Goal: Contribute content: Contribute content

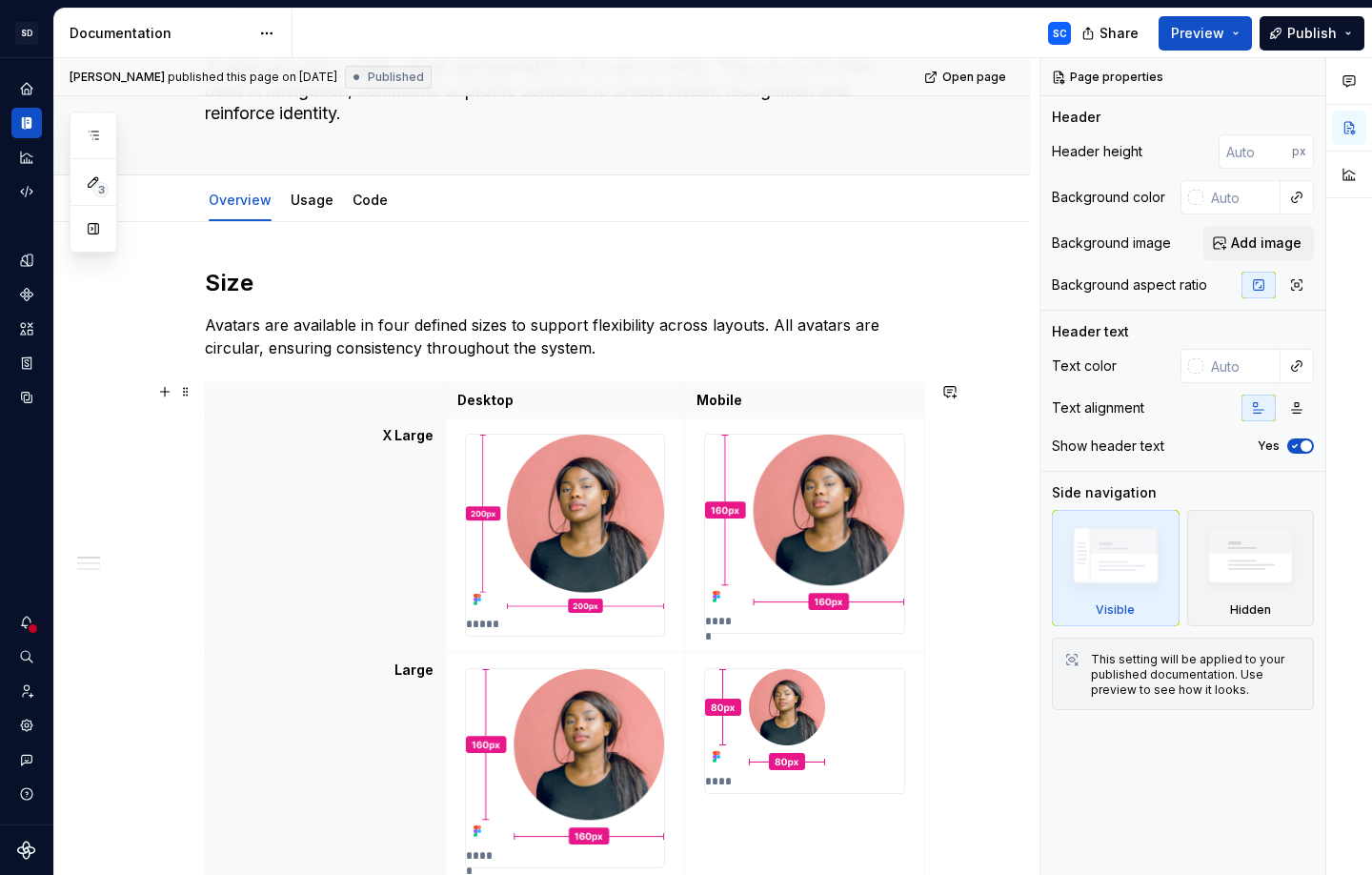
scroll to position [192, 0]
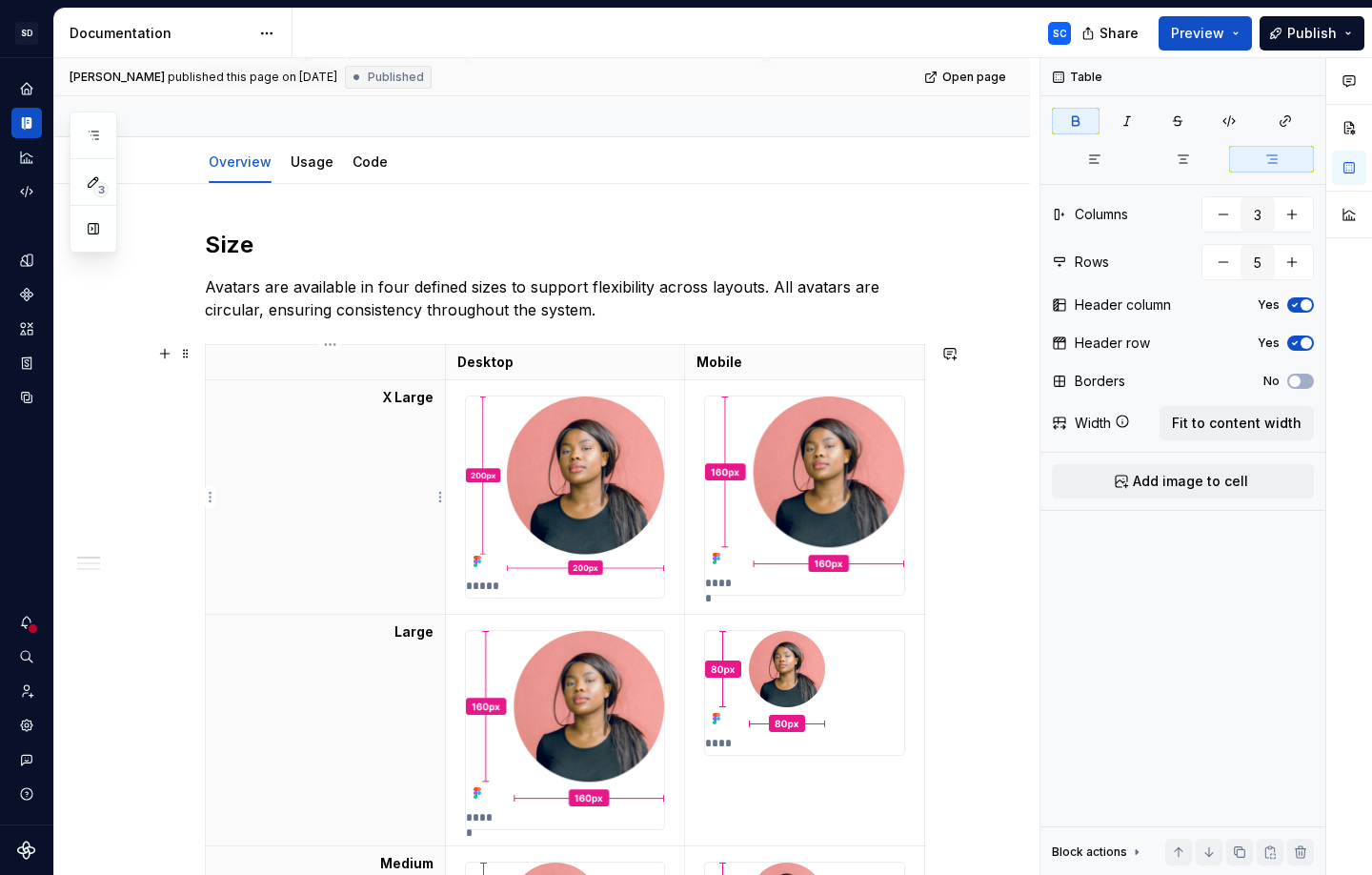
click at [383, 449] on th "X Large" at bounding box center [326, 497] width 240 height 235
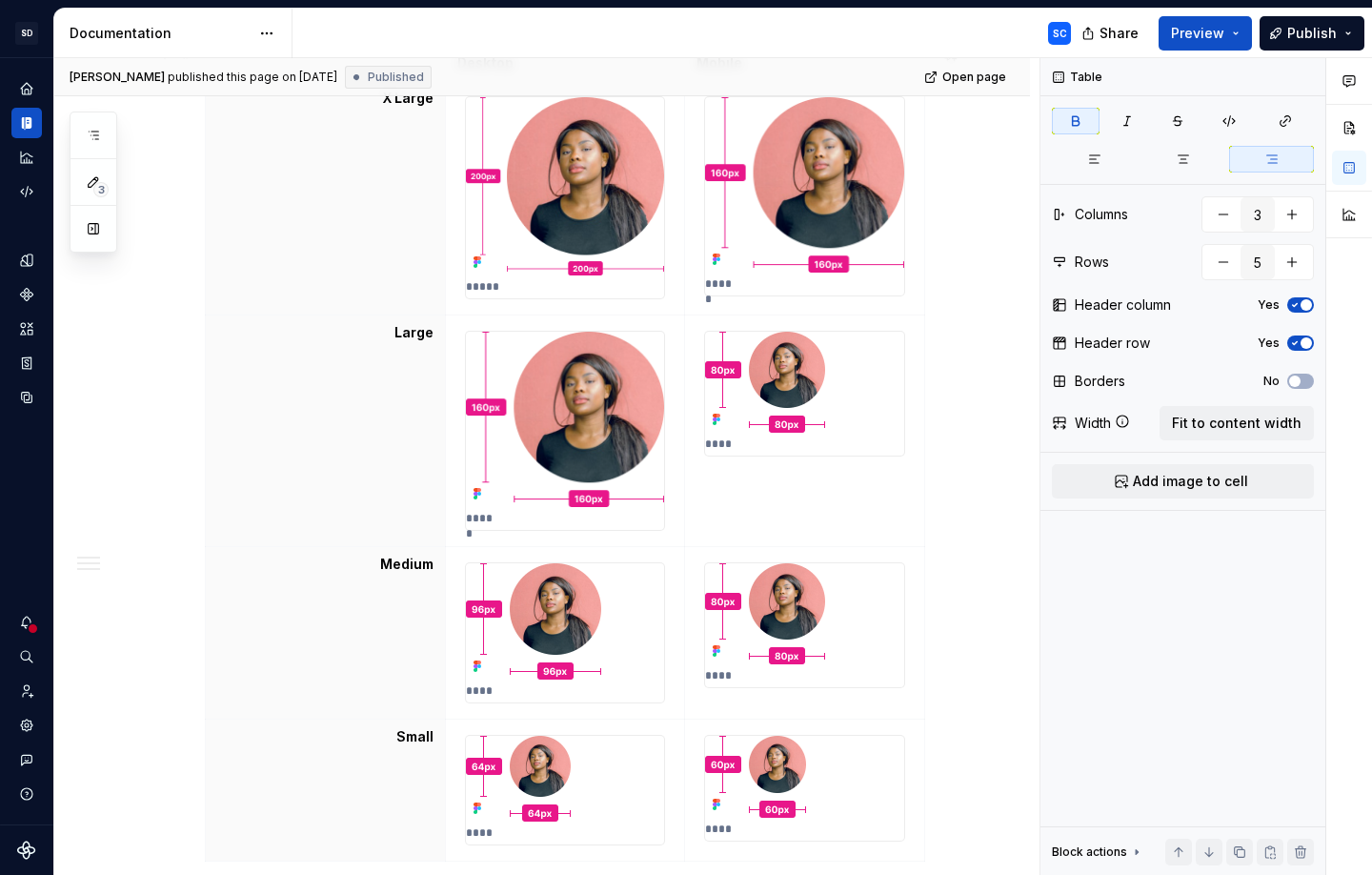
scroll to position [310, 0]
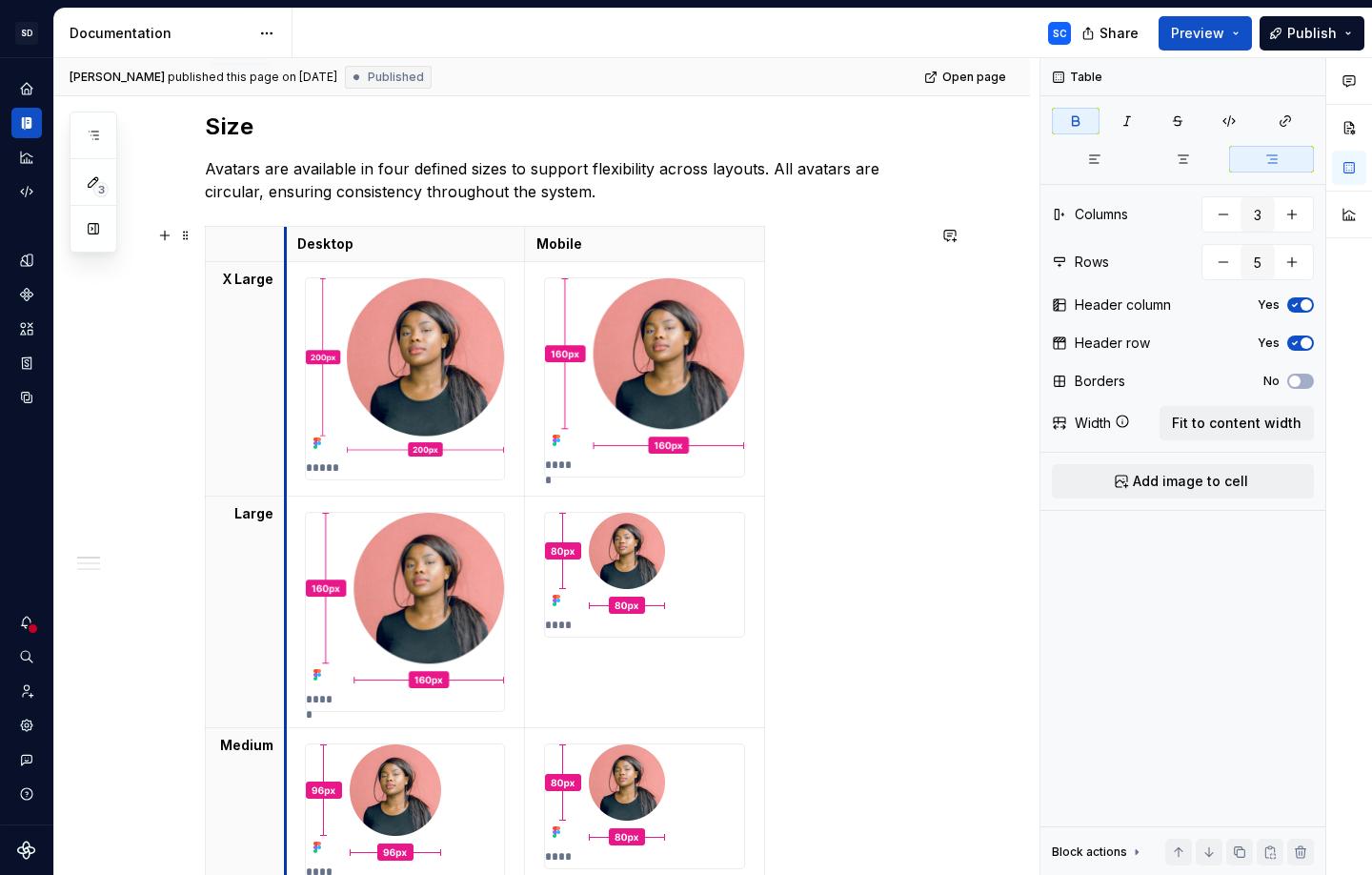
drag, startPoint x: 452, startPoint y: 326, endPoint x: 291, endPoint y: 327, distance: 161.0
click at [291, 327] on td "*****" at bounding box center [404, 379] width 240 height 235
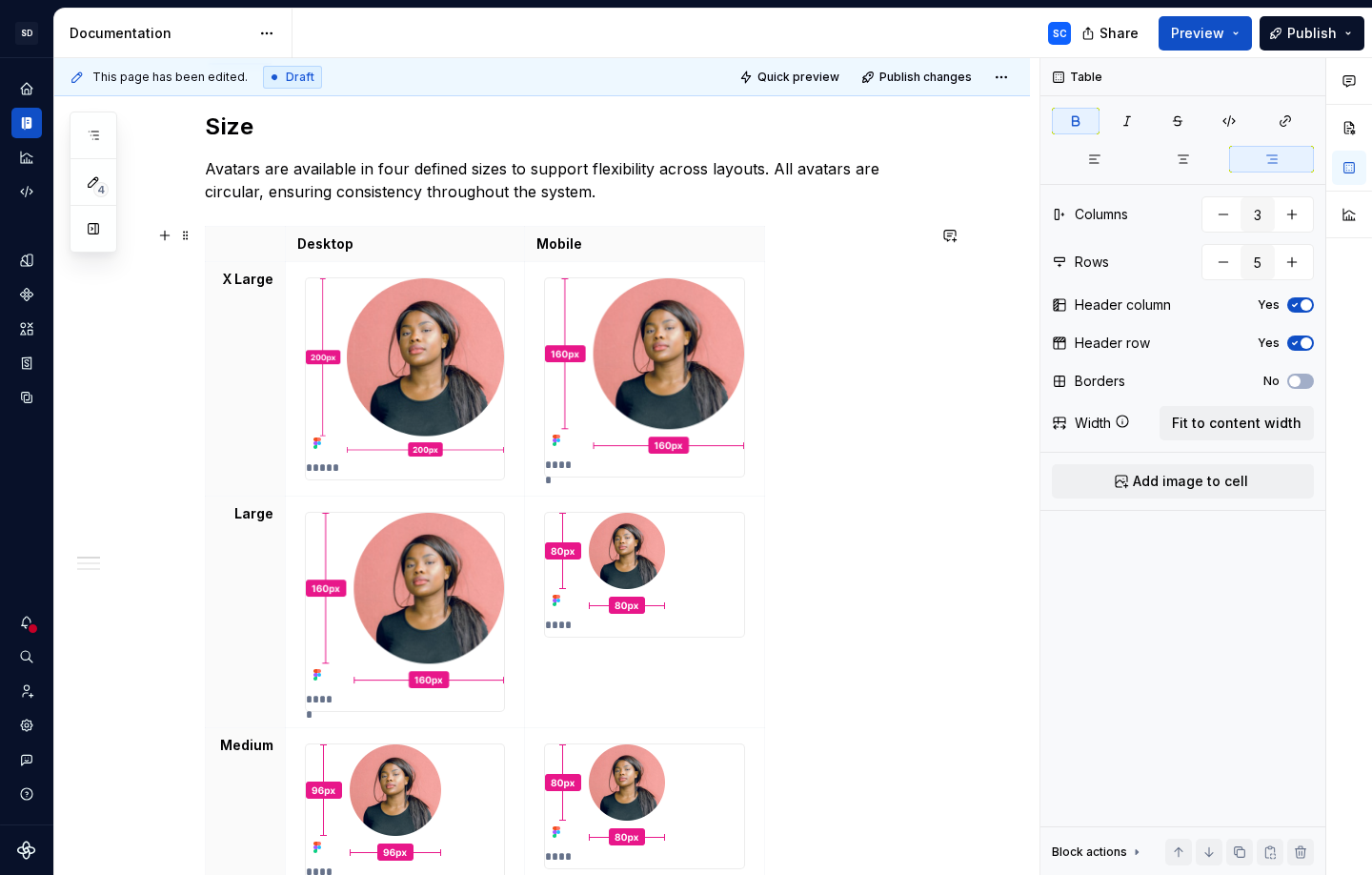
click at [912, 371] on div "Desktop Mobile X Large ***** ***** Large ***** **** Medium **** **** Small ****…" at bounding box center [565, 638] width 721 height 824
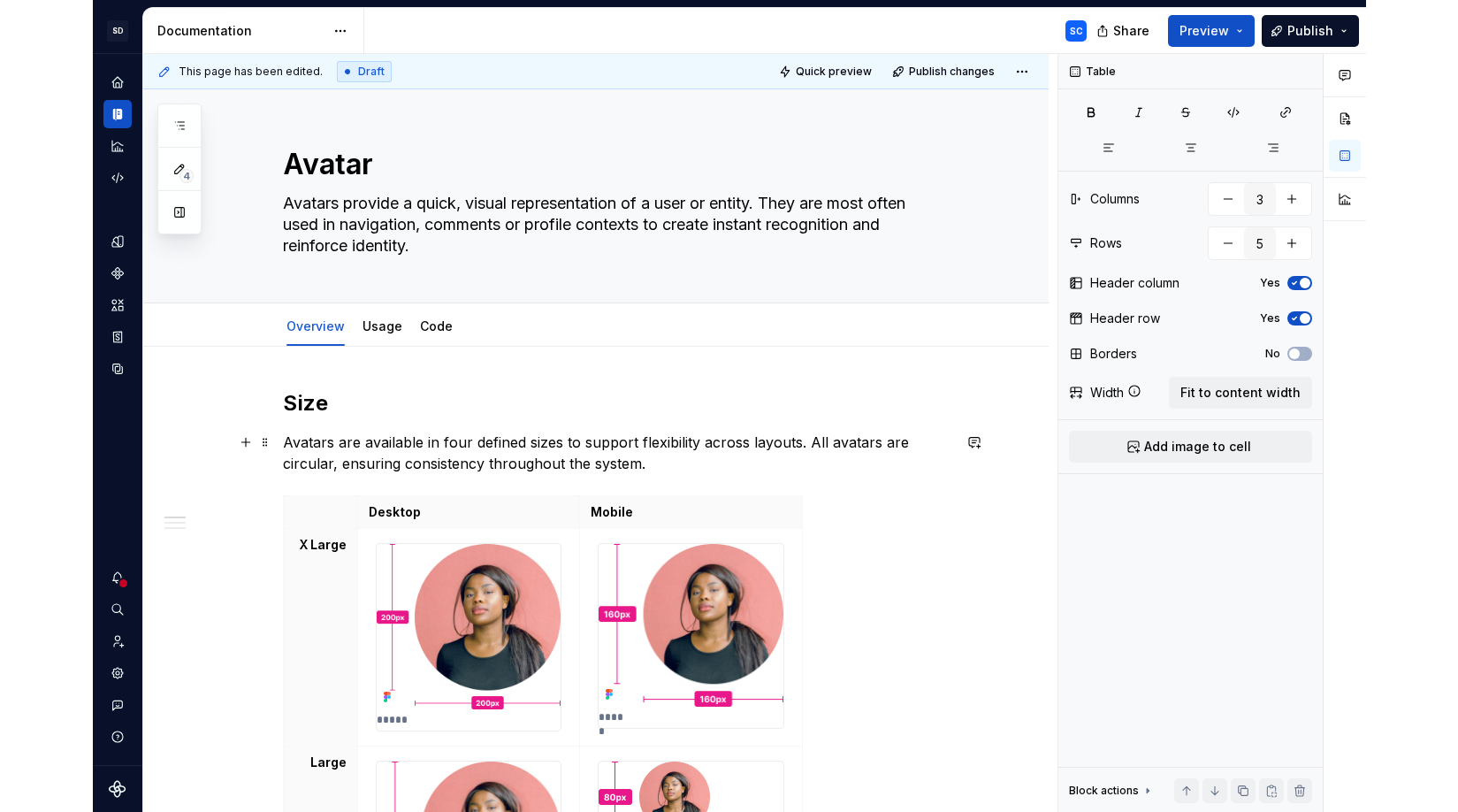
scroll to position [0, 0]
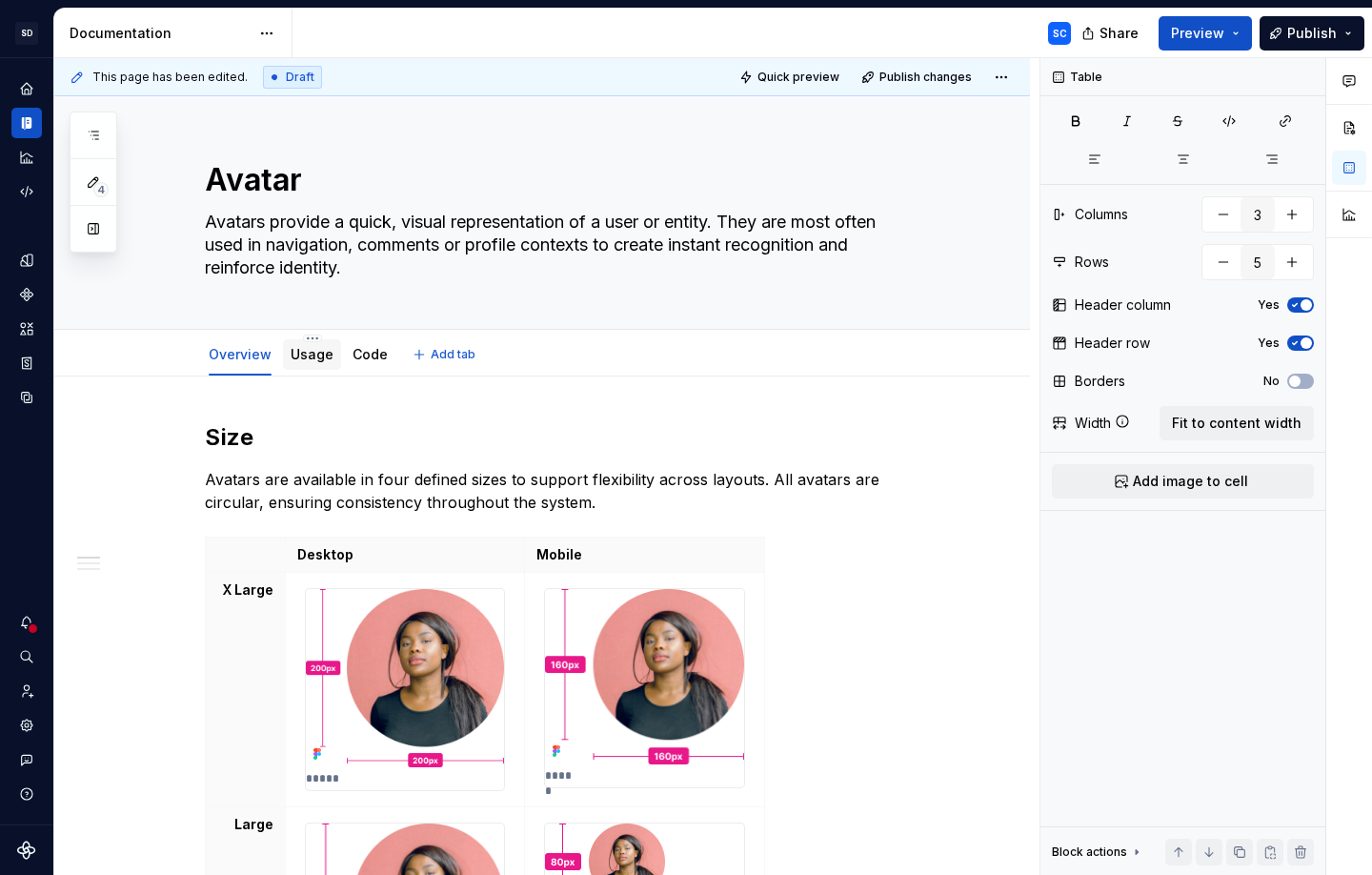
click at [321, 358] on link "Usage" at bounding box center [311, 354] width 43 height 16
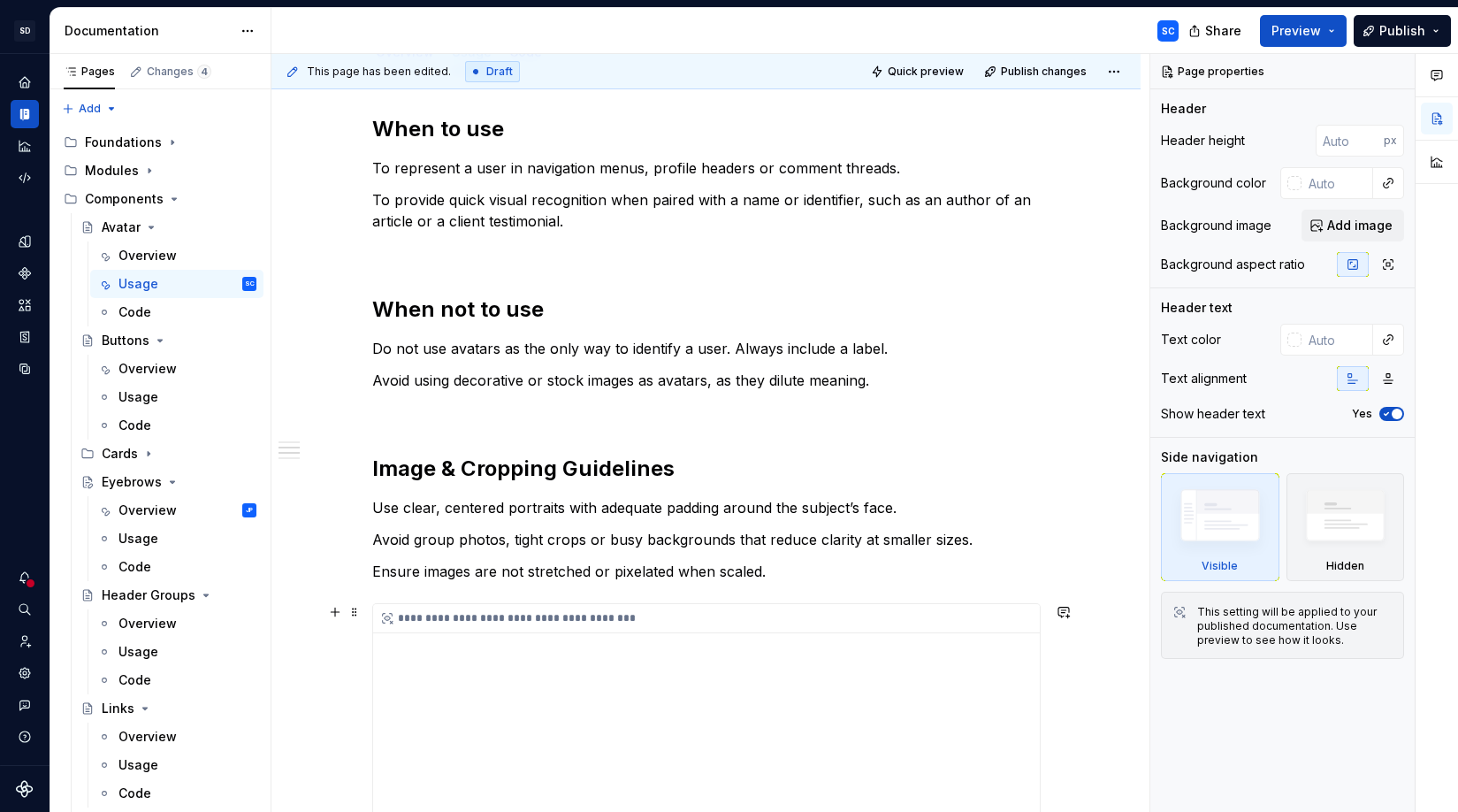
scroll to position [539, 0]
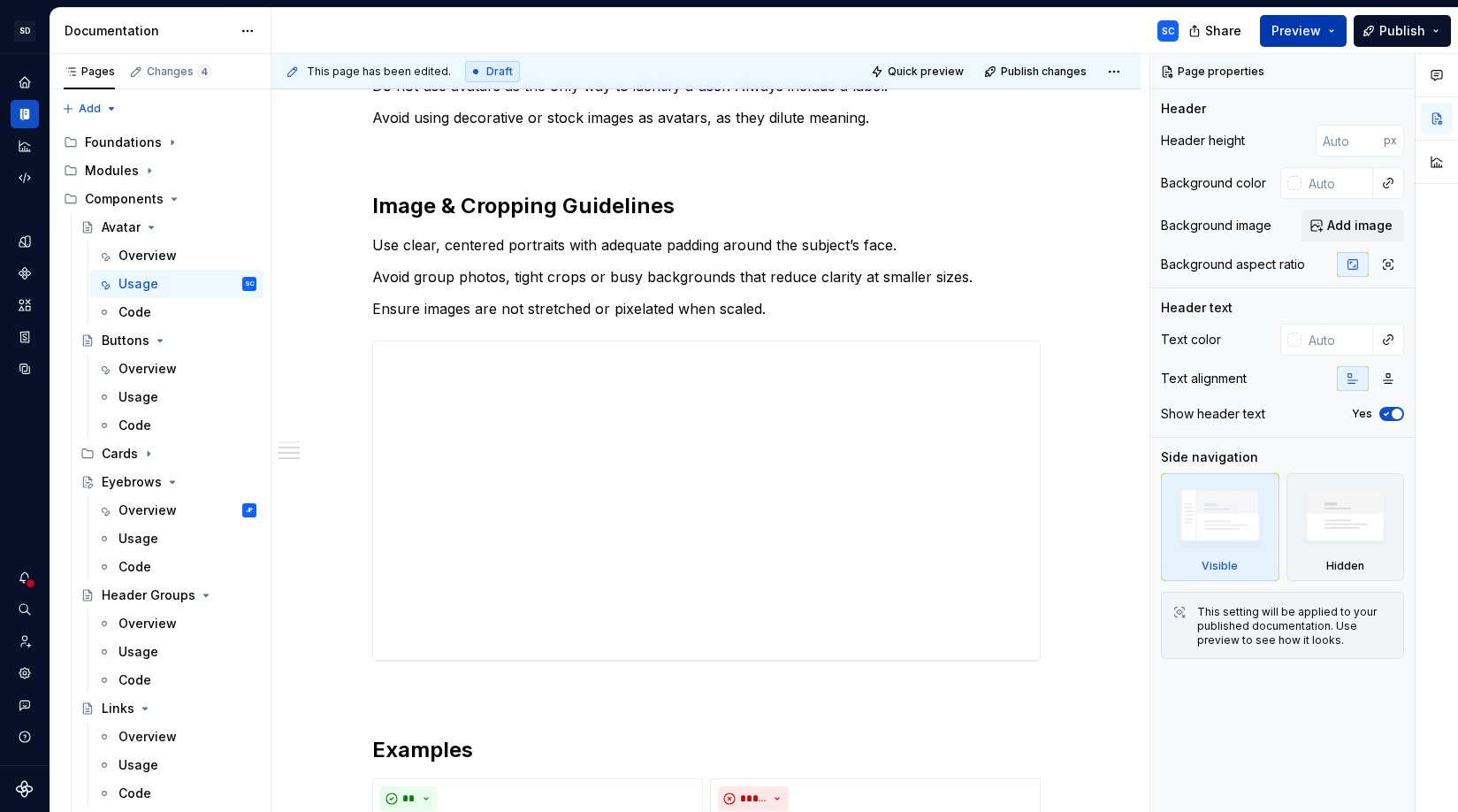
click at [1272, 31] on button "Preview" at bounding box center [1303, 30] width 86 height 32
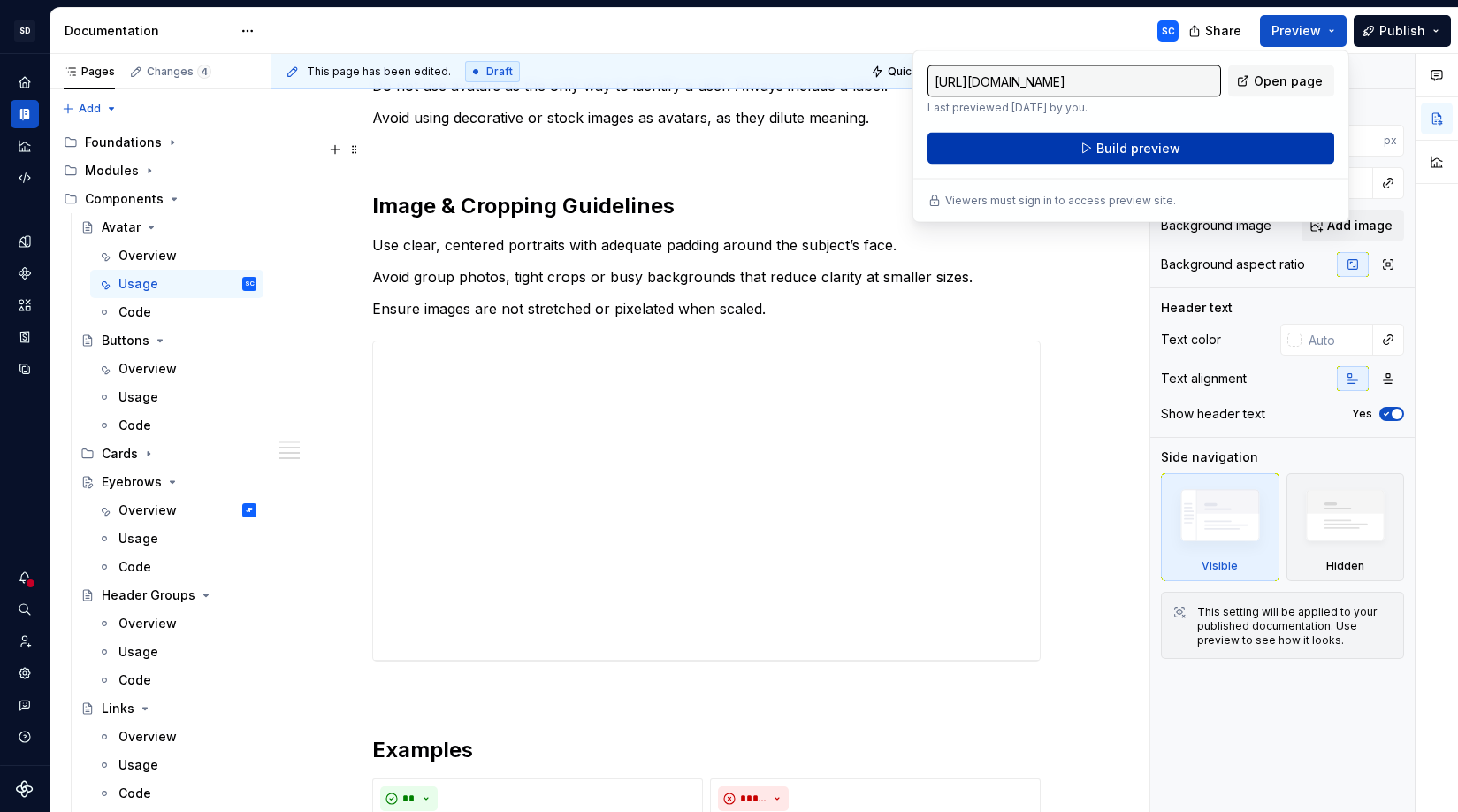
click at [1148, 154] on span "Build preview" at bounding box center [1138, 148] width 84 height 17
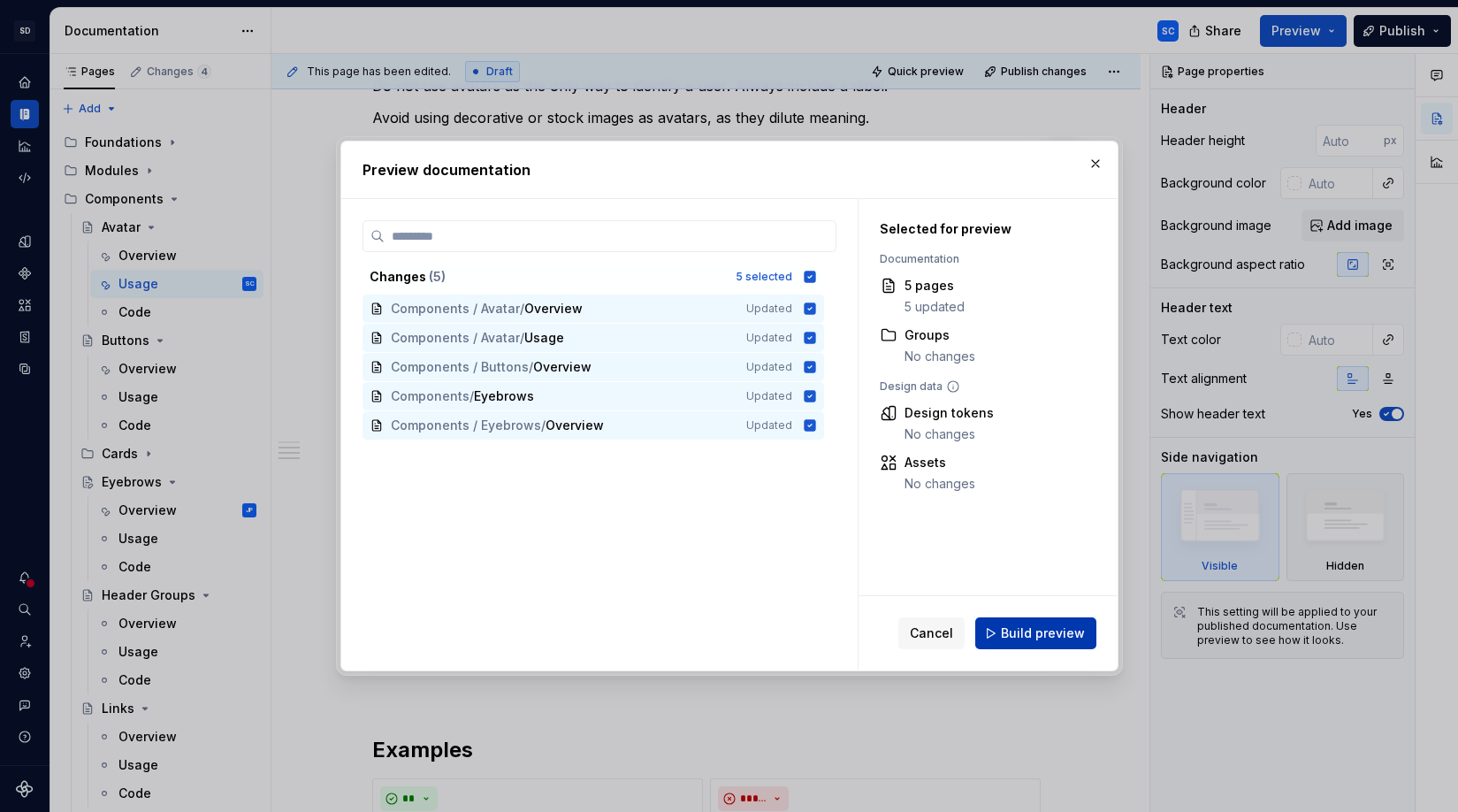
click at [1037, 635] on span "Build preview" at bounding box center [1042, 633] width 84 height 17
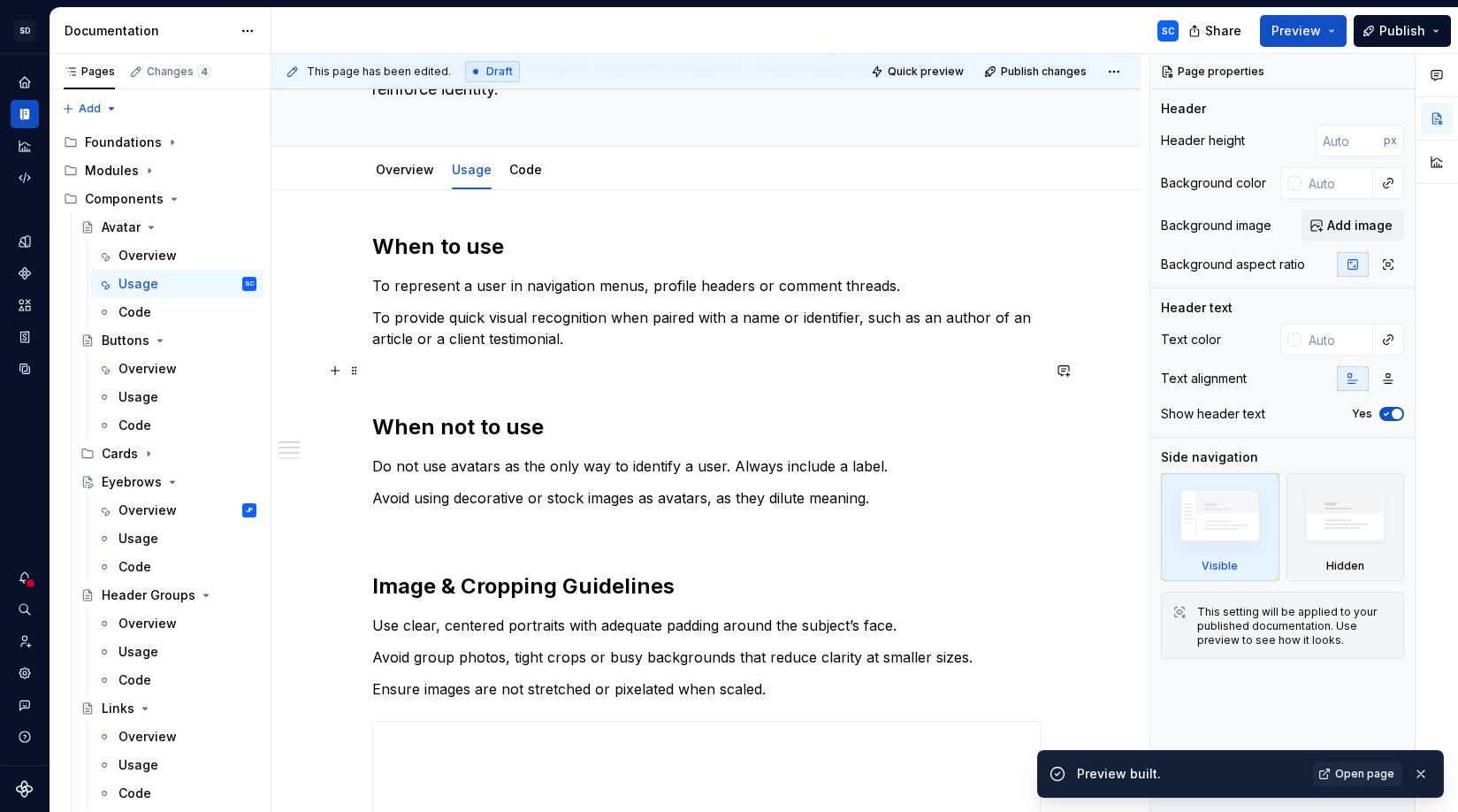
scroll to position [165, 0]
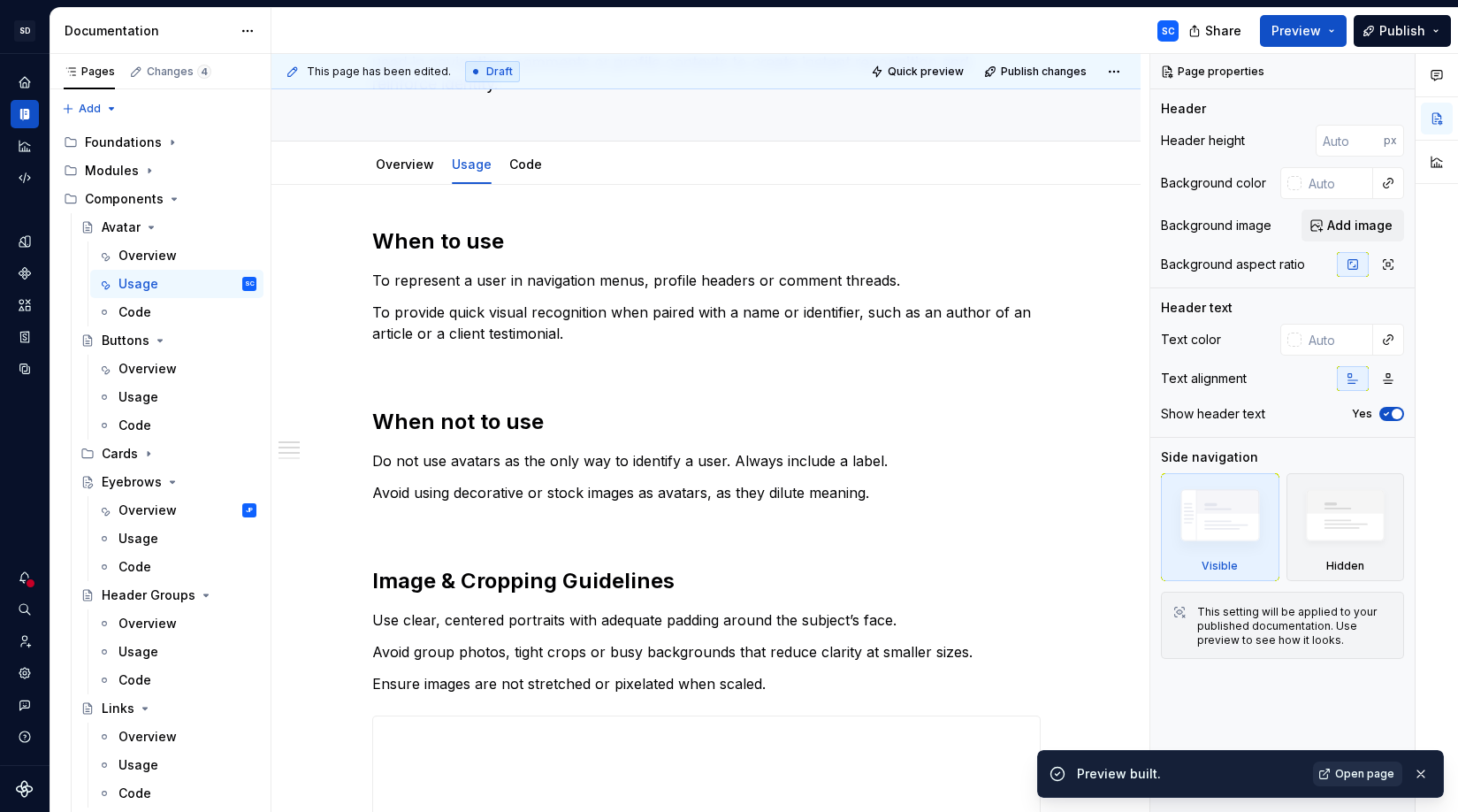
click at [1272, 774] on span "Open page" at bounding box center [1365, 773] width 59 height 14
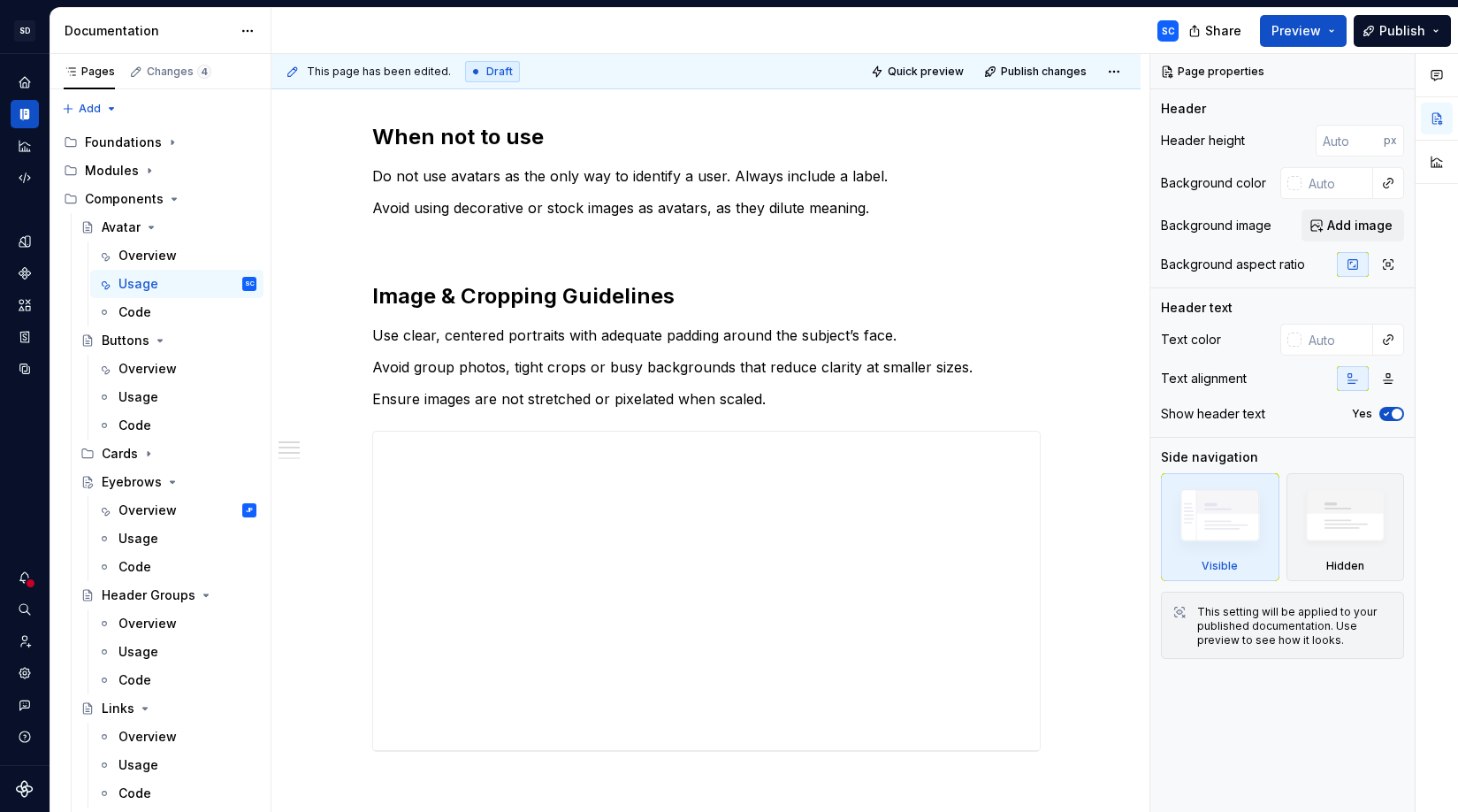
scroll to position [0, 0]
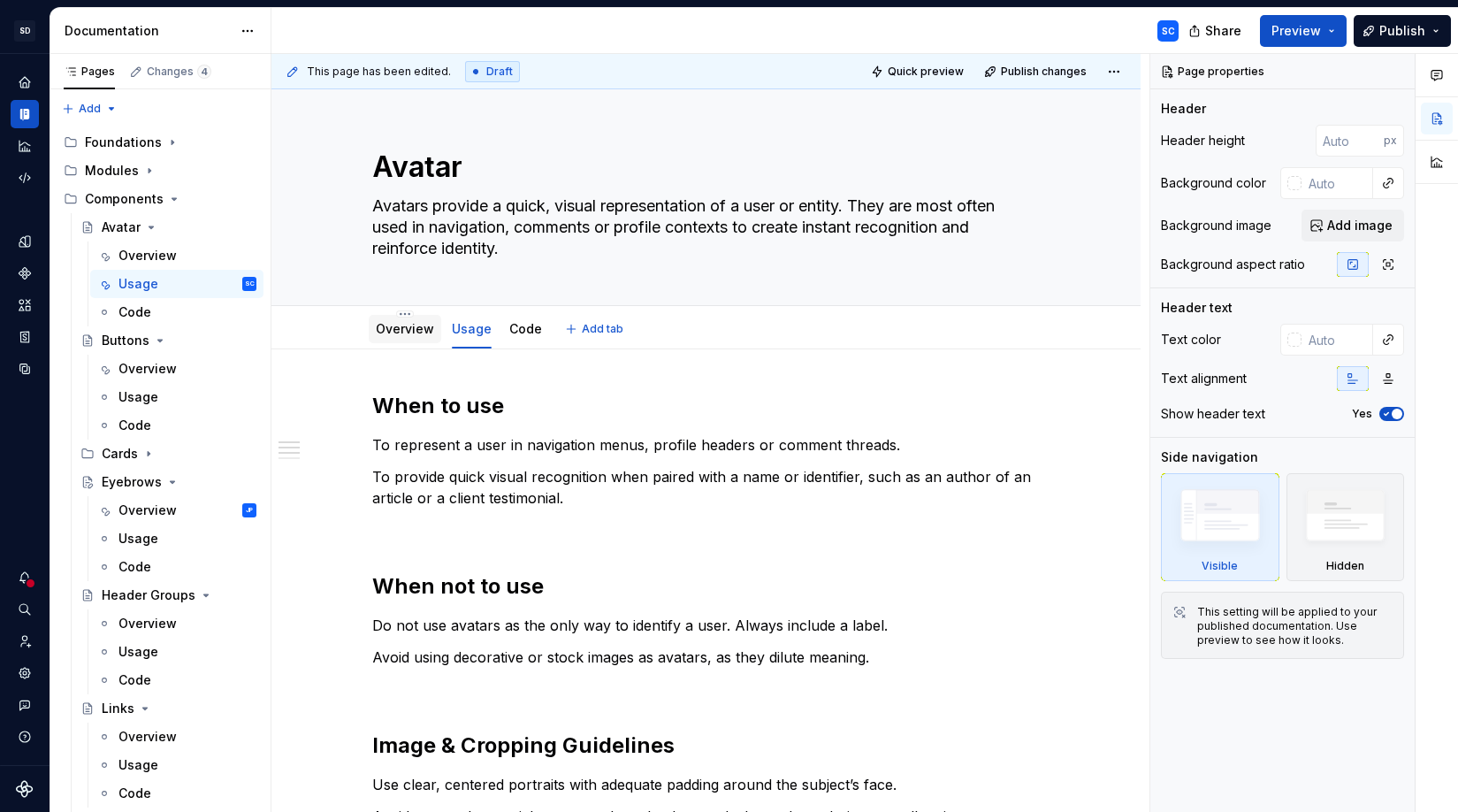
click at [422, 332] on link "Overview" at bounding box center [405, 328] width 58 height 15
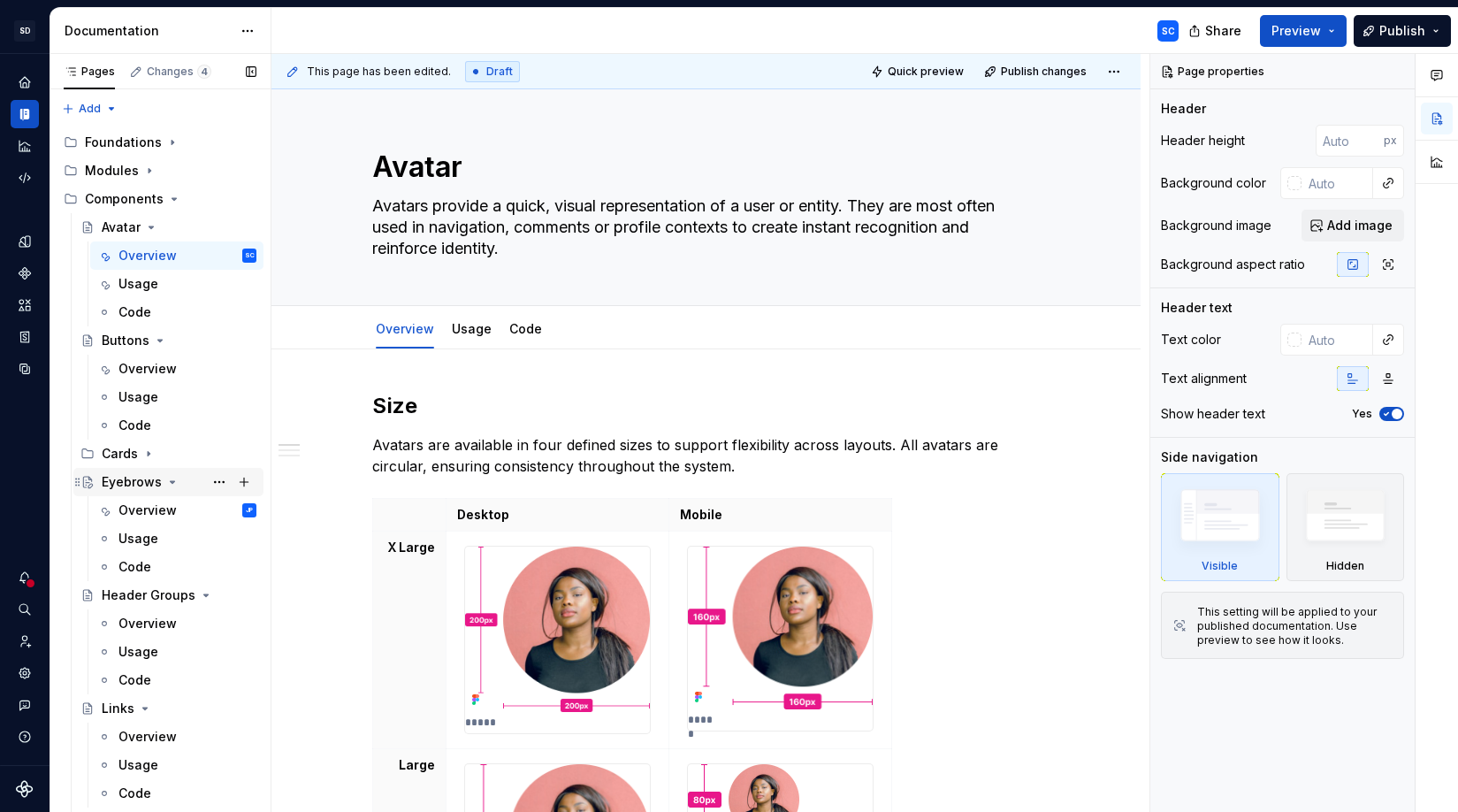
click at [136, 480] on div "Eyebrows" at bounding box center [132, 481] width 60 height 17
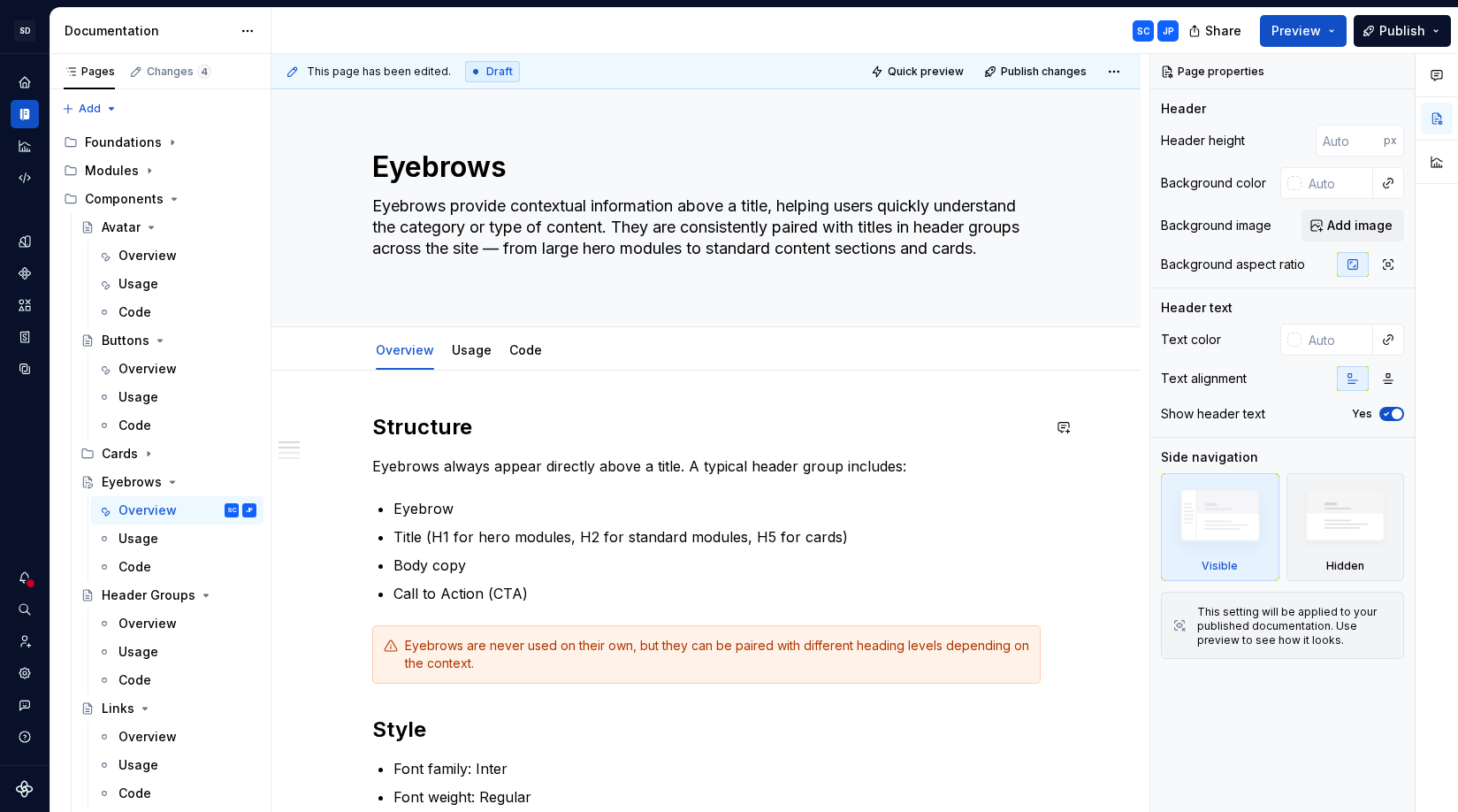
type textarea "*"
drag, startPoint x: 355, startPoint y: 404, endPoint x: 385, endPoint y: 399, distance: 30.4
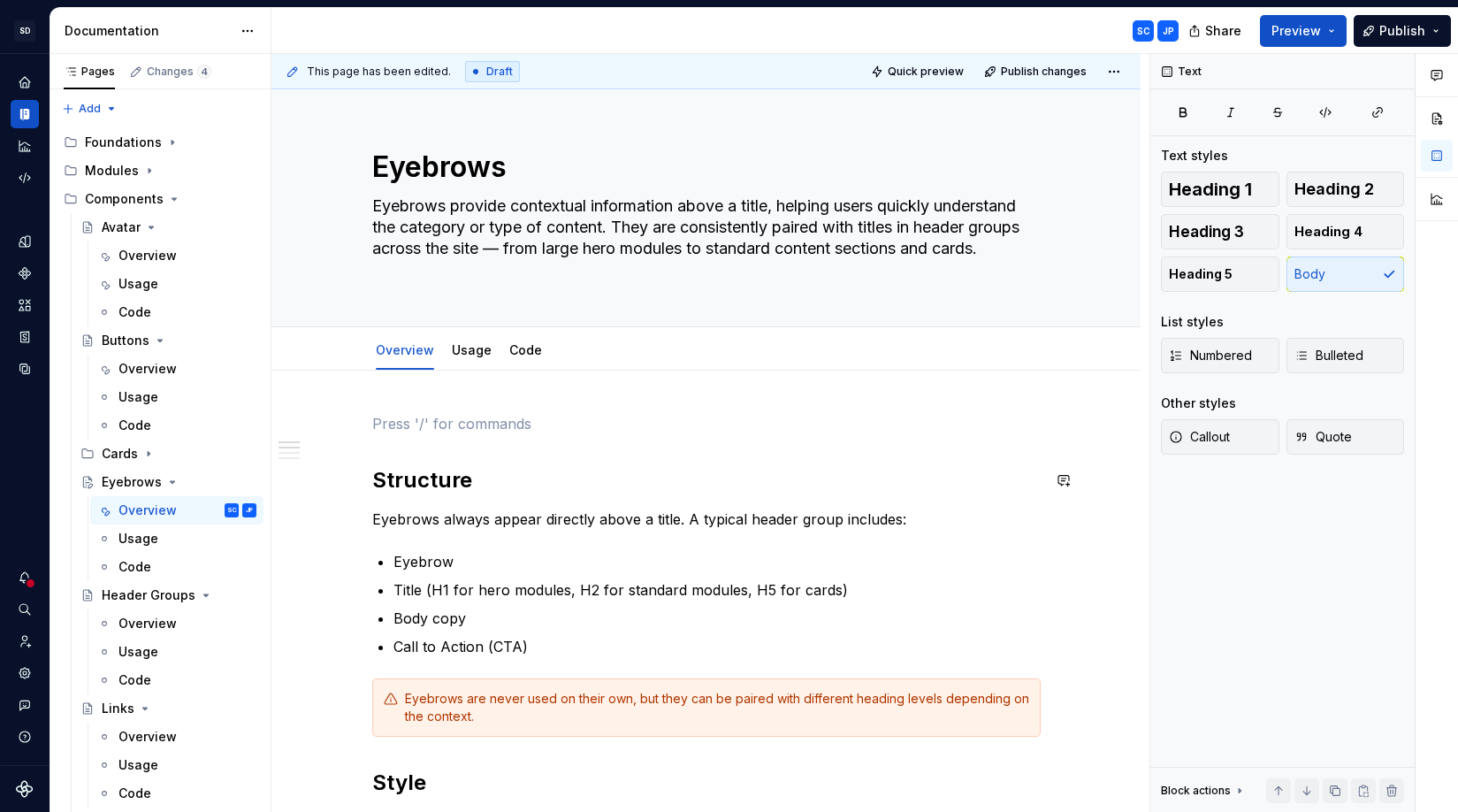
click at [400, 433] on p at bounding box center [706, 423] width 669 height 21
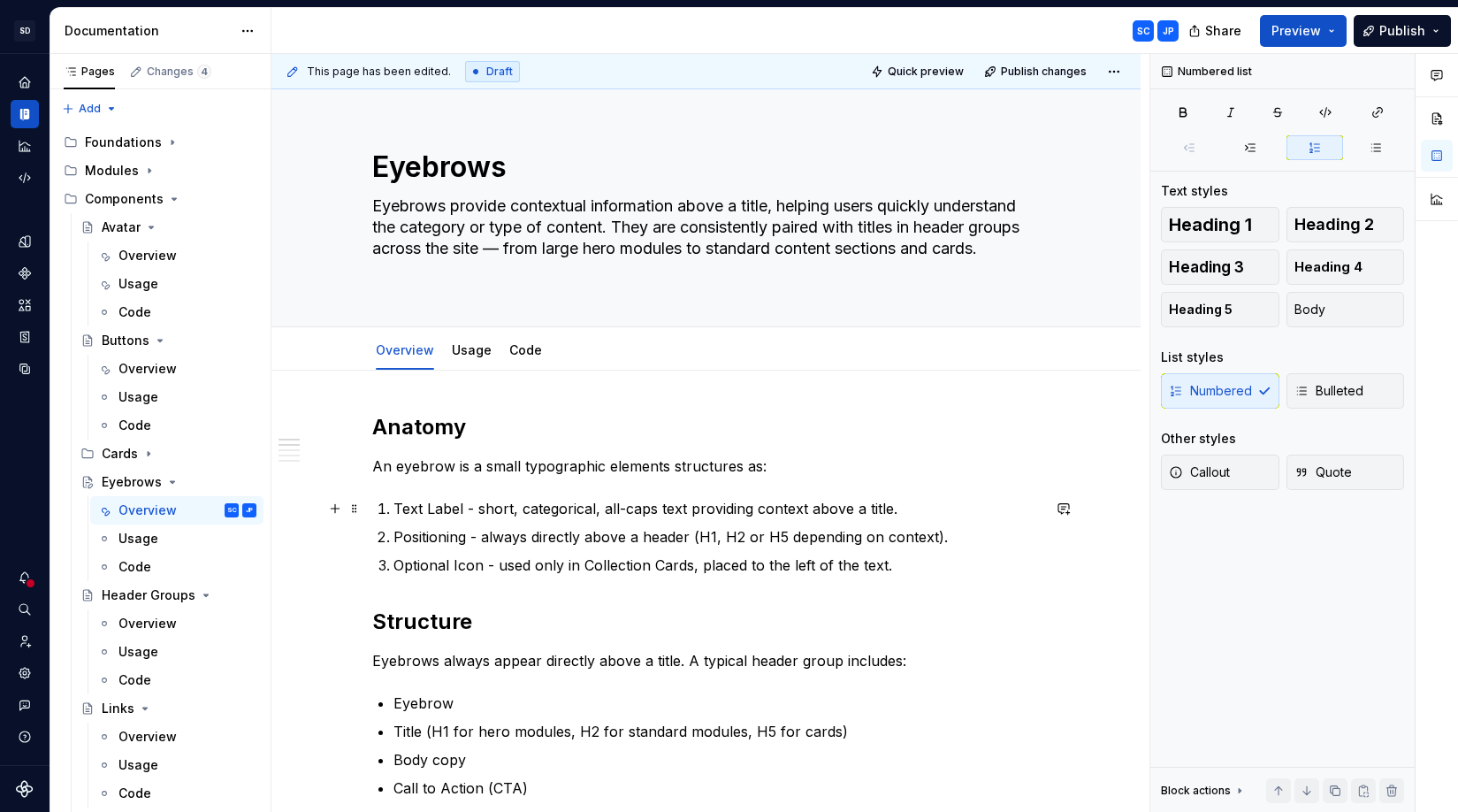
click at [442, 499] on p "Text Label - short, categorical, all-caps text providing context above a title." at bounding box center [718, 508] width 648 height 21
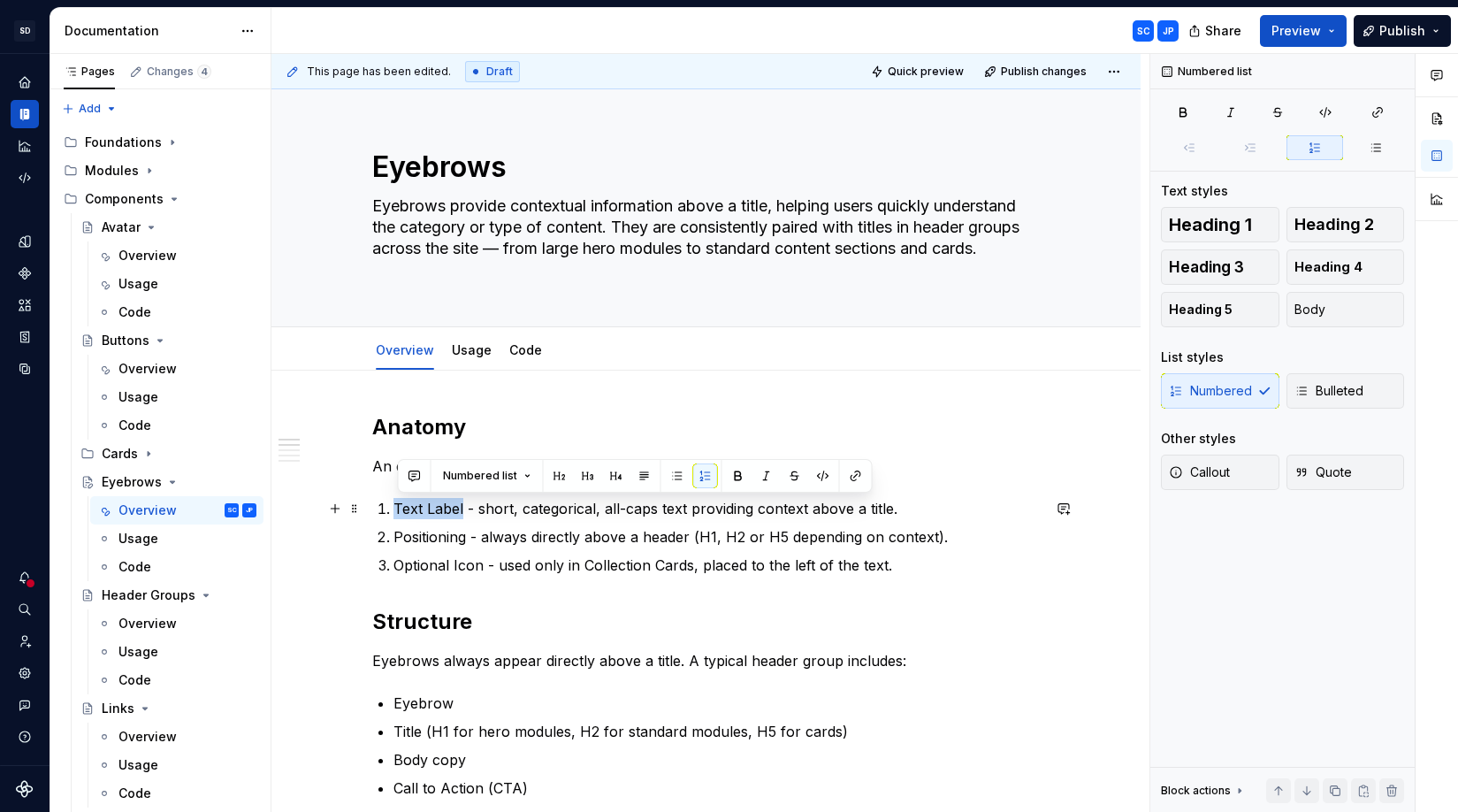
drag, startPoint x: 442, startPoint y: 499, endPoint x: 420, endPoint y: 504, distance: 22.6
click at [420, 504] on p "Text Label - short, categorical, all-caps text providing context above a title." at bounding box center [718, 508] width 648 height 21
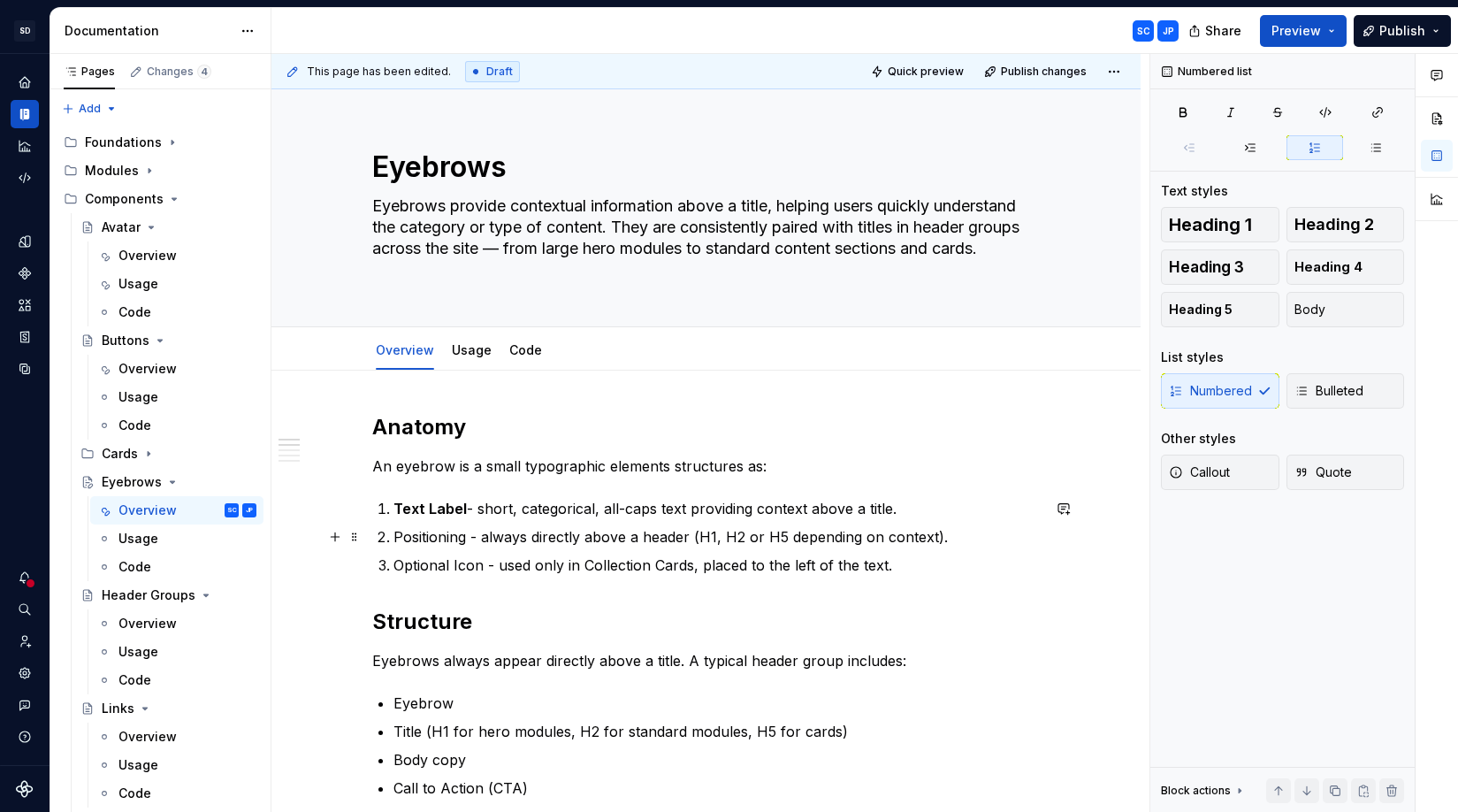
click at [435, 532] on p "Positioning - always directly above a header (H1, H2 or H5 depending on context…" at bounding box center [718, 536] width 648 height 21
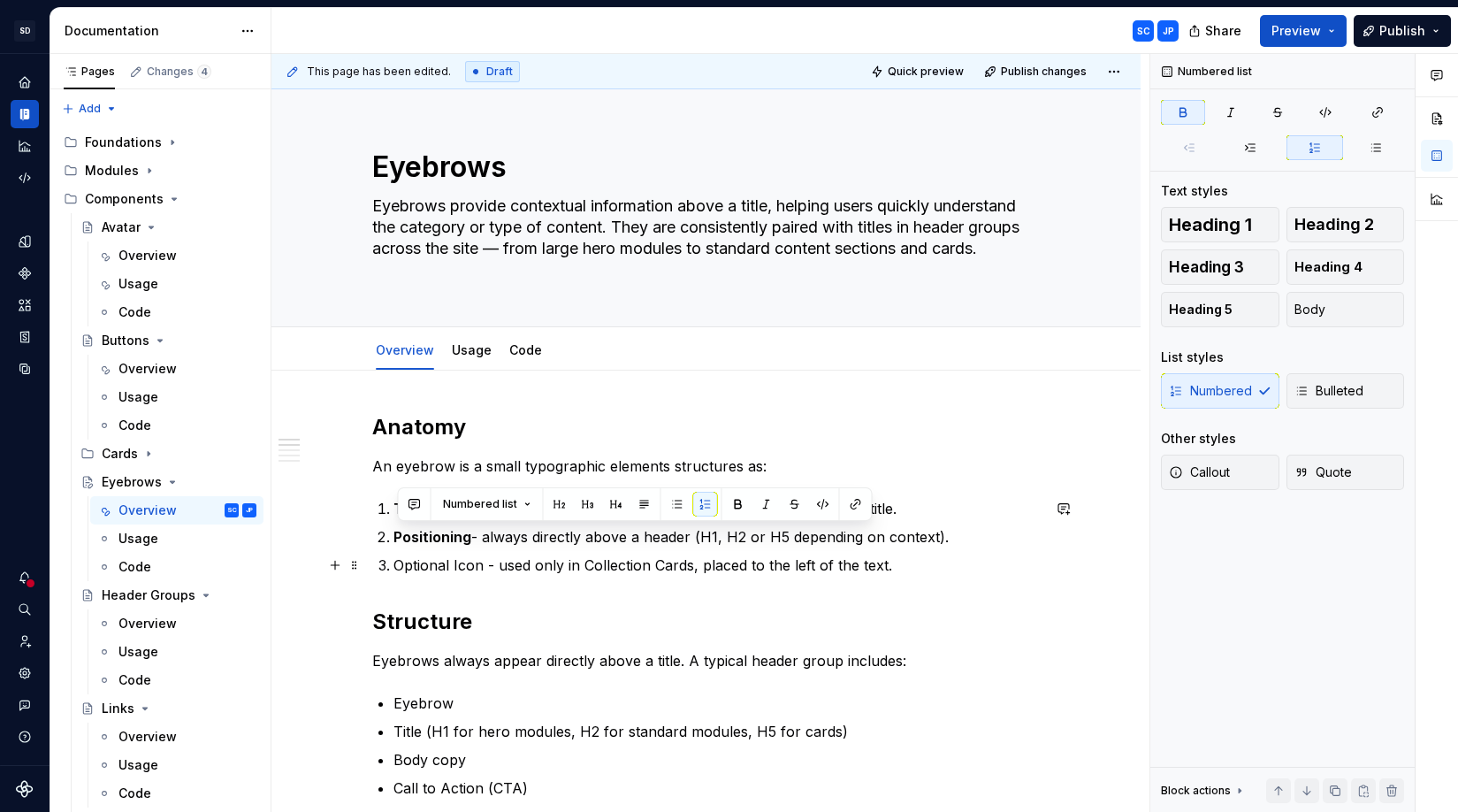
click at [468, 566] on p "Optional Icon - used only in Collection Cards, placed to the left of the text." at bounding box center [718, 565] width 648 height 21
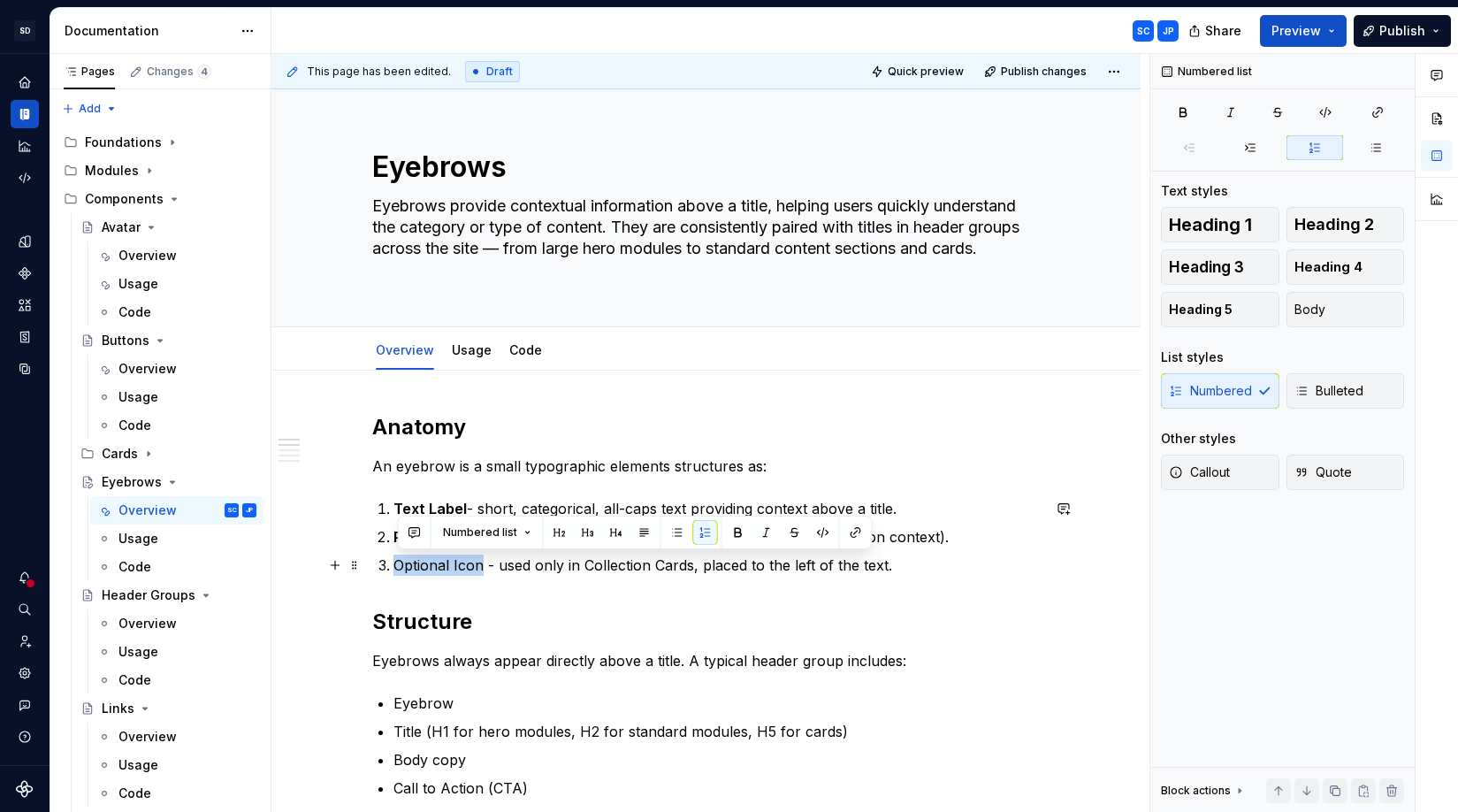
drag, startPoint x: 468, startPoint y: 566, endPoint x: 442, endPoint y: 569, distance: 26.2
click at [442, 569] on p "Optional Icon - used only in Collection Cards, placed to the left of the text." at bounding box center [718, 565] width 648 height 21
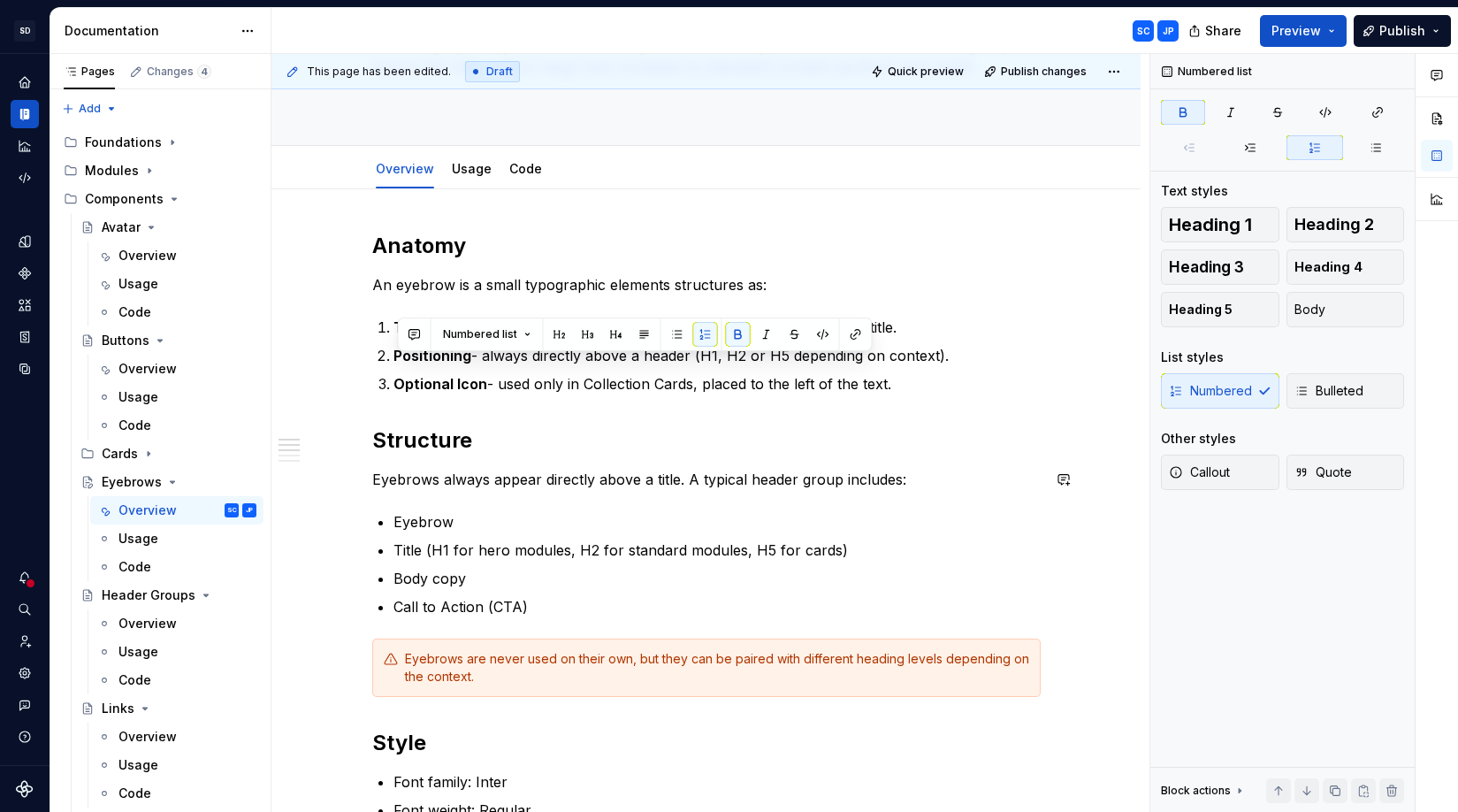
scroll to position [296, 0]
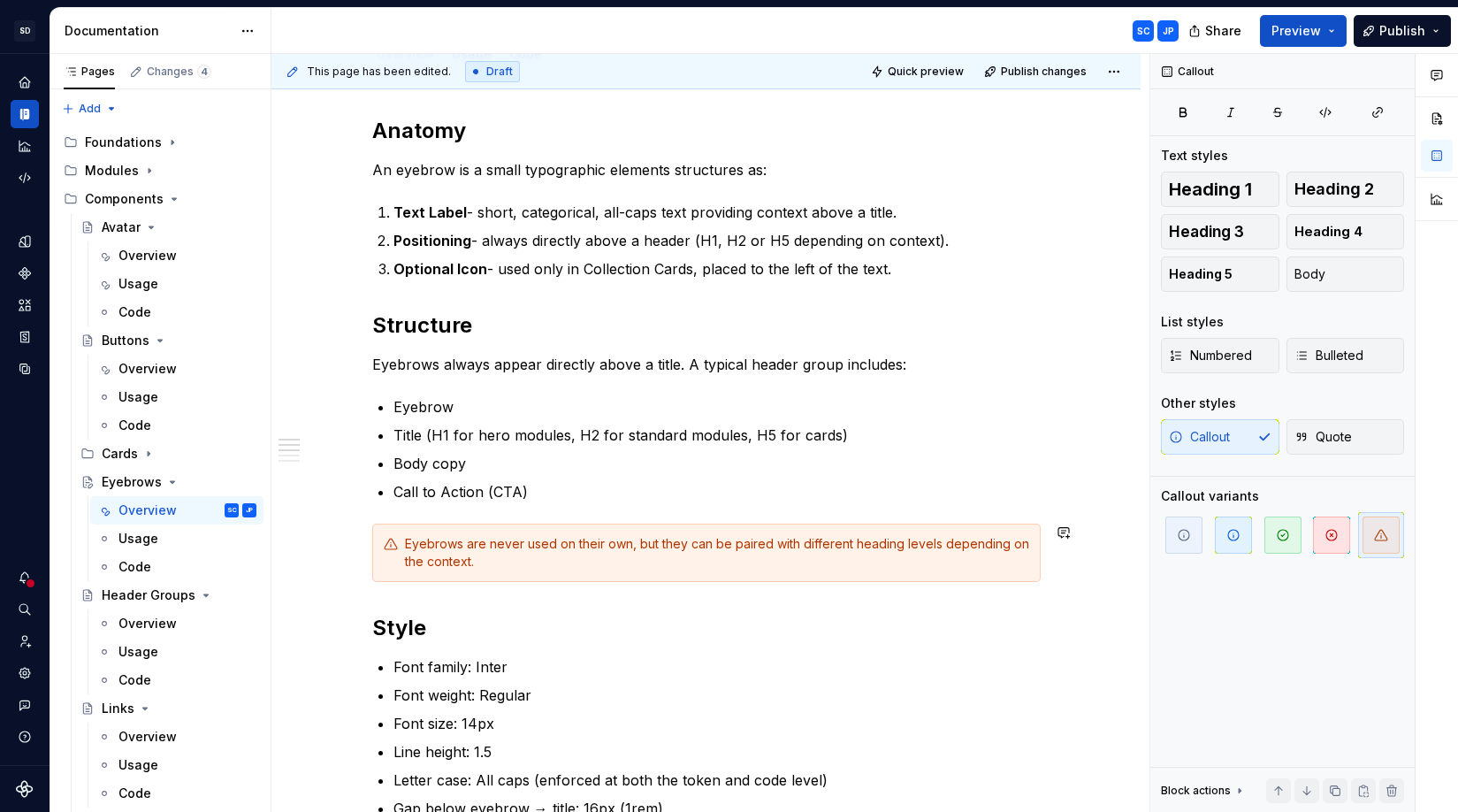
click at [499, 513] on div "Anatomy An eyebrow is a small typographic elements structures as: Text Label - …" at bounding box center [706, 676] width 669 height 1119
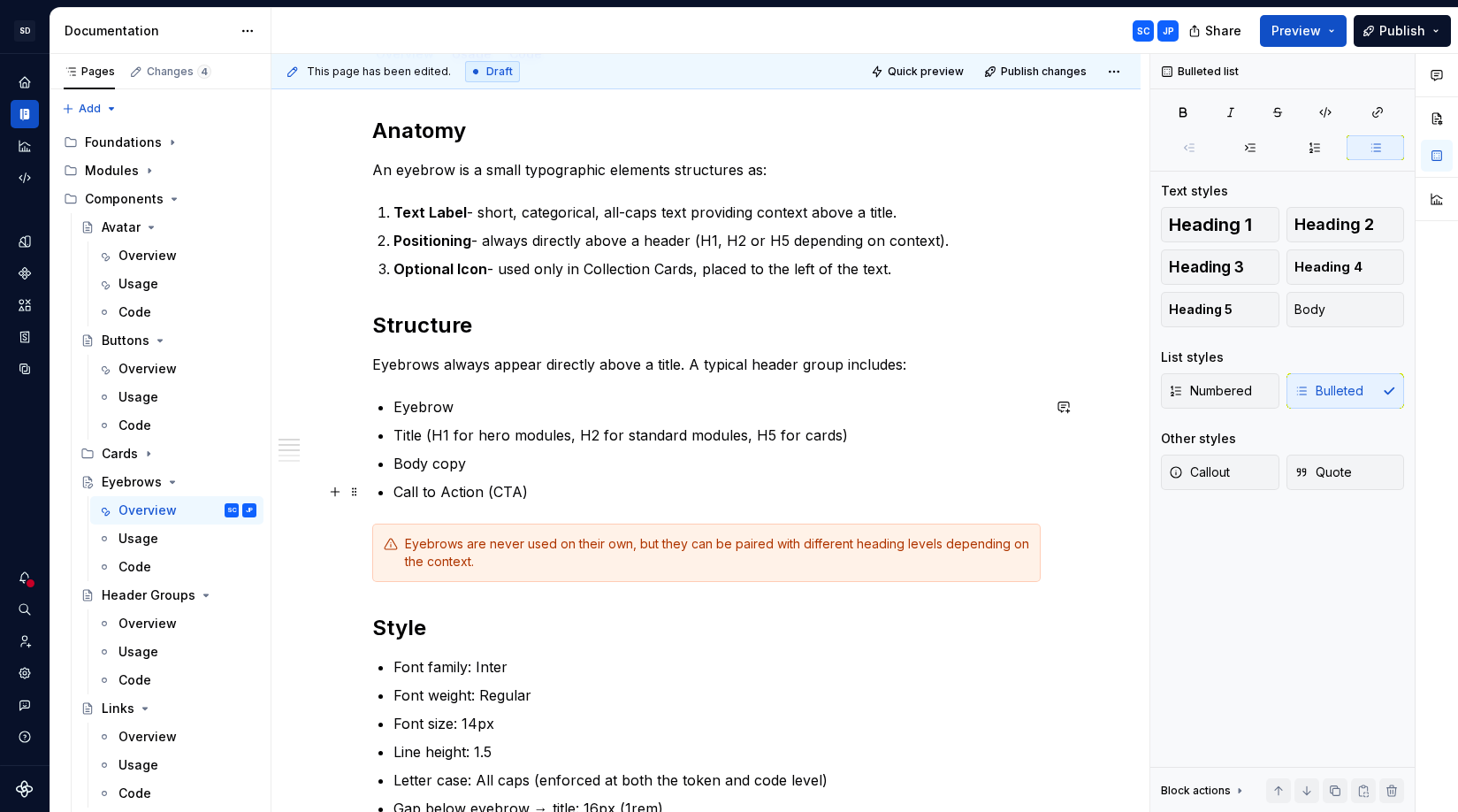
click at [497, 493] on p "Call to Action (CTA)" at bounding box center [718, 491] width 648 height 21
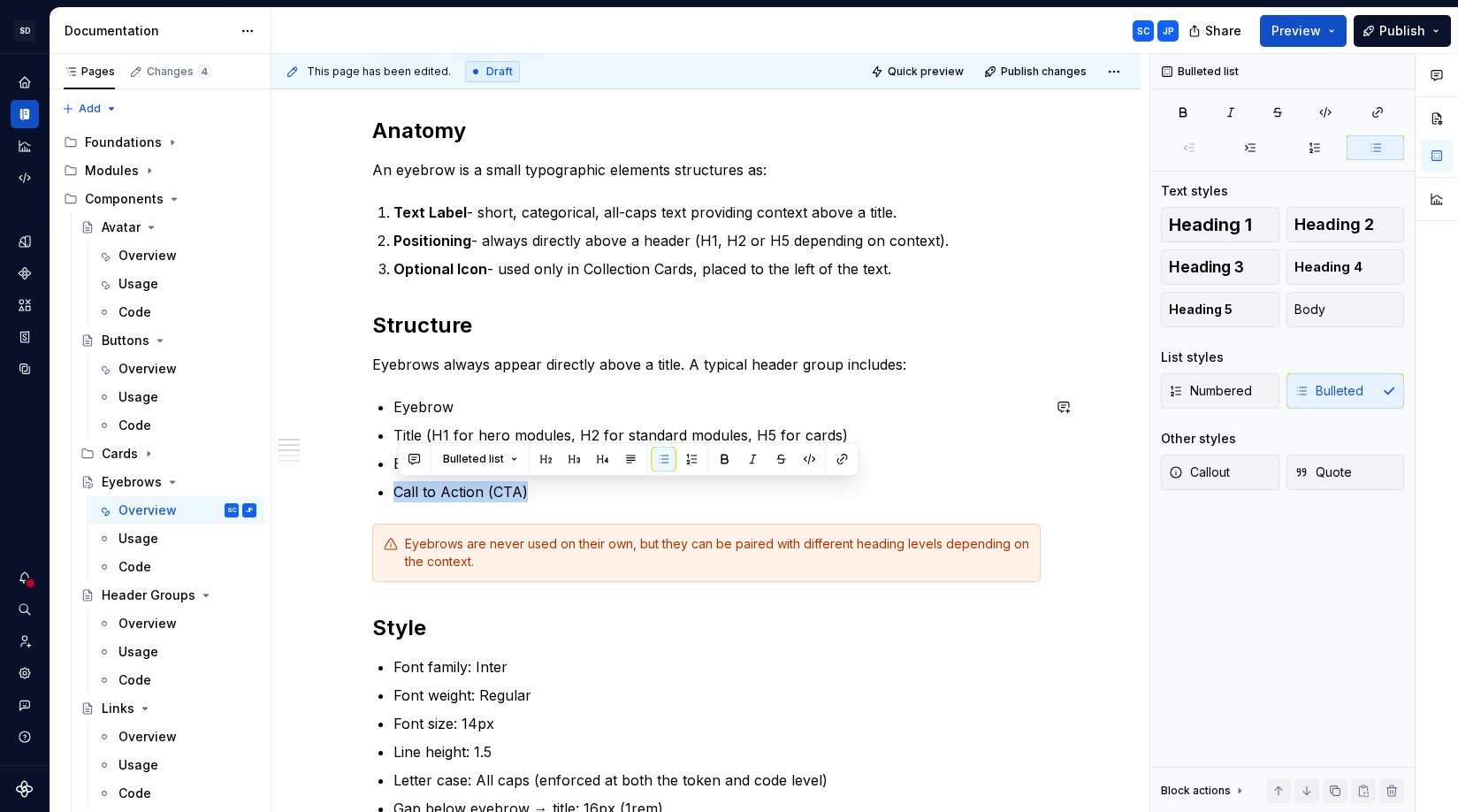
drag, startPoint x: 497, startPoint y: 493, endPoint x: 402, endPoint y: 379, distance: 148.4
click at [402, 379] on div "Anatomy An eyebrow is a small typographic elements structures as: Text Label - …" at bounding box center [706, 676] width 669 height 1119
drag, startPoint x: 402, startPoint y: 379, endPoint x: 444, endPoint y: 429, distance: 65.3
click at [403, 381] on div "Anatomy An eyebrow is a small typographic elements structures as: Text Label - …" at bounding box center [706, 676] width 669 height 1119
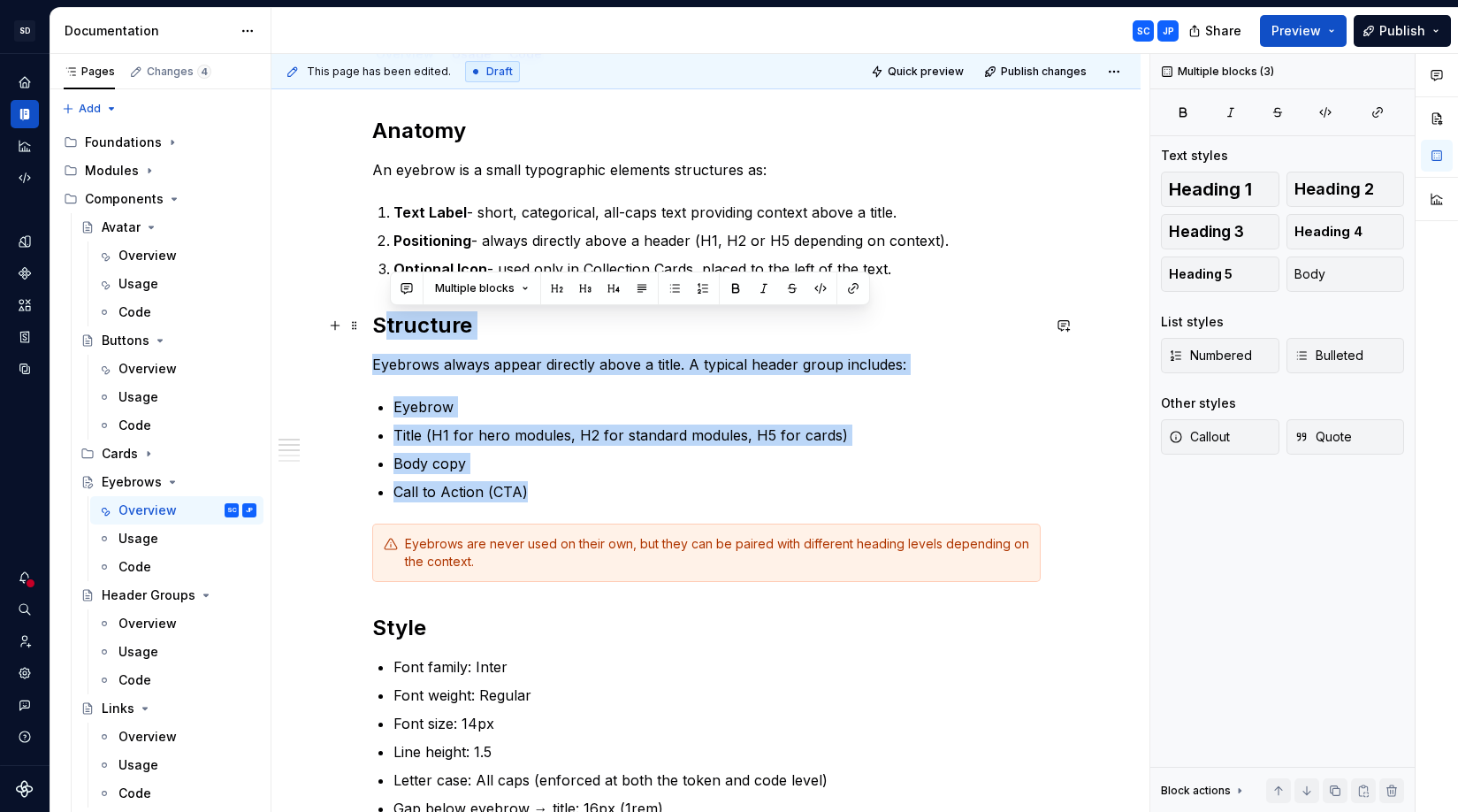
drag, startPoint x: 533, startPoint y: 490, endPoint x: 349, endPoint y: 337, distance: 239.3
click at [373, 329] on div "Anatomy An eyebrow is a small typographic elements structures as: Text Label - …" at bounding box center [706, 687] width 669 height 1140
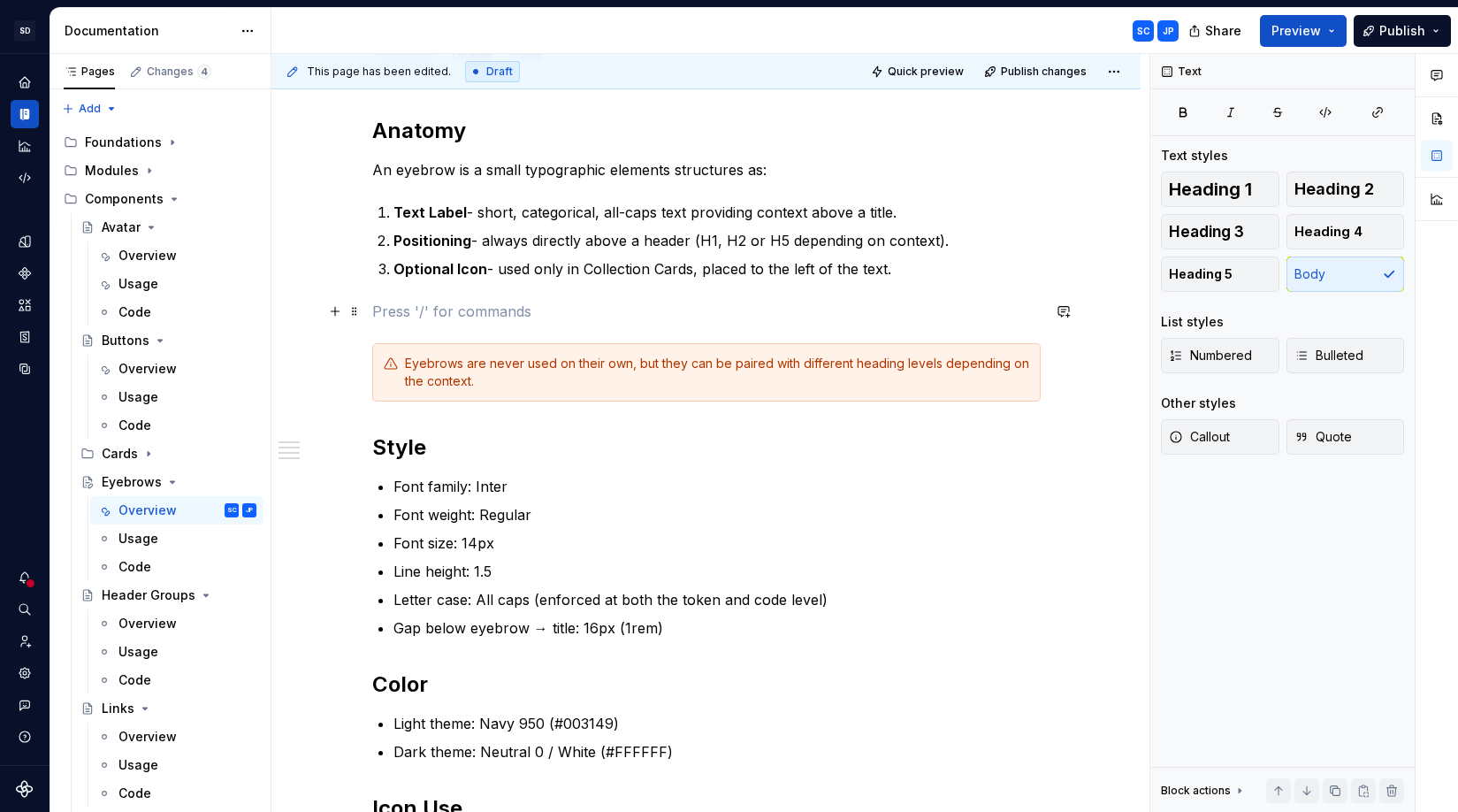
click at [343, 308] on button "button" at bounding box center [335, 311] width 25 height 25
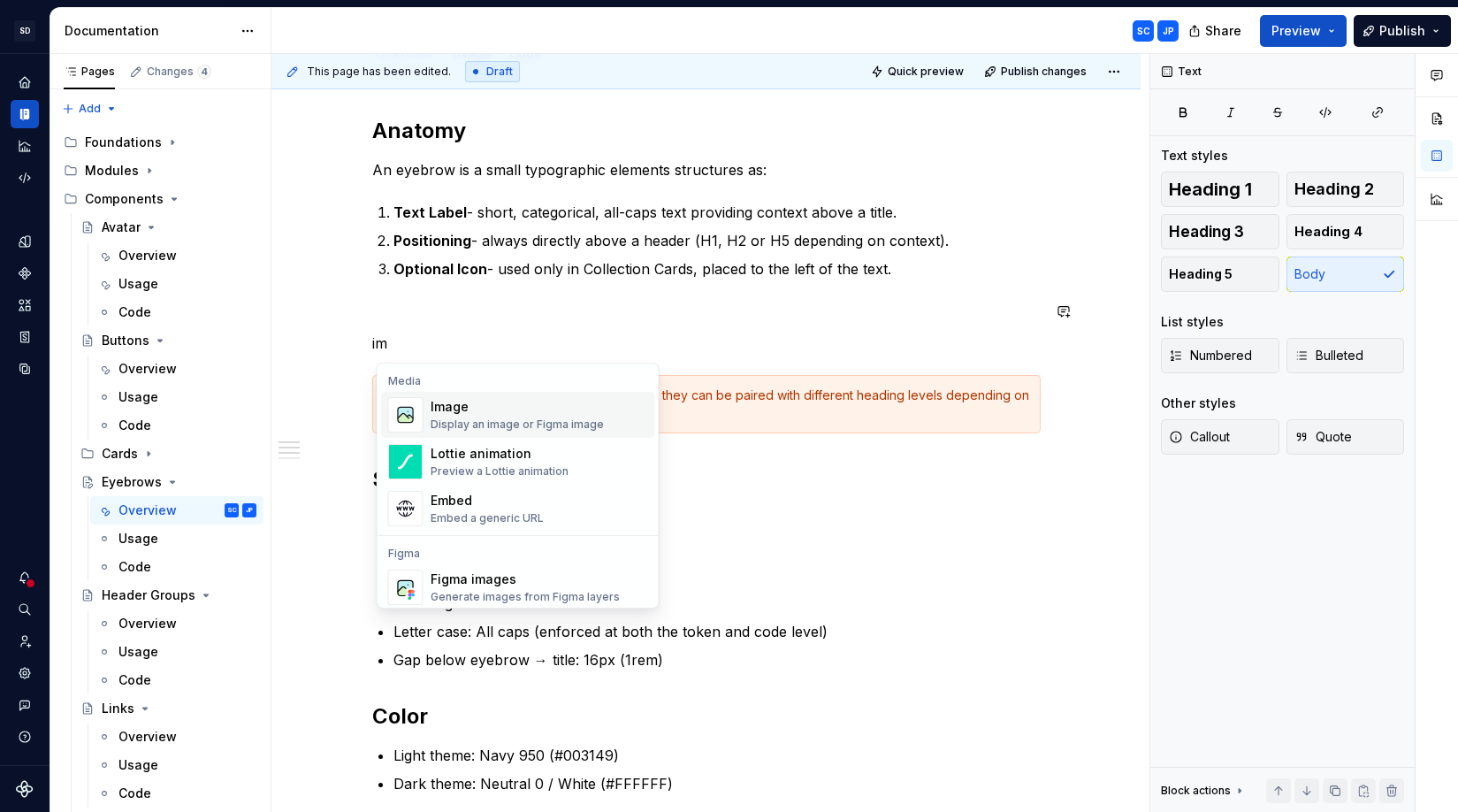
click at [492, 412] on div "Image" at bounding box center [517, 406] width 173 height 17
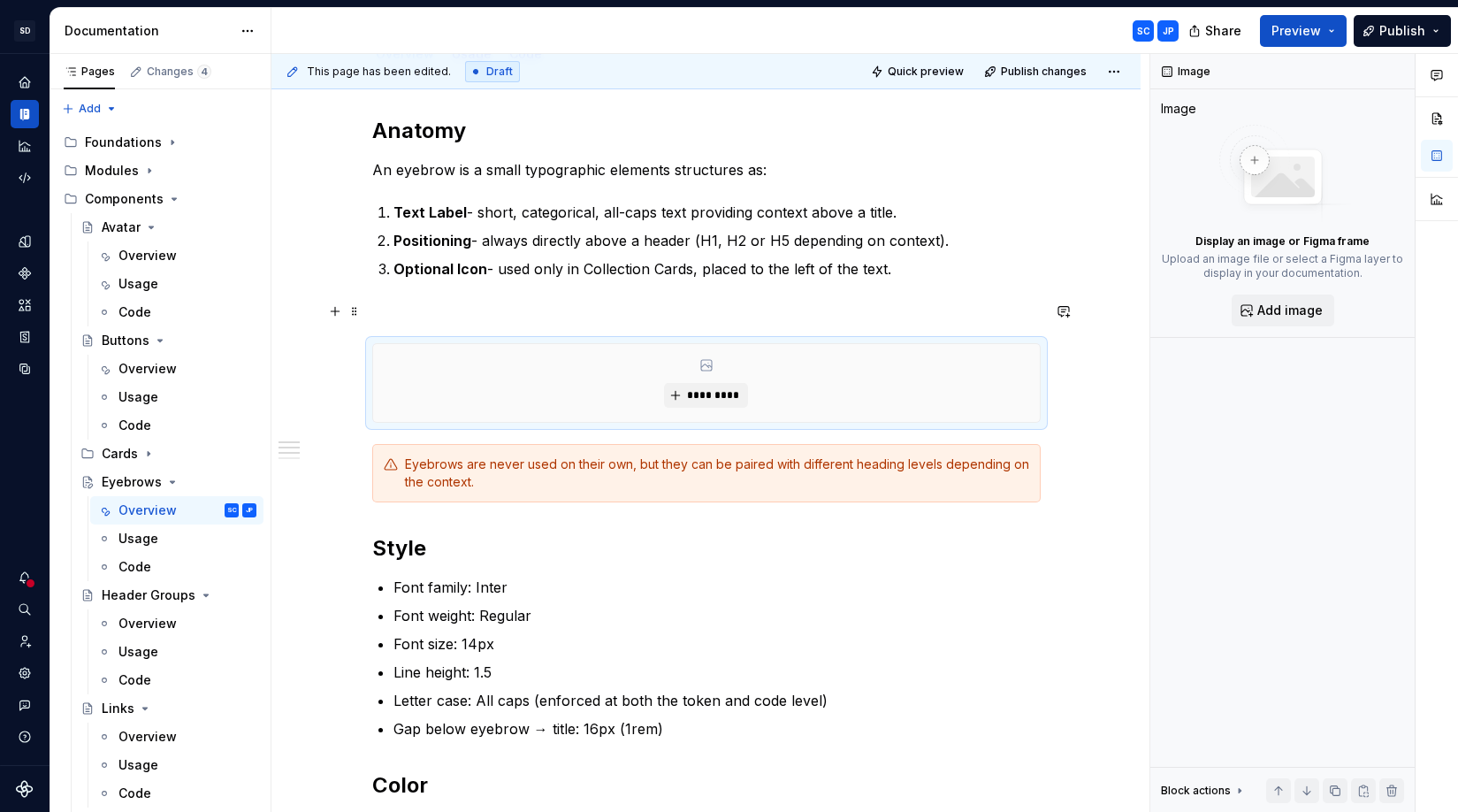
click at [573, 308] on p at bounding box center [706, 311] width 669 height 21
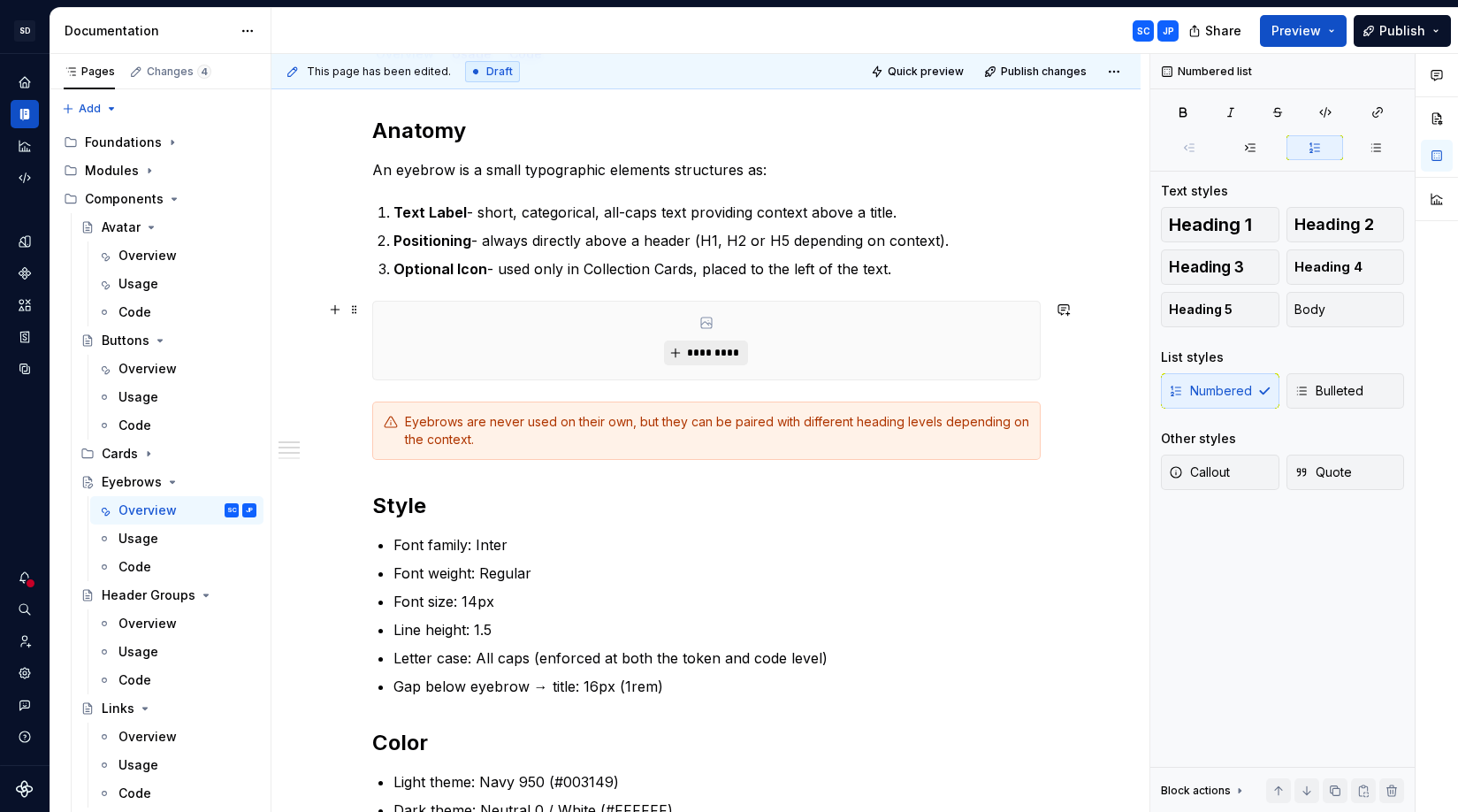
click at [709, 355] on span "*********" at bounding box center [713, 352] width 54 height 14
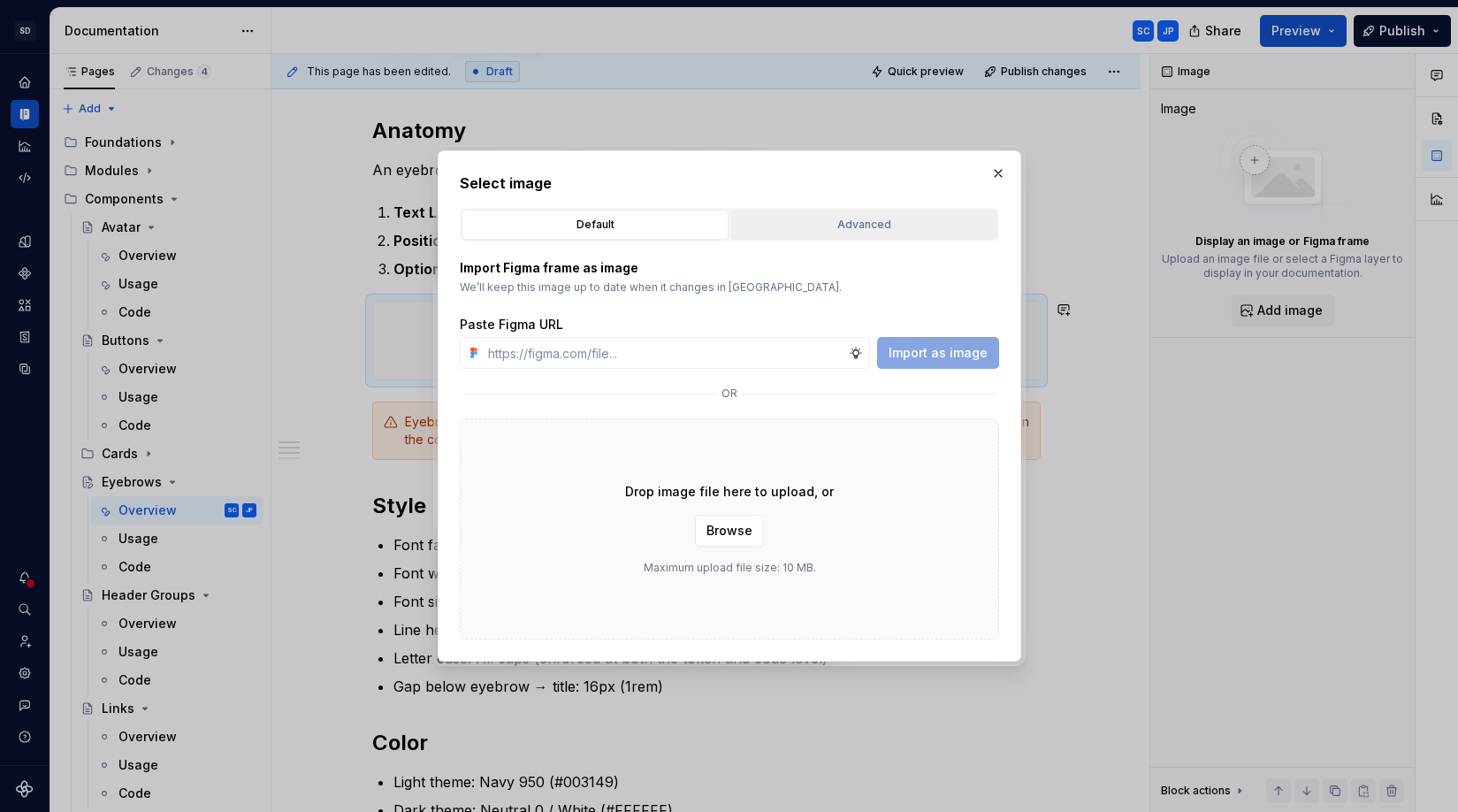
click at [814, 226] on div "Advanced" at bounding box center [864, 224] width 255 height 17
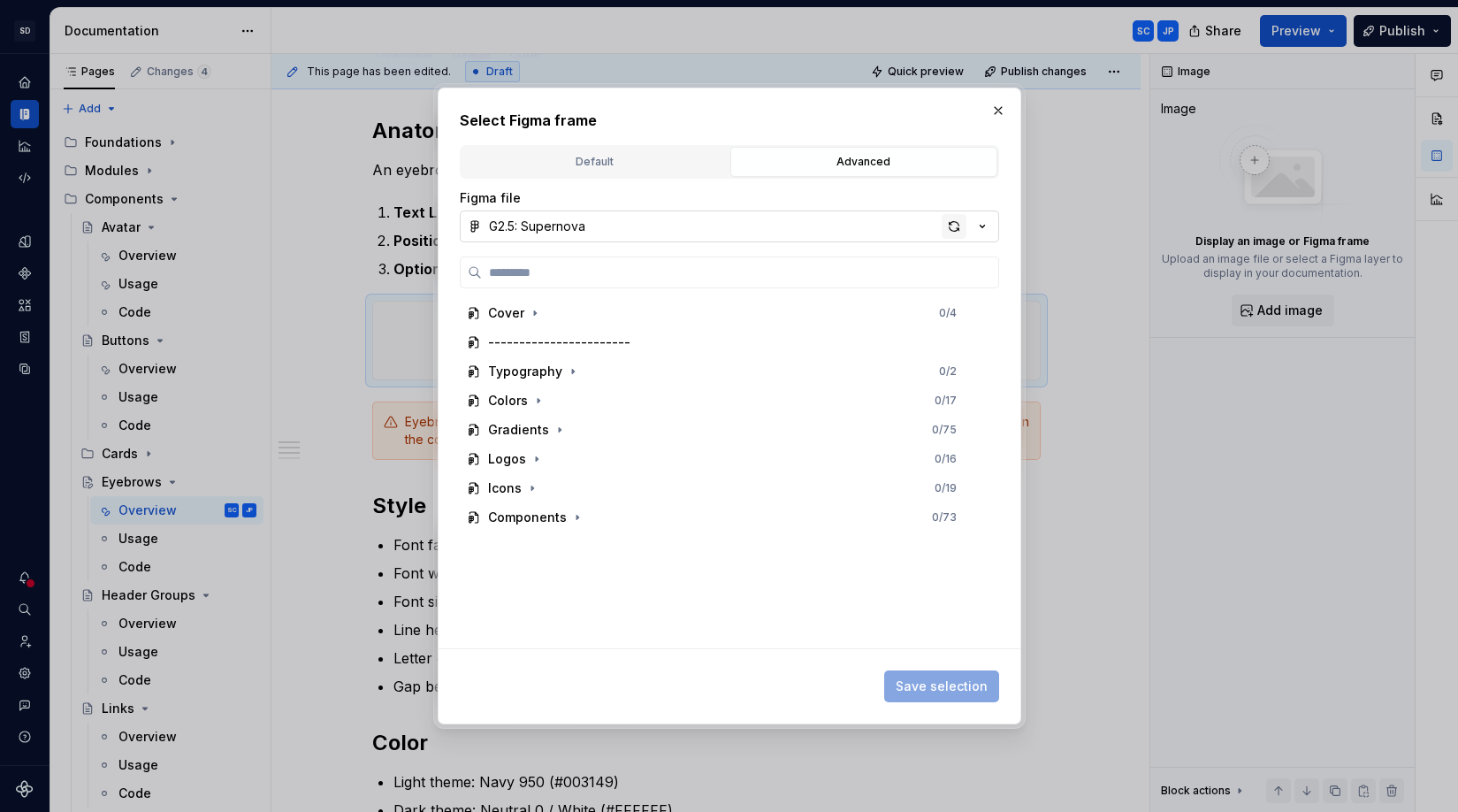
click at [961, 225] on div "button" at bounding box center [954, 226] width 25 height 25
click at [956, 226] on div "button" at bounding box center [954, 226] width 25 height 25
click at [582, 515] on button "button" at bounding box center [577, 517] width 17 height 17
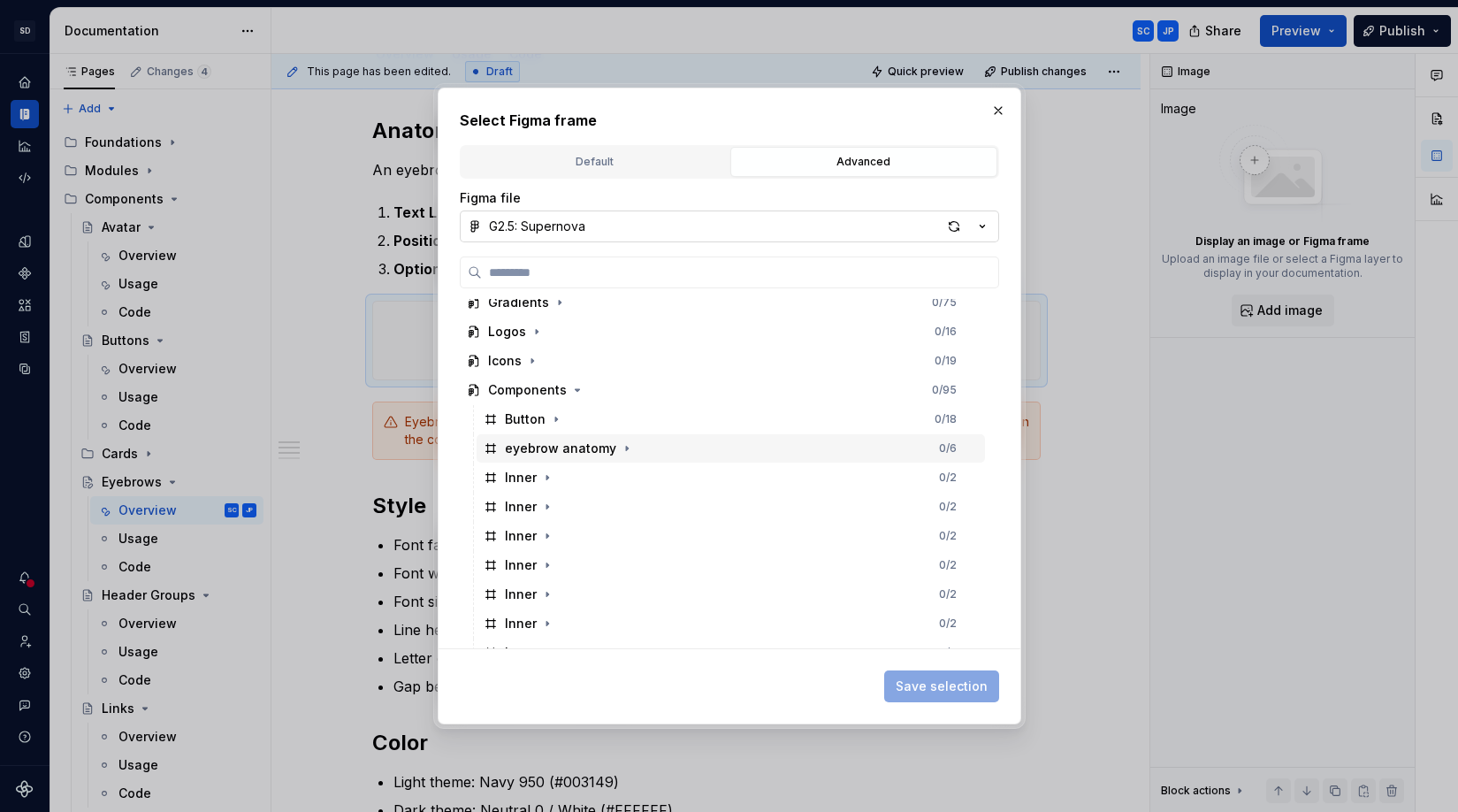
scroll to position [176, 0]
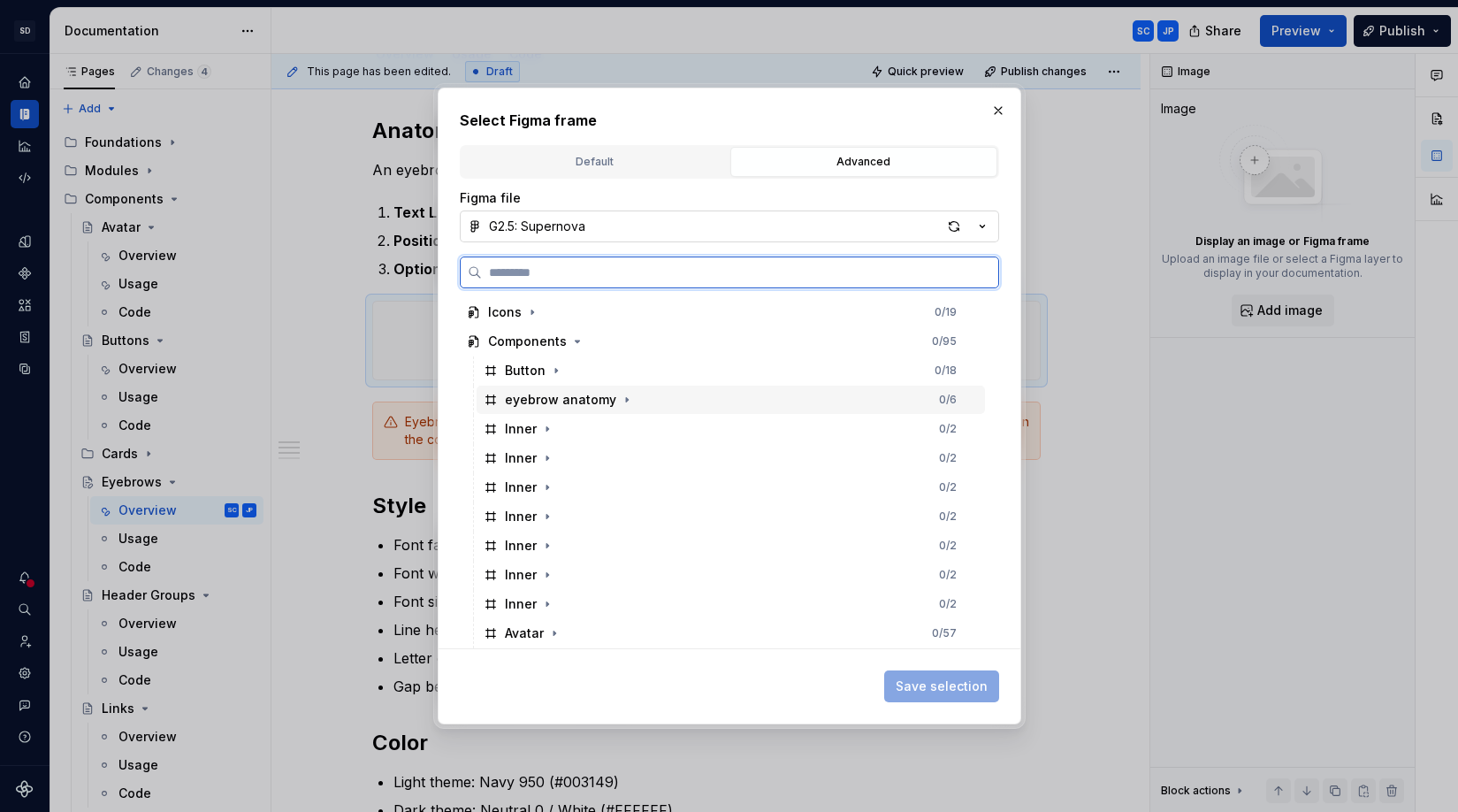
click at [693, 397] on div "eyebrow anatomy 0 / 6" at bounding box center [730, 399] width 509 height 29
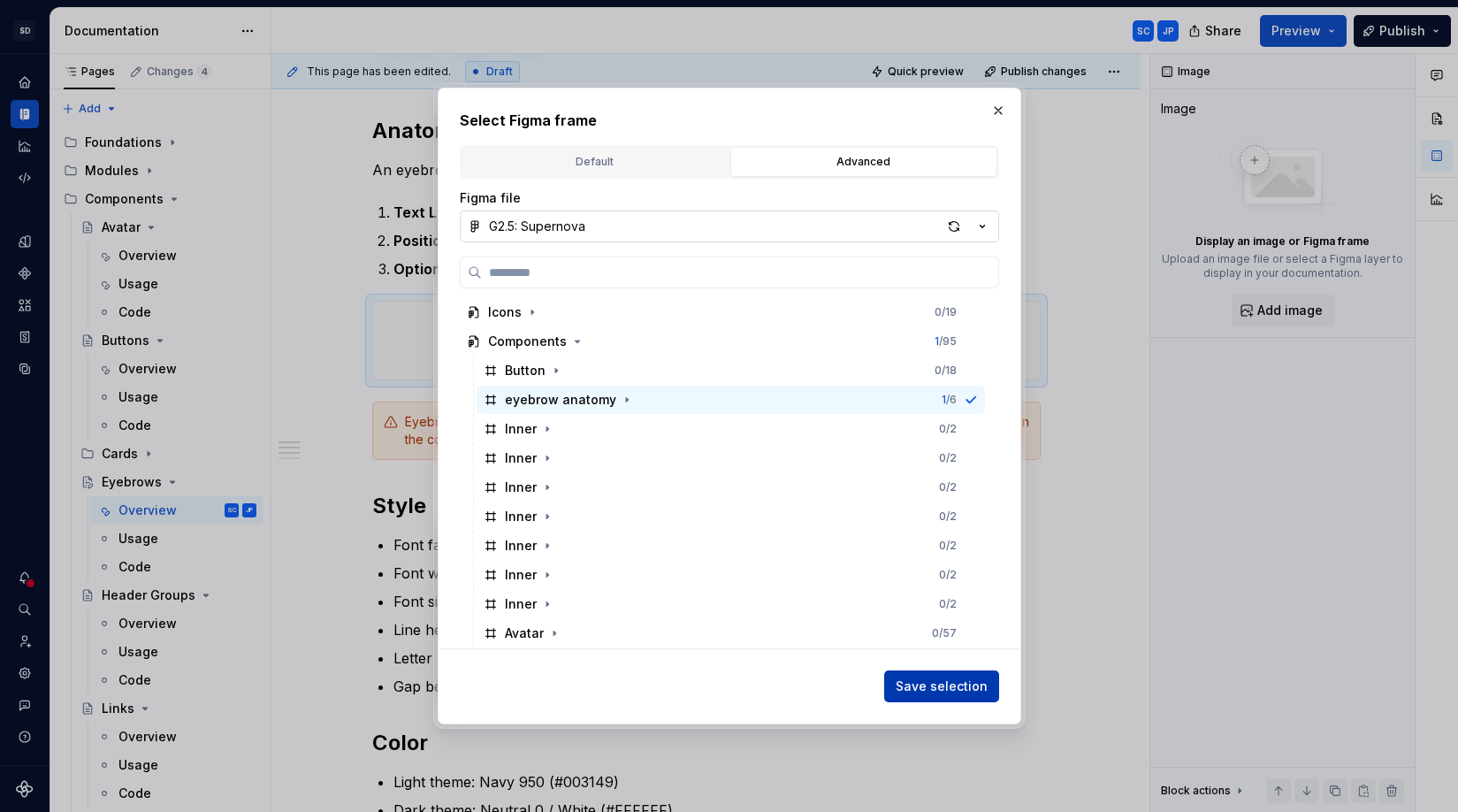
click at [934, 683] on span "Save selection" at bounding box center [942, 685] width 92 height 17
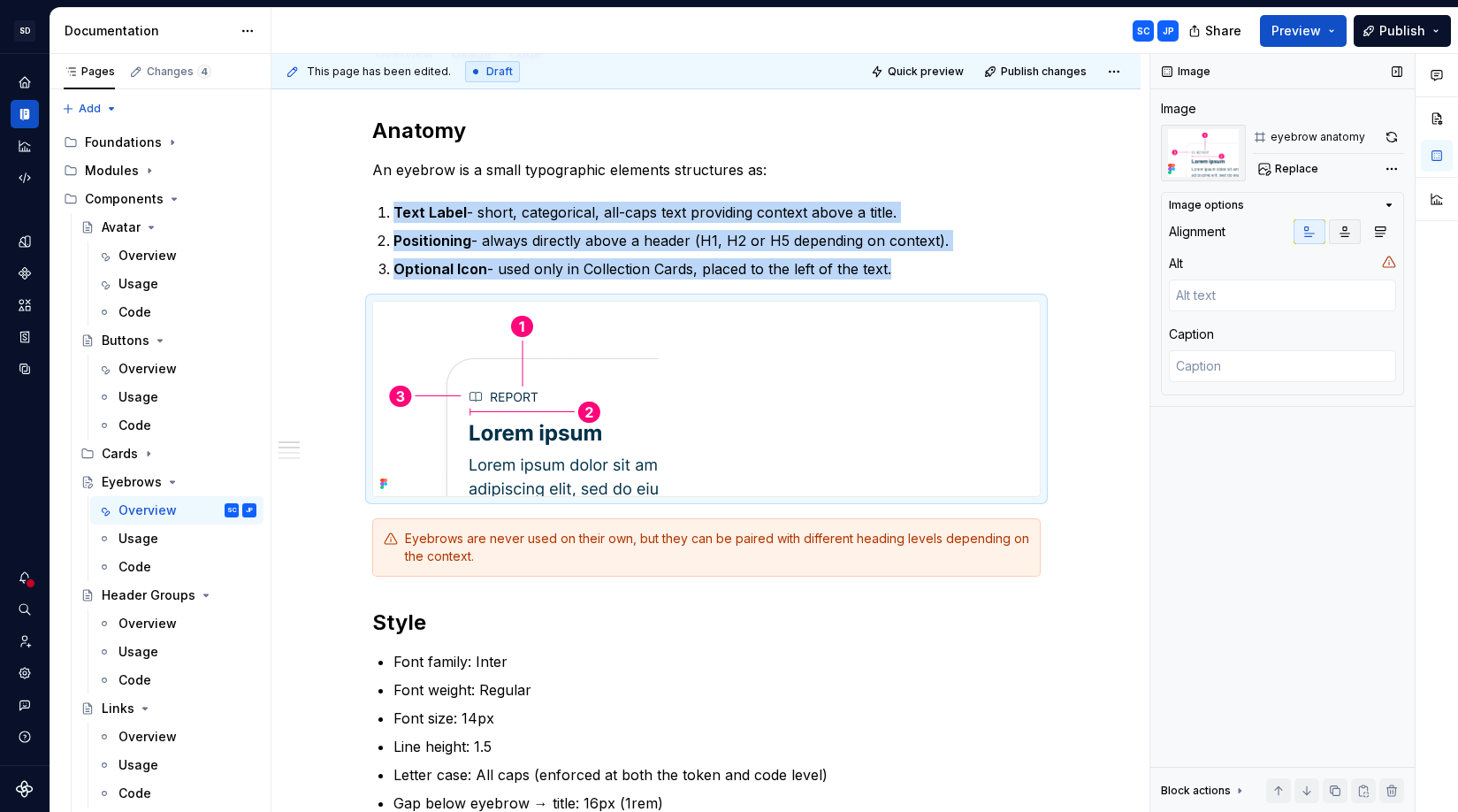
click at [1272, 231] on icon "button" at bounding box center [1345, 231] width 14 height 14
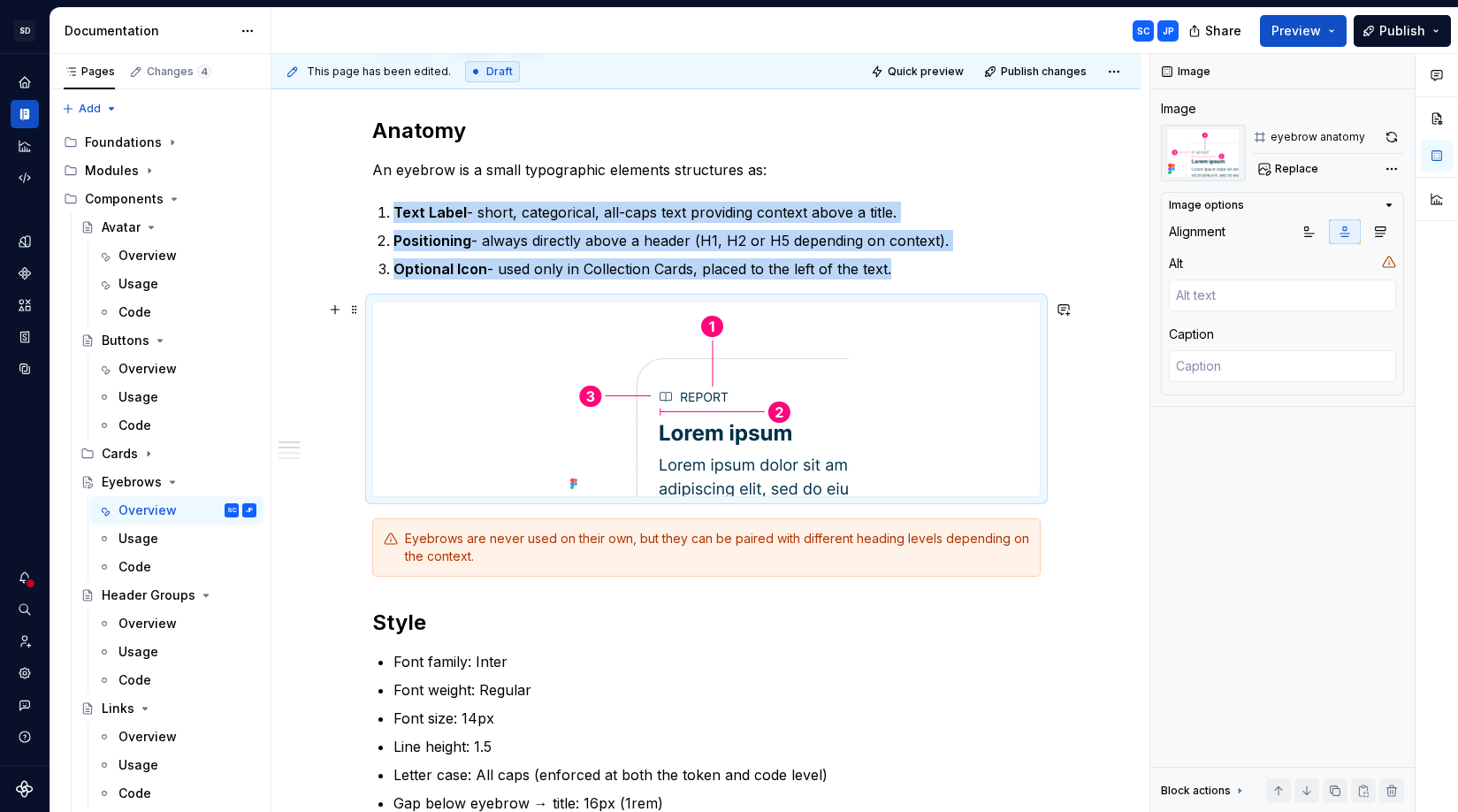
click at [1085, 346] on div "Anatomy An eyebrow is a small typographic elements structures as: Text Label - …" at bounding box center [706, 784] width 869 height 1421
click at [1108, 354] on div "Anatomy An eyebrow is a small typographic elements structures as: Text Label - …" at bounding box center [706, 784] width 869 height 1421
click at [1017, 365] on div at bounding box center [706, 399] width 667 height 195
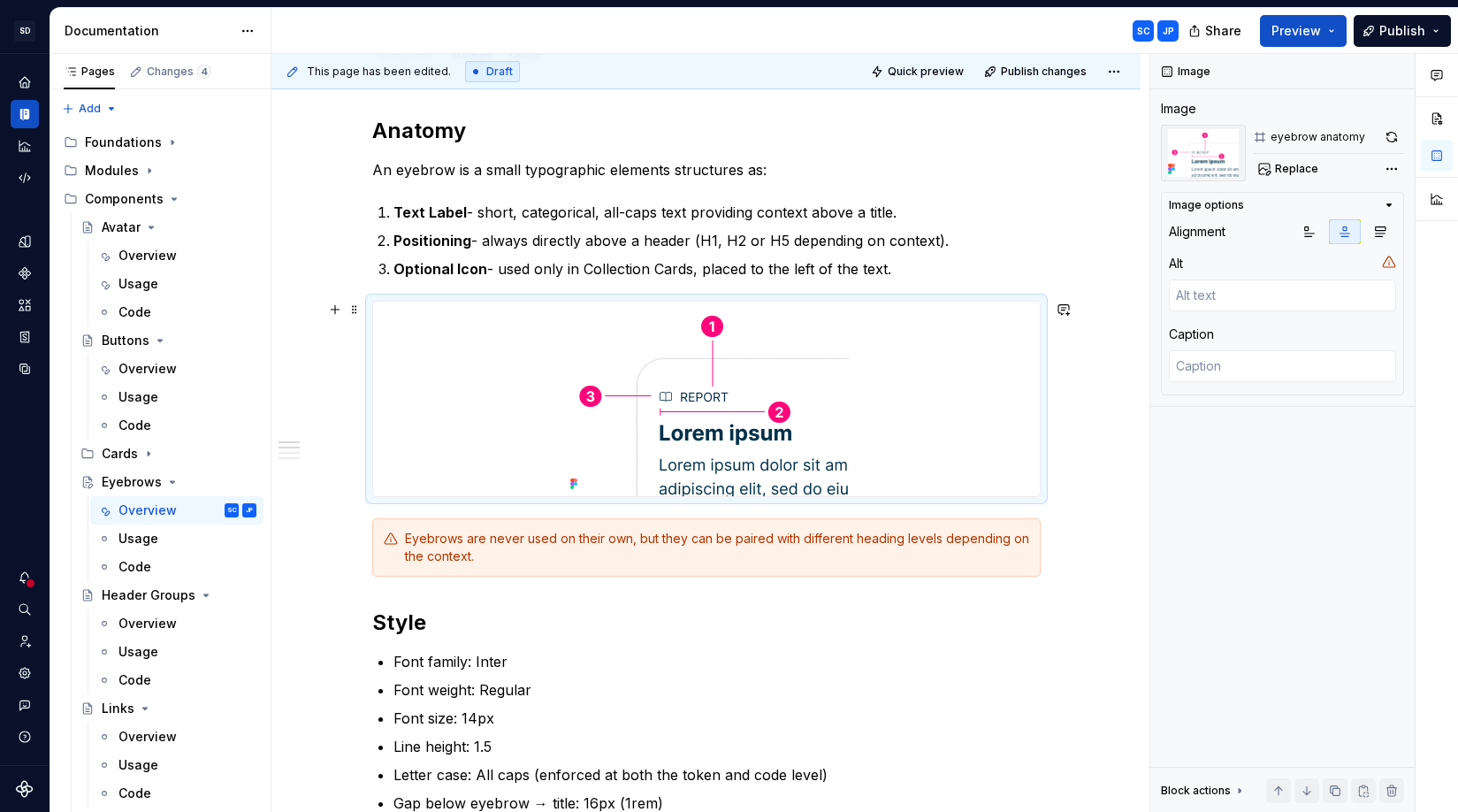
click at [1104, 366] on div "Anatomy An eyebrow is a small typographic elements structures as: Text Label - …" at bounding box center [706, 784] width 869 height 1421
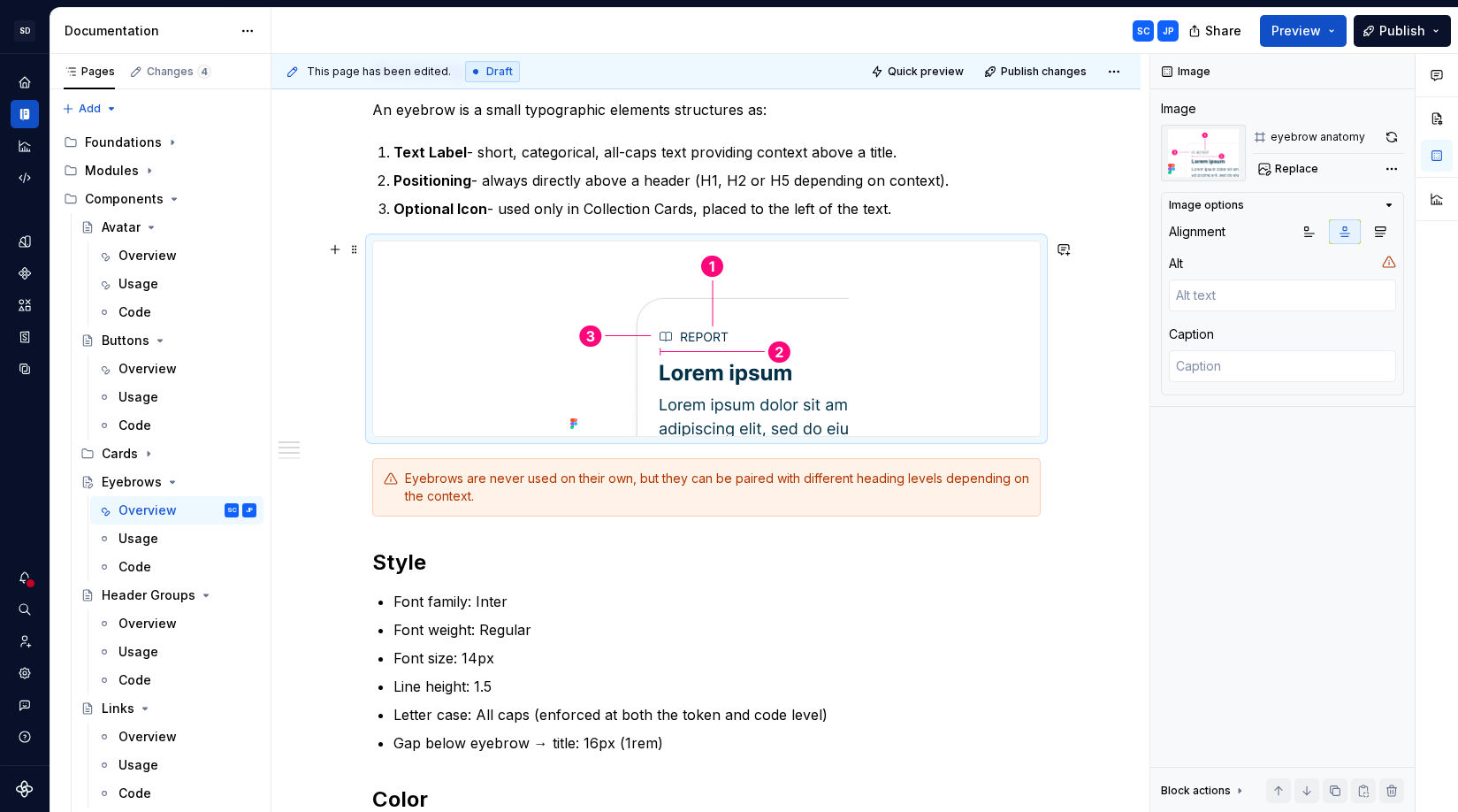
click at [1096, 337] on div "Anatomy An eyebrow is a small typographic elements structures as: Text Label - …" at bounding box center [706, 724] width 869 height 1421
click at [991, 497] on div "Eyebrows are never used on their own, but they can be paired with different hea…" at bounding box center [717, 486] width 625 height 35
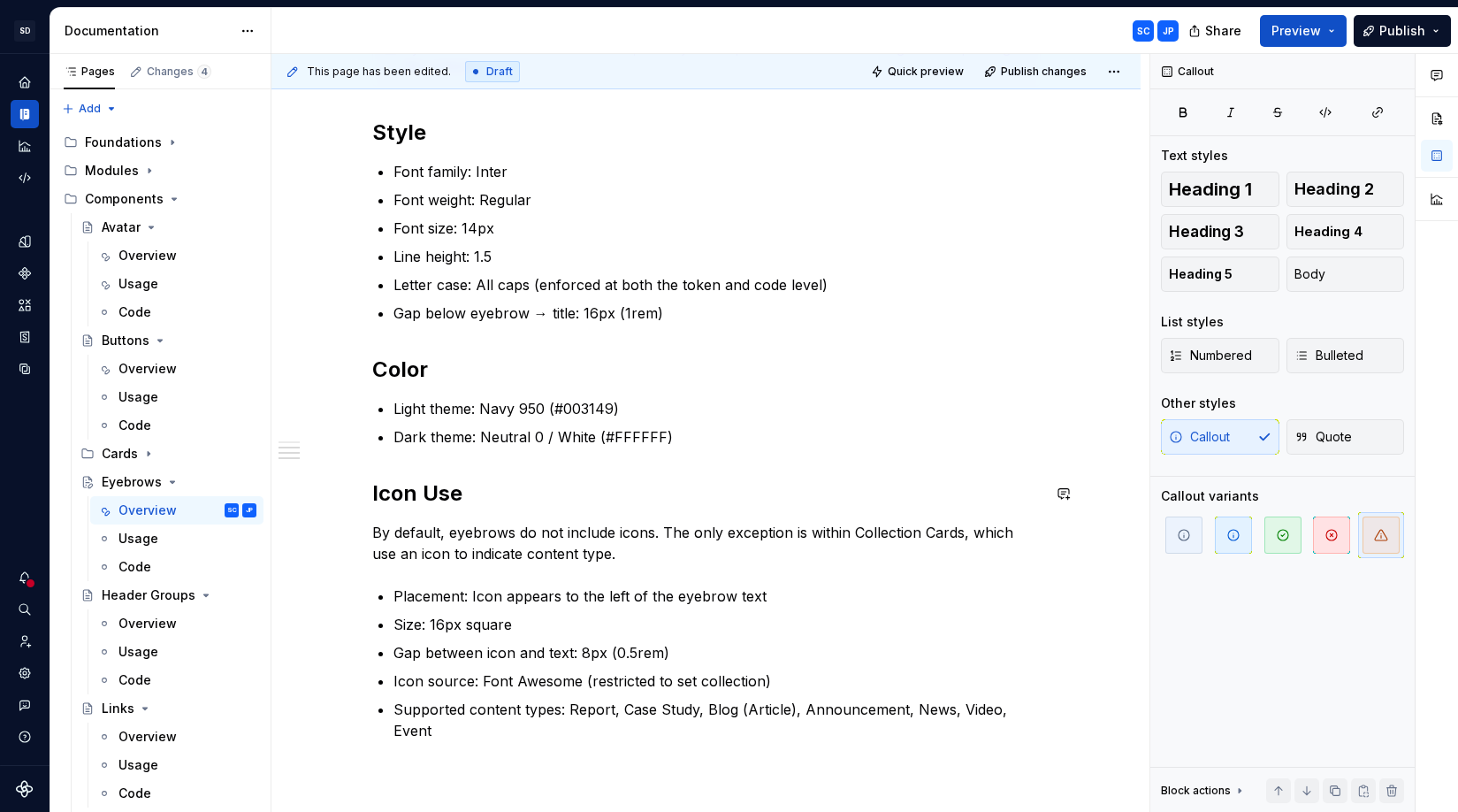
scroll to position [800, 0]
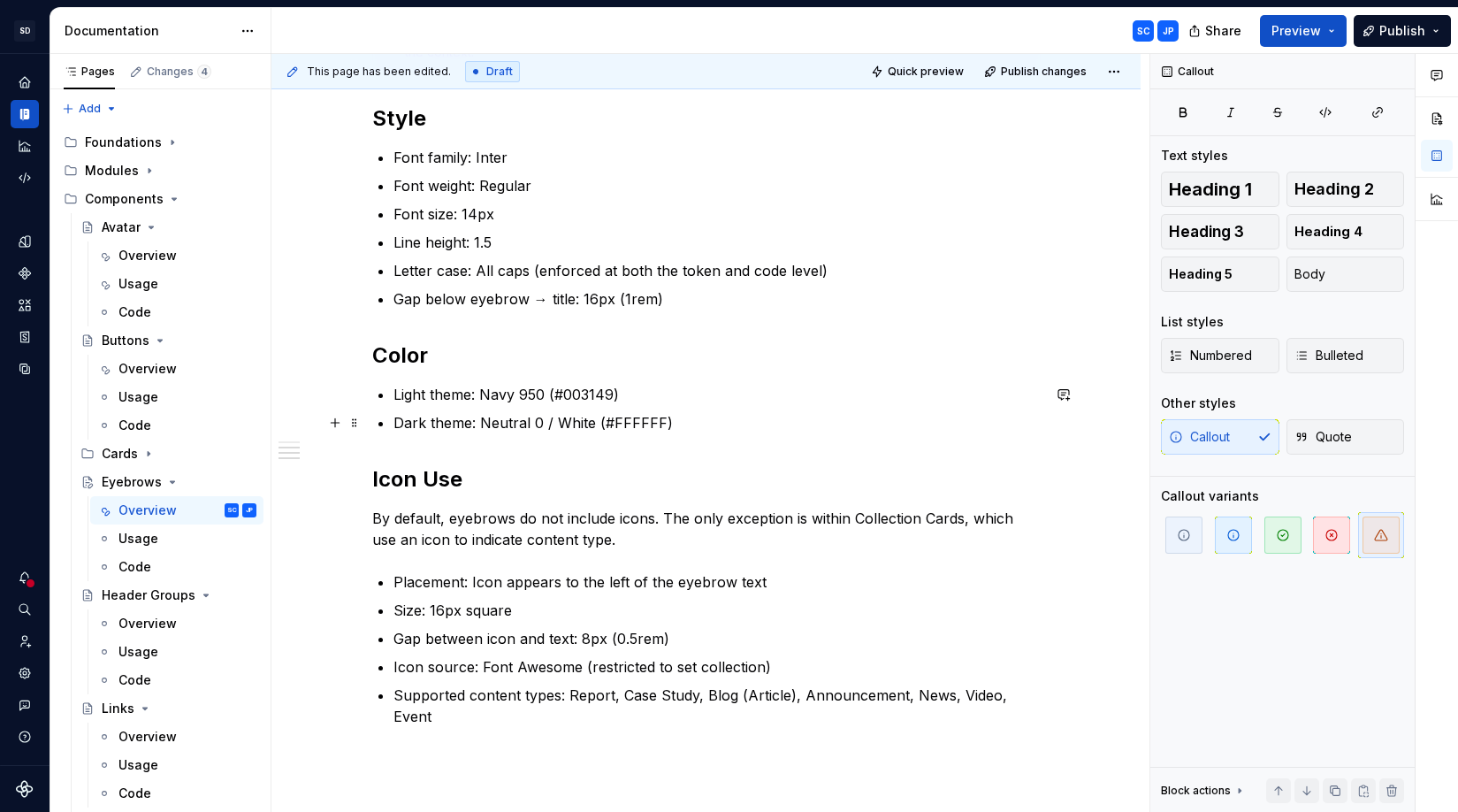
click at [817, 432] on p "Dark theme: Neutral 0 / White (#FFFFFF)" at bounding box center [718, 422] width 648 height 21
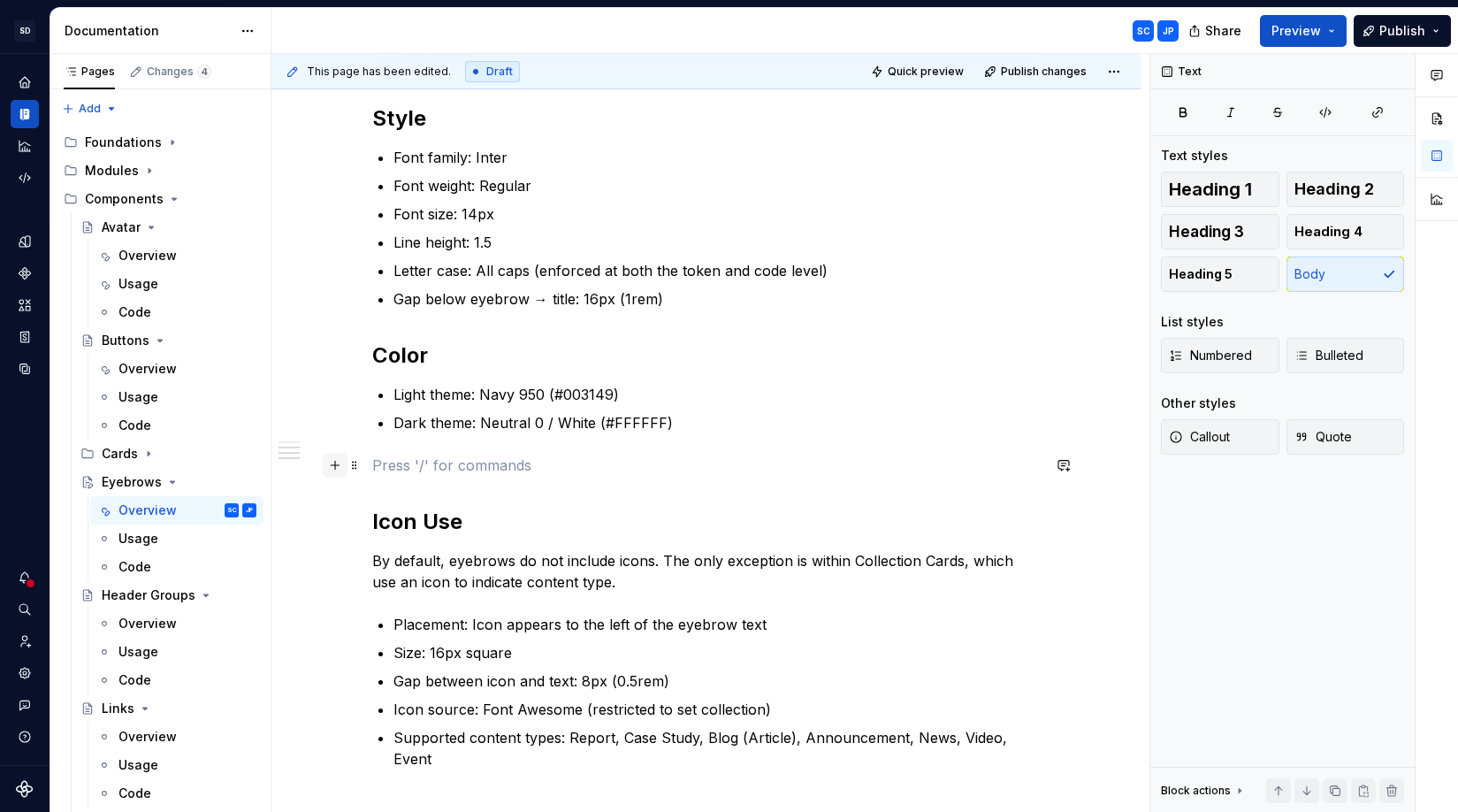
click at [339, 463] on button "button" at bounding box center [335, 464] width 25 height 25
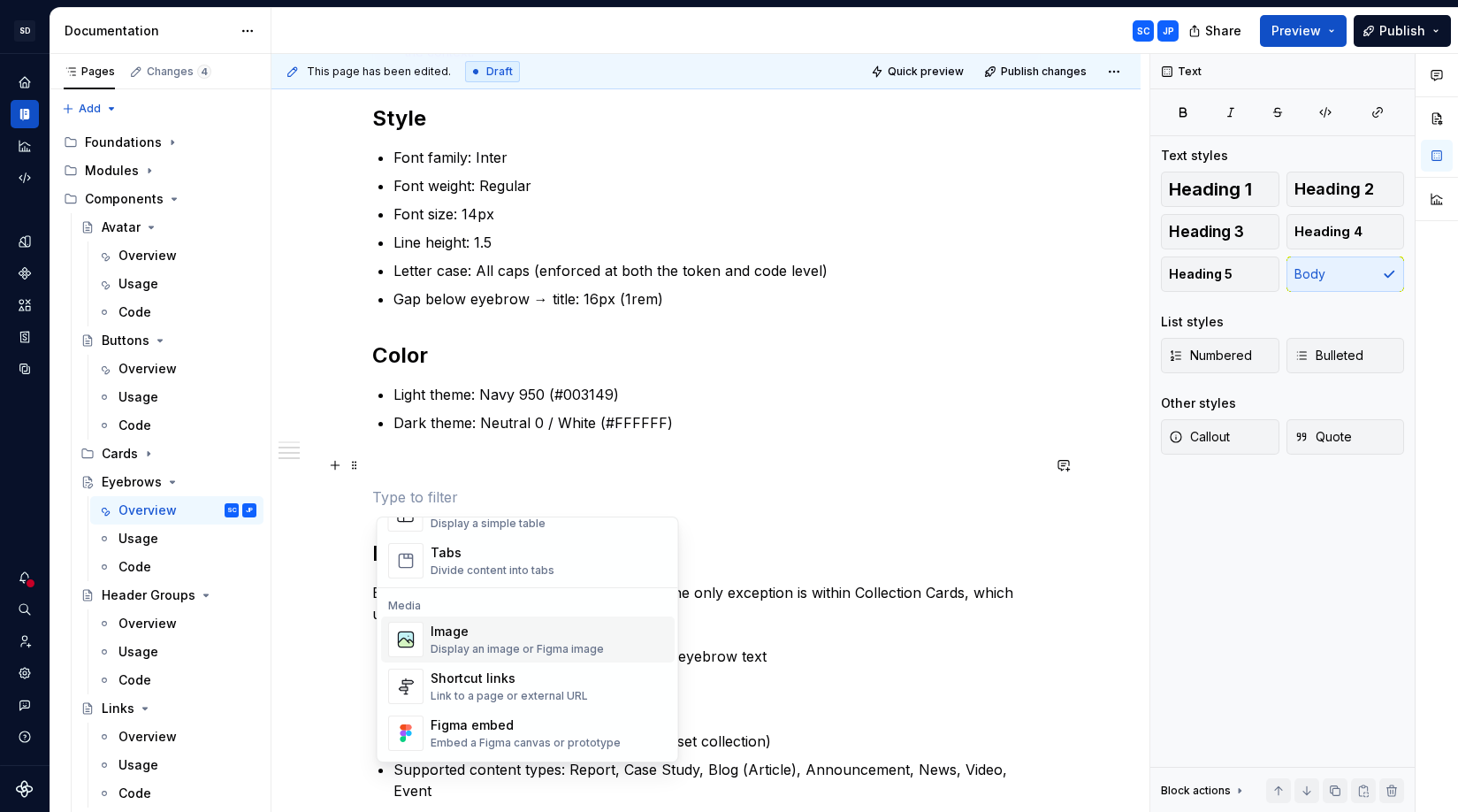
scroll to position [695, 0]
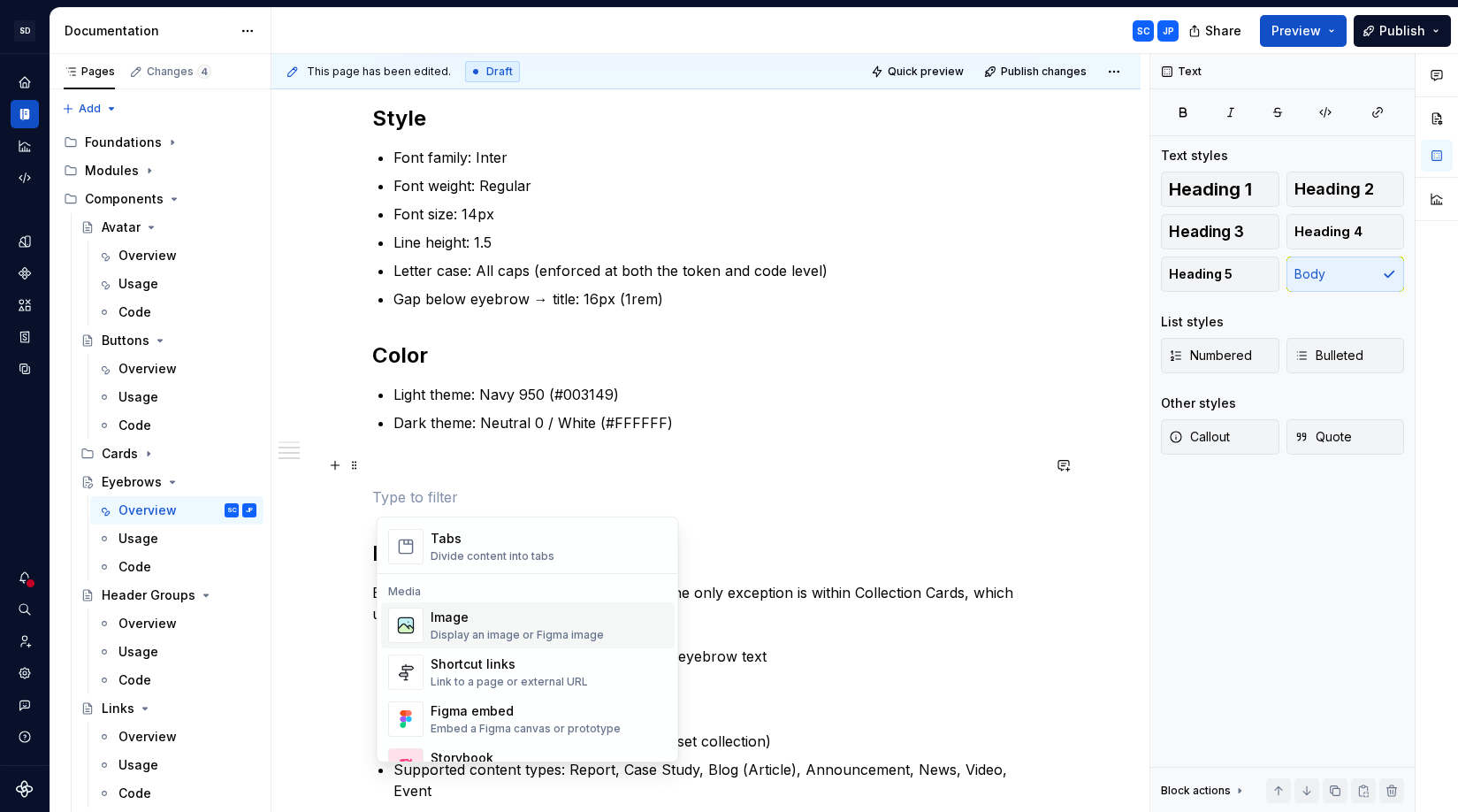
click at [561, 627] on div "Image Display an image or Figma image" at bounding box center [517, 624] width 173 height 34
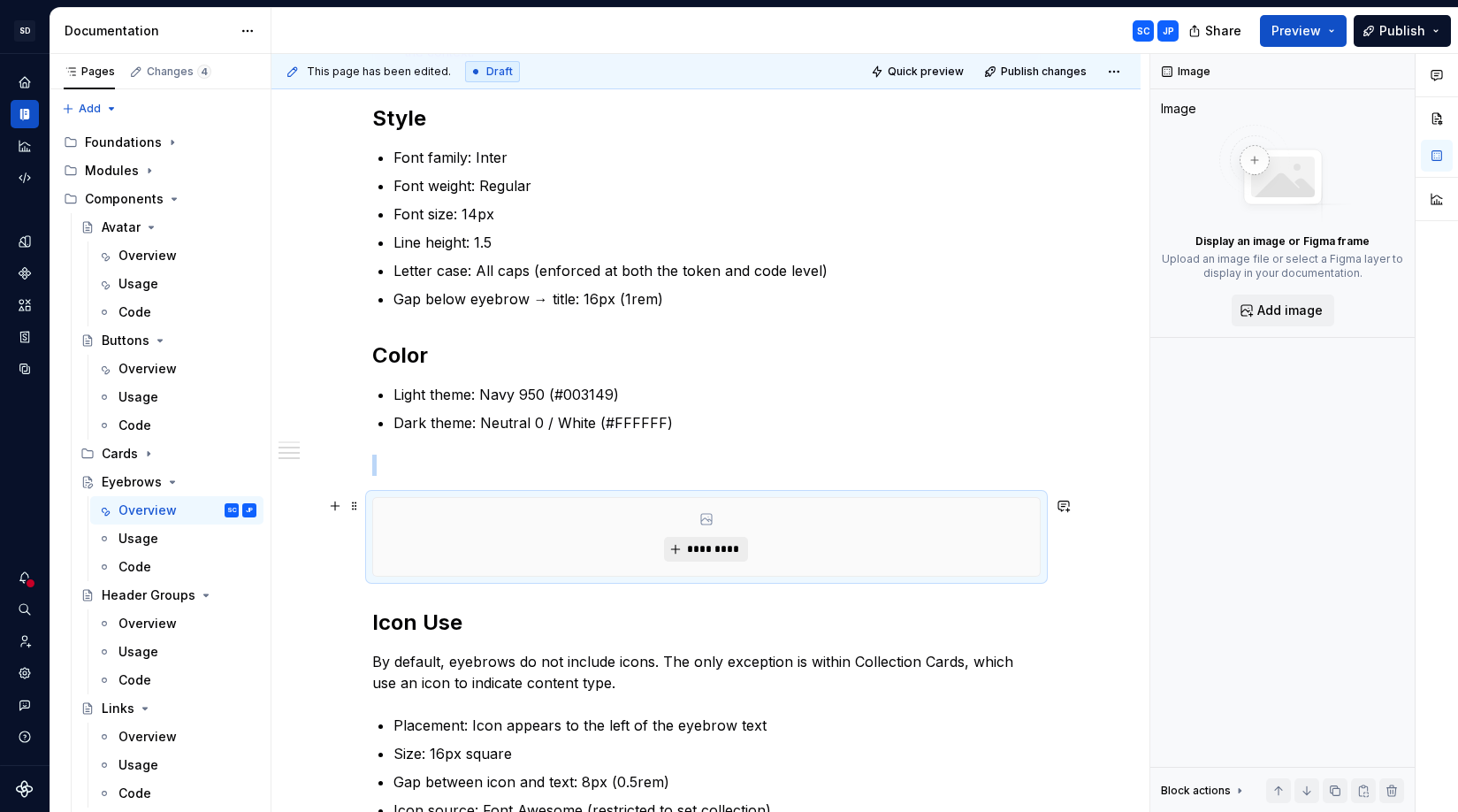
click at [720, 547] on span "*********" at bounding box center [713, 548] width 54 height 14
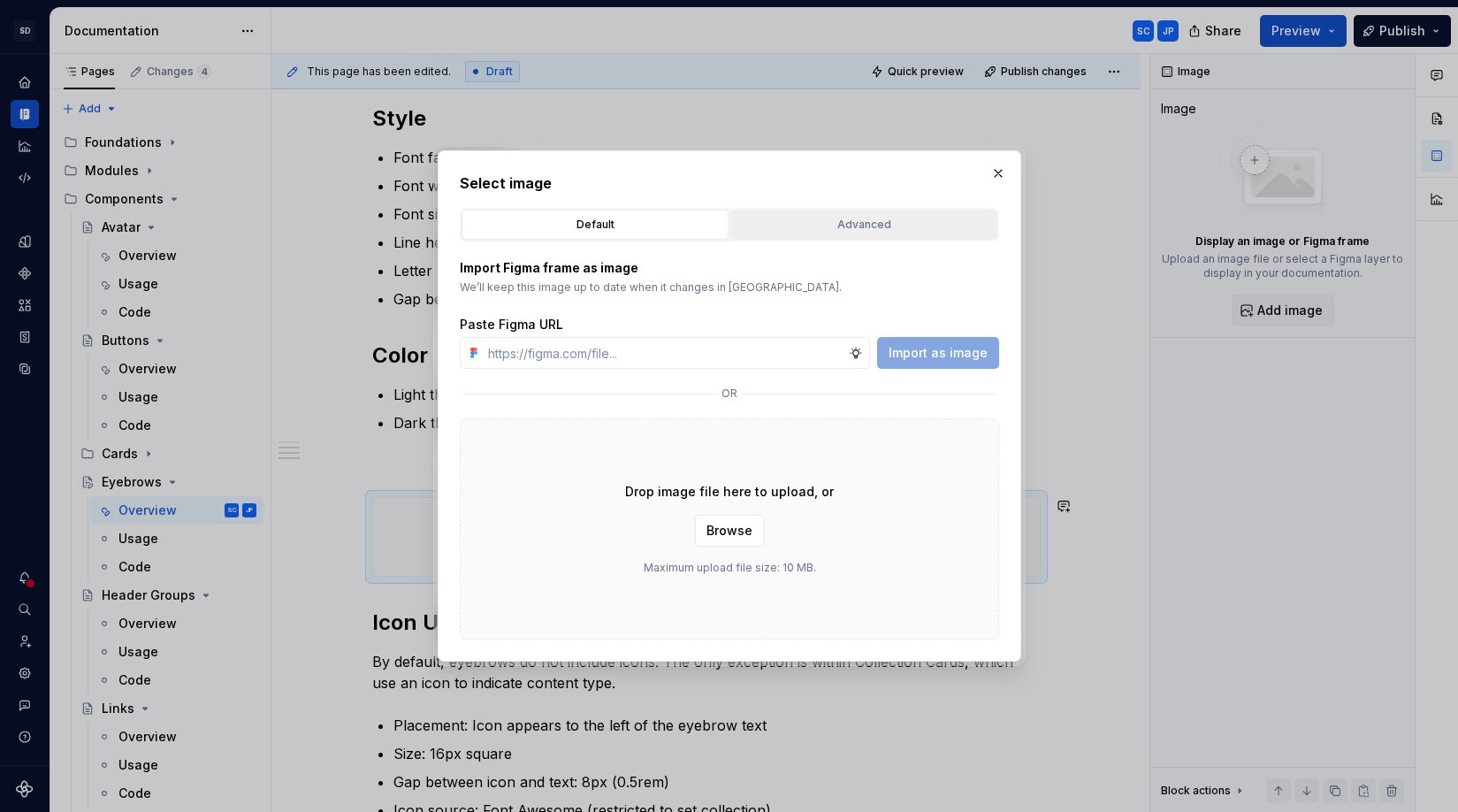
click at [867, 225] on div "Advanced" at bounding box center [864, 224] width 255 height 17
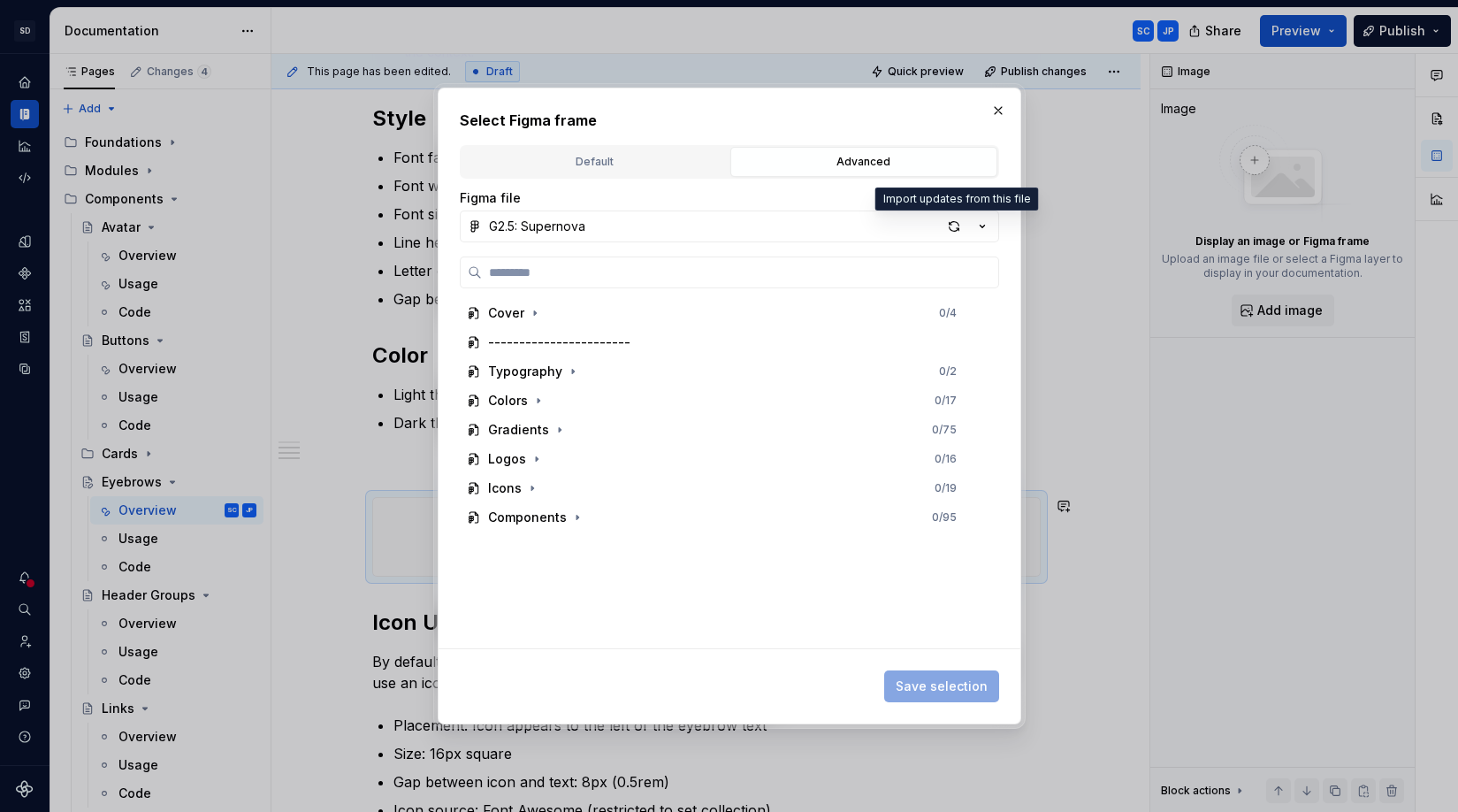
click at [952, 232] on div "button" at bounding box center [954, 226] width 25 height 25
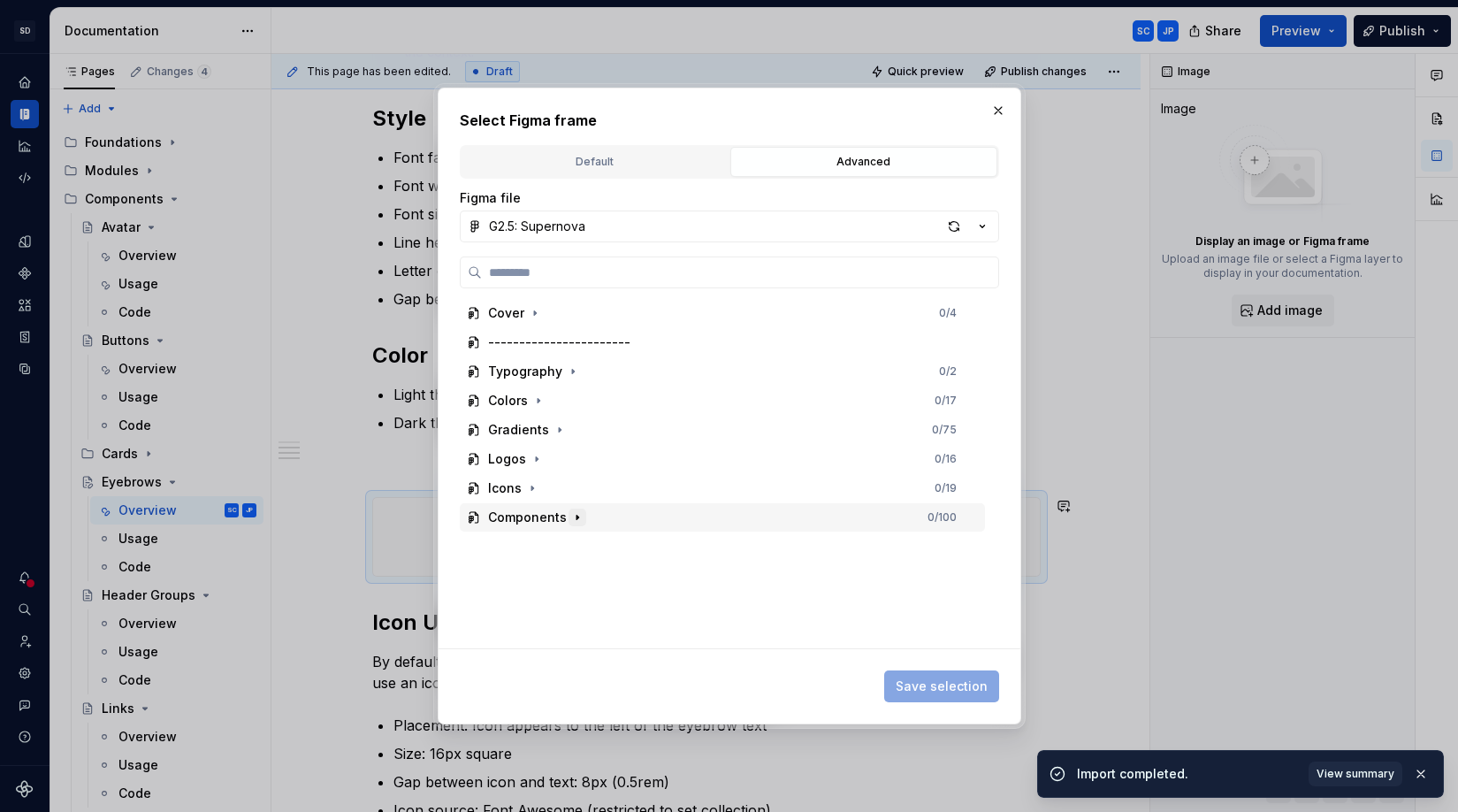
click at [580, 515] on icon "button" at bounding box center [577, 517] width 14 height 14
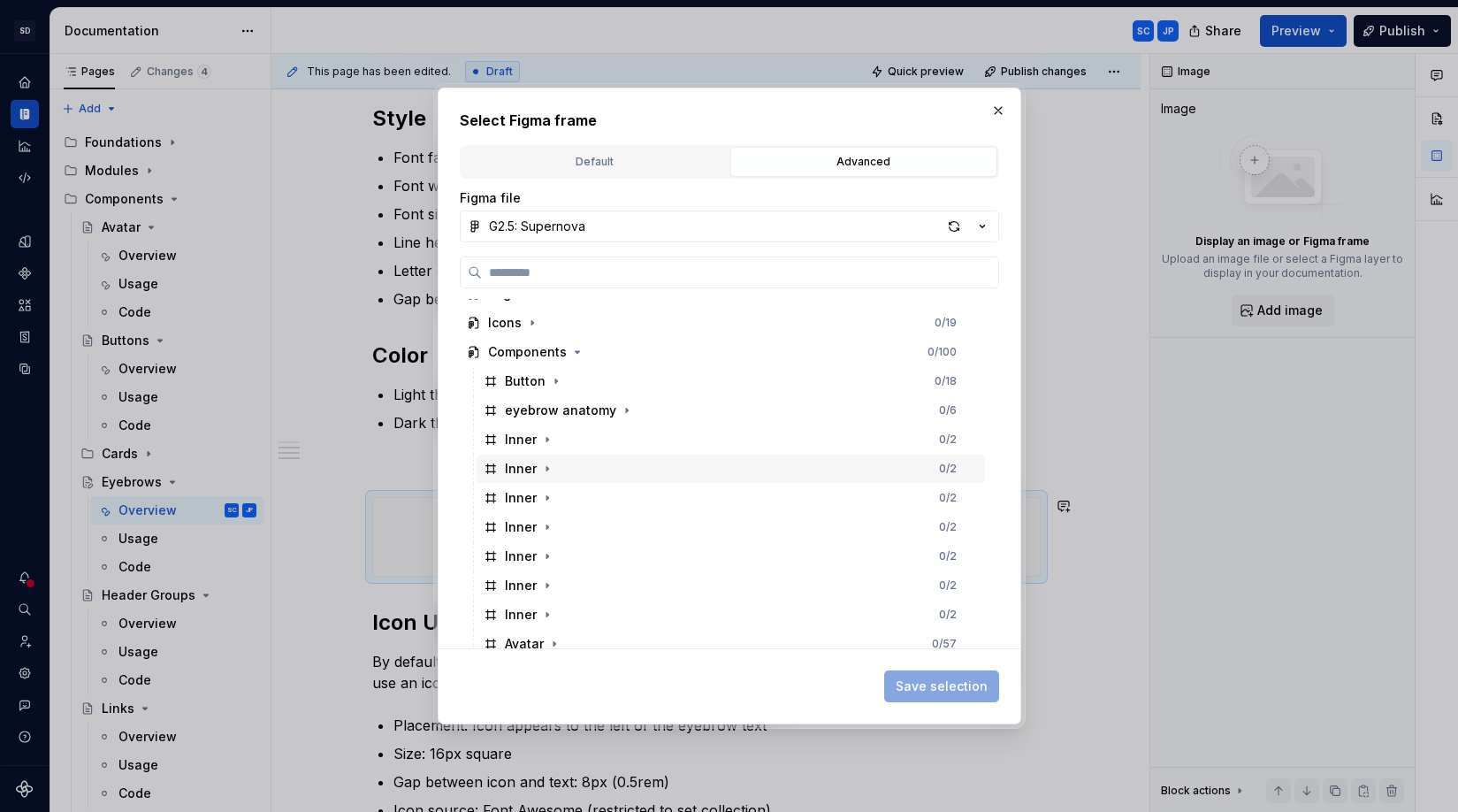
scroll to position [205, 0]
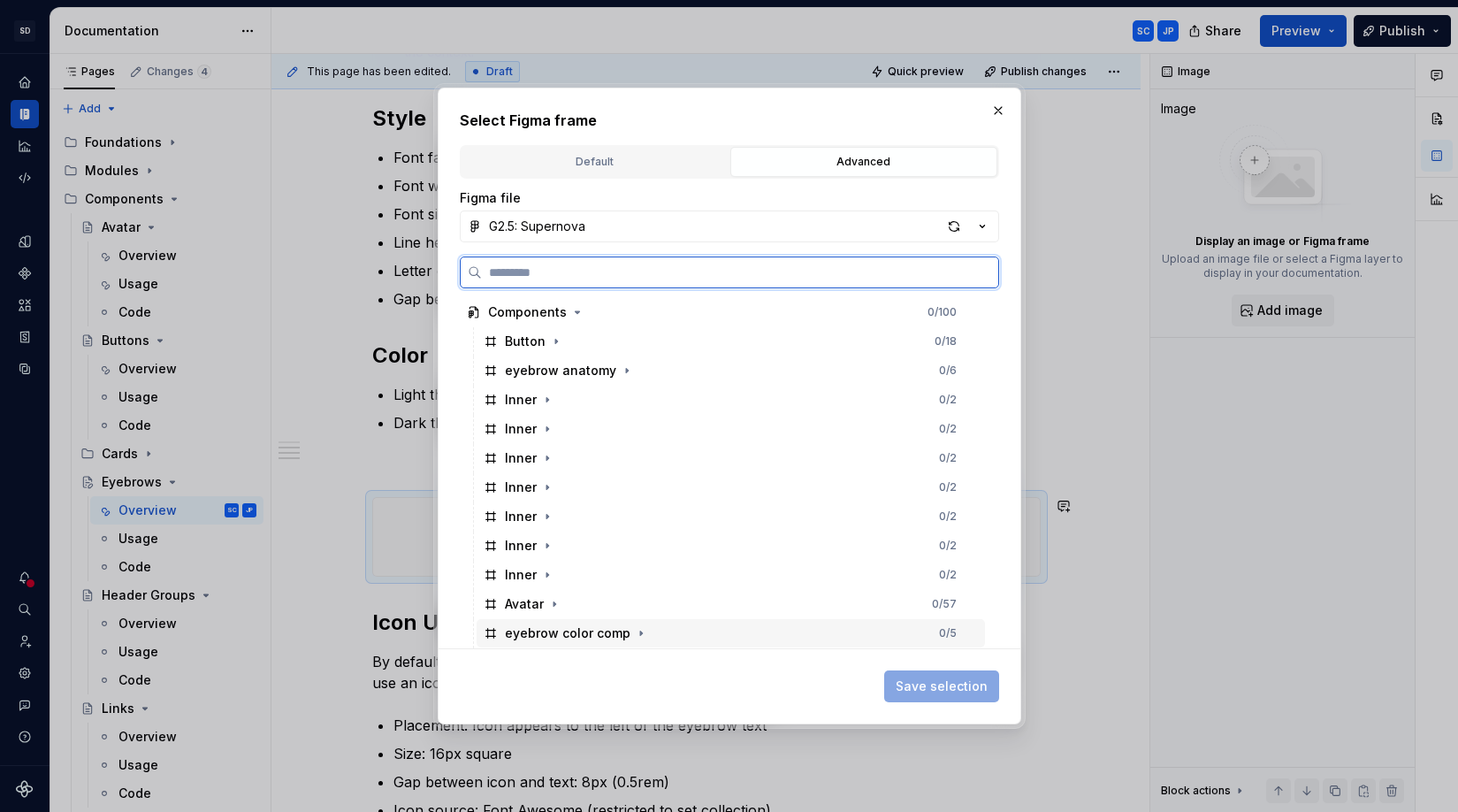
click at [703, 631] on div "eyebrow color comp 0 / 5" at bounding box center [730, 633] width 509 height 29
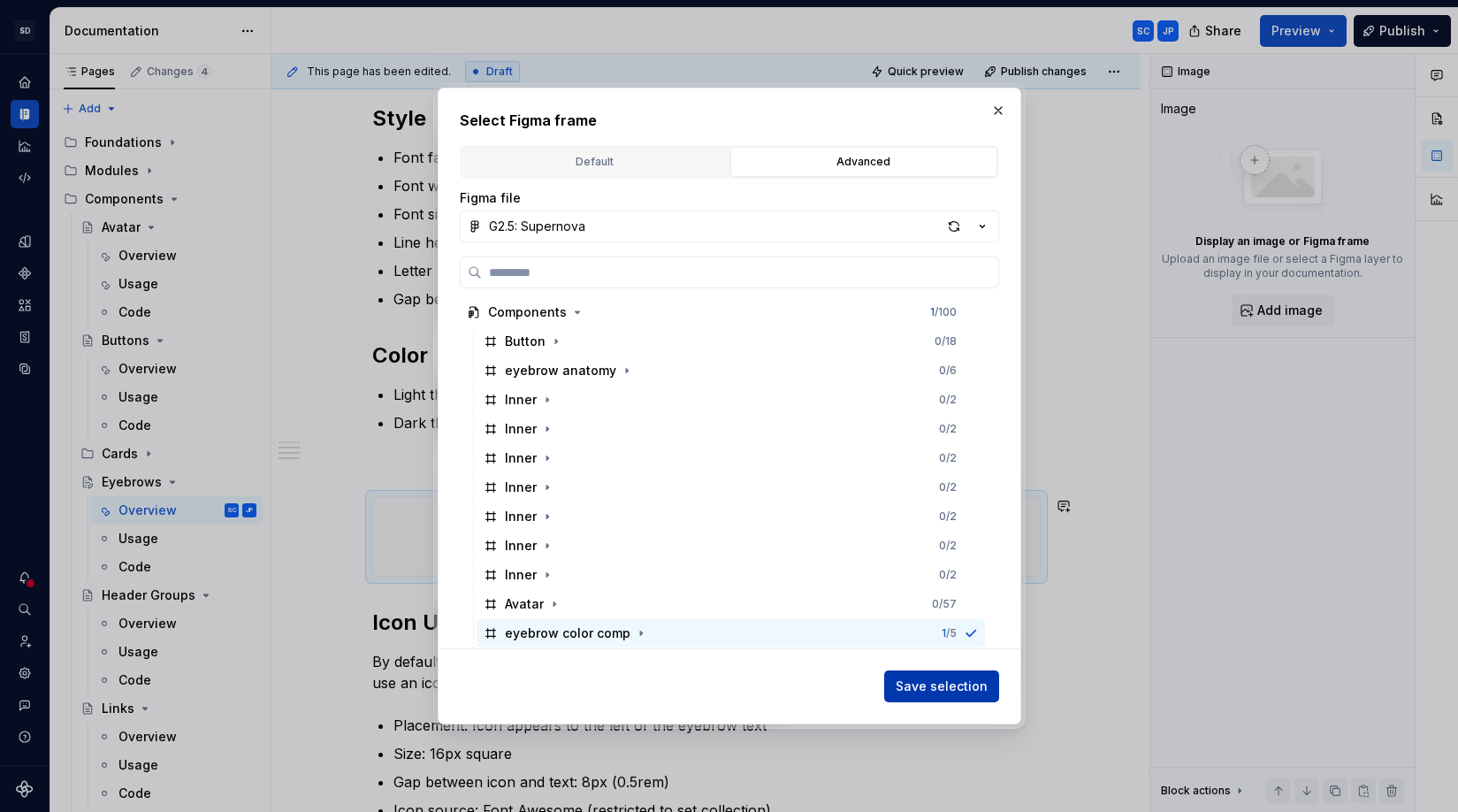
click at [954, 688] on span "Save selection" at bounding box center [942, 685] width 92 height 17
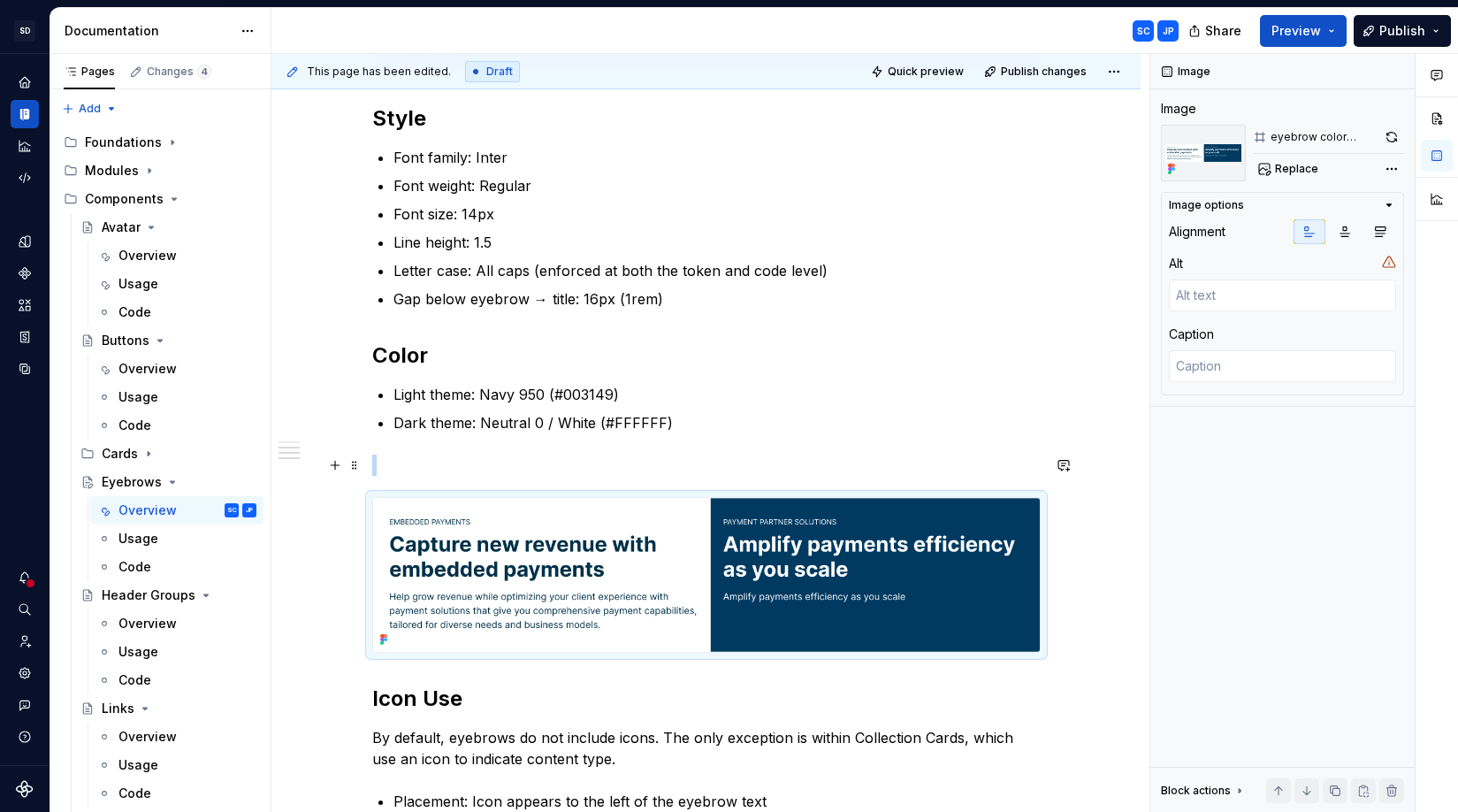
click at [658, 471] on p at bounding box center [706, 464] width 669 height 21
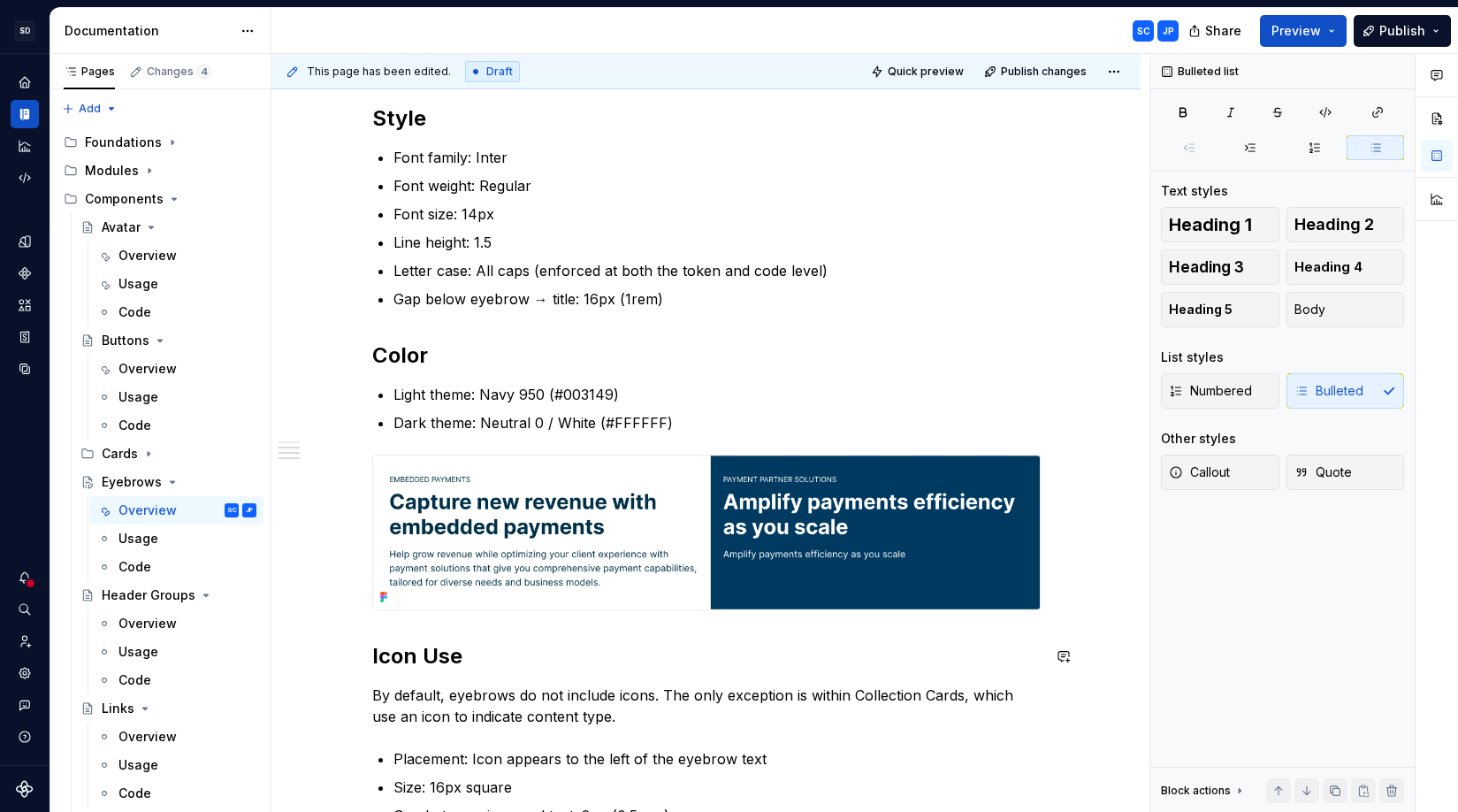
click at [1106, 611] on div "Anatomy An eyebrow is a small typographic elements structures as: Text Label - …" at bounding box center [706, 370] width 869 height 1598
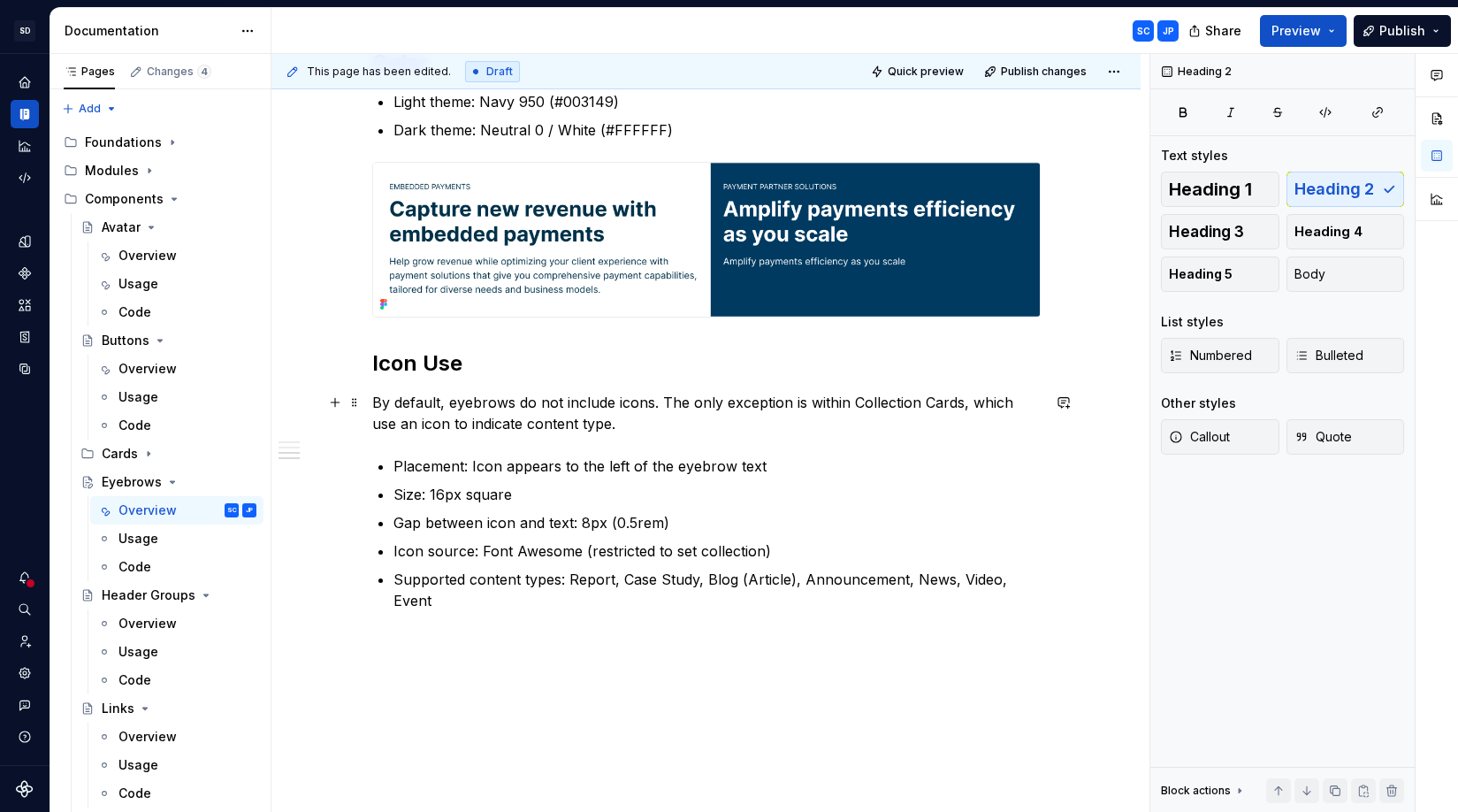
scroll to position [1135, 0]
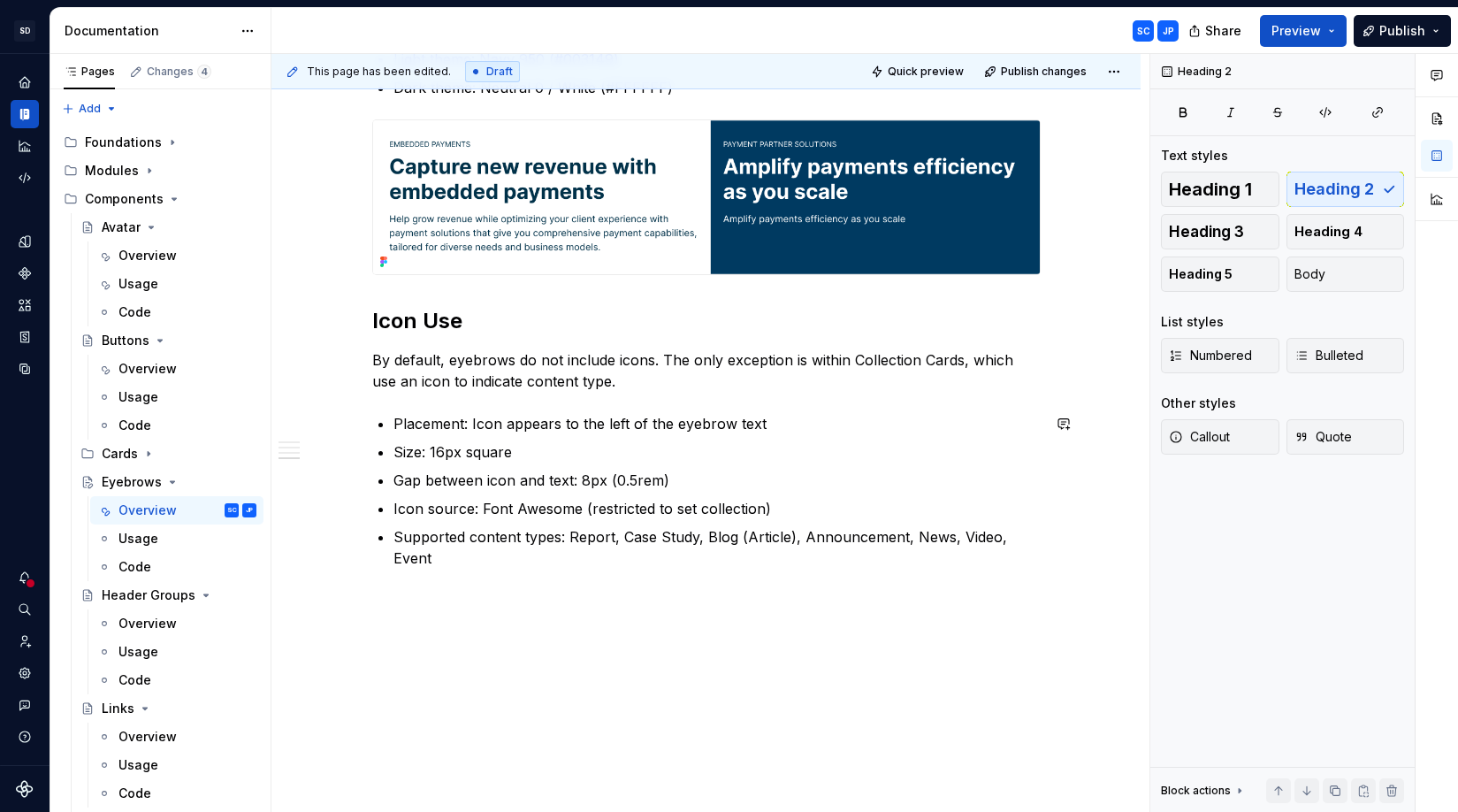
click at [652, 586] on div "This page has been edited. Draft Quick preview Publish changes Eyebrows Eyebrow…" at bounding box center [710, 433] width 878 height 759
click at [478, 587] on div "Anatomy An eyebrow is a small typographic elements structures as: Text Label - …" at bounding box center [706, 34] width 869 height 1598
click at [339, 584] on button "button" at bounding box center [335, 578] width 25 height 25
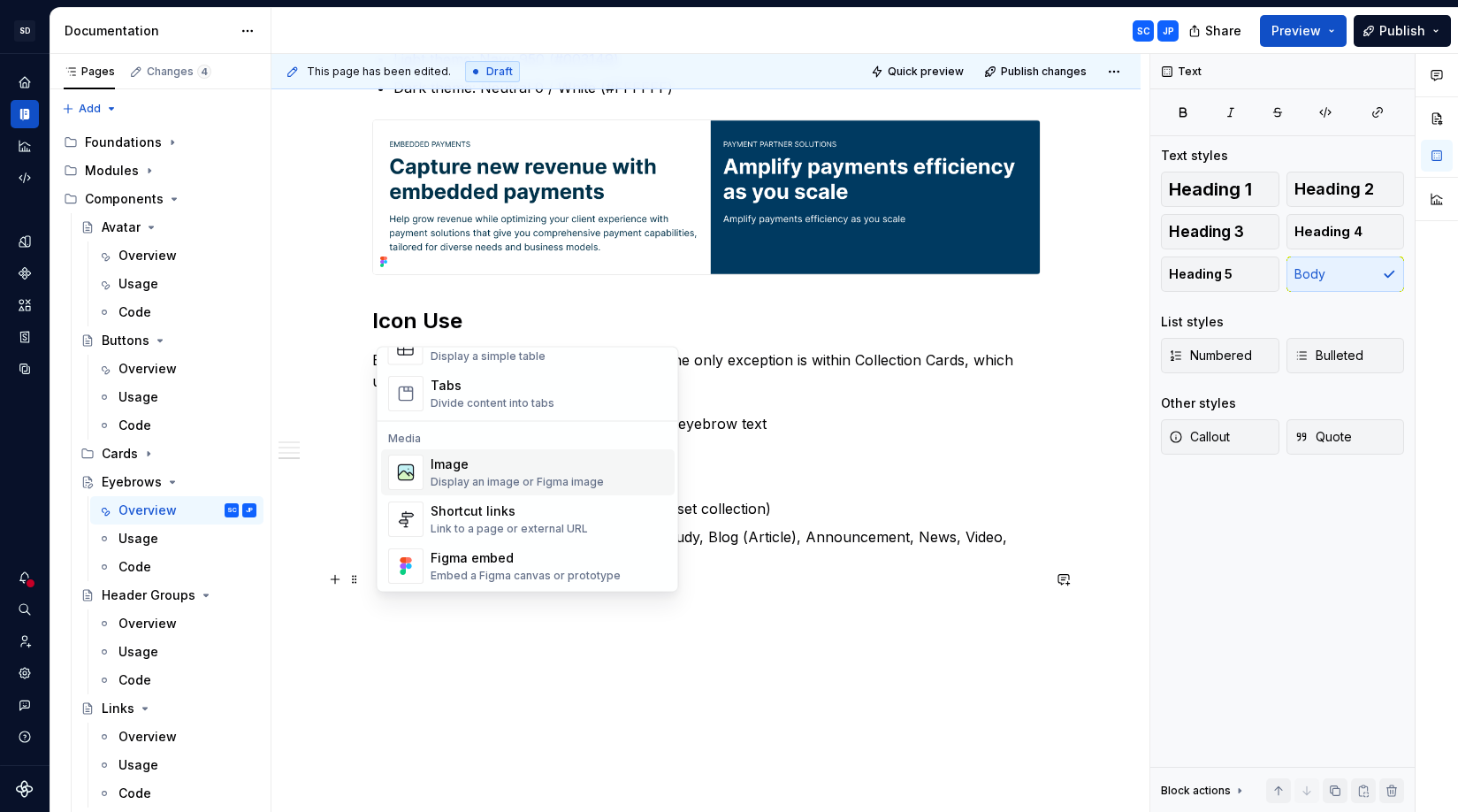
scroll to position [678, 0]
click at [498, 482] on div "Display an image or Figma image" at bounding box center [517, 481] width 173 height 14
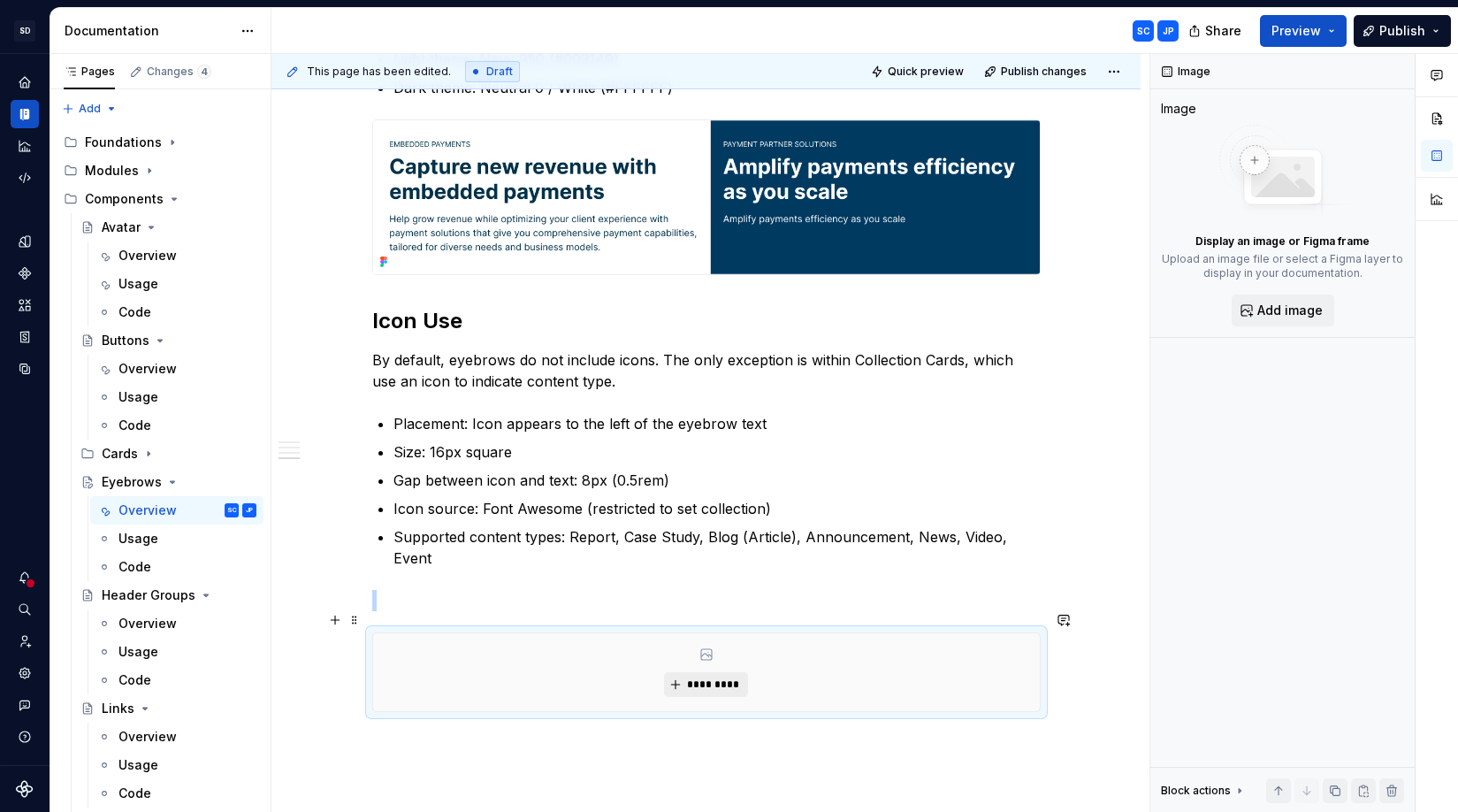
click at [720, 677] on span "*********" at bounding box center [713, 683] width 54 height 14
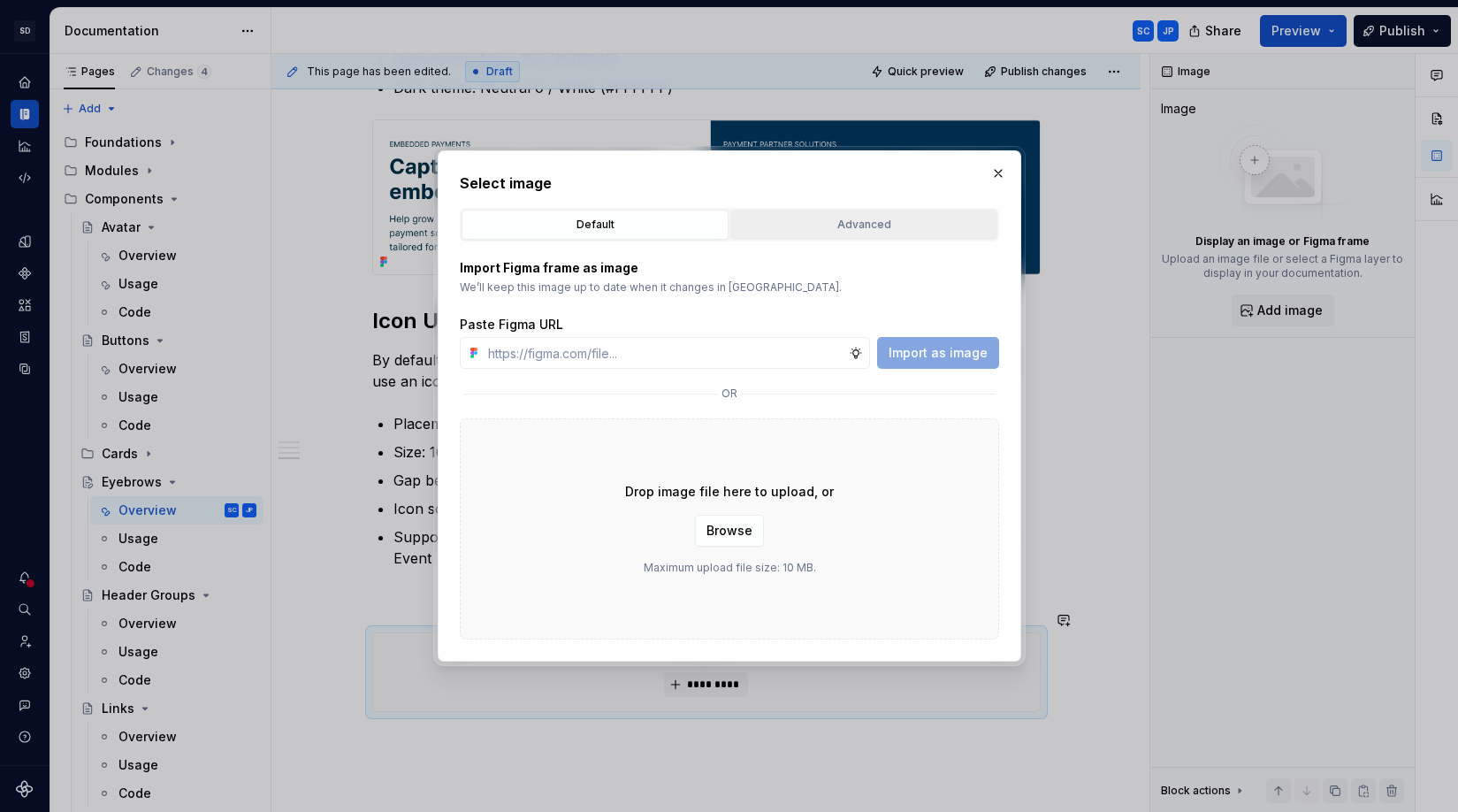
click at [861, 223] on div "Advanced" at bounding box center [864, 224] width 255 height 17
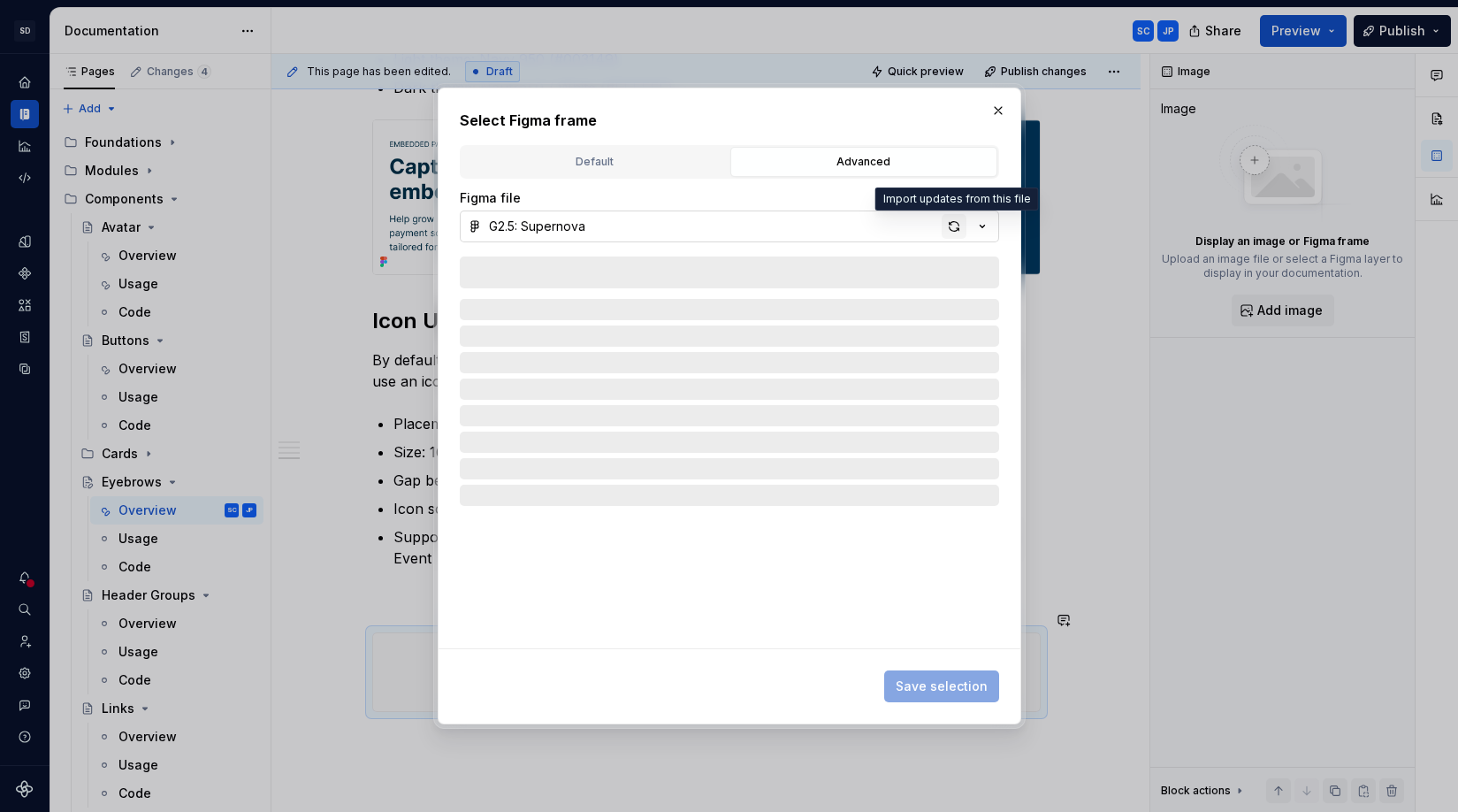
click at [955, 225] on div "button" at bounding box center [954, 226] width 25 height 25
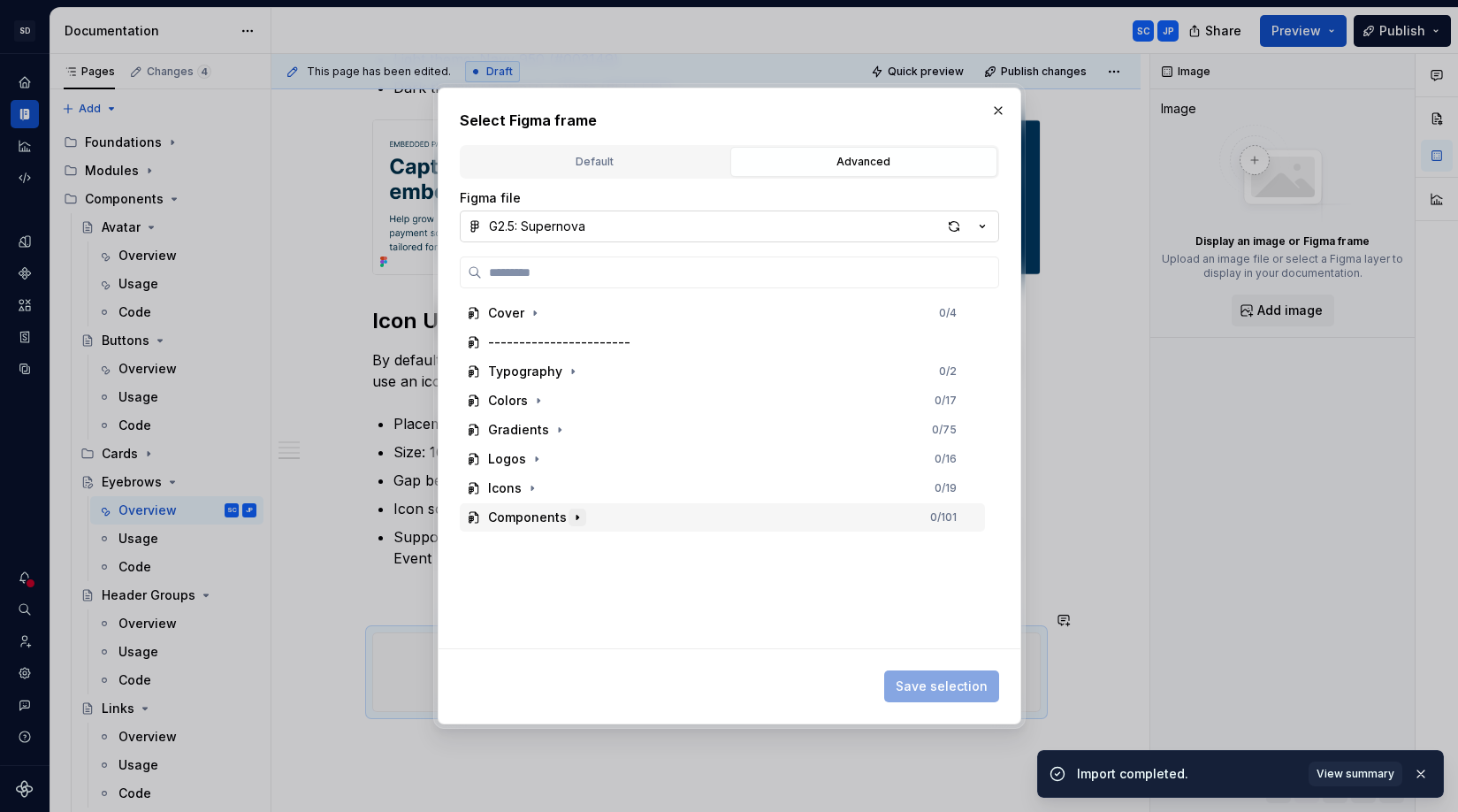
click at [580, 519] on icon "button" at bounding box center [577, 517] width 14 height 14
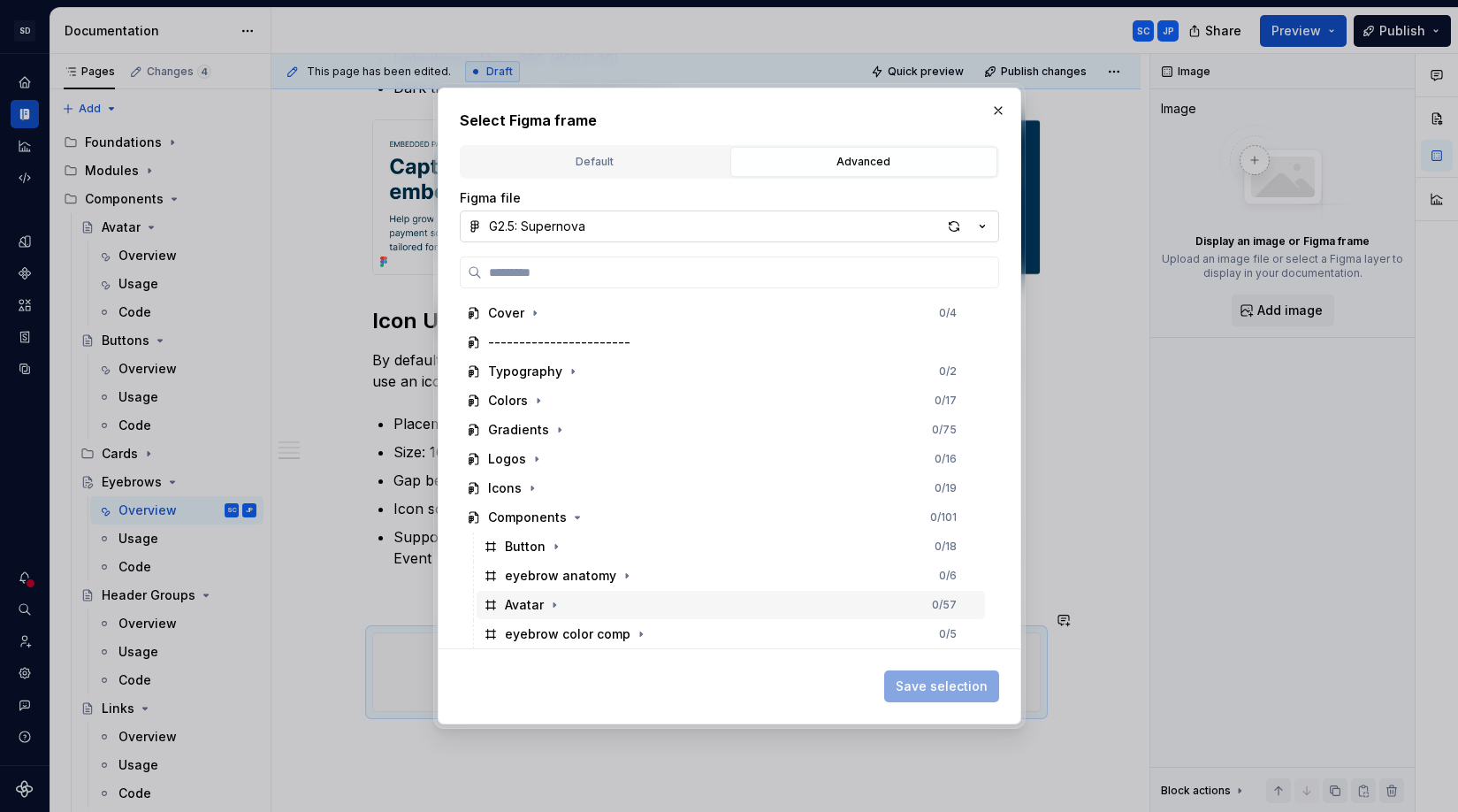
scroll to position [30, 0]
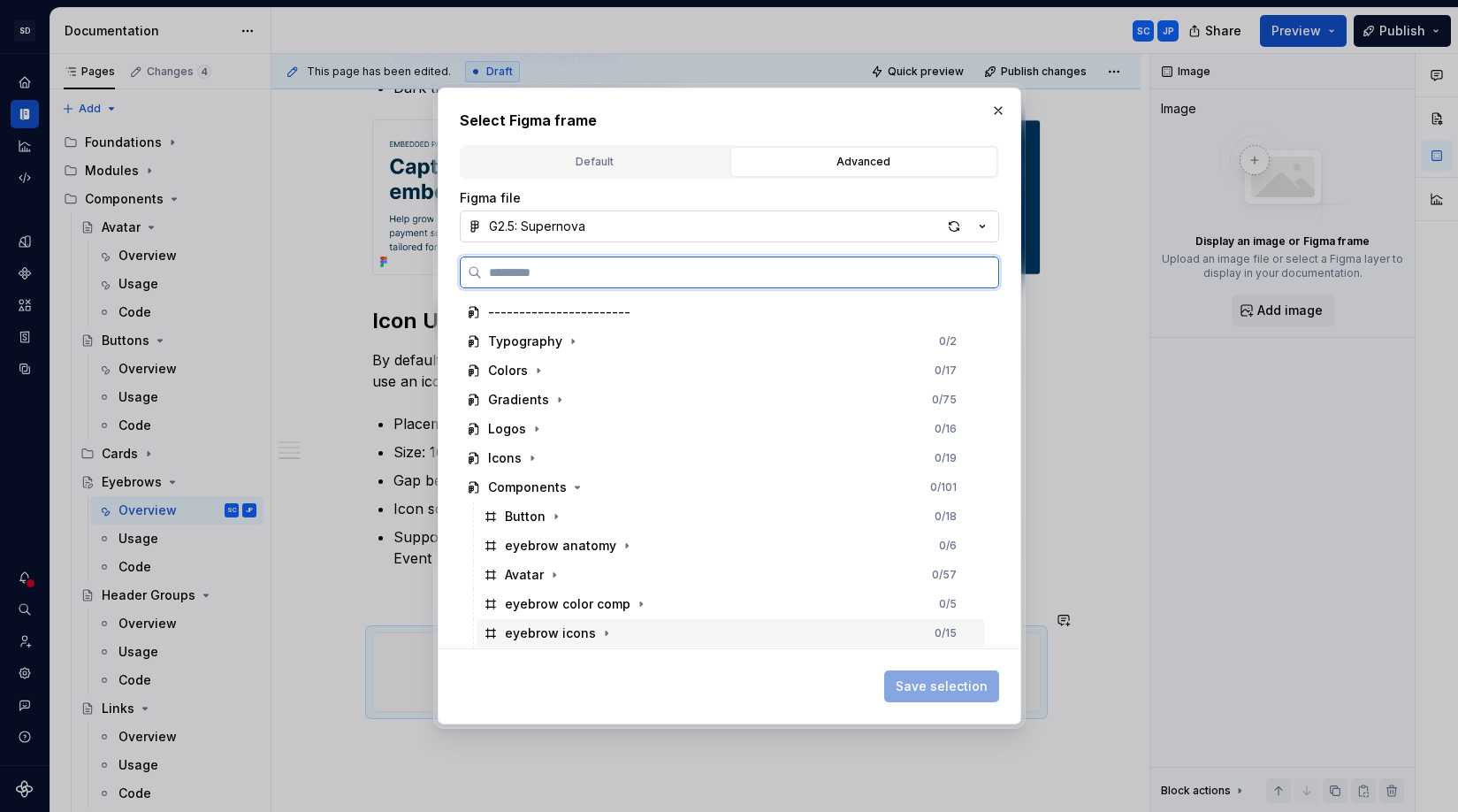
click at [691, 629] on div "eyebrow icons 0 / 15" at bounding box center [730, 633] width 509 height 29
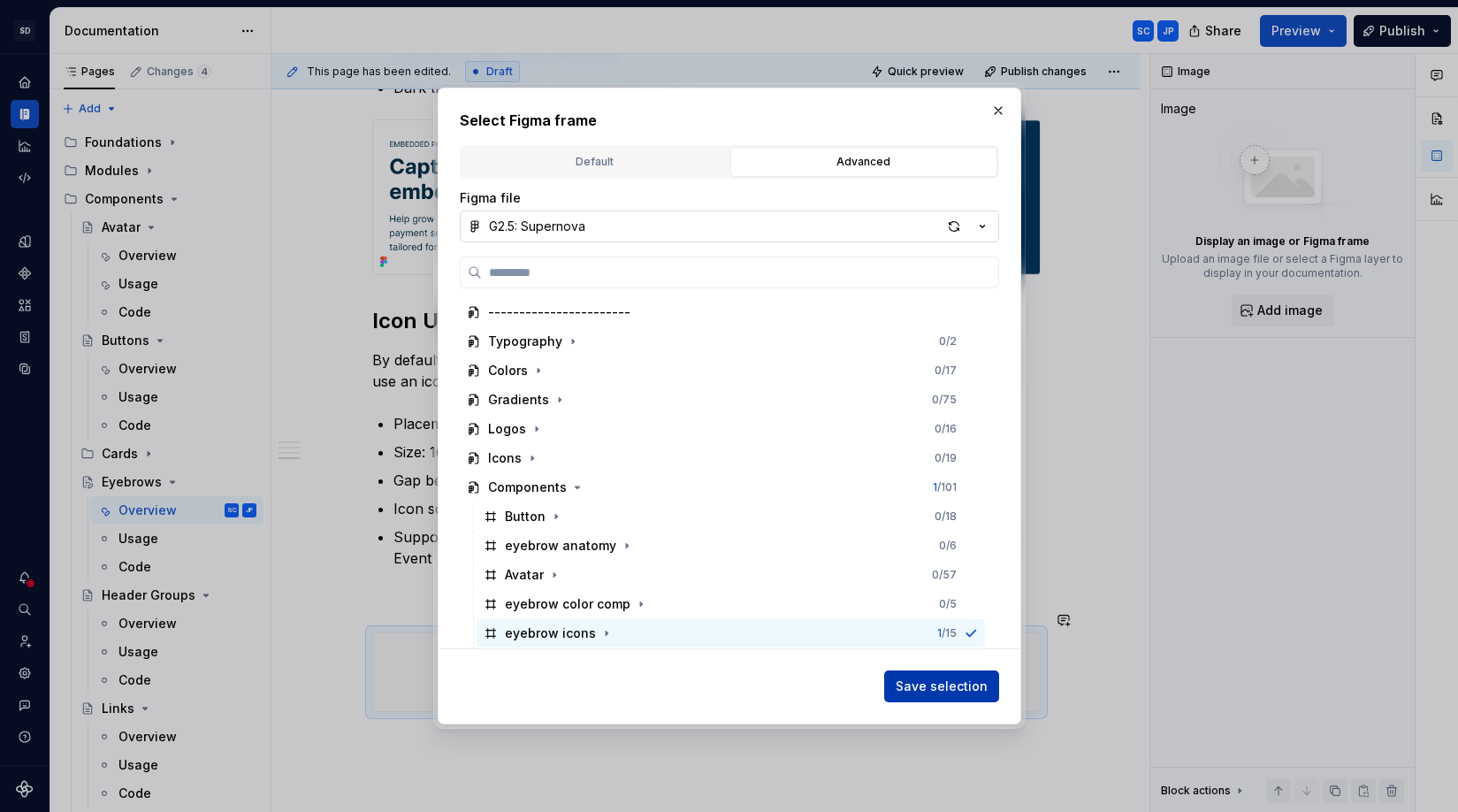
click at [967, 684] on span "Save selection" at bounding box center [942, 685] width 92 height 17
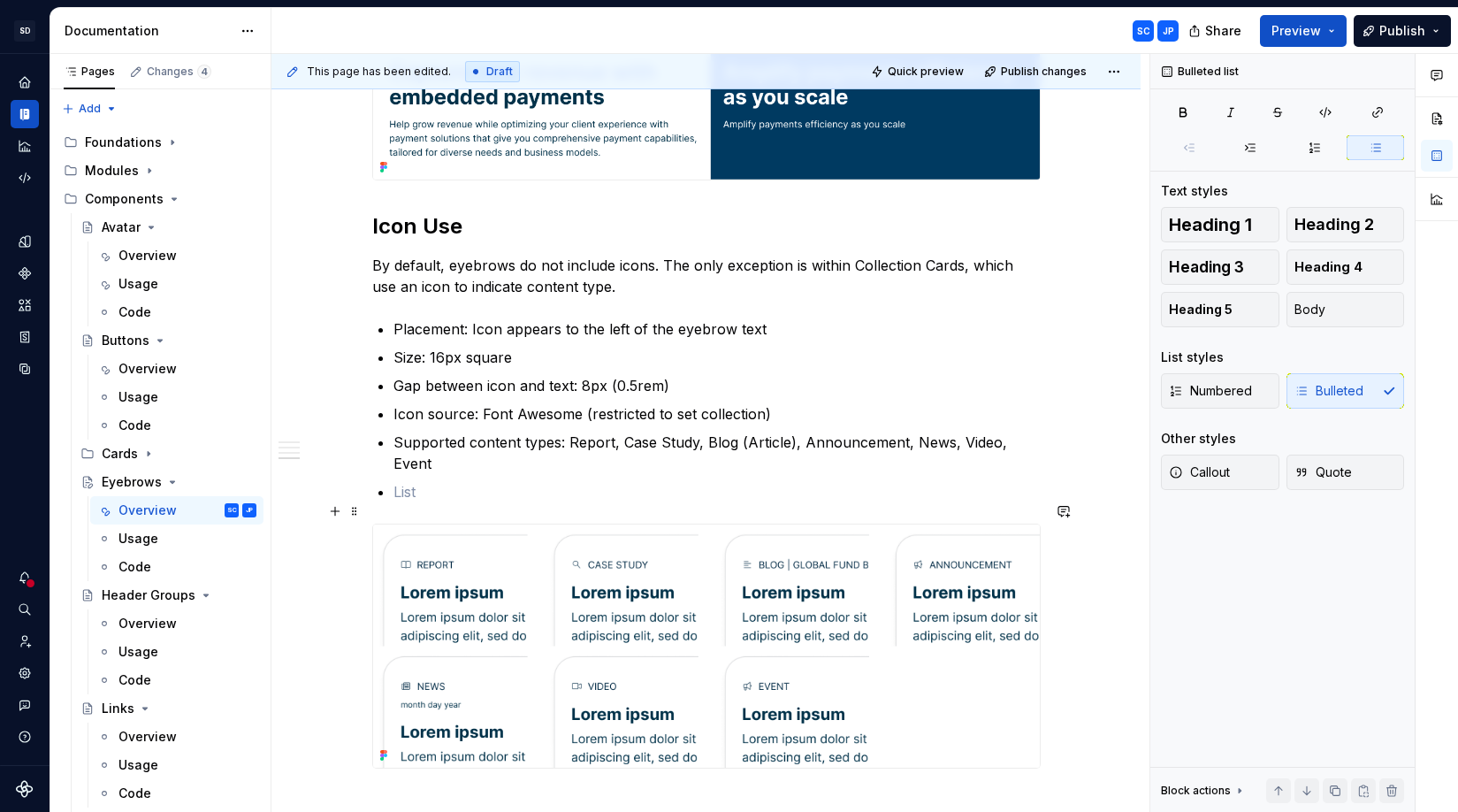
scroll to position [1230, 0]
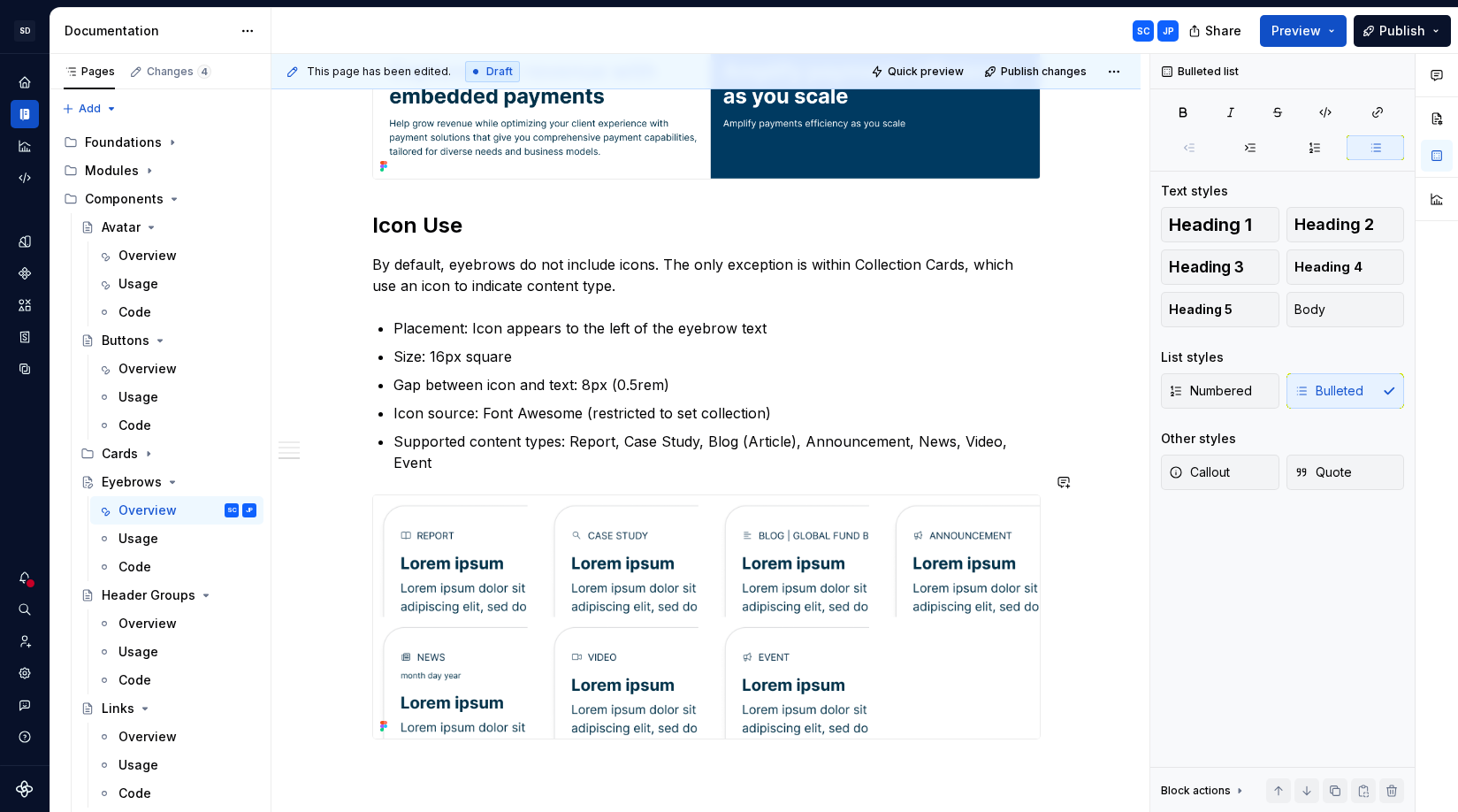
click at [1127, 450] on div "Anatomy An eyebrow is a small typographic elements structures as: Text Label - …" at bounding box center [706, 73] width 869 height 1865
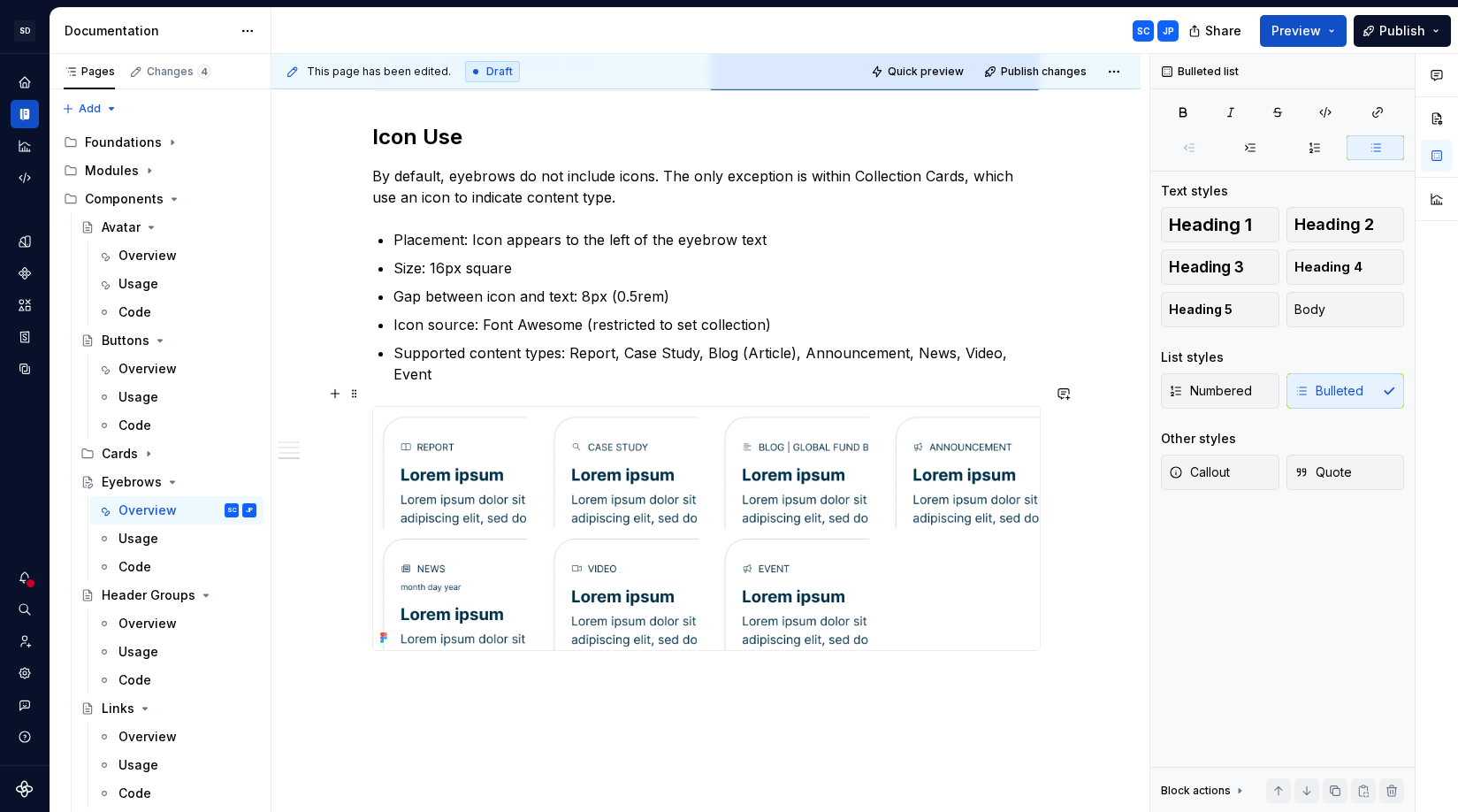
scroll to position [1401, 0]
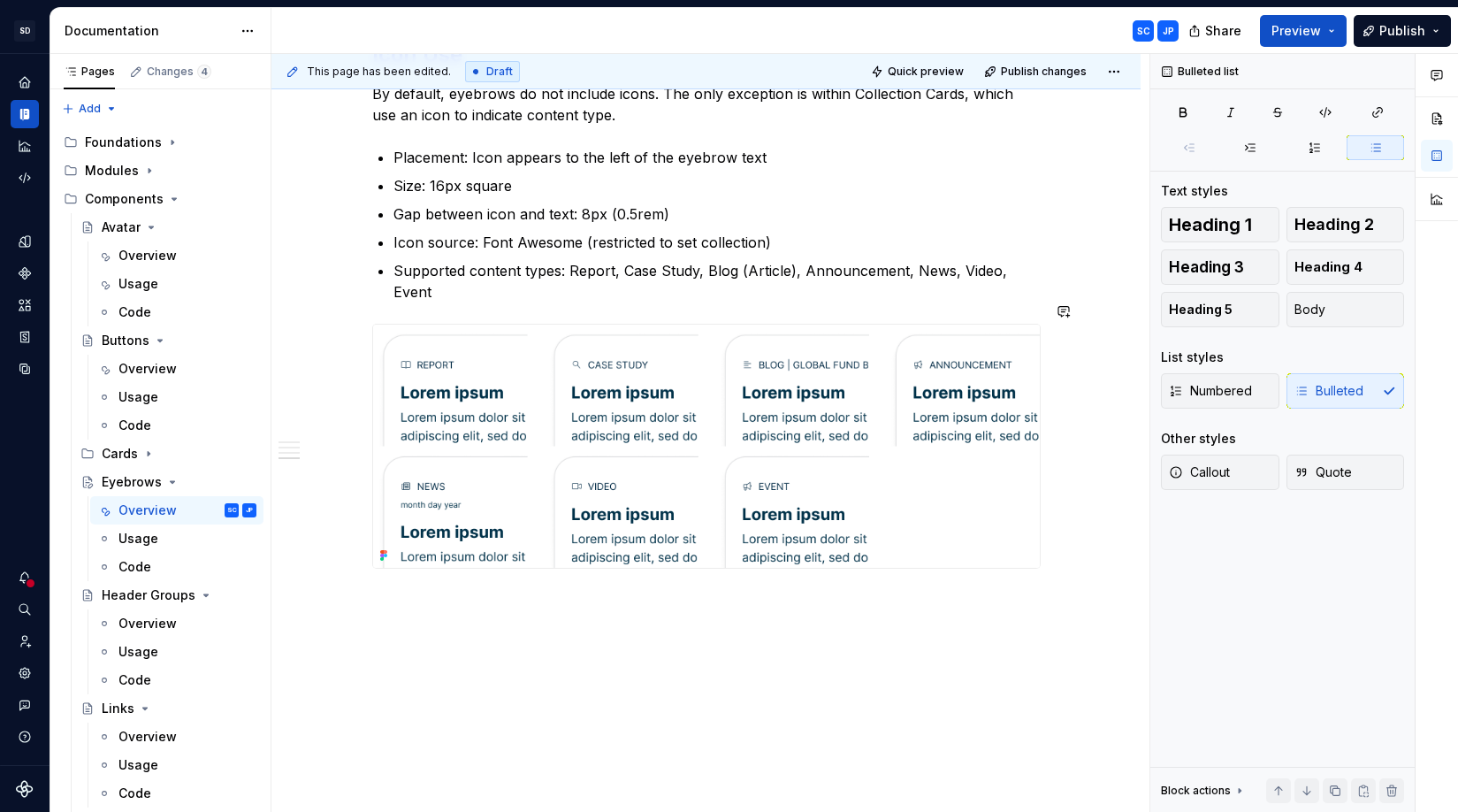
click at [984, 647] on div "This page has been edited. Draft Quick preview Publish changes Eyebrows Eyebrow…" at bounding box center [710, 433] width 878 height 759
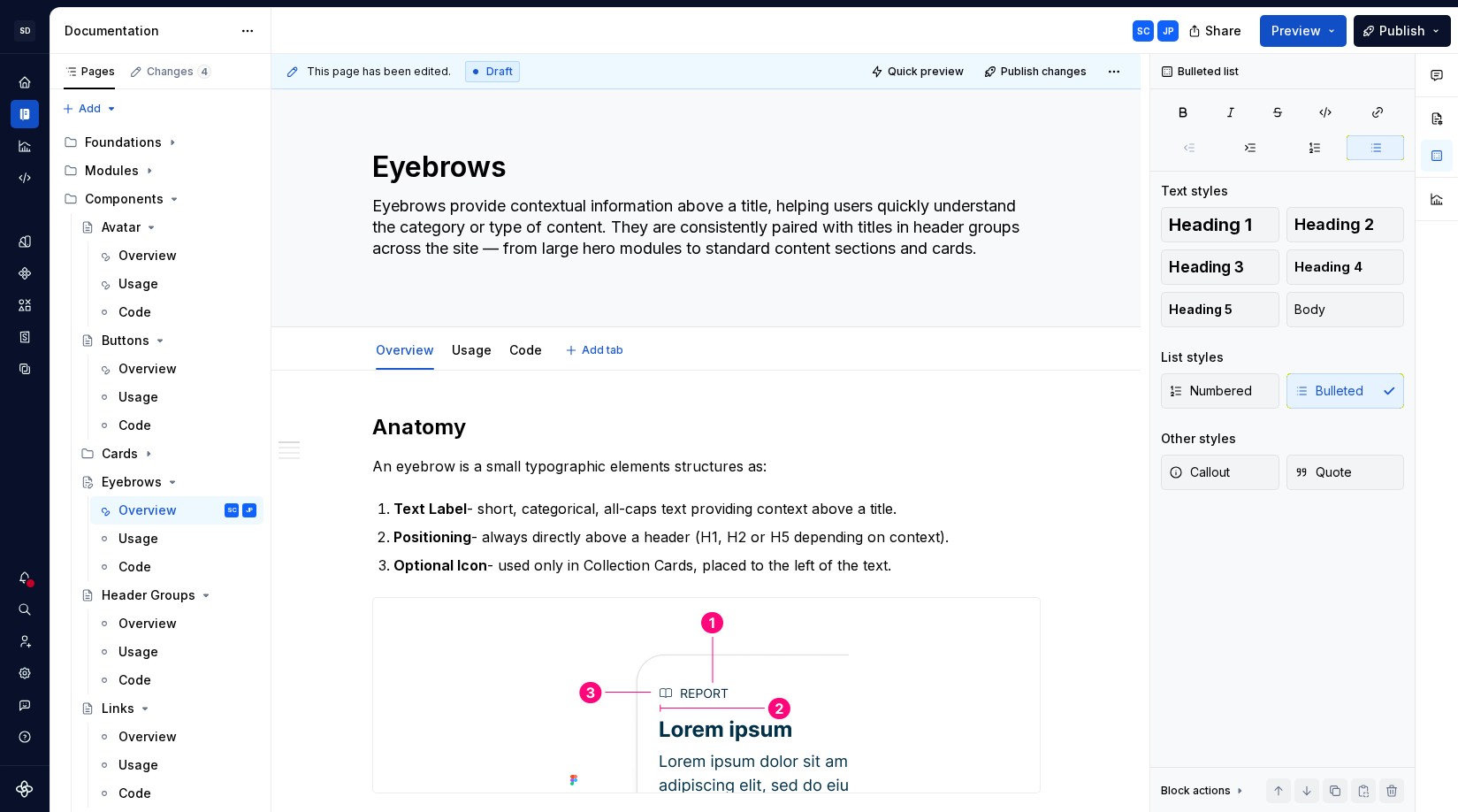
scroll to position [0, 0]
click at [474, 355] on link "Usage" at bounding box center [471, 349] width 40 height 15
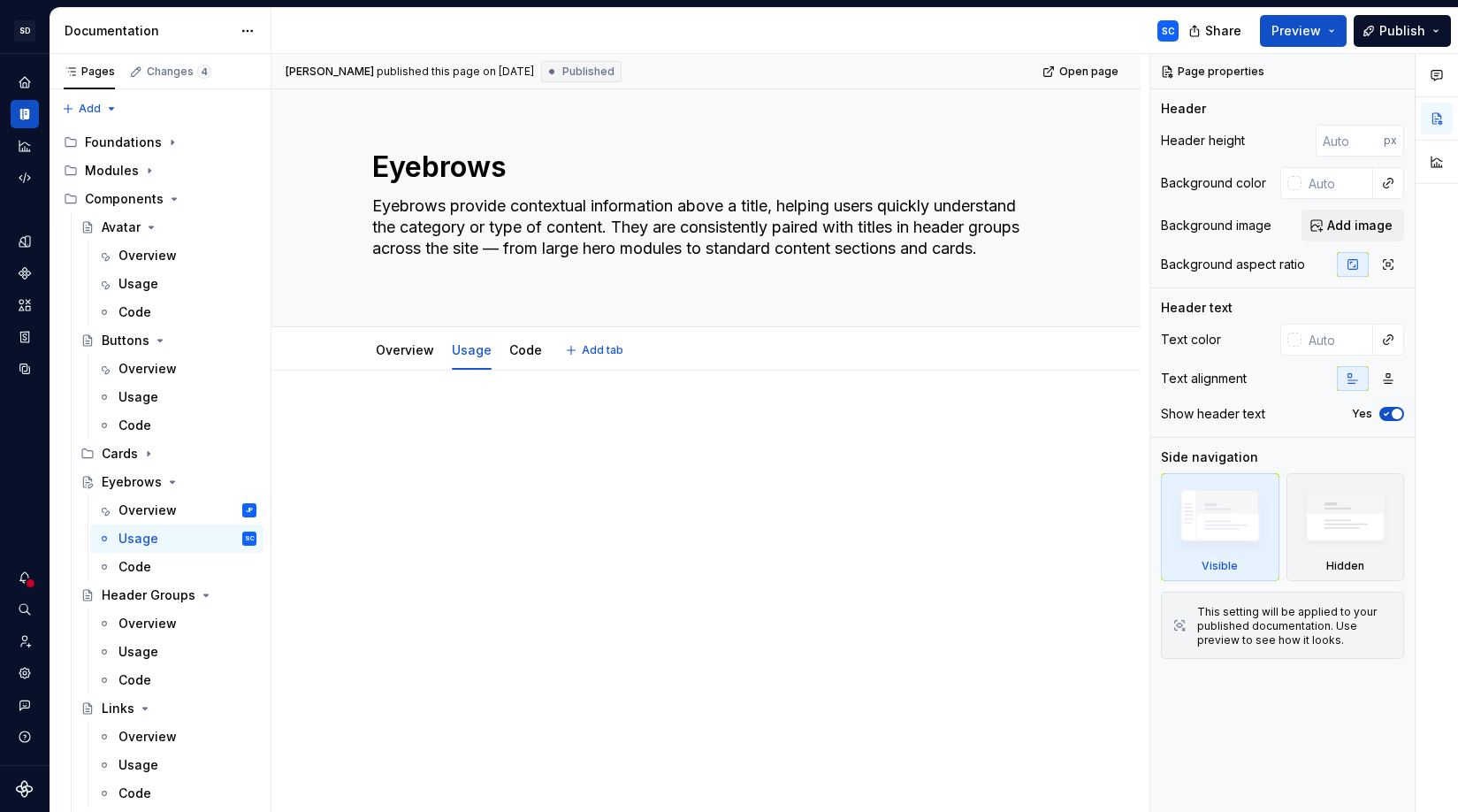
type textarea "*"
click at [730, 415] on p at bounding box center [706, 423] width 669 height 21
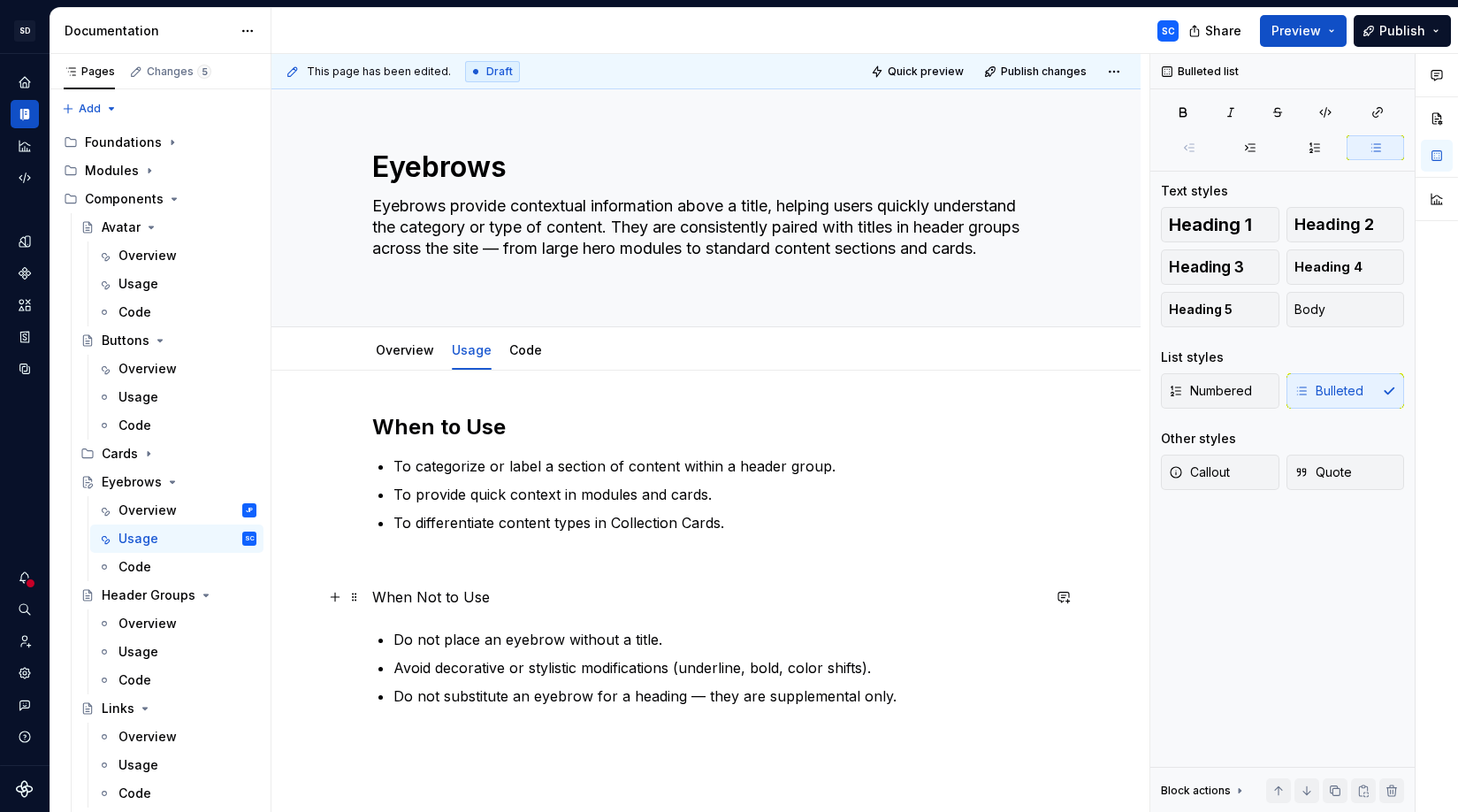
click at [465, 596] on p "When Not to Use" at bounding box center [706, 596] width 669 height 21
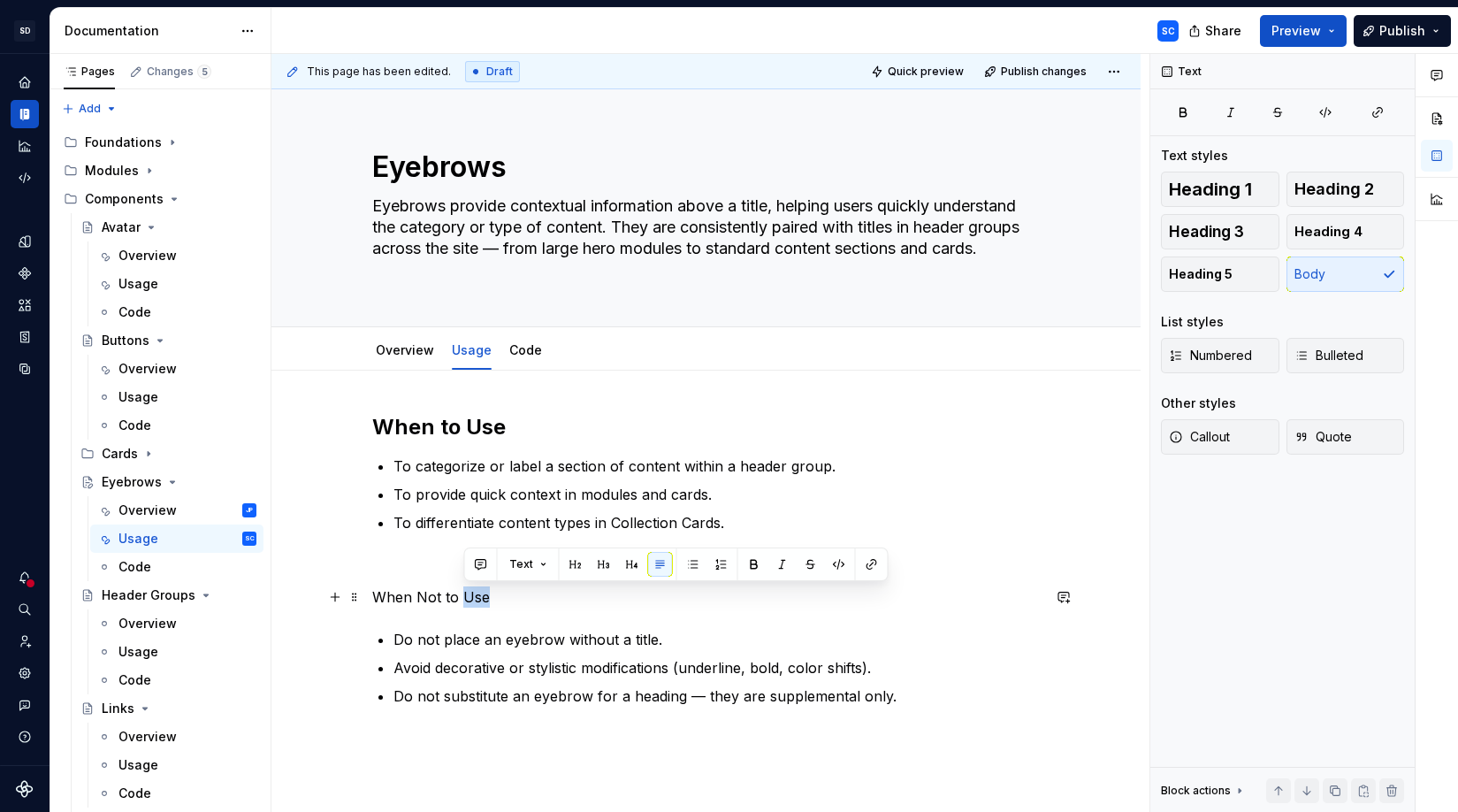
click at [465, 596] on p "When Not to Use" at bounding box center [706, 596] width 669 height 21
click at [492, 562] on button "button" at bounding box center [488, 564] width 25 height 25
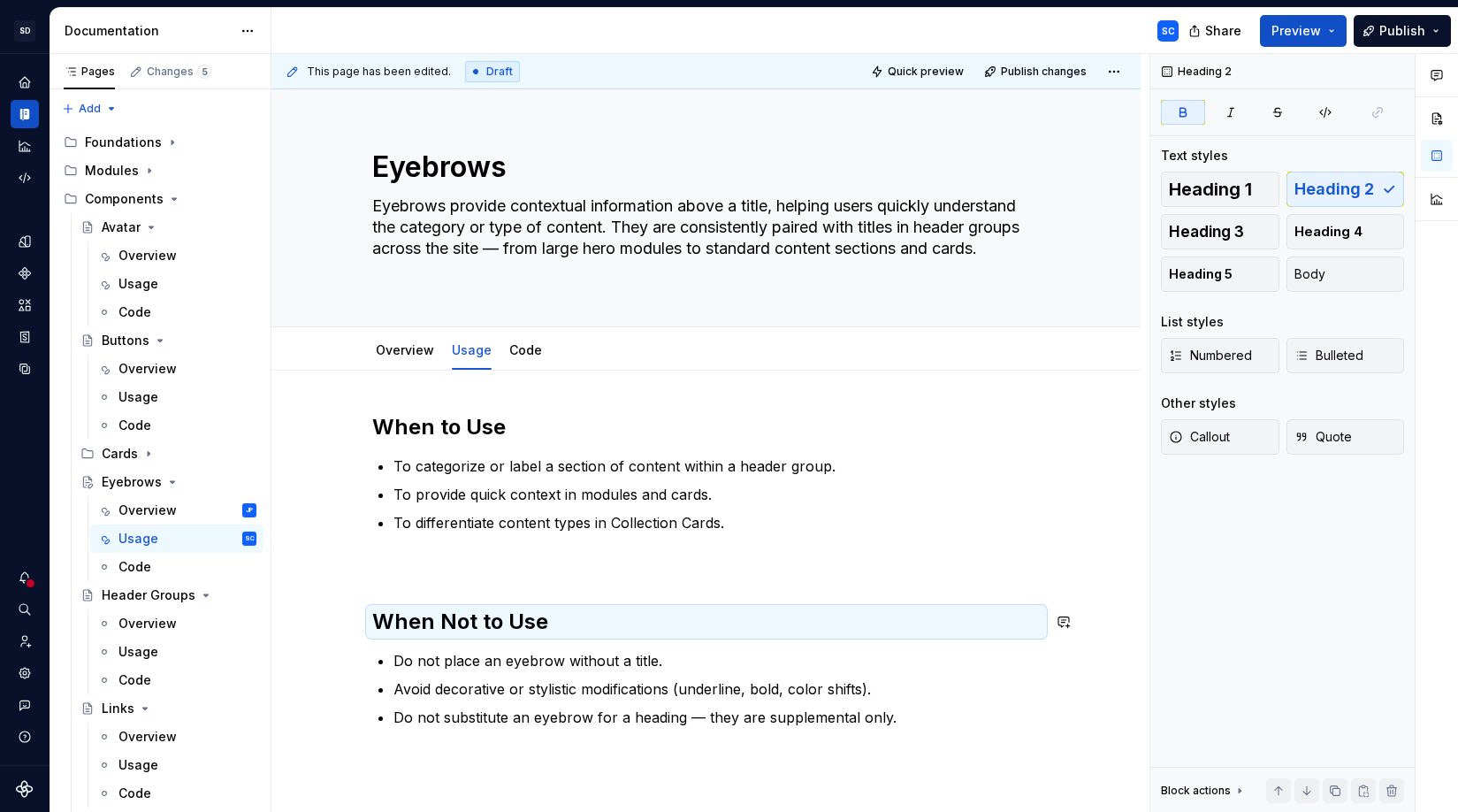
click at [532, 576] on div "When to Use To categorize or label a section of content within a header group. …" at bounding box center [706, 570] width 669 height 315
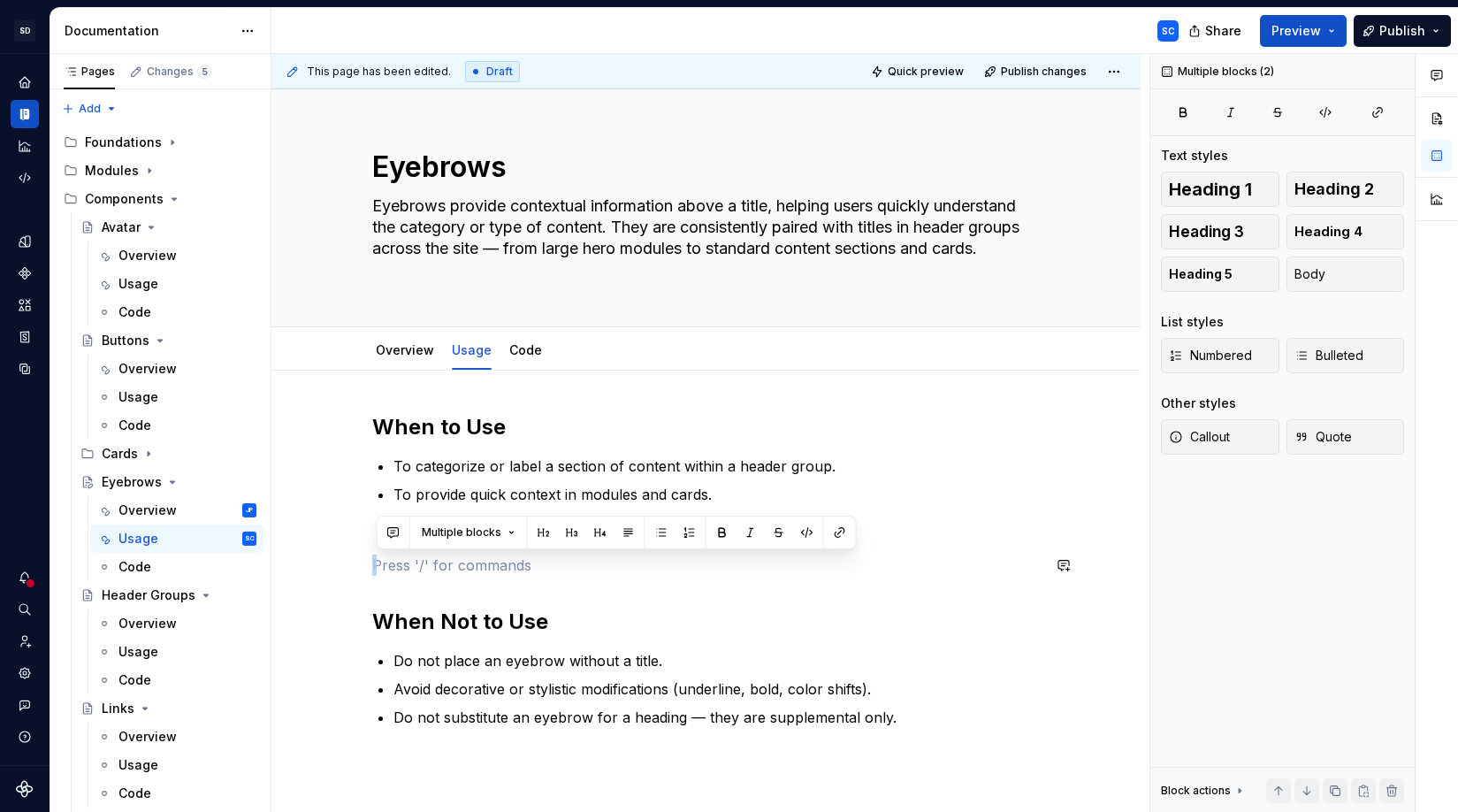
click at [528, 586] on div "When to Use To categorize or label a section of content within a header group. …" at bounding box center [706, 570] width 669 height 315
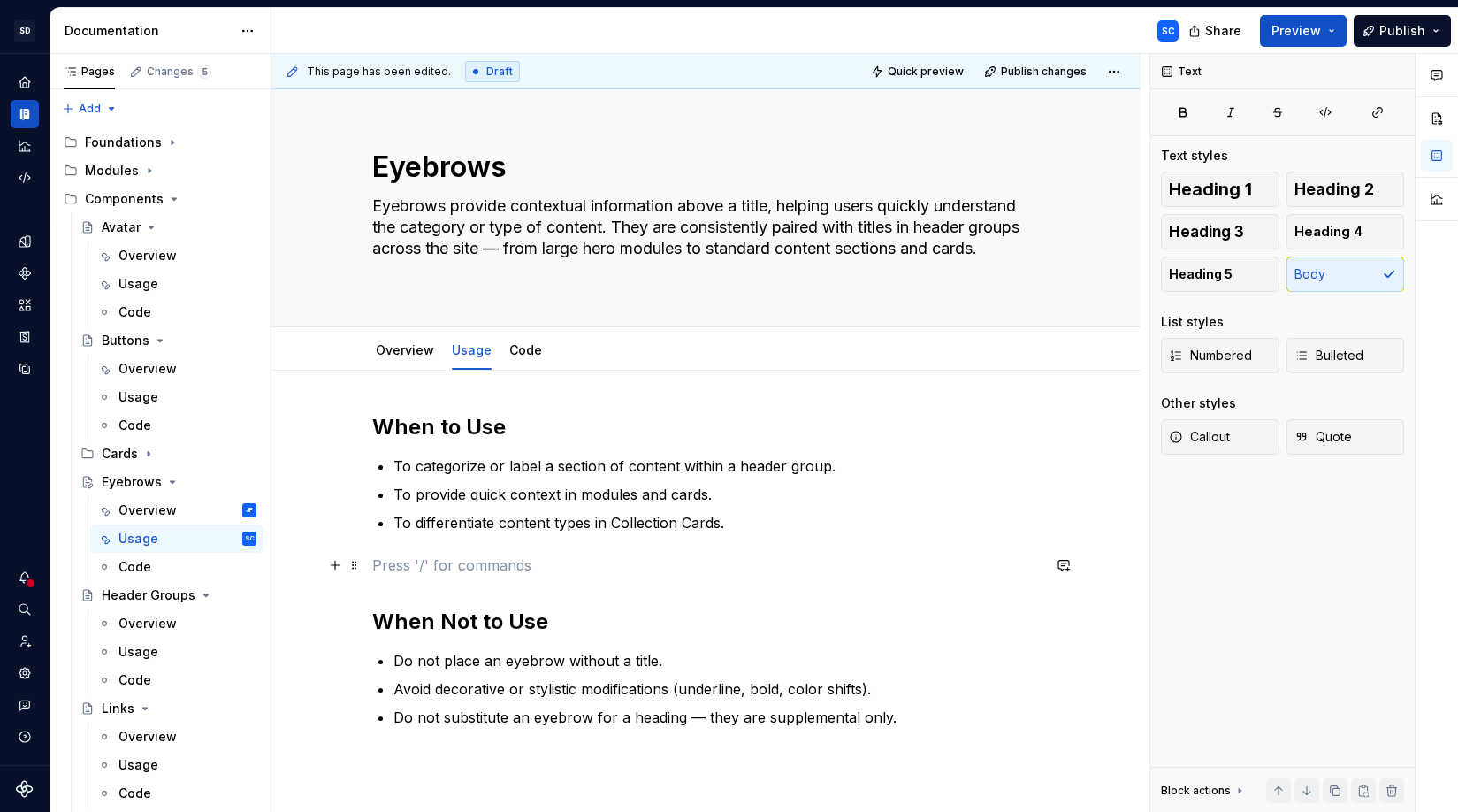
click at [527, 555] on p at bounding box center [706, 565] width 669 height 21
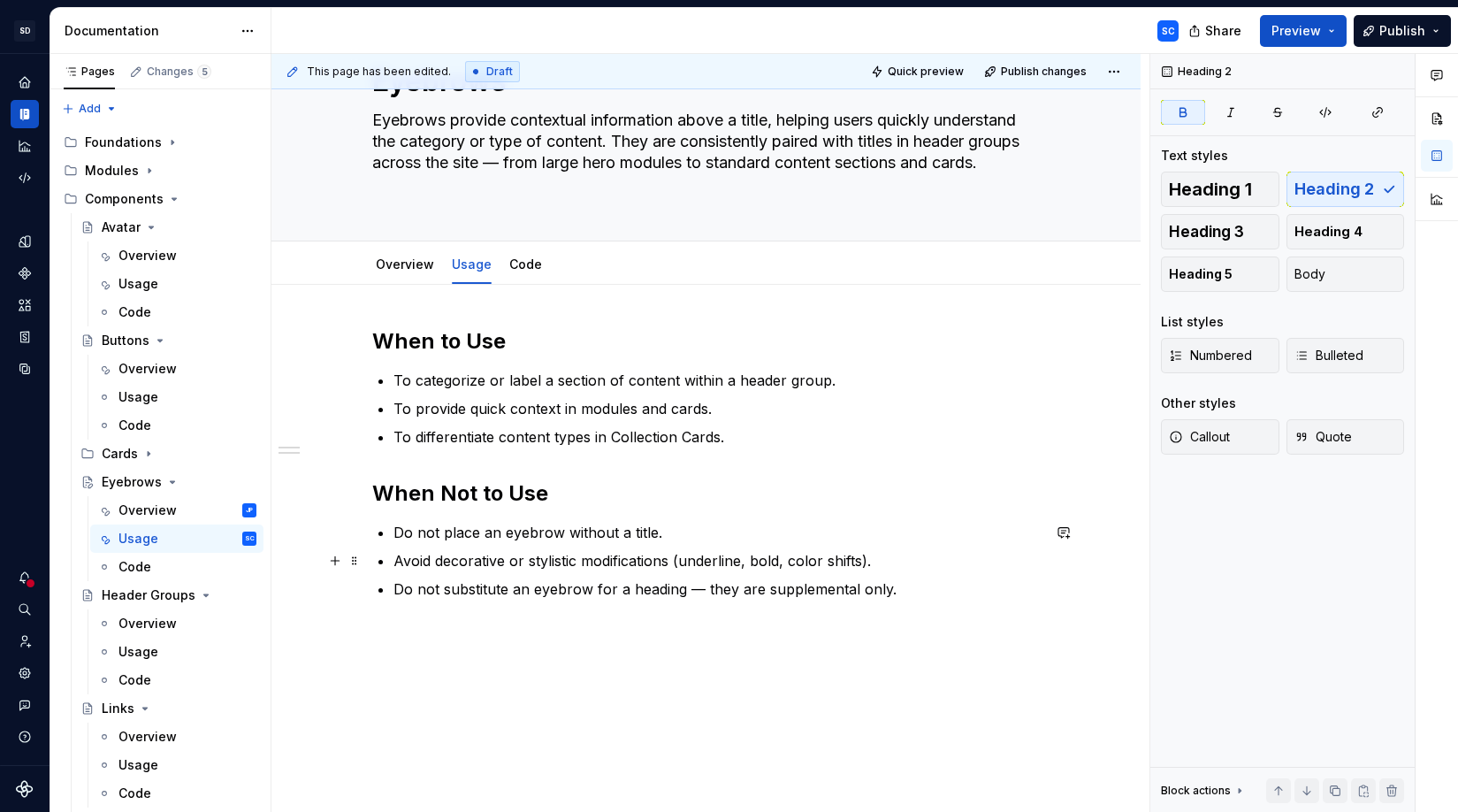
scroll to position [113, 0]
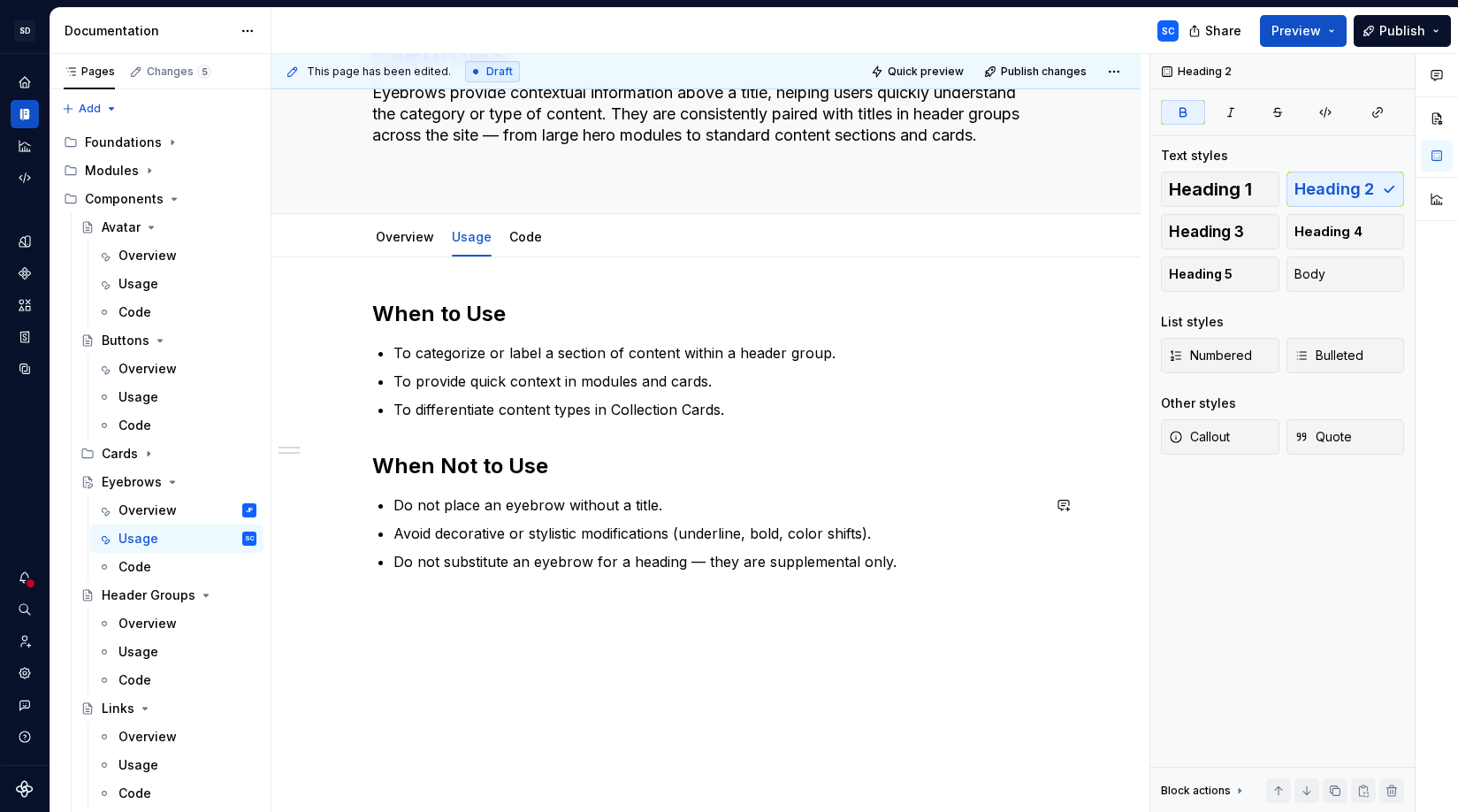
click at [855, 600] on div "When to Use To categorize or label a section of content within a header group. …" at bounding box center [706, 547] width 869 height 579
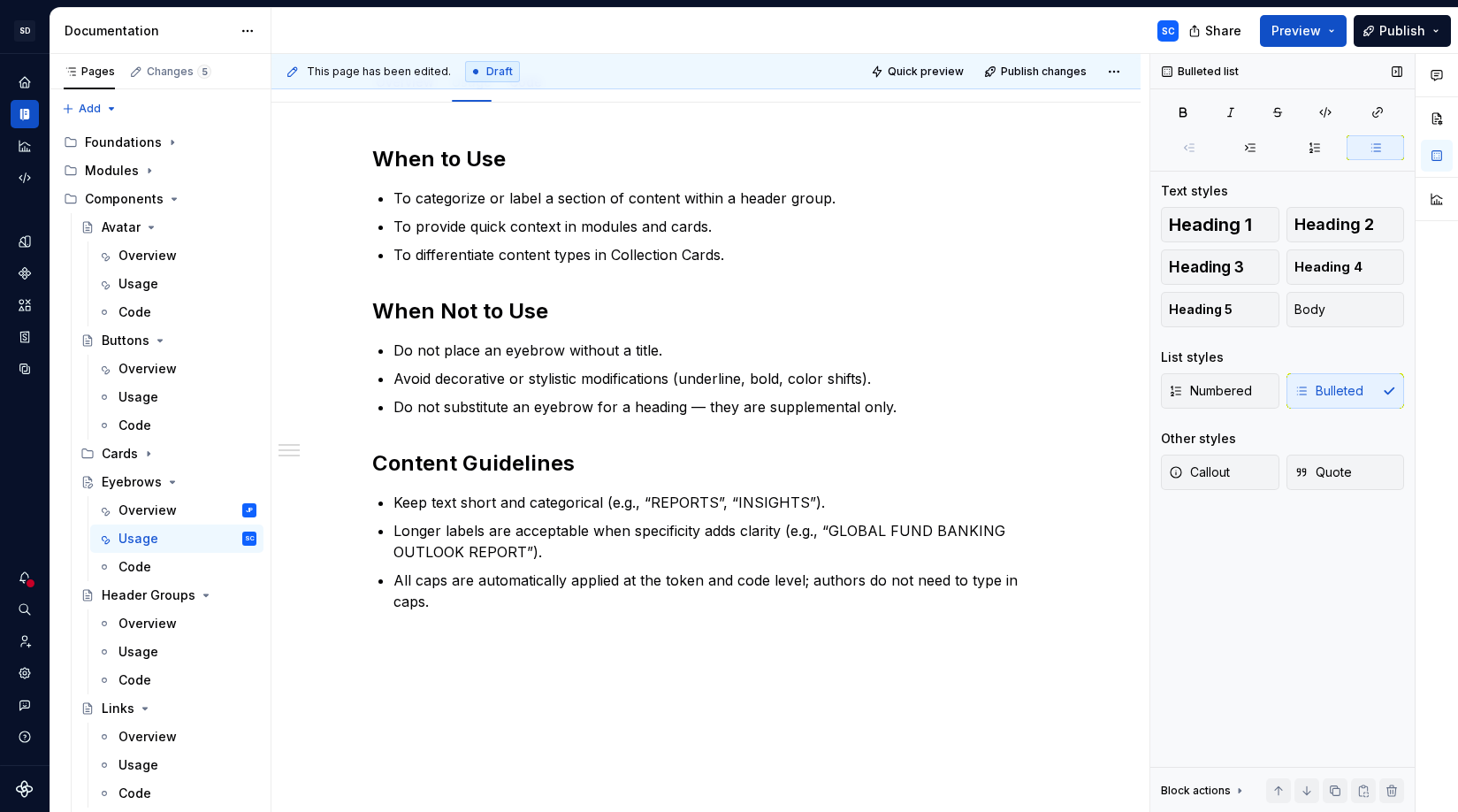
scroll to position [332, 0]
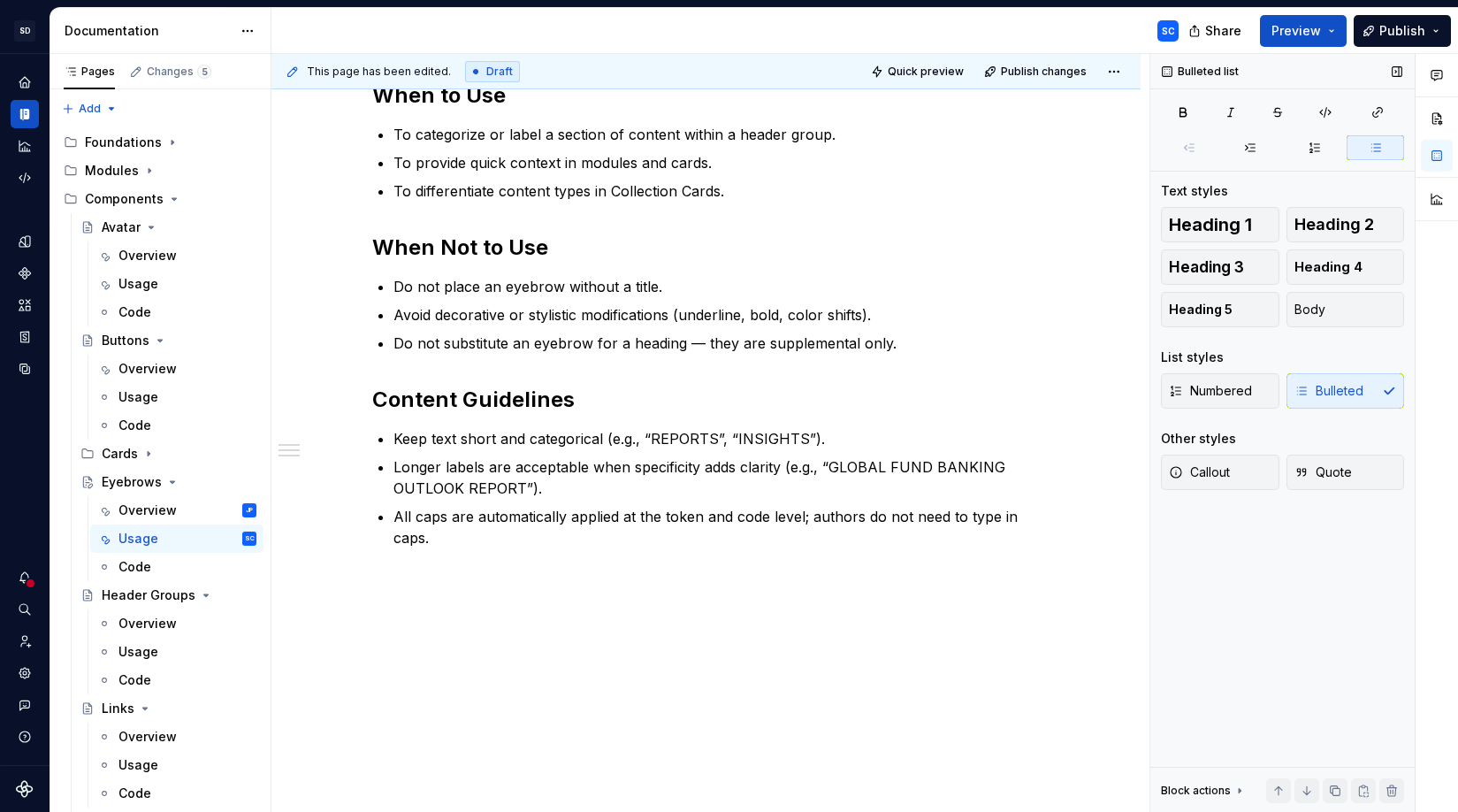
click at [510, 649] on div "When to Use To categorize or label a section of content within a header group. …" at bounding box center [706, 425] width 869 height 773
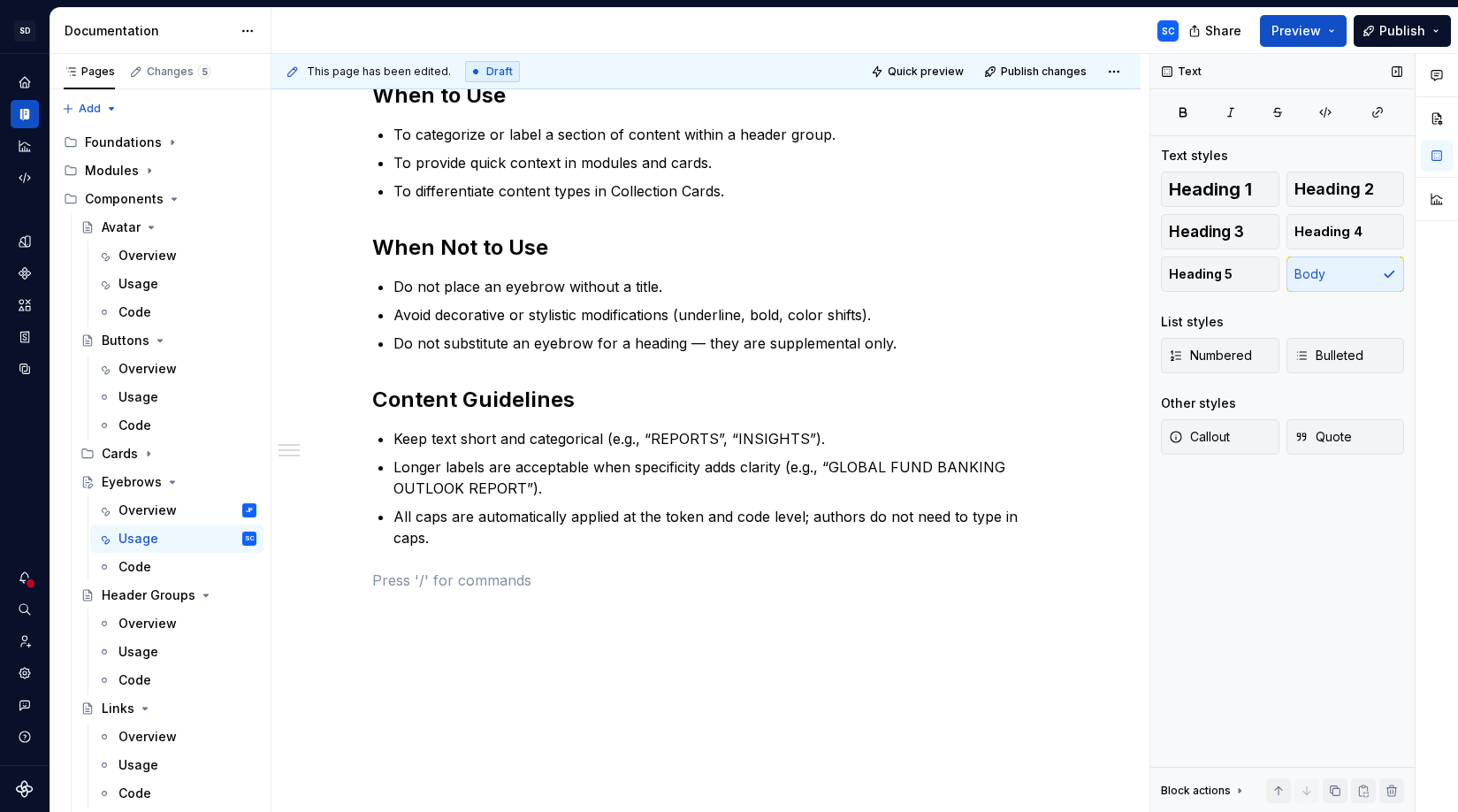
click at [522, 590] on div "When to Use To categorize or label a section of content within a header group. …" at bounding box center [706, 346] width 669 height 531
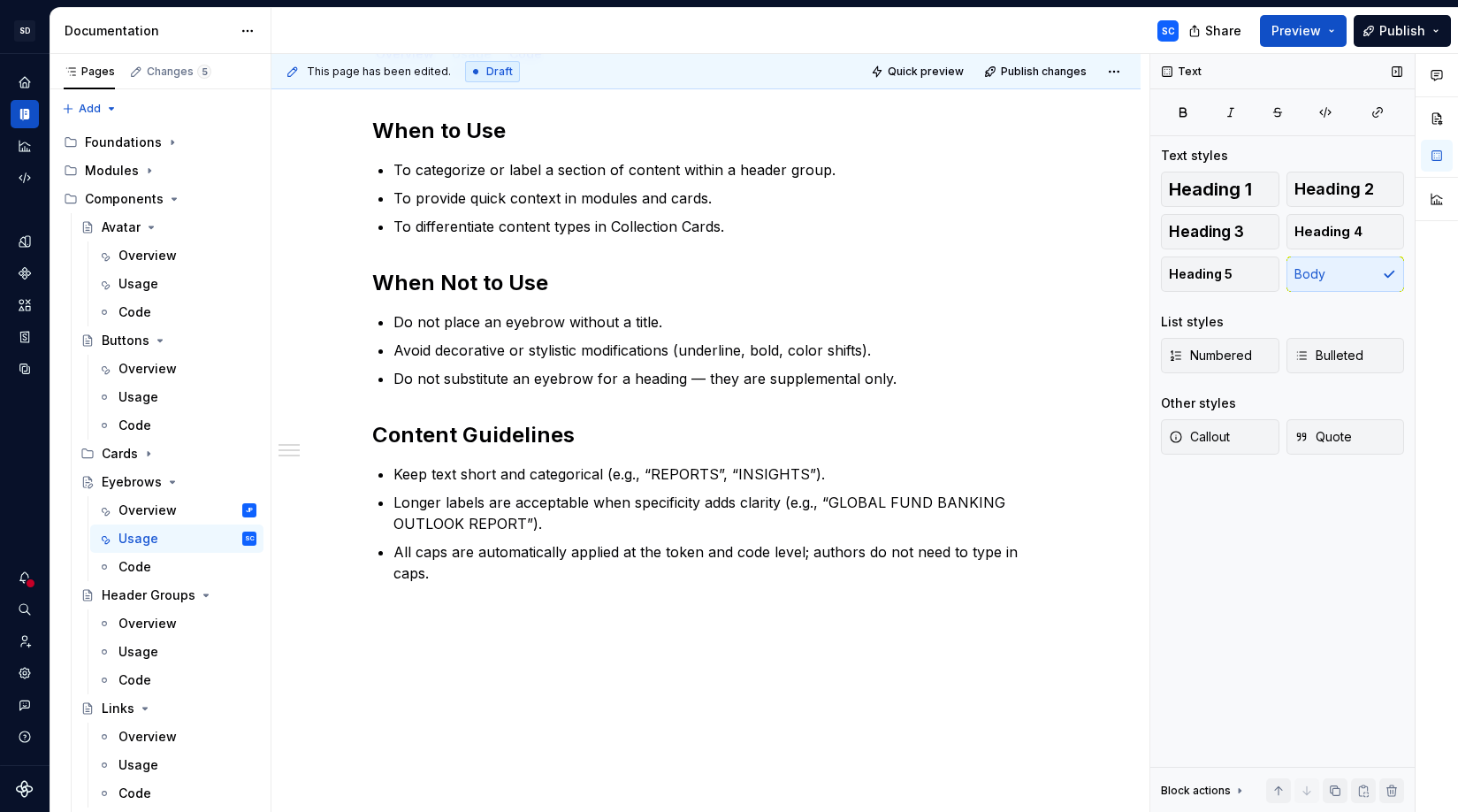
scroll to position [261, 0]
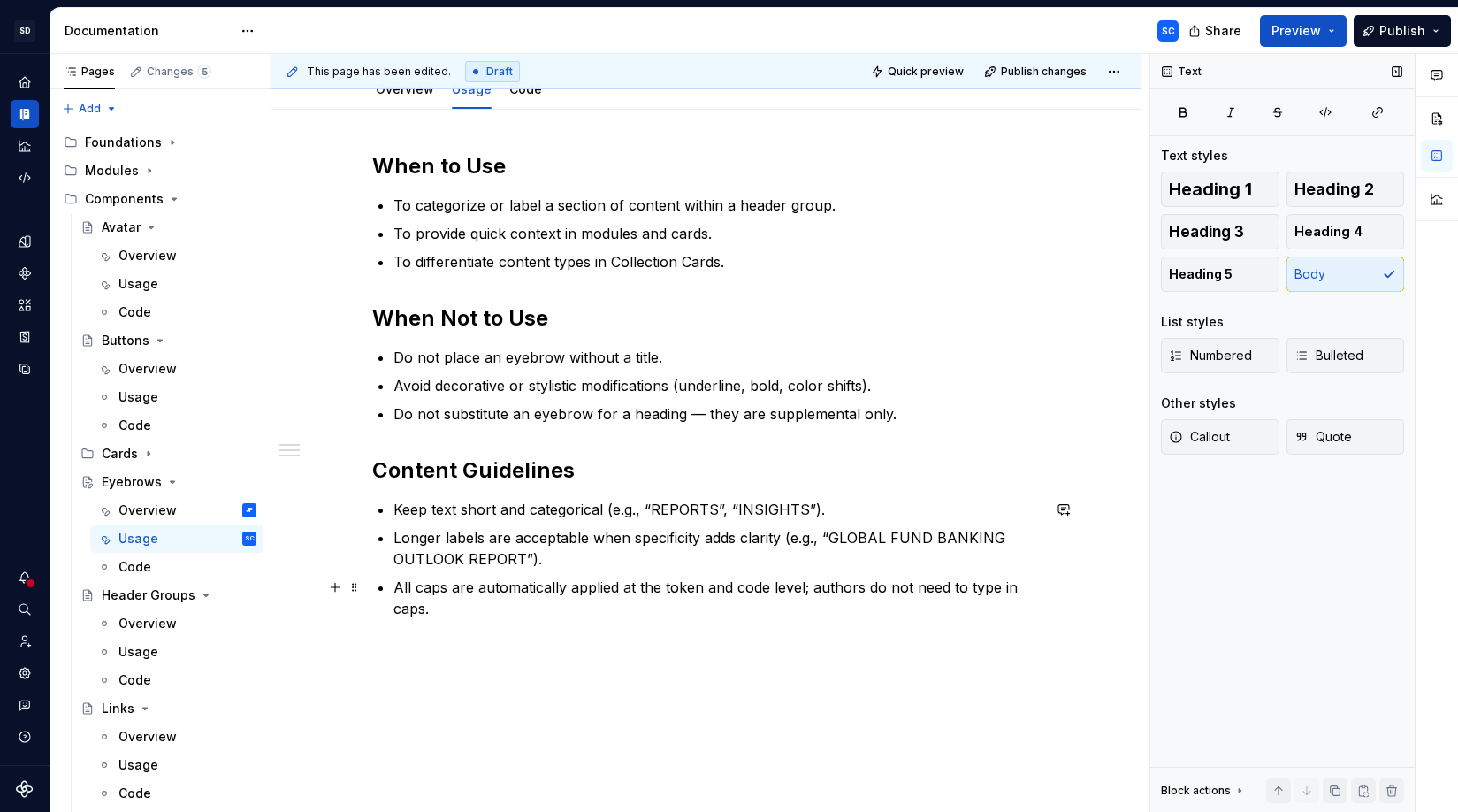
click at [522, 612] on p "All caps are automatically applied at the token and code level; authors do not …" at bounding box center [718, 598] width 648 height 42
click at [531, 707] on p at bounding box center [706, 703] width 669 height 21
click at [551, 705] on p at bounding box center [706, 703] width 669 height 21
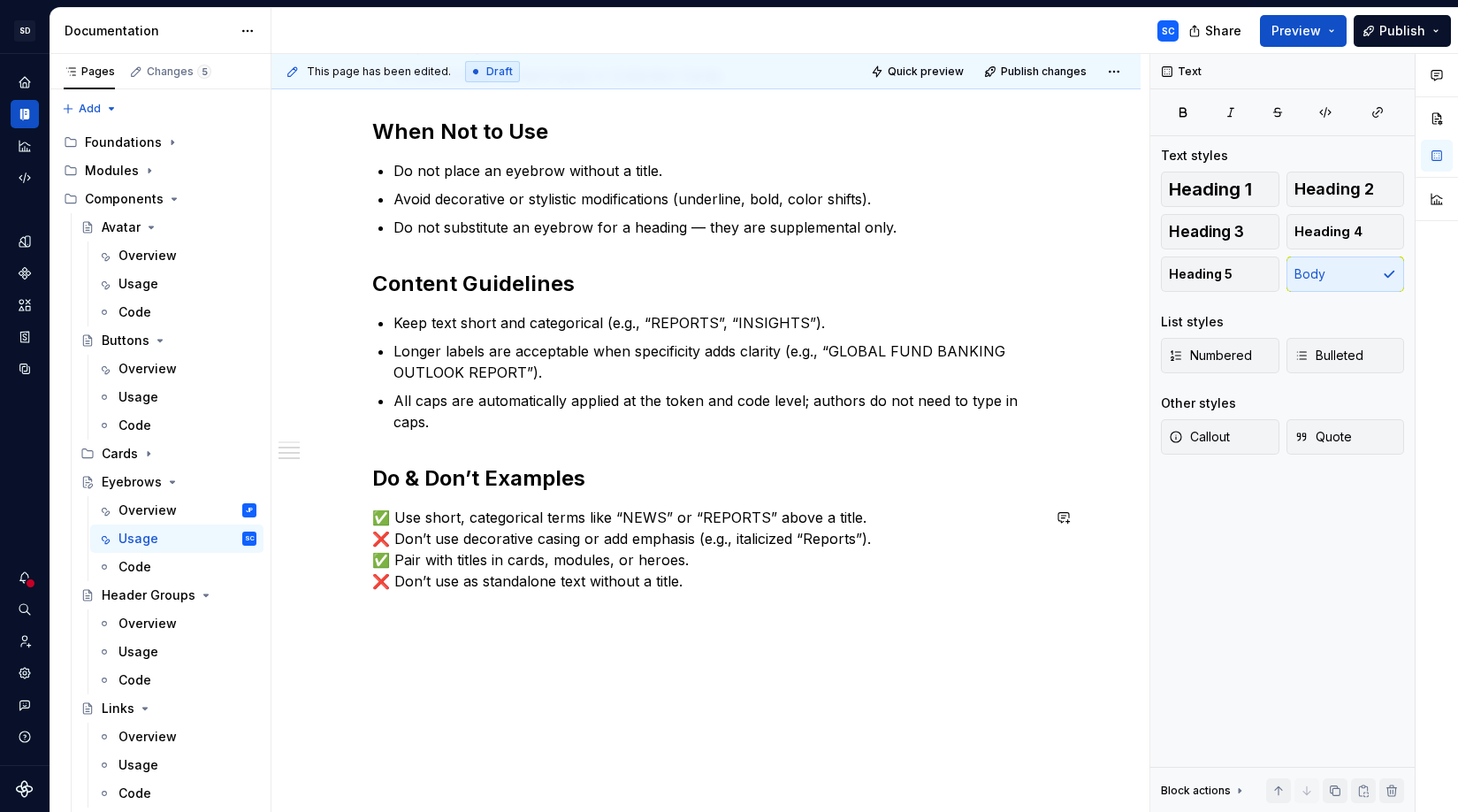
scroll to position [469, 0]
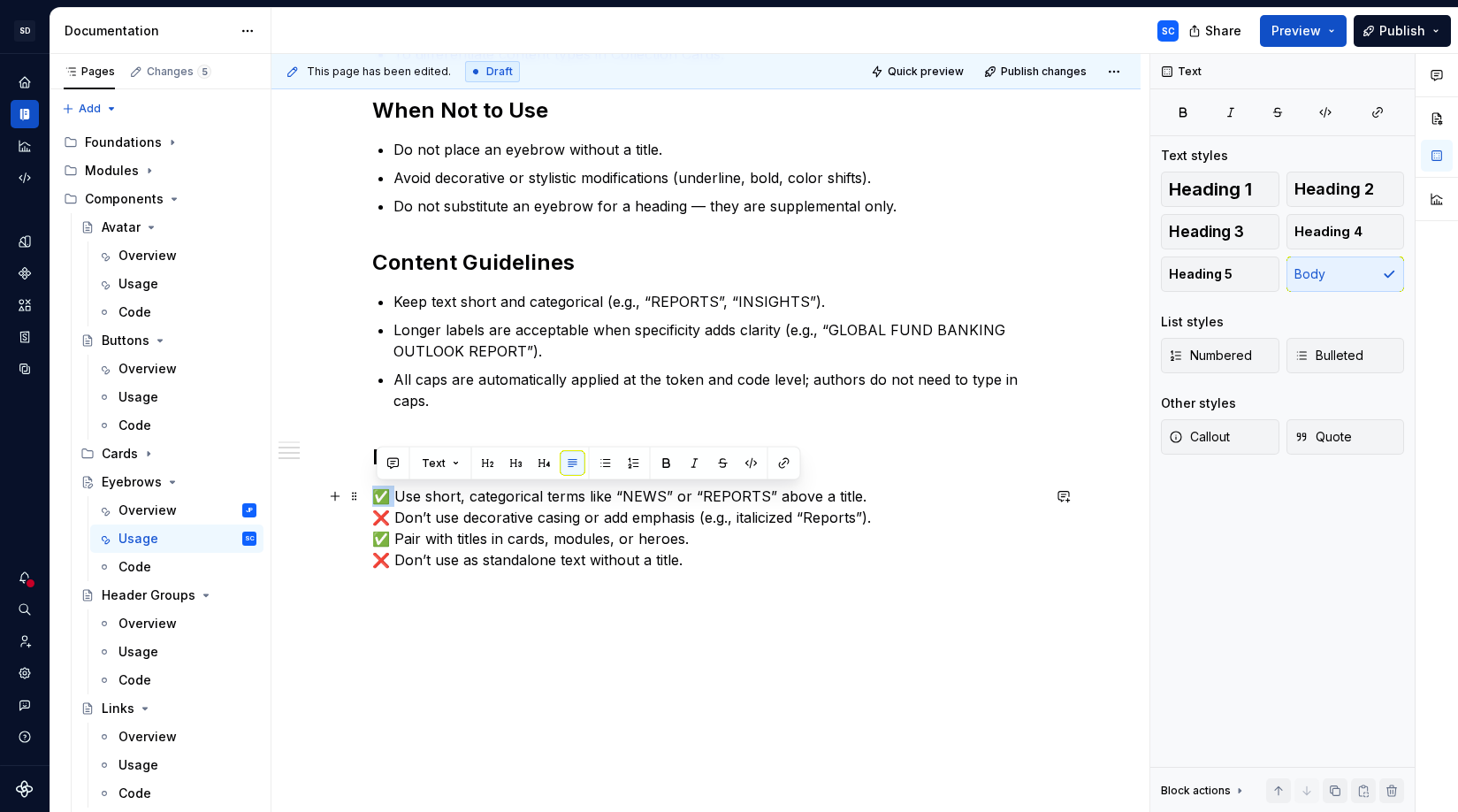
drag, startPoint x: 397, startPoint y: 498, endPoint x: 370, endPoint y: 489, distance: 28.5
click at [370, 489] on div "When to Use To categorize or label a section of content within a header group. …" at bounding box center [706, 368] width 869 height 932
copy p "✅"
click at [730, 561] on p "✅ Use short, categorical terms like “NEWS” or “REPORTS” above a title. ❌ Don’t …" at bounding box center [706, 528] width 669 height 85
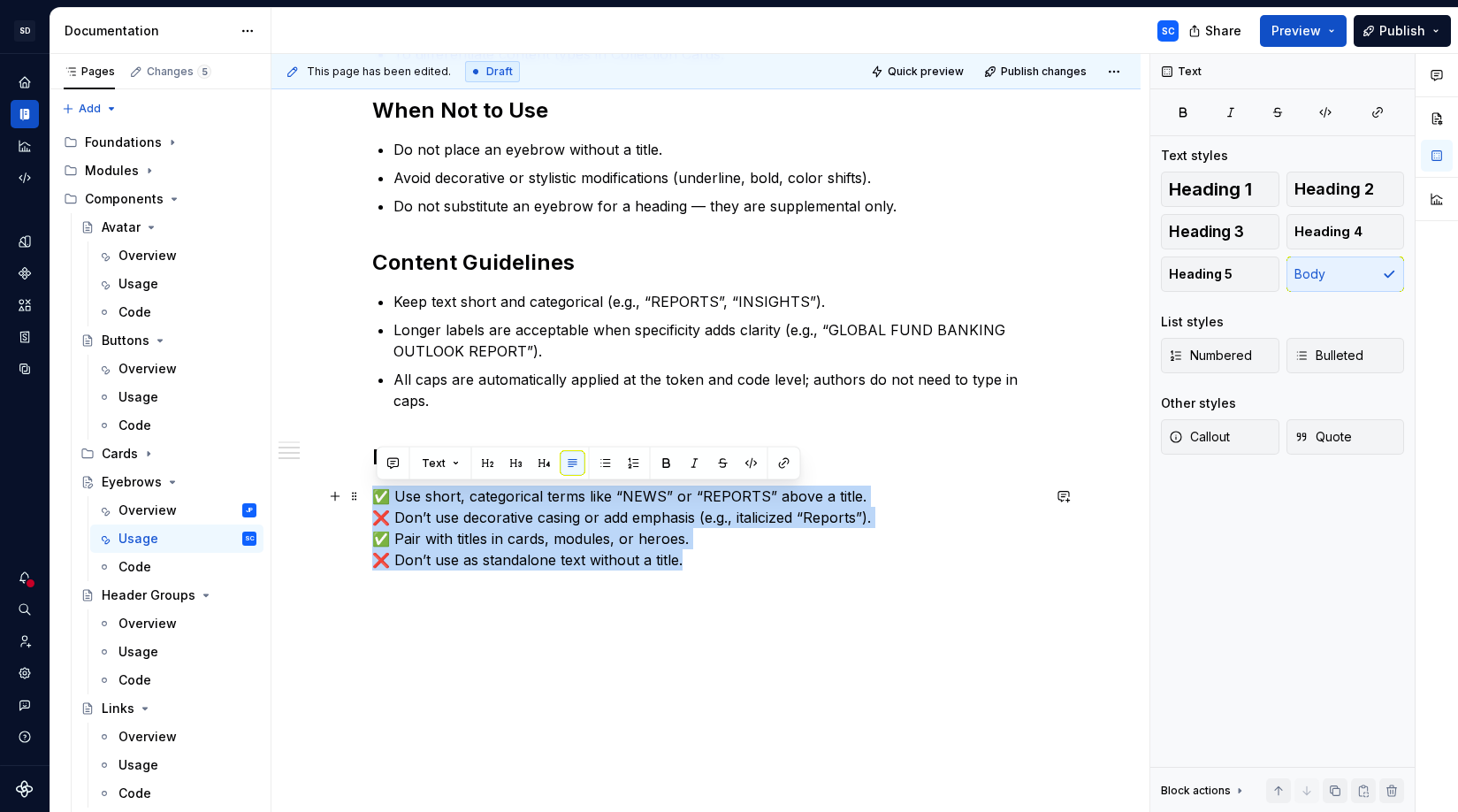
drag, startPoint x: 726, startPoint y: 567, endPoint x: 407, endPoint y: 487, distance: 328.9
click at [368, 490] on div "When to Use To categorize or label a section of content within a header group. …" at bounding box center [706, 368] width 869 height 932
click at [1272, 355] on span "Bulleted" at bounding box center [1328, 355] width 69 height 17
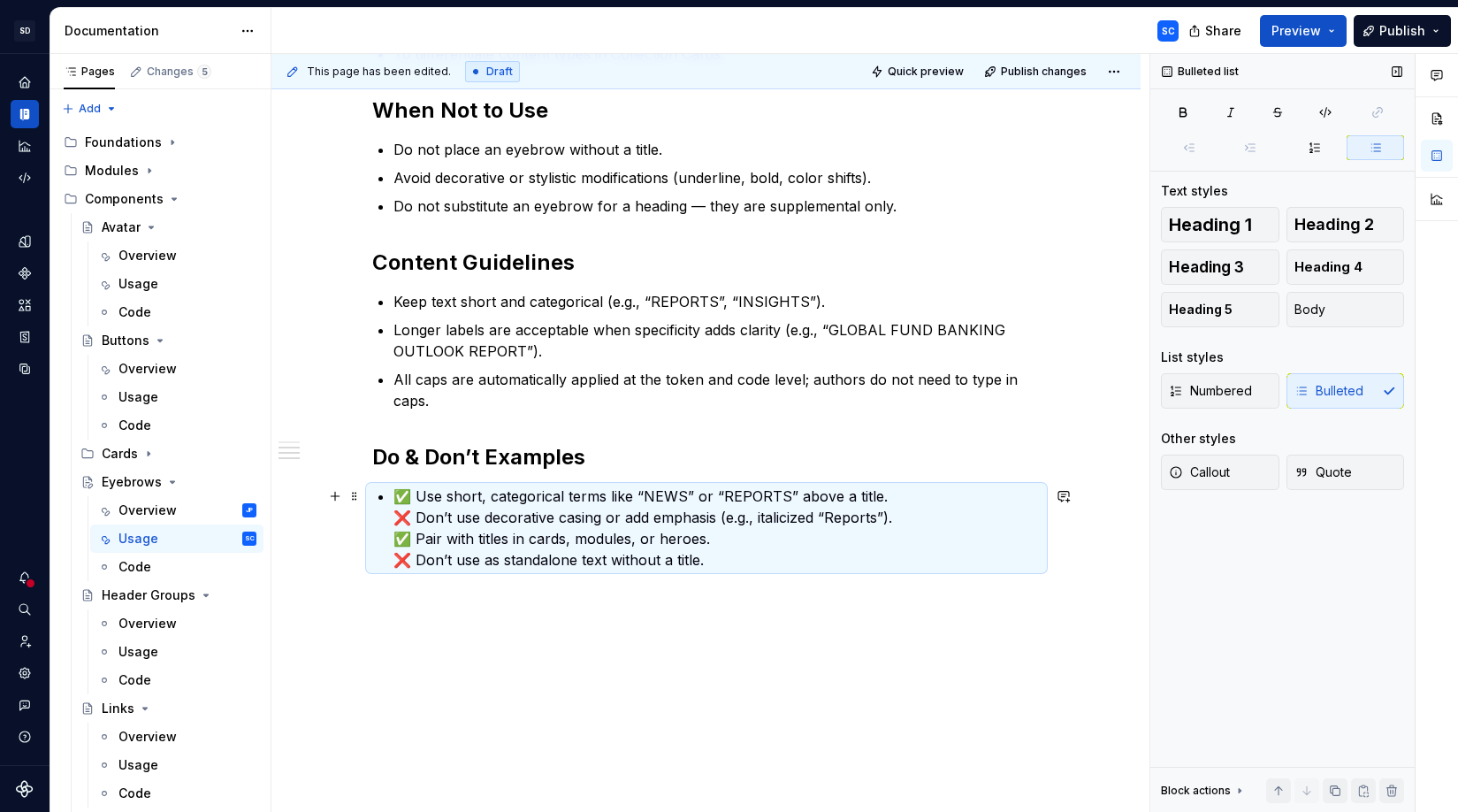
click at [938, 494] on p "✅ Use short, categorical terms like “NEWS” or “REPORTS” above a title. ❌ Don’t …" at bounding box center [718, 528] width 648 height 85
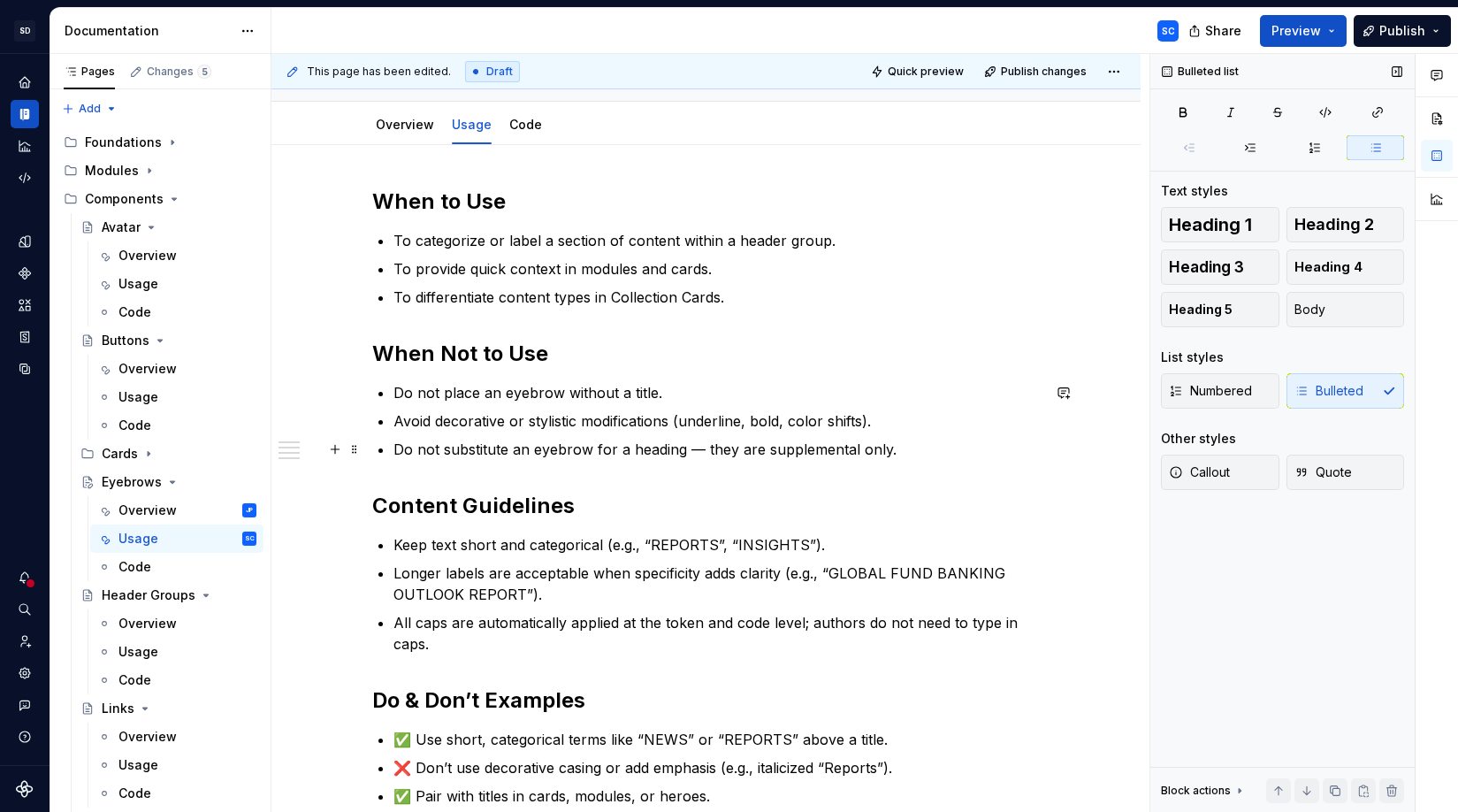
scroll to position [257, 0]
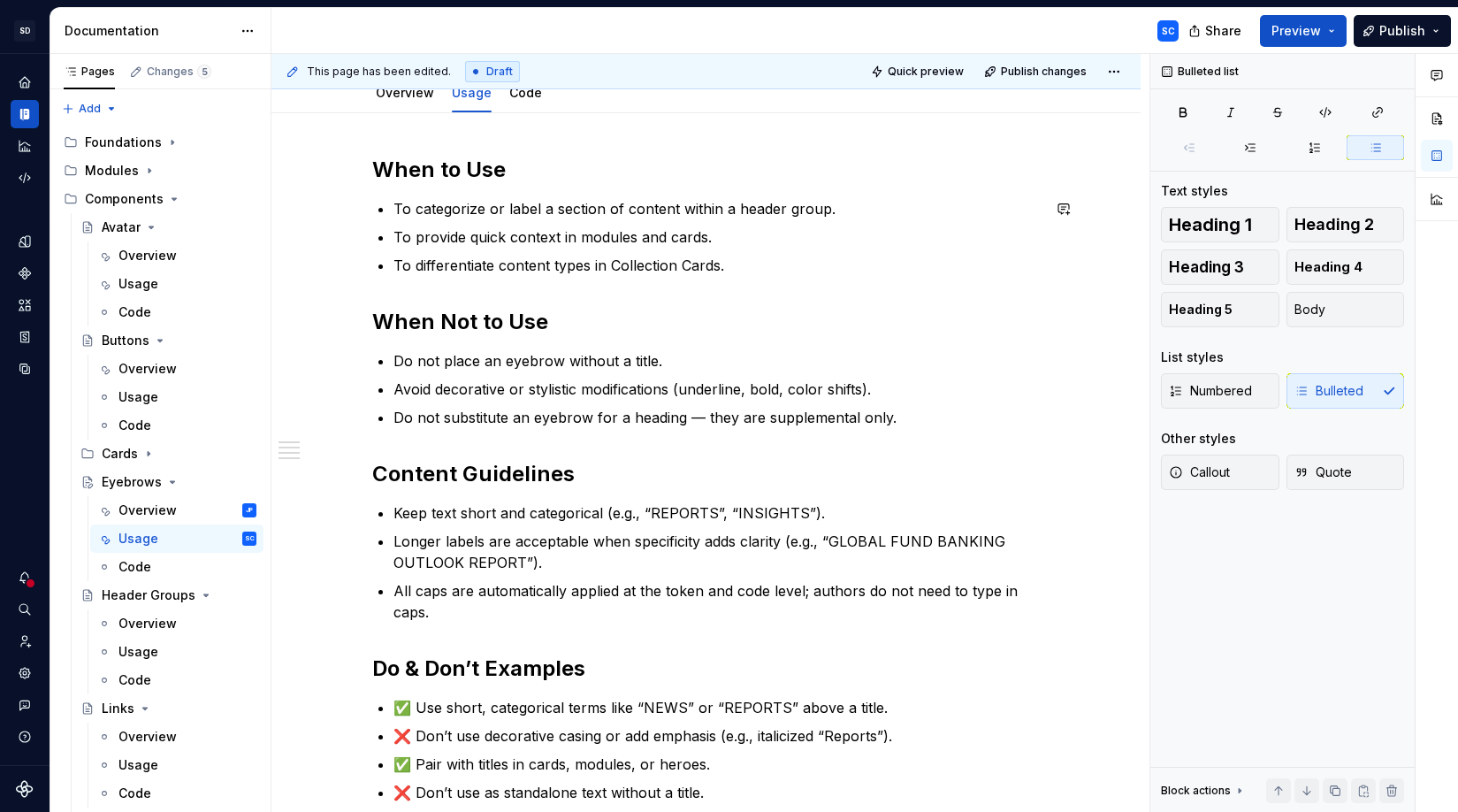
click at [688, 285] on div "When to Use To categorize or label a section of content within a header group. …" at bounding box center [706, 479] width 669 height 647
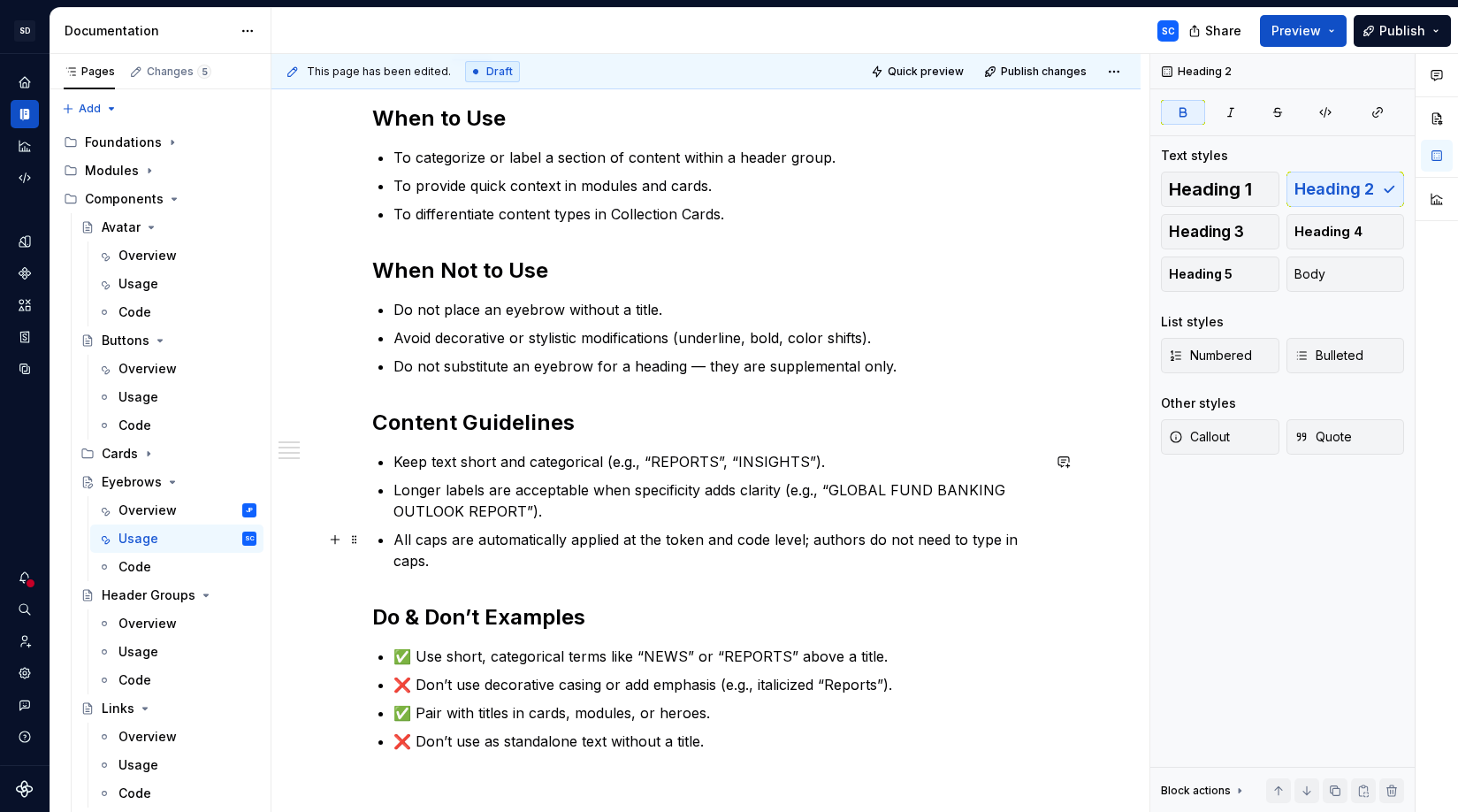
scroll to position [303, 0]
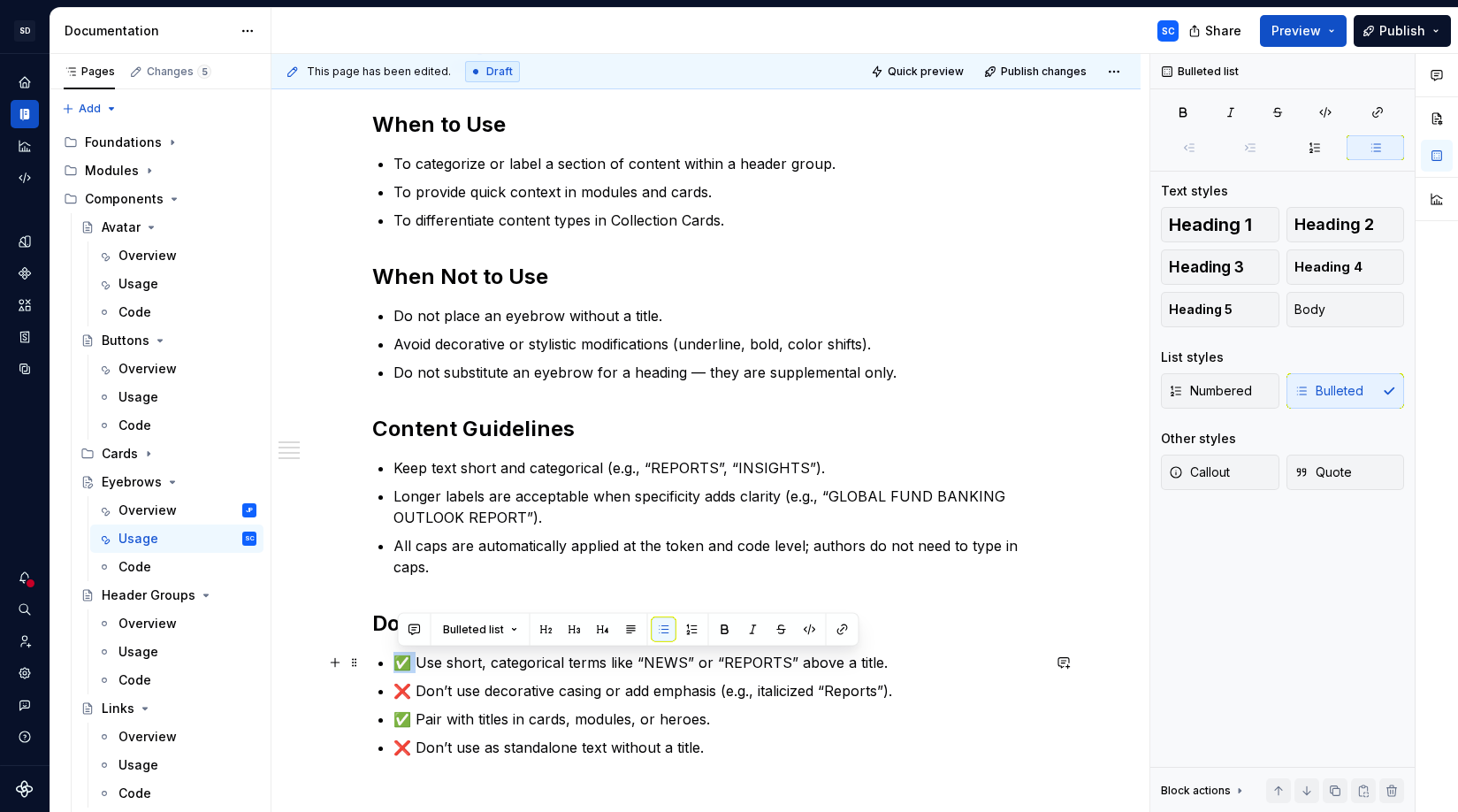
drag, startPoint x: 420, startPoint y: 661, endPoint x: 404, endPoint y: 662, distance: 16.0
click at [404, 662] on p "✅ Use short, categorical terms like “NEWS” or “REPORTS” above a title." at bounding box center [718, 662] width 648 height 21
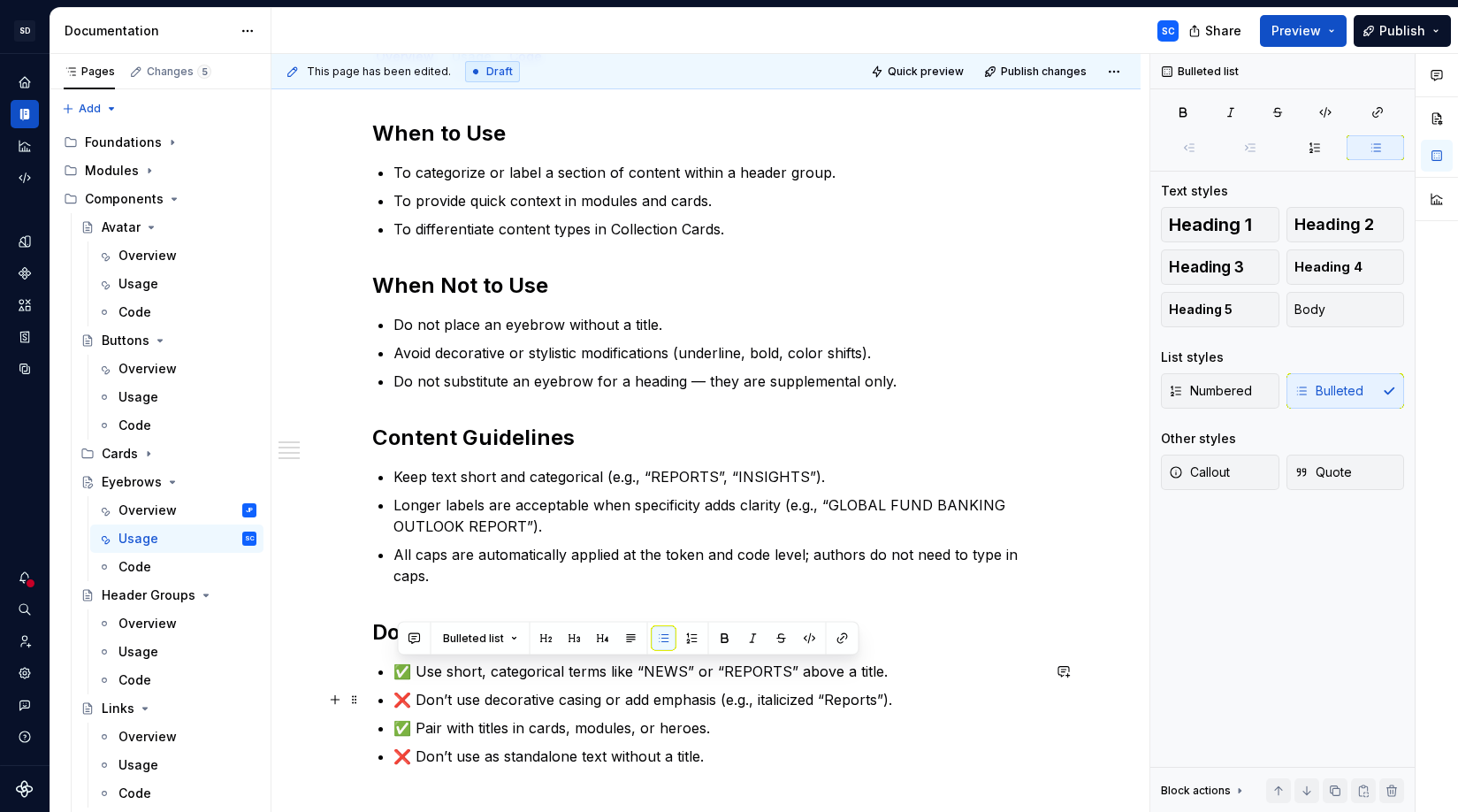
scroll to position [297, 0]
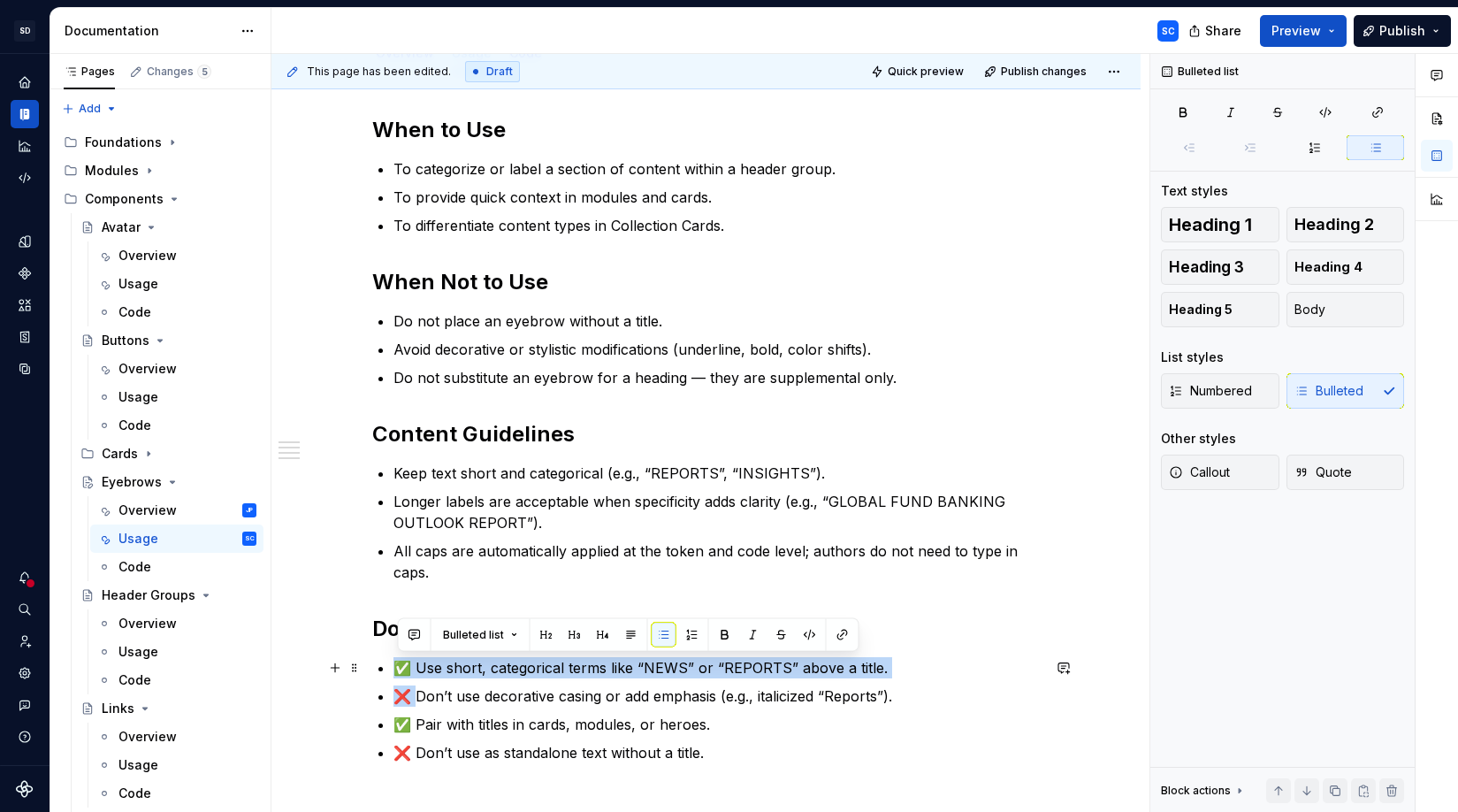
drag, startPoint x: 416, startPoint y: 700, endPoint x: 397, endPoint y: 670, distance: 35.5
click at [397, 670] on ul "✅ Use short, categorical terms like “NEWS” or “REPORTS” above a title. ❌ Don’t …" at bounding box center [718, 709] width 648 height 106
copy ul "✅ Use short, categorical terms like “NEWS” or “REPORTS” above a title. ❌"
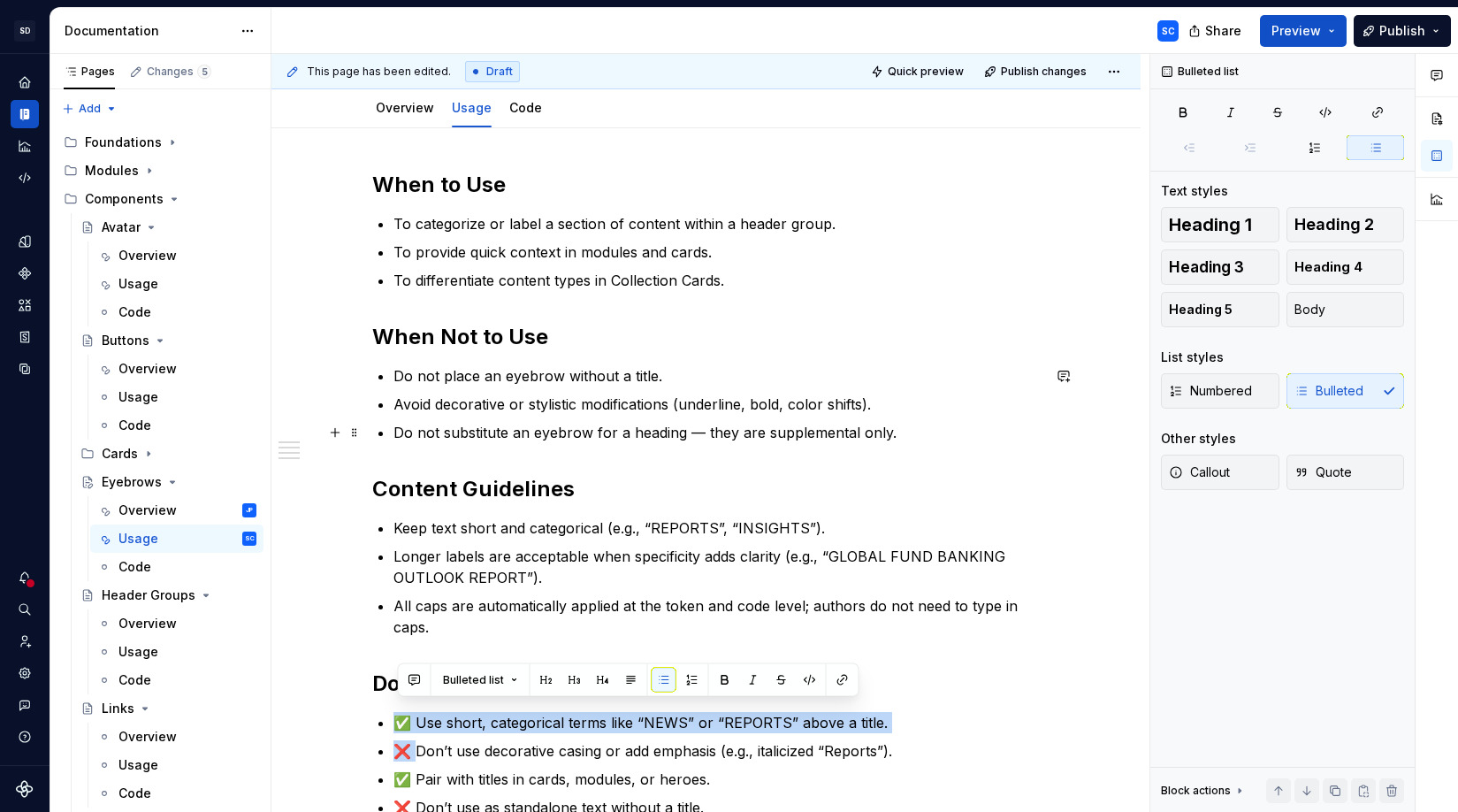
scroll to position [252, 0]
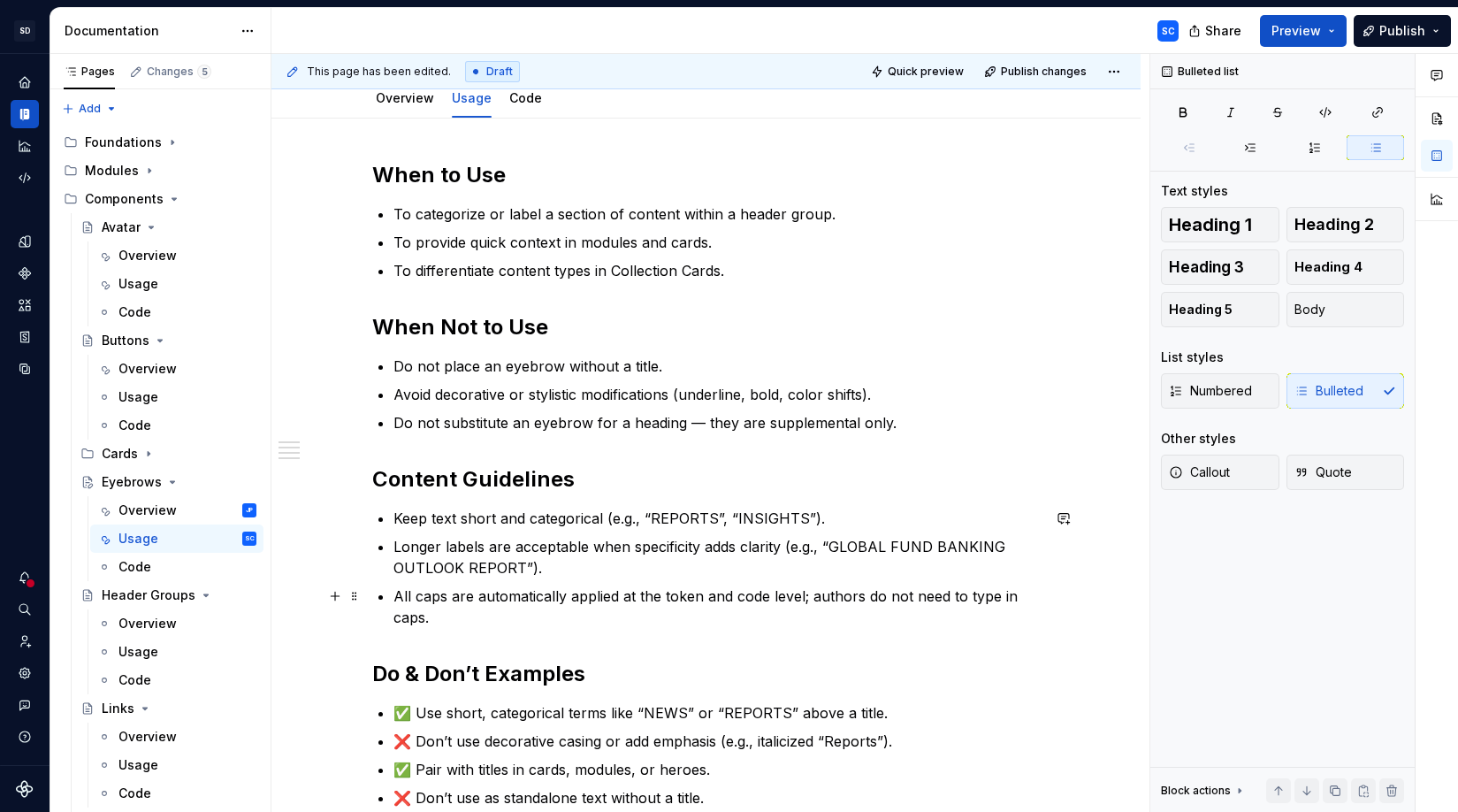
click at [605, 599] on p "All caps are automatically applied at the token and code level; authors do not …" at bounding box center [718, 606] width 648 height 42
click at [153, 392] on div "Usage" at bounding box center [138, 396] width 40 height 17
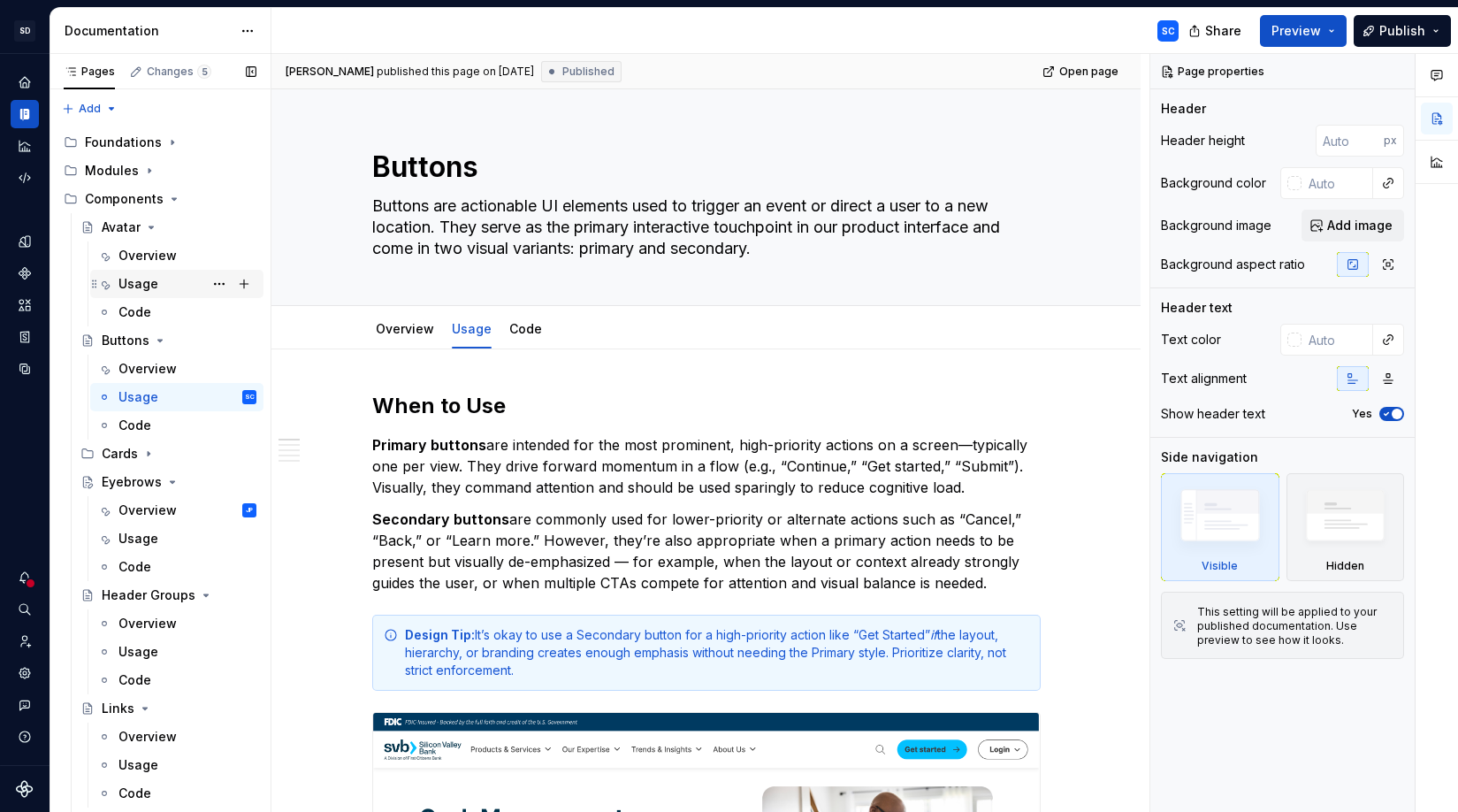
click at [151, 287] on div "Usage" at bounding box center [138, 283] width 40 height 17
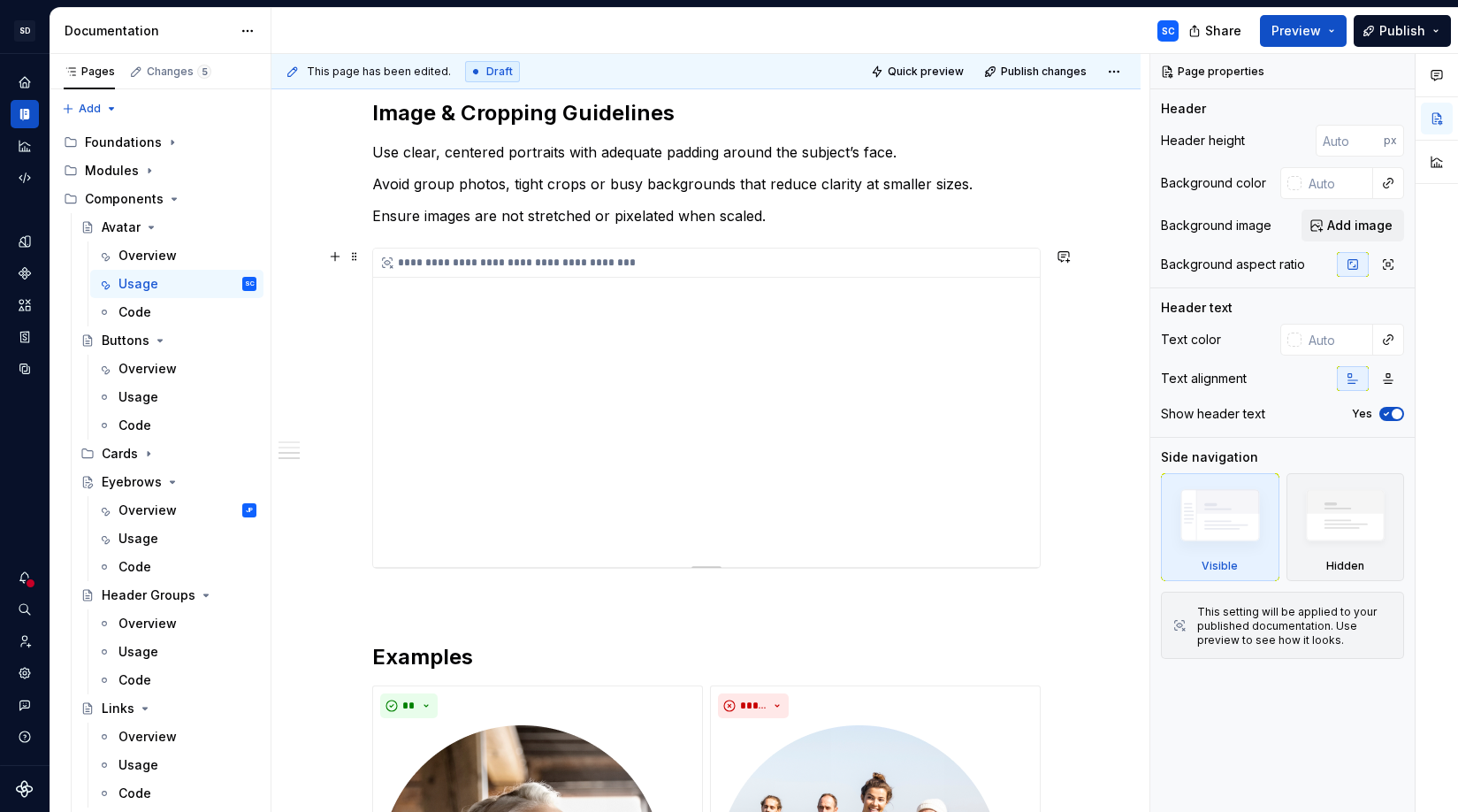
scroll to position [675, 0]
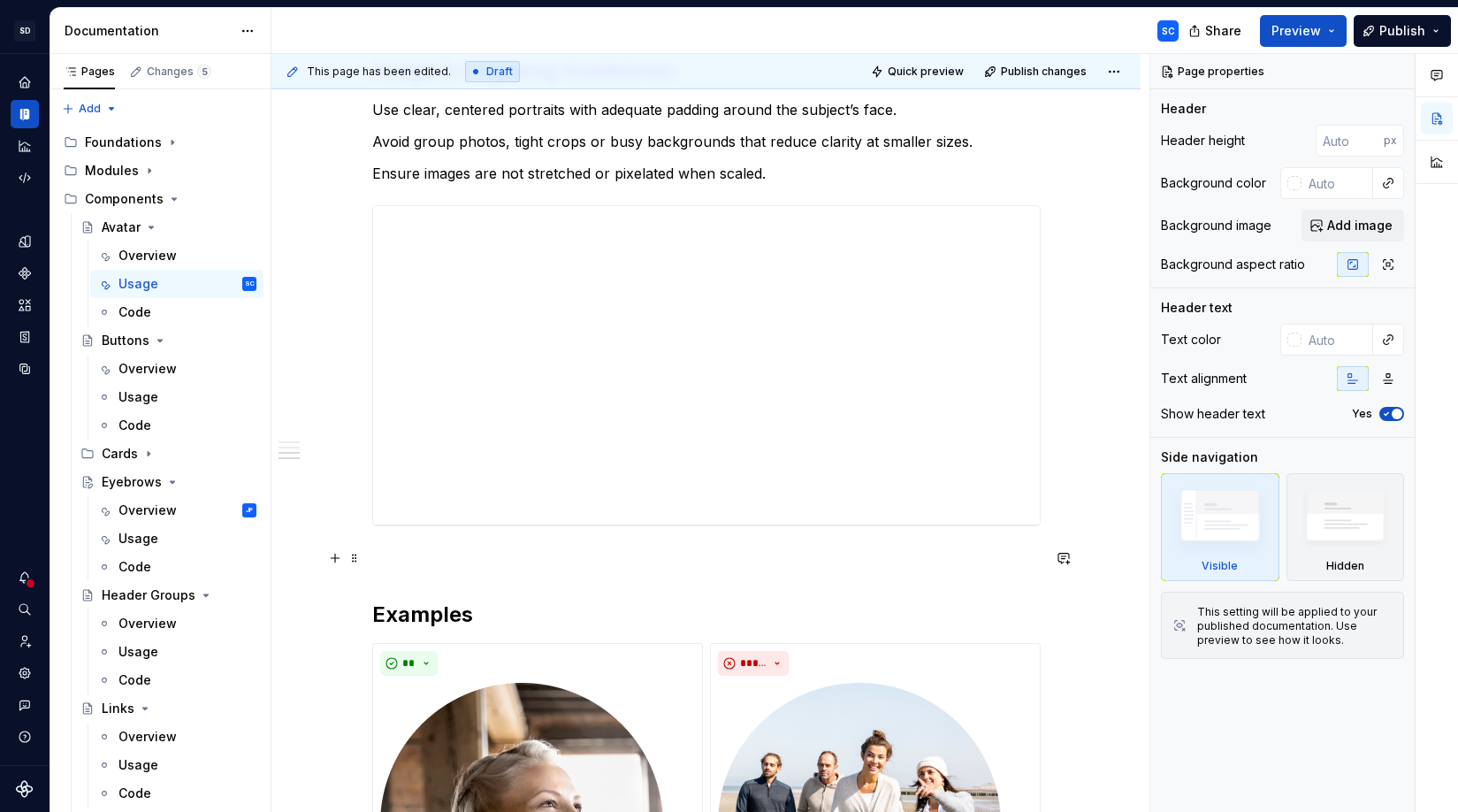
click at [454, 554] on p at bounding box center [706, 557] width 669 height 21
type textarea "*"
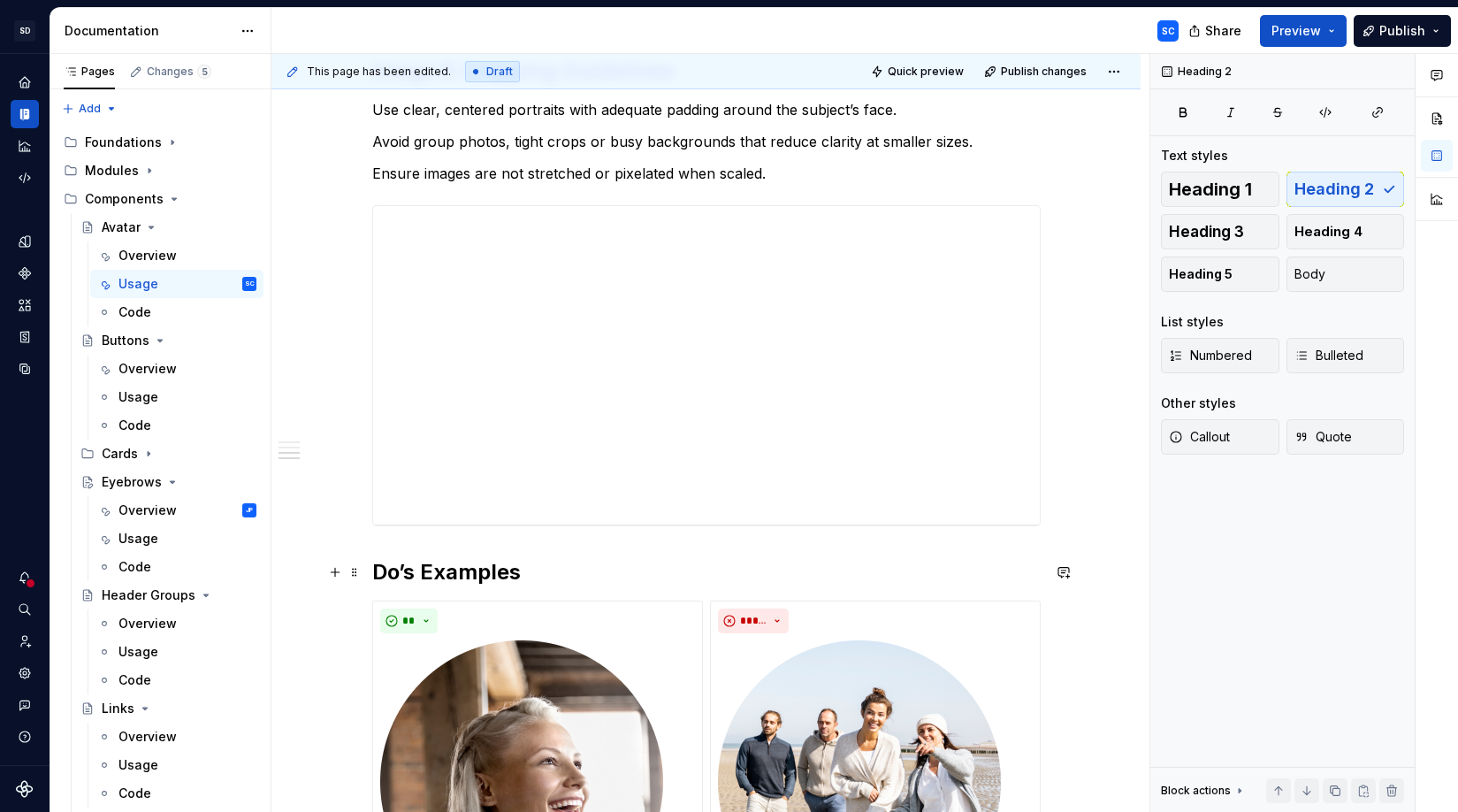
click at [448, 575] on h2 "Do’s Examples" at bounding box center [706, 572] width 669 height 29
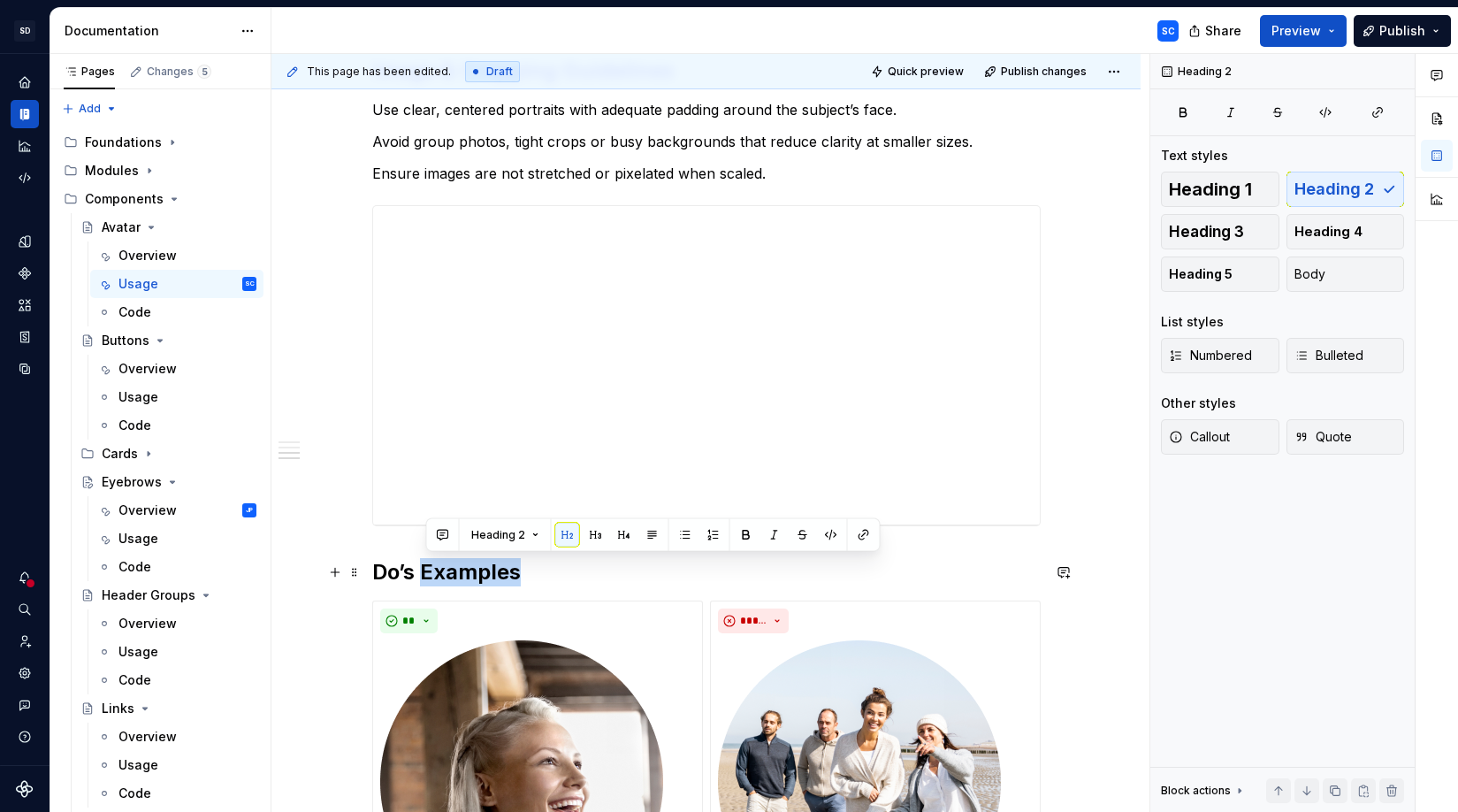
click at [448, 575] on h2 "Do’s Examples" at bounding box center [706, 572] width 669 height 29
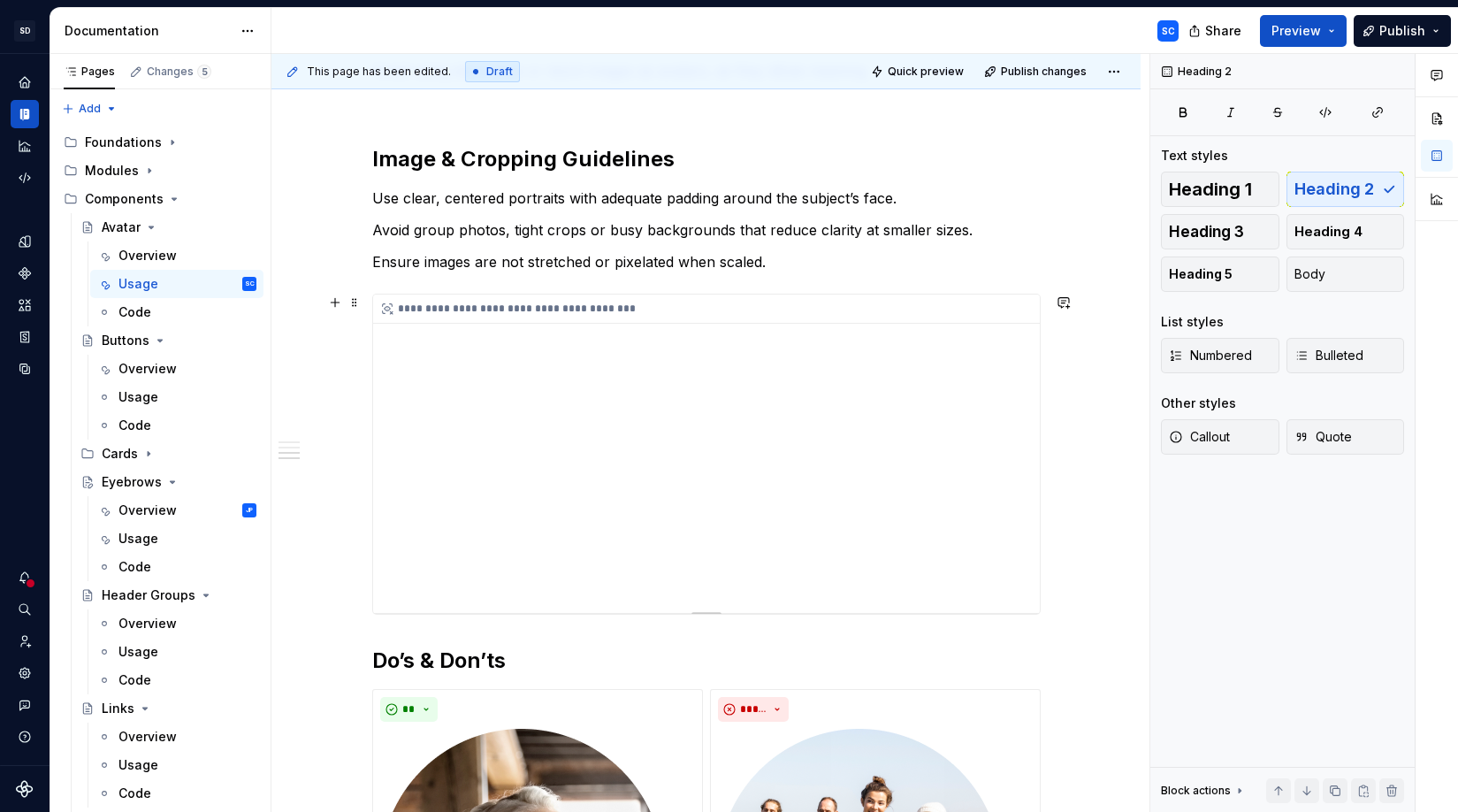
scroll to position [503, 0]
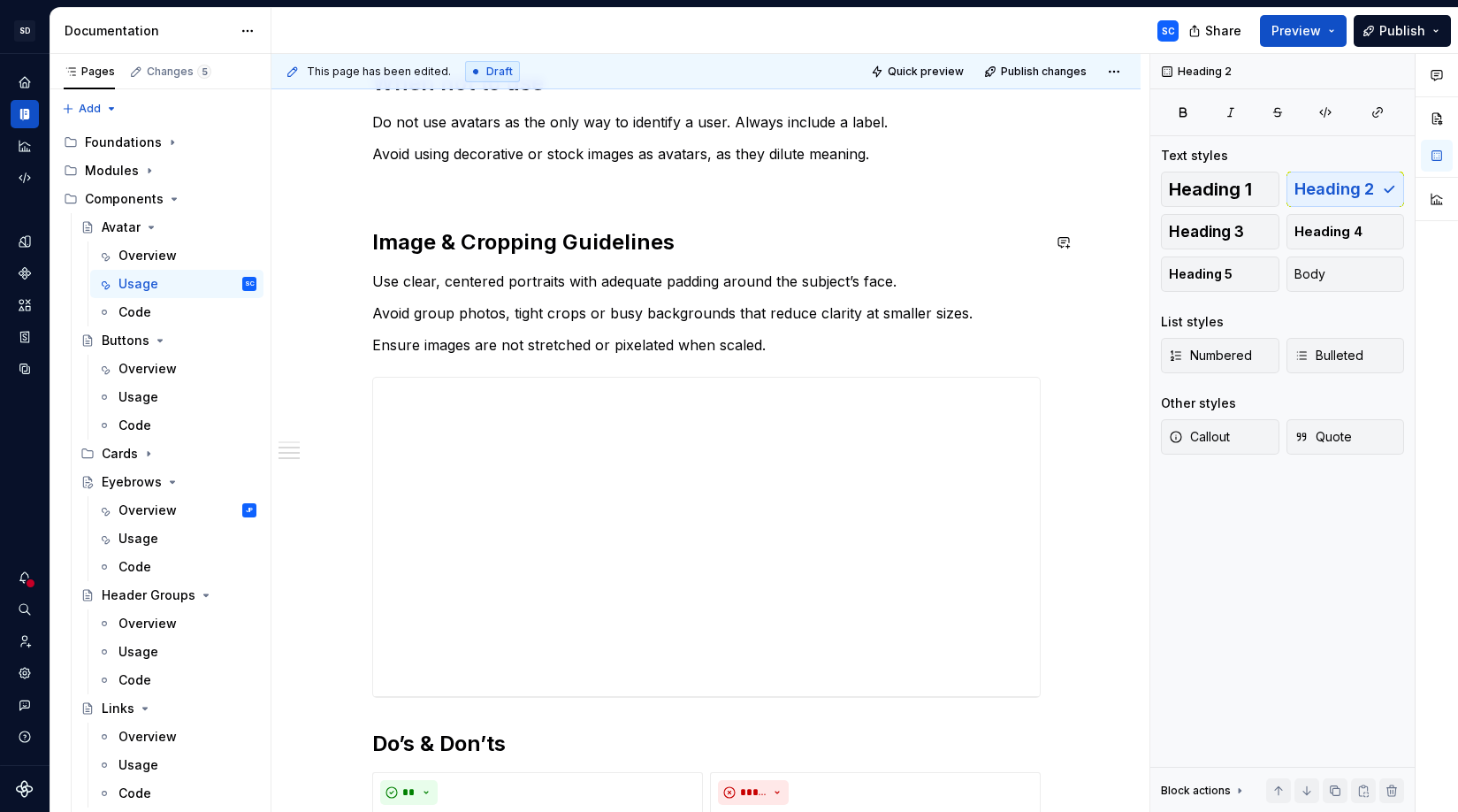
click at [476, 196] on div "**********" at bounding box center [706, 732] width 669 height 1687
click at [478, 193] on p at bounding box center [706, 185] width 669 height 21
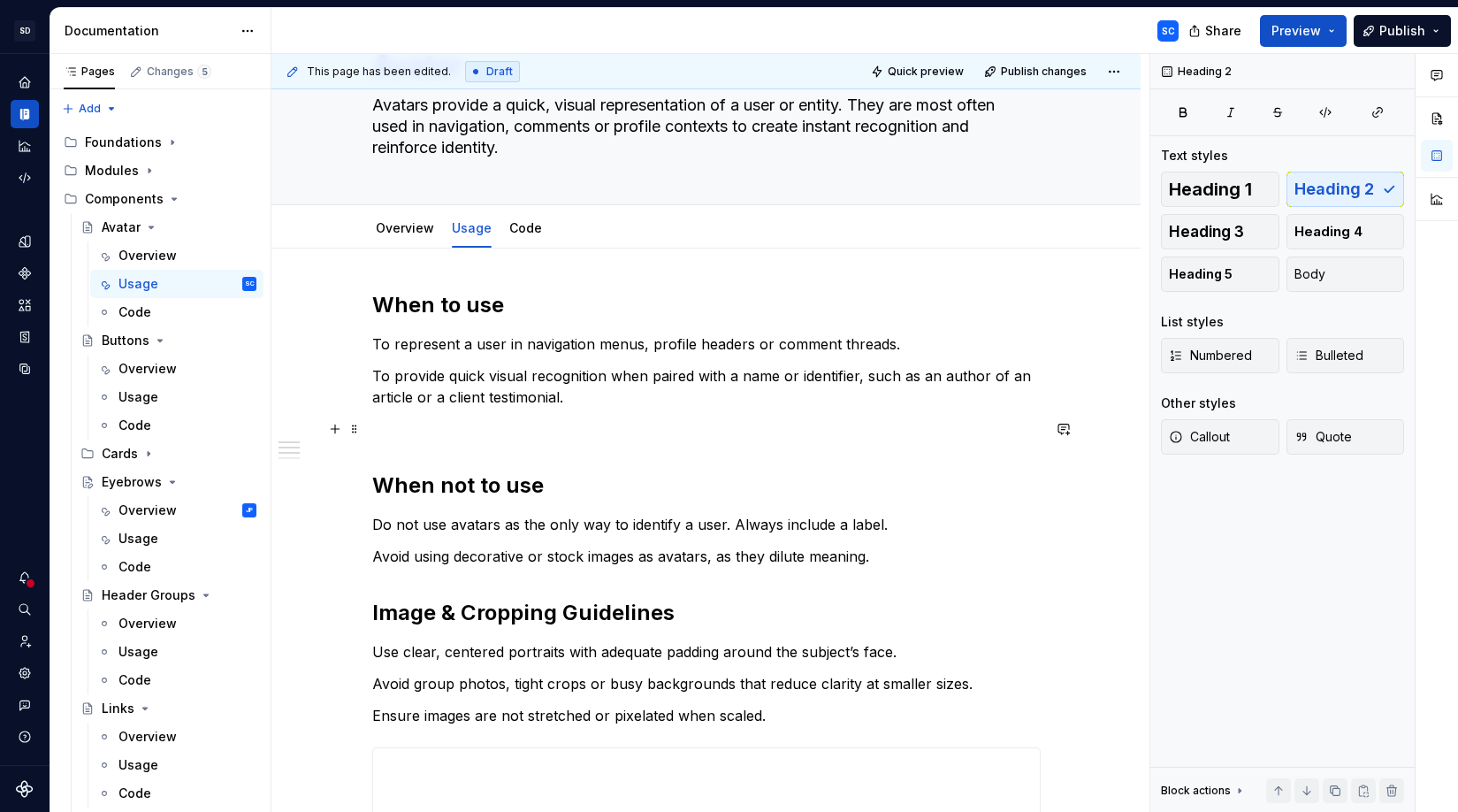
scroll to position [96, 0]
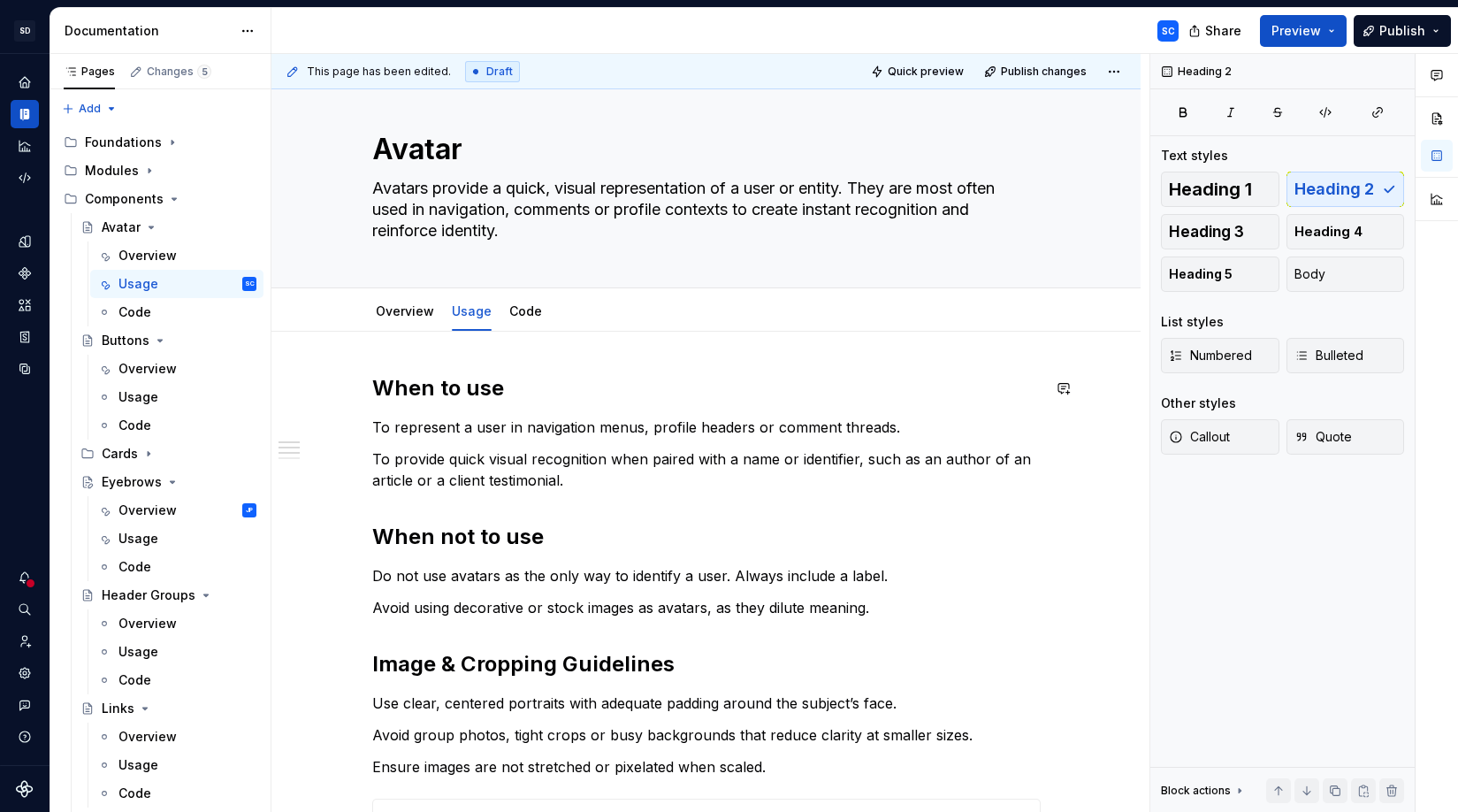
scroll to position [0, 0]
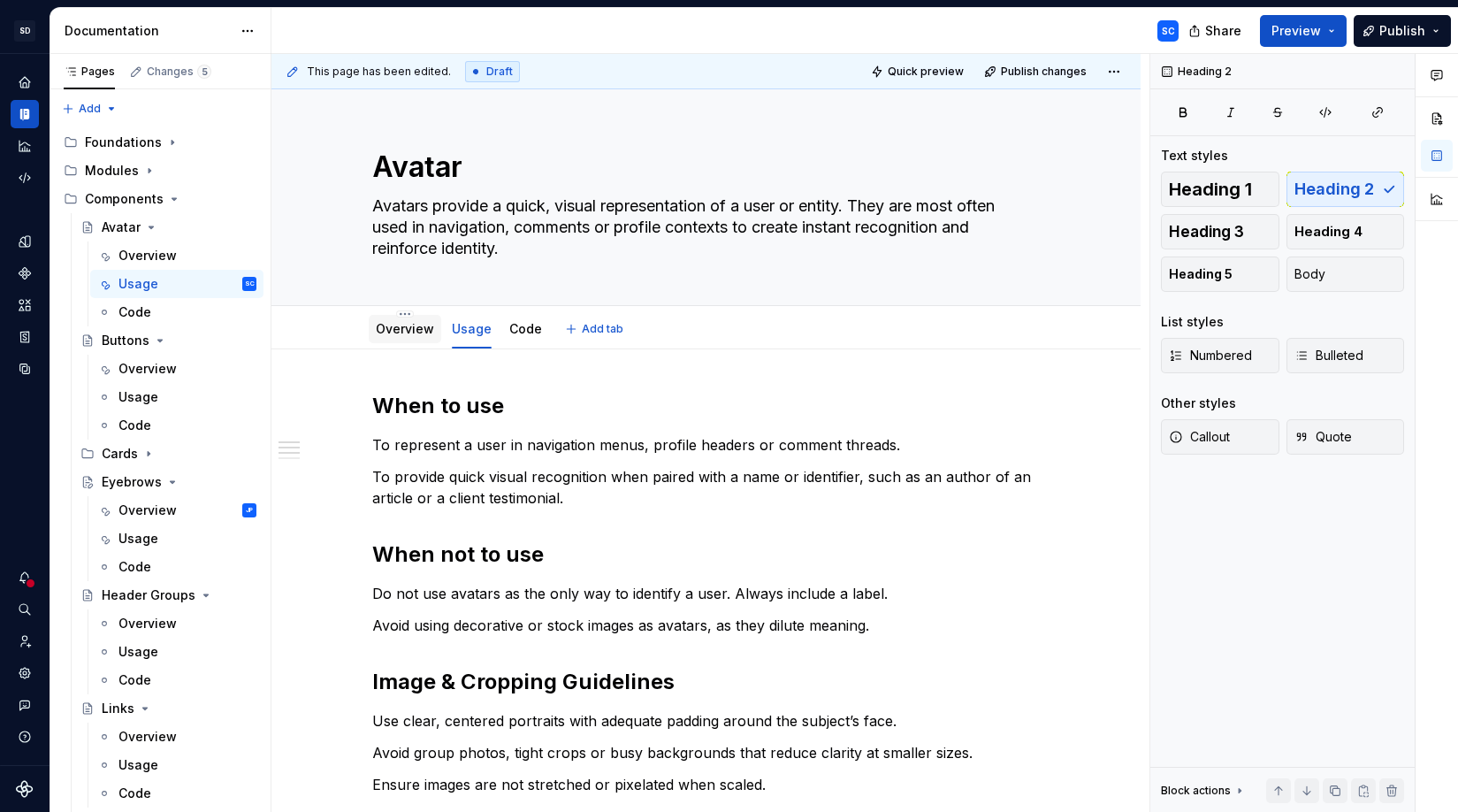
click at [416, 330] on link "Overview" at bounding box center [405, 328] width 58 height 15
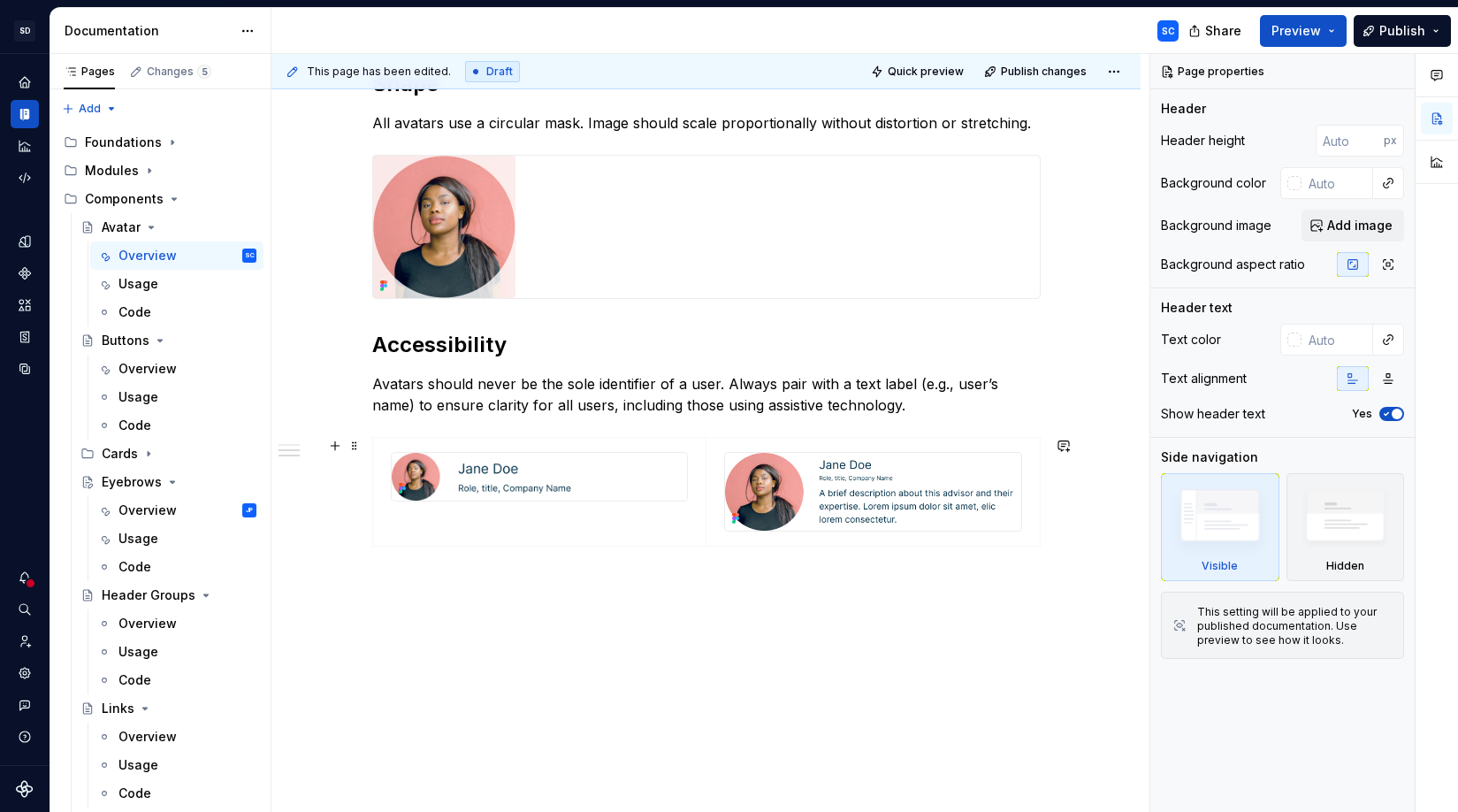
scroll to position [1230, 0]
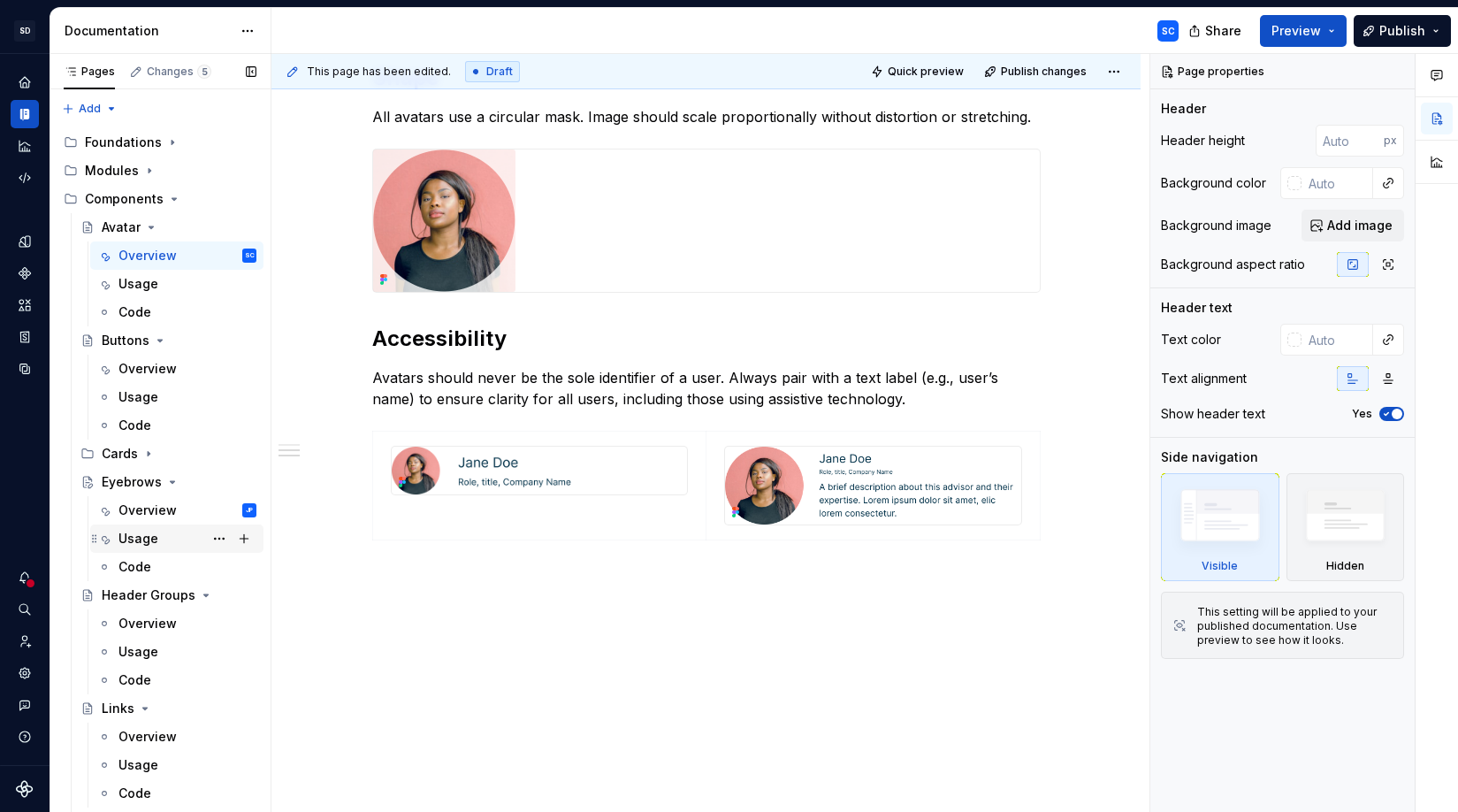
click at [150, 540] on div "Usage" at bounding box center [138, 538] width 40 height 17
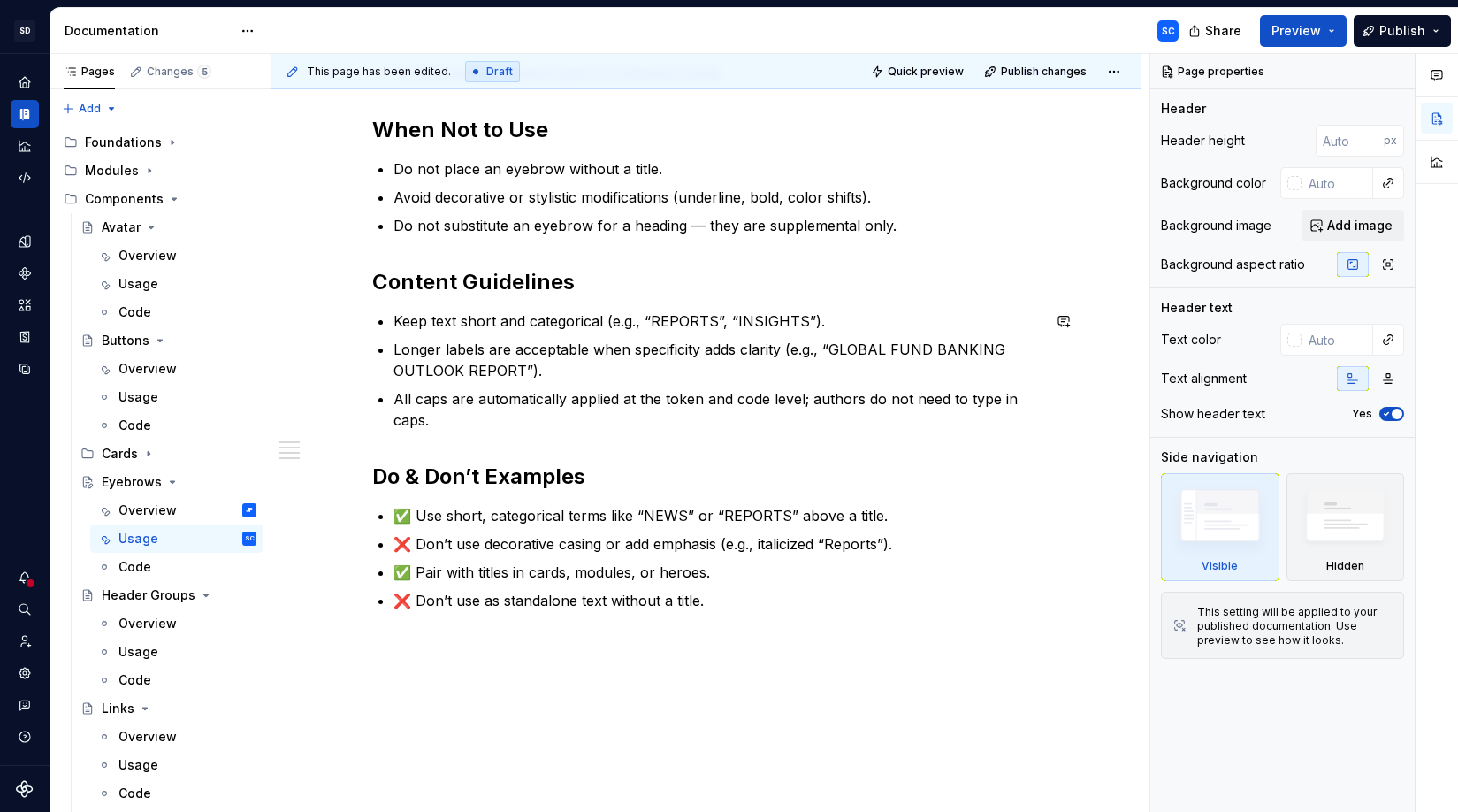
scroll to position [512, 0]
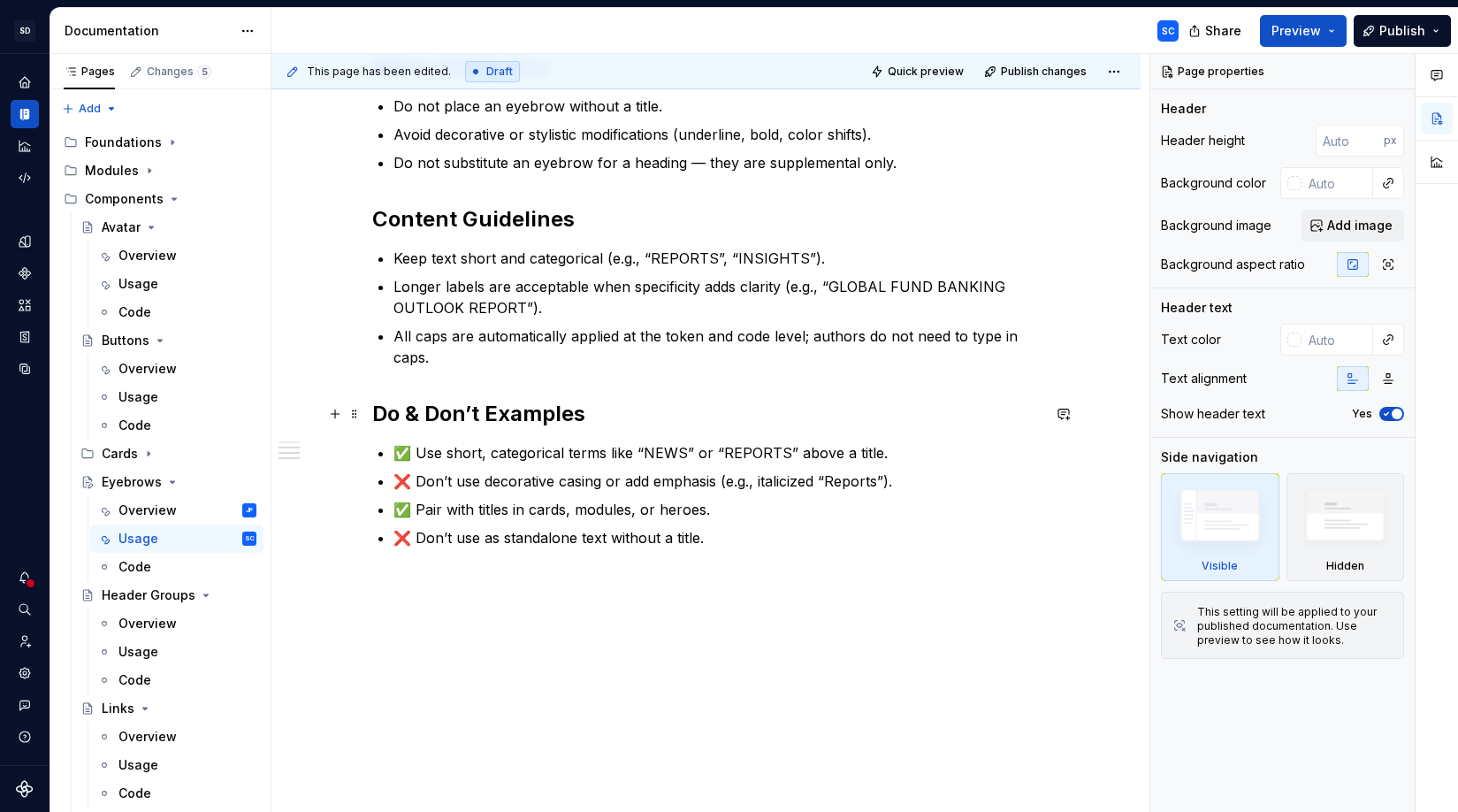
click at [406, 413] on h2 "Do & Don’t Examples" at bounding box center [706, 414] width 669 height 29
type textarea "*"
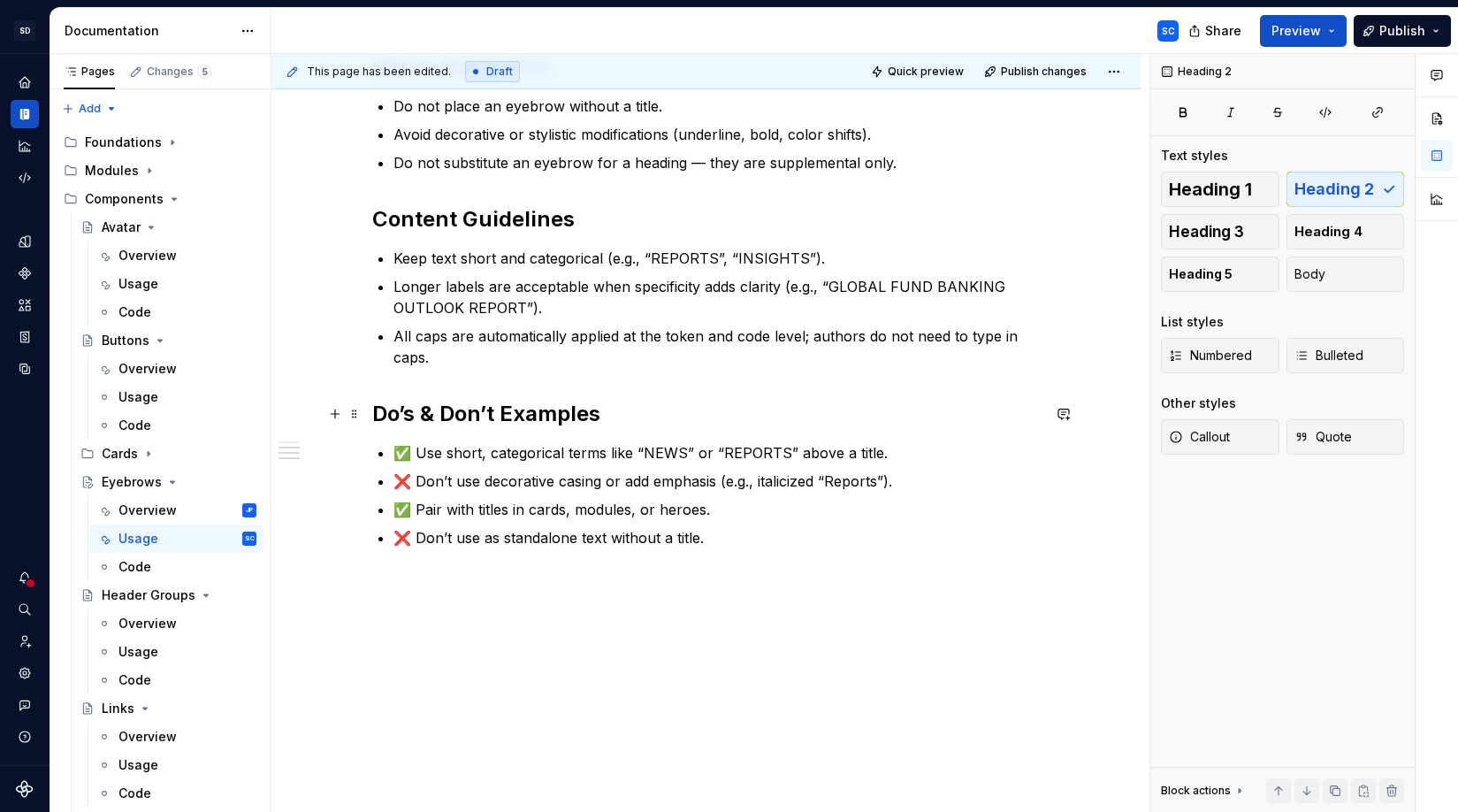
click at [499, 417] on h2 "Do’s & Don’t Examples" at bounding box center [706, 414] width 669 height 29
click at [589, 435] on div "When to Use To categorize or label a section of content within a header group. …" at bounding box center [706, 224] width 669 height 647
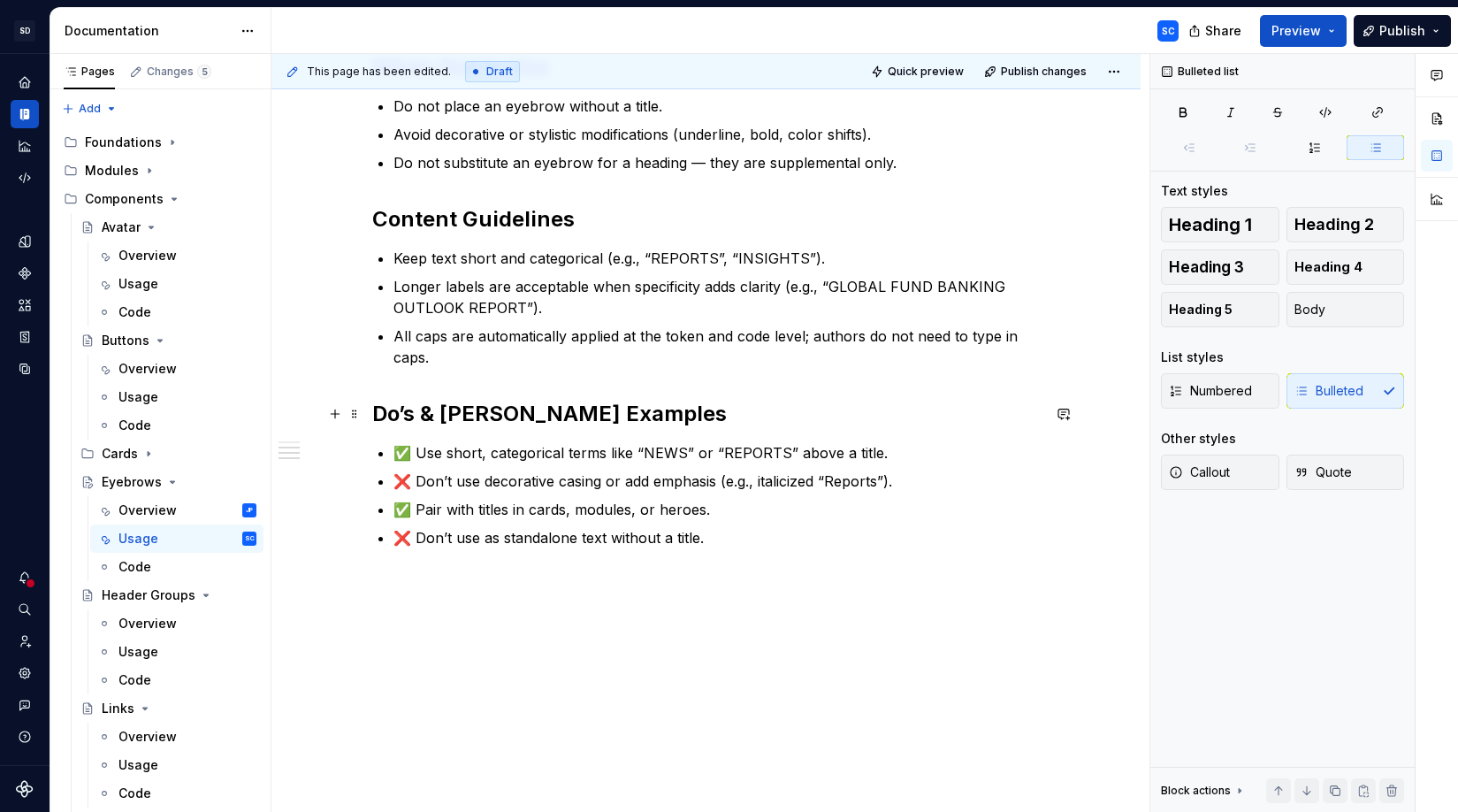
click at [590, 421] on h2 "Do’s & [PERSON_NAME] Examples" at bounding box center [706, 414] width 669 height 29
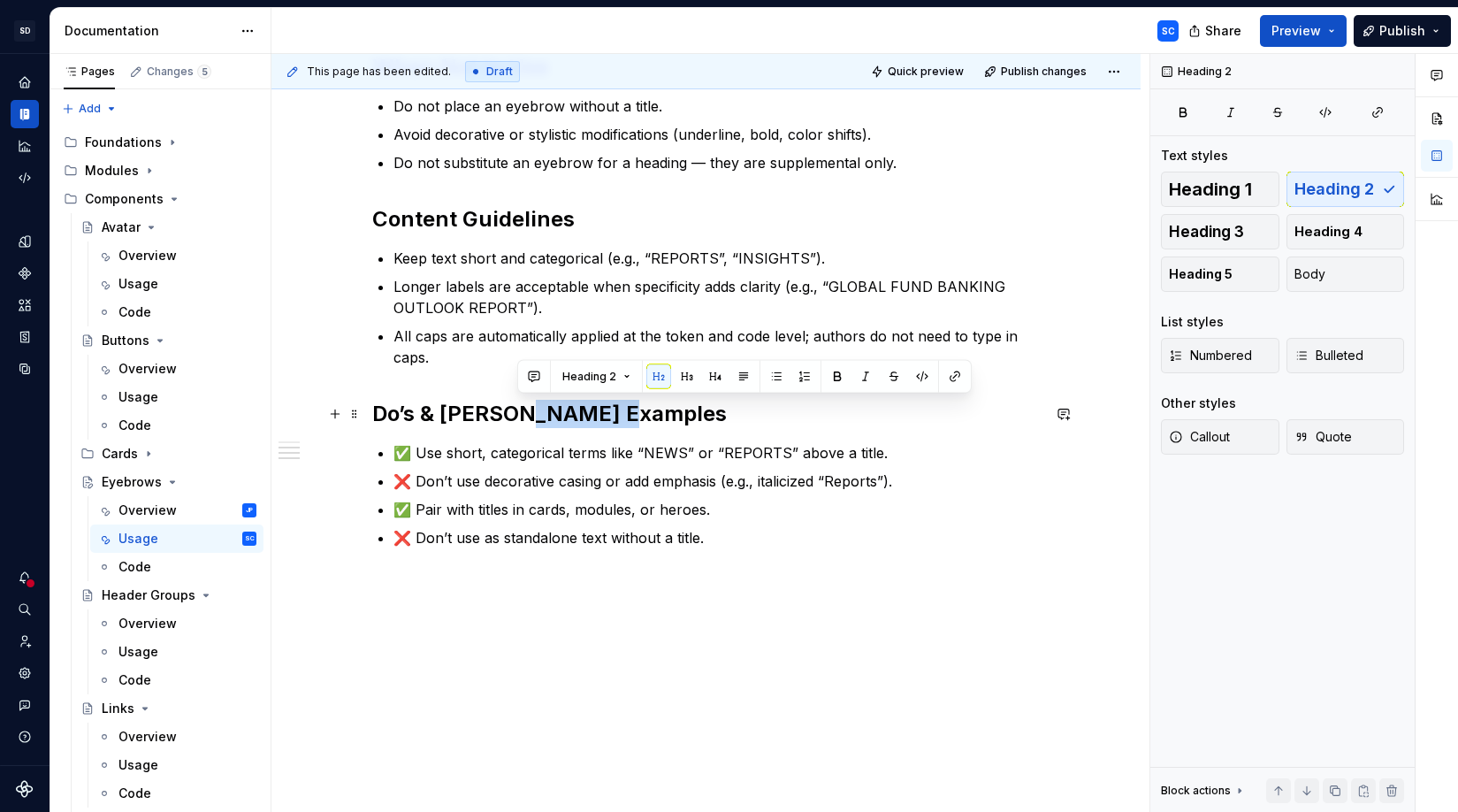
click at [590, 421] on h2 "Do’s & [PERSON_NAME] Examples" at bounding box center [706, 414] width 669 height 29
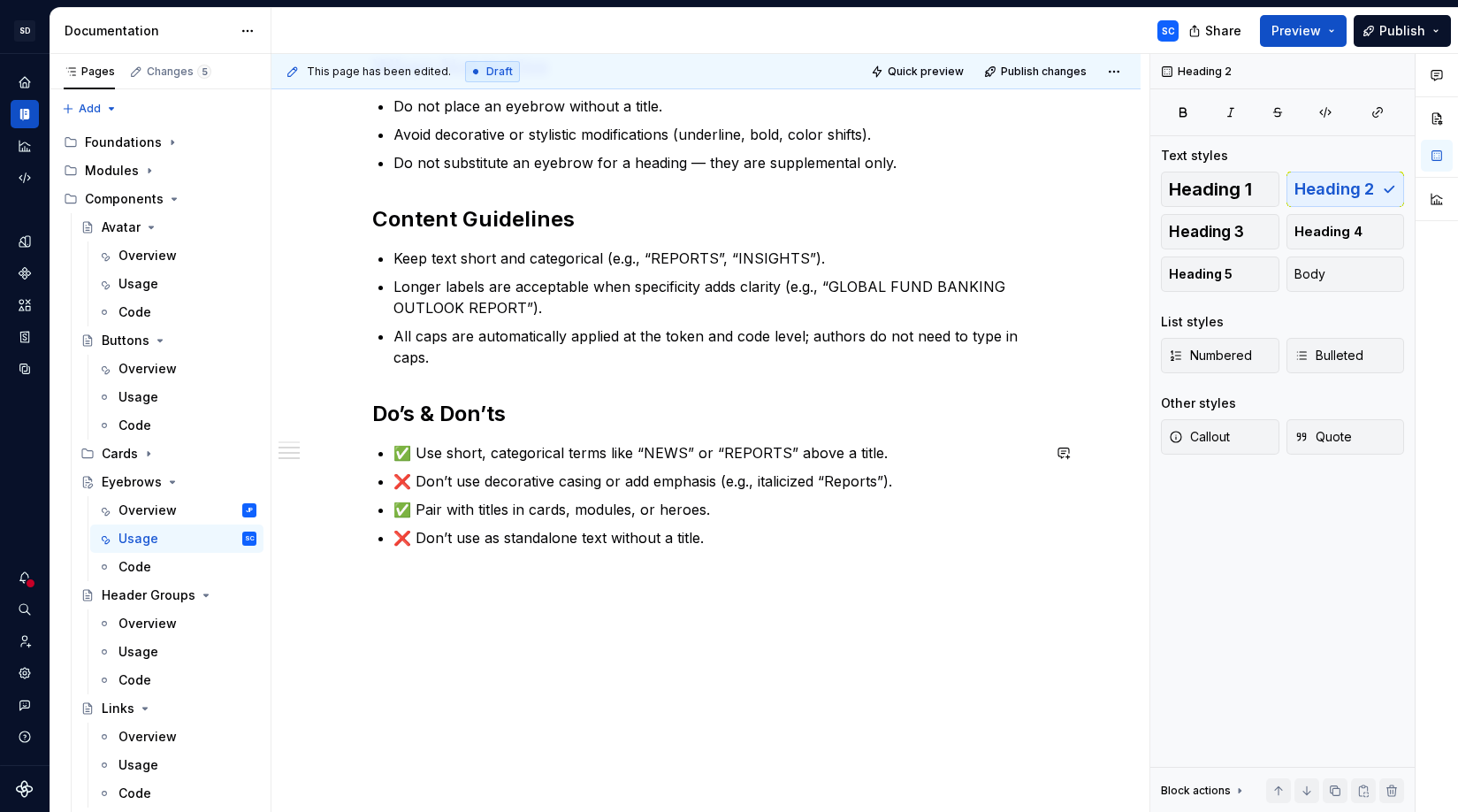
click at [626, 658] on div "When to Use To categorize or label a section of content within a header group. …" at bounding box center [706, 335] width 869 height 954
click at [176, 741] on div "Overview" at bounding box center [188, 736] width 138 height 25
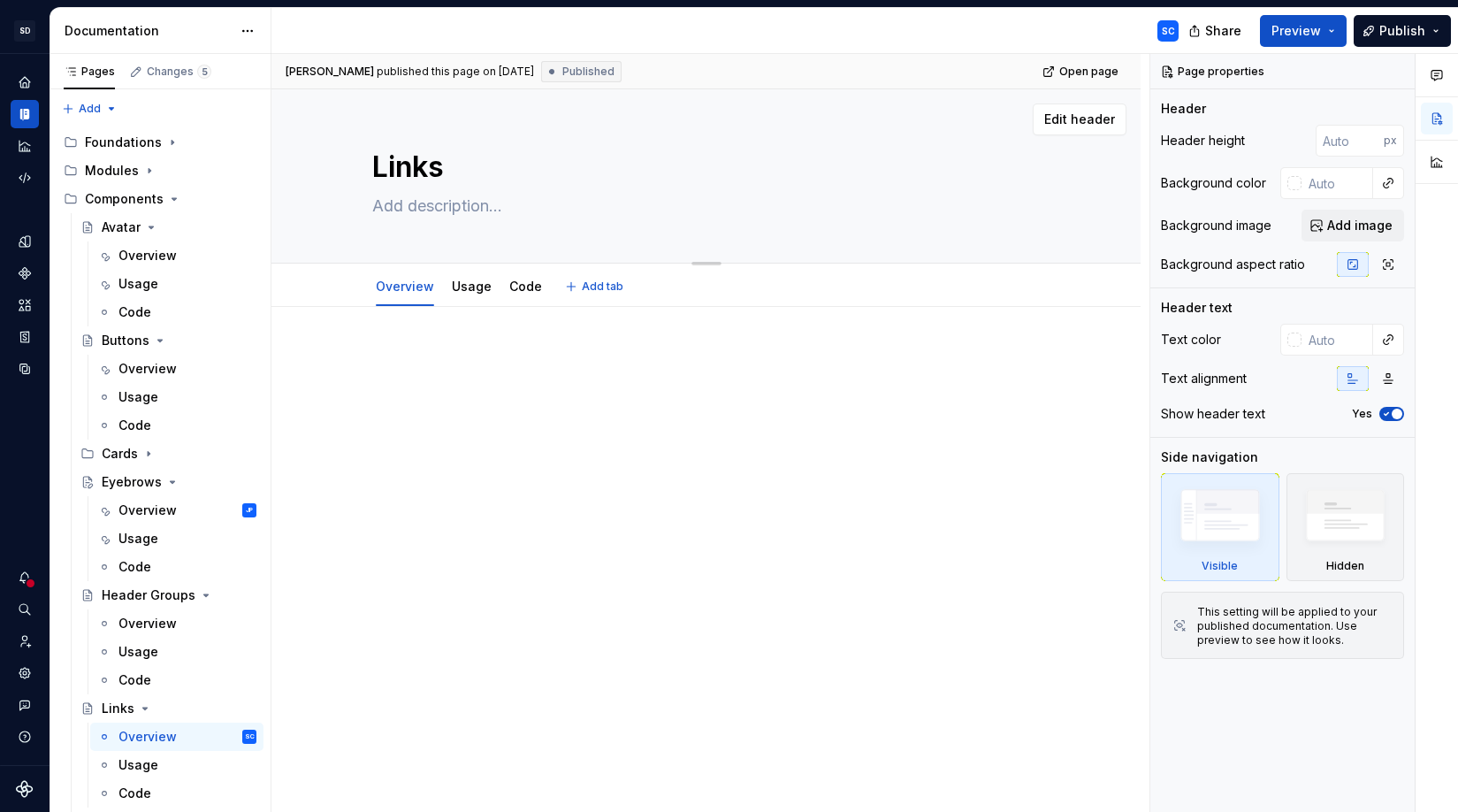
click at [511, 205] on textarea at bounding box center [703, 206] width 669 height 29
paste textarea "Links provide a way for users to navigate or access related content. They appea…"
type textarea "*"
type textarea "Links provide a way for users to navigate or access related content. They appea…"
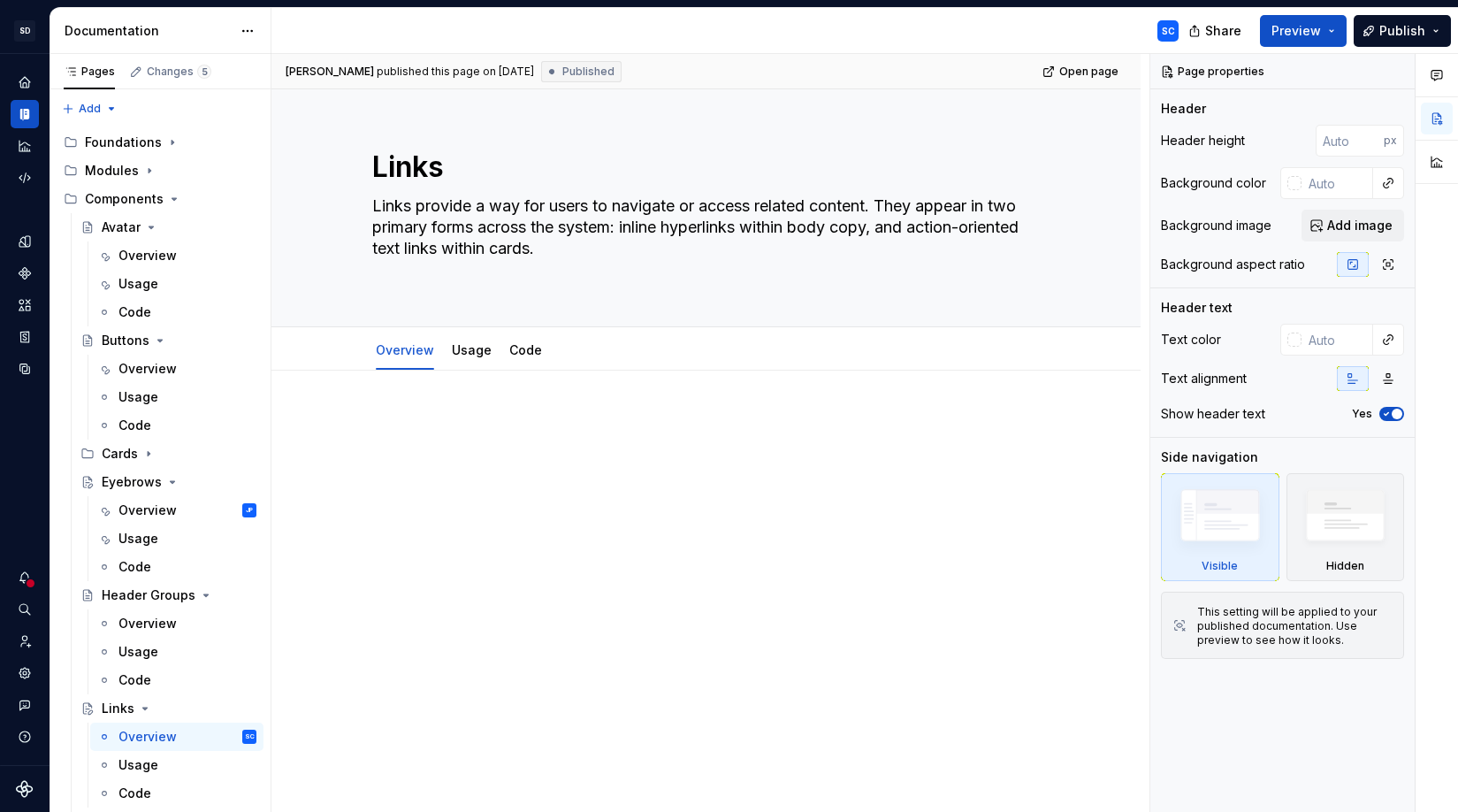
type textarea "*"
type textarea "Links provide a way for users to navigate or access related content. They appea…"
type textarea "*"
type textarea "Links provide a way for users to navigate or access related content. They appea…"
click at [560, 429] on div at bounding box center [706, 425] width 669 height 67
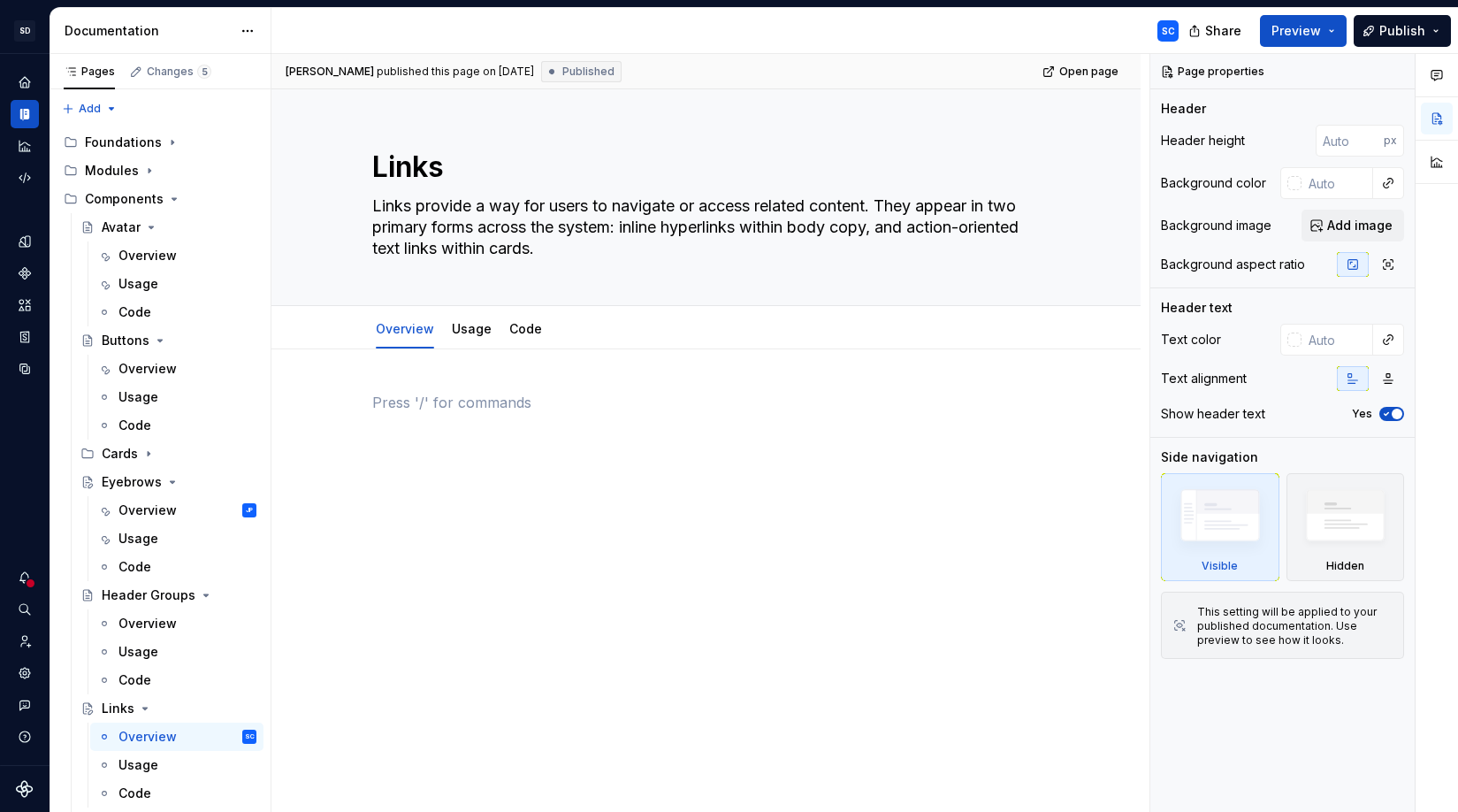
type textarea "*"
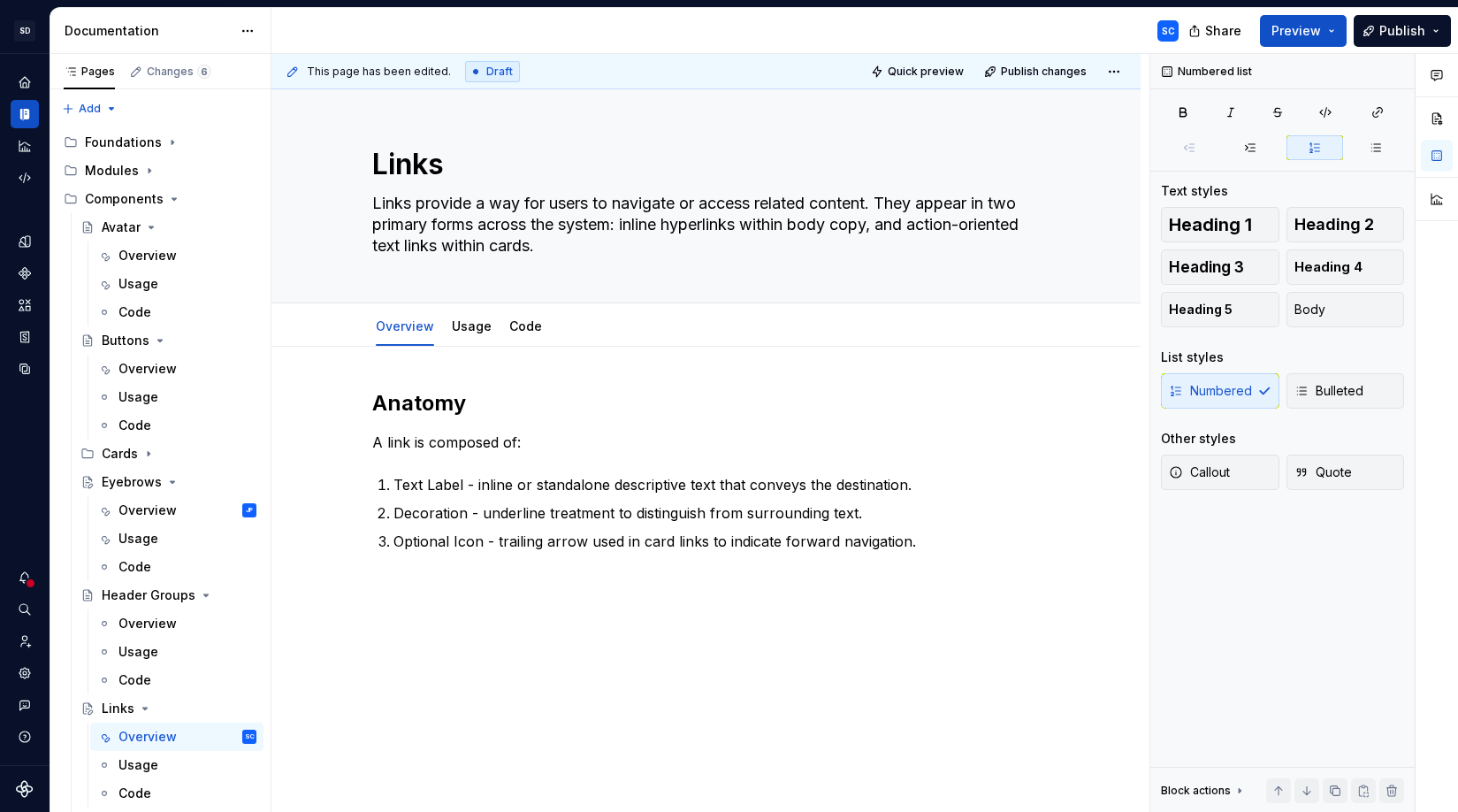
click at [545, 616] on div "Anatomy A link is composed of: Text Label - inline or standalone descriptive te…" at bounding box center [706, 581] width 869 height 469
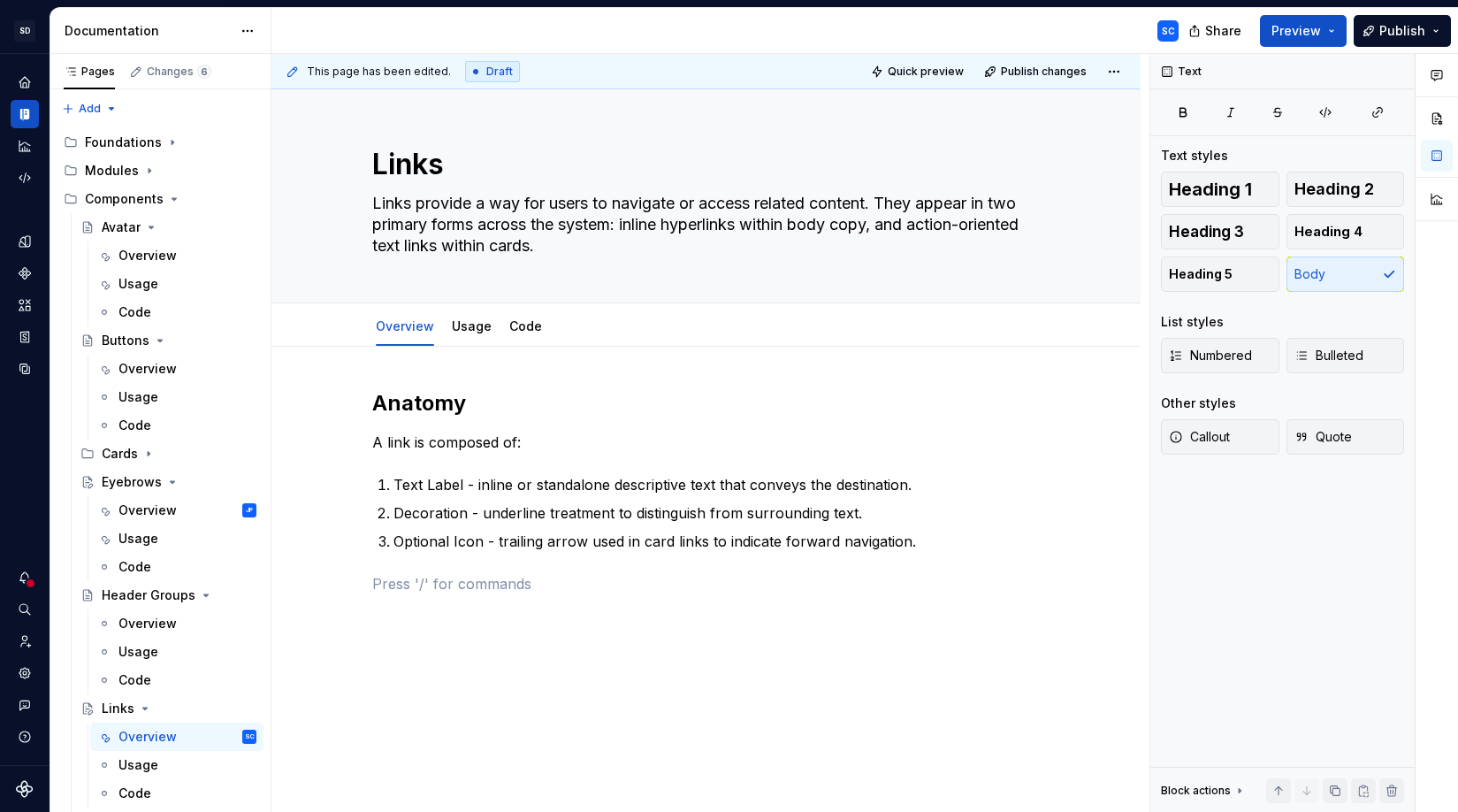
scroll to position [1, 0]
click at [473, 541] on p "Optional Icon - trailing arrow used in card links to indicate forward navigatio…" at bounding box center [718, 543] width 648 height 21
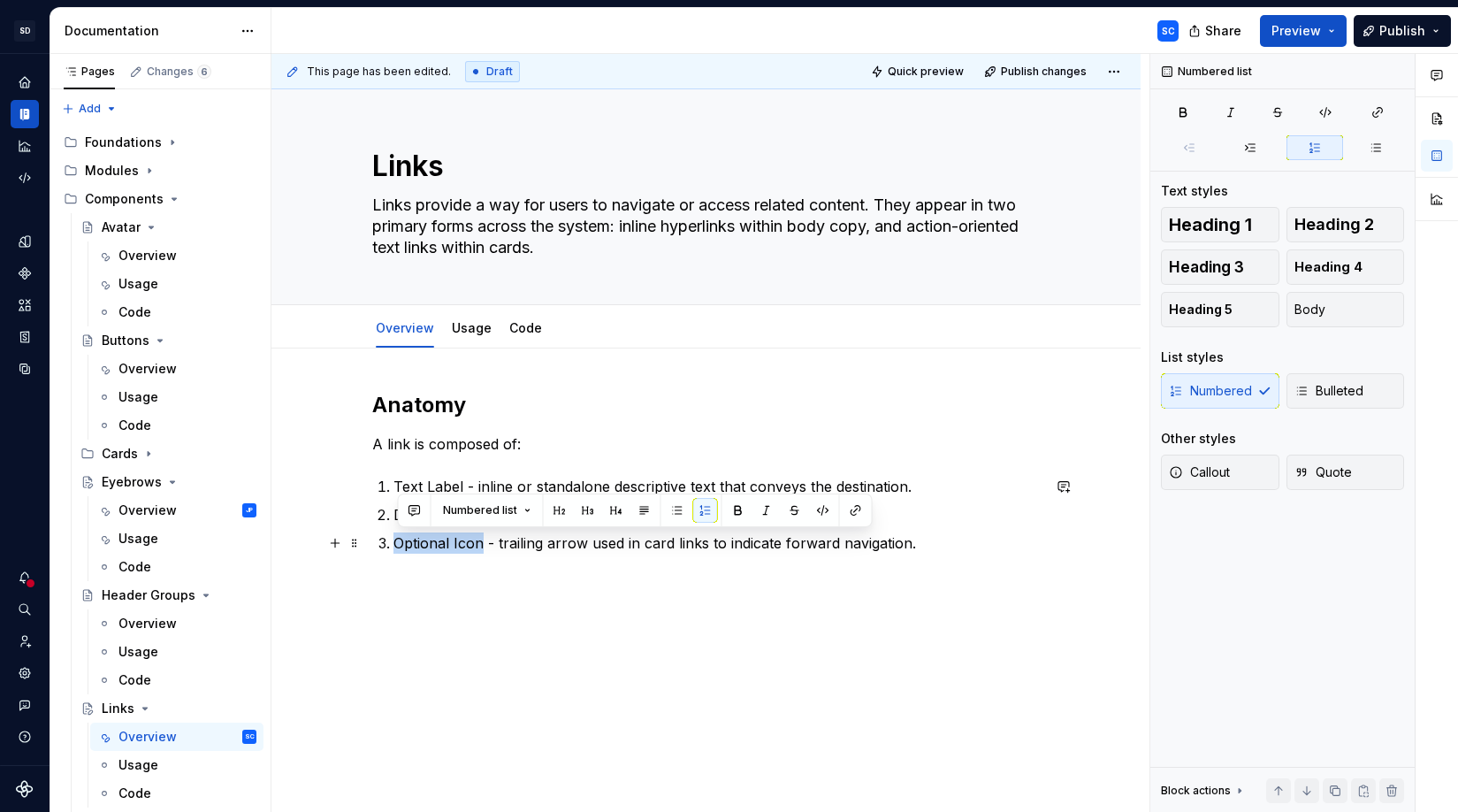
scroll to position [2, 0]
drag, startPoint x: 473, startPoint y: 541, endPoint x: 417, endPoint y: 545, distance: 56.1
click at [417, 545] on p "Optional Icon - trailing arrow used in card links to indicate forward navigatio…" at bounding box center [718, 542] width 648 height 21
click at [440, 484] on p "Text Label - inline or standalone descriptive text that conveys the destination." at bounding box center [718, 486] width 648 height 21
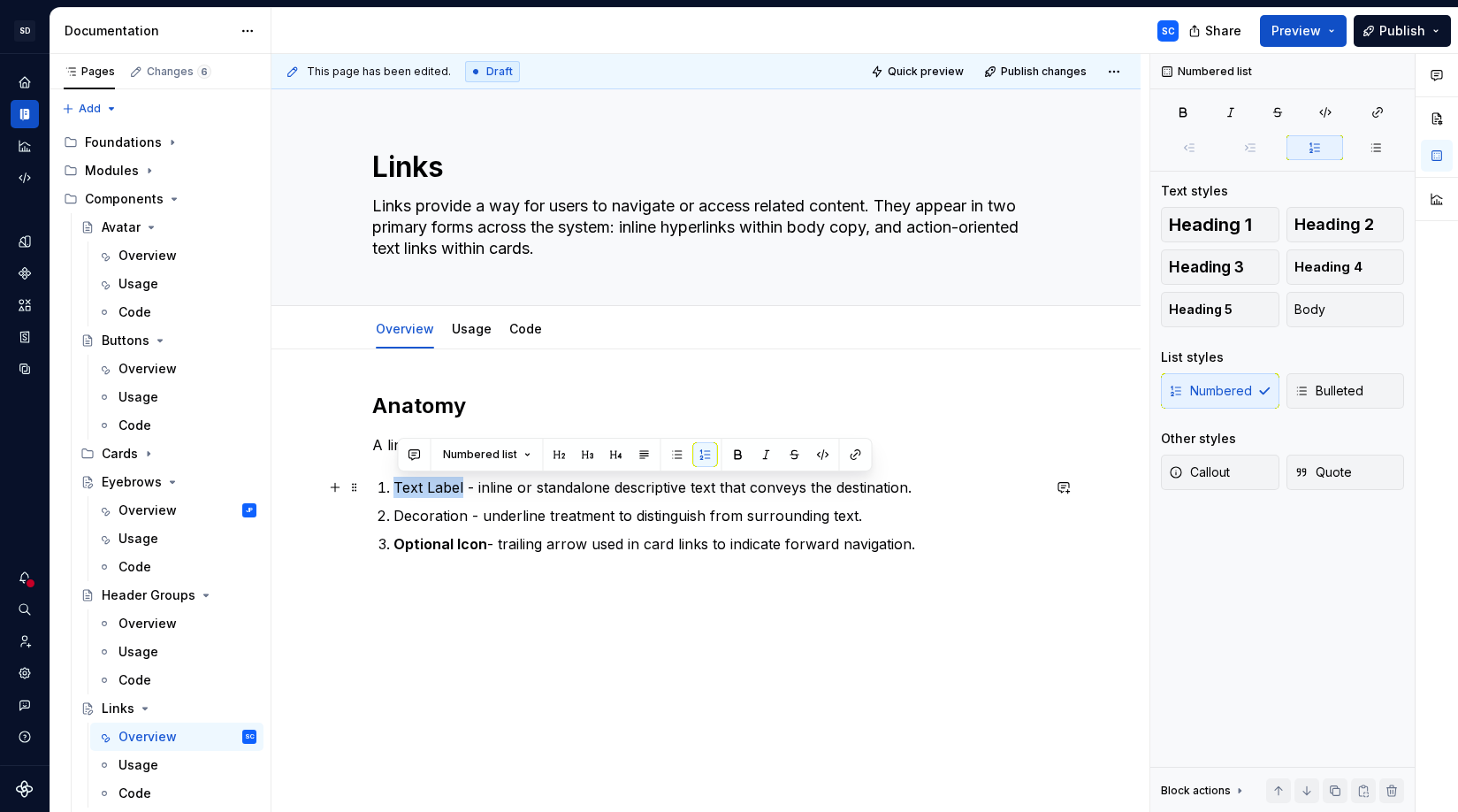
drag, startPoint x: 440, startPoint y: 484, endPoint x: 424, endPoint y: 486, distance: 16.1
click at [424, 486] on p "Text Label - inline or standalone descriptive text that conveys the destination." at bounding box center [718, 486] width 648 height 21
click at [437, 519] on p "Decoration - underline treatment to distinguish from surrounding text." at bounding box center [718, 514] width 648 height 21
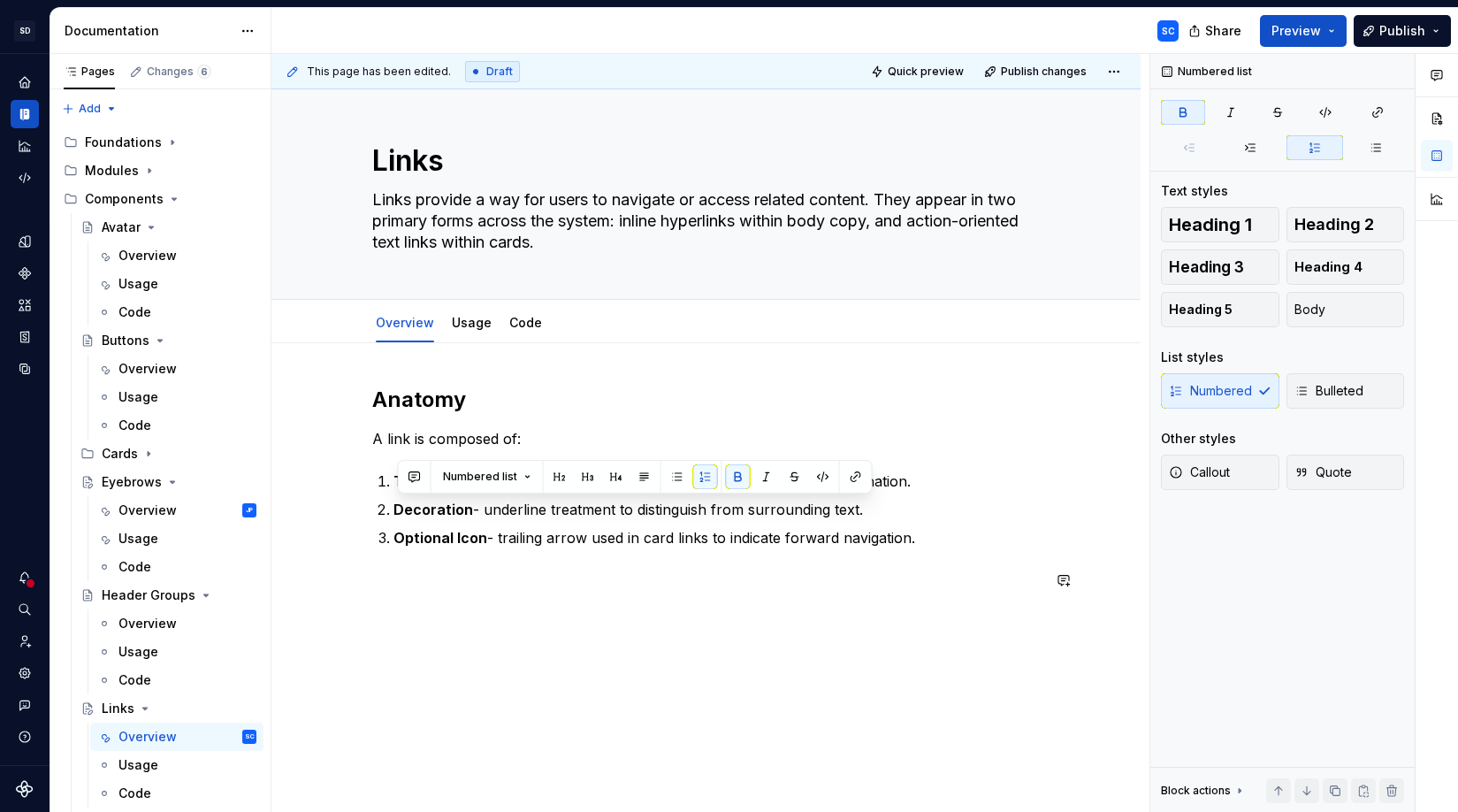
click at [453, 584] on p at bounding box center [706, 579] width 669 height 21
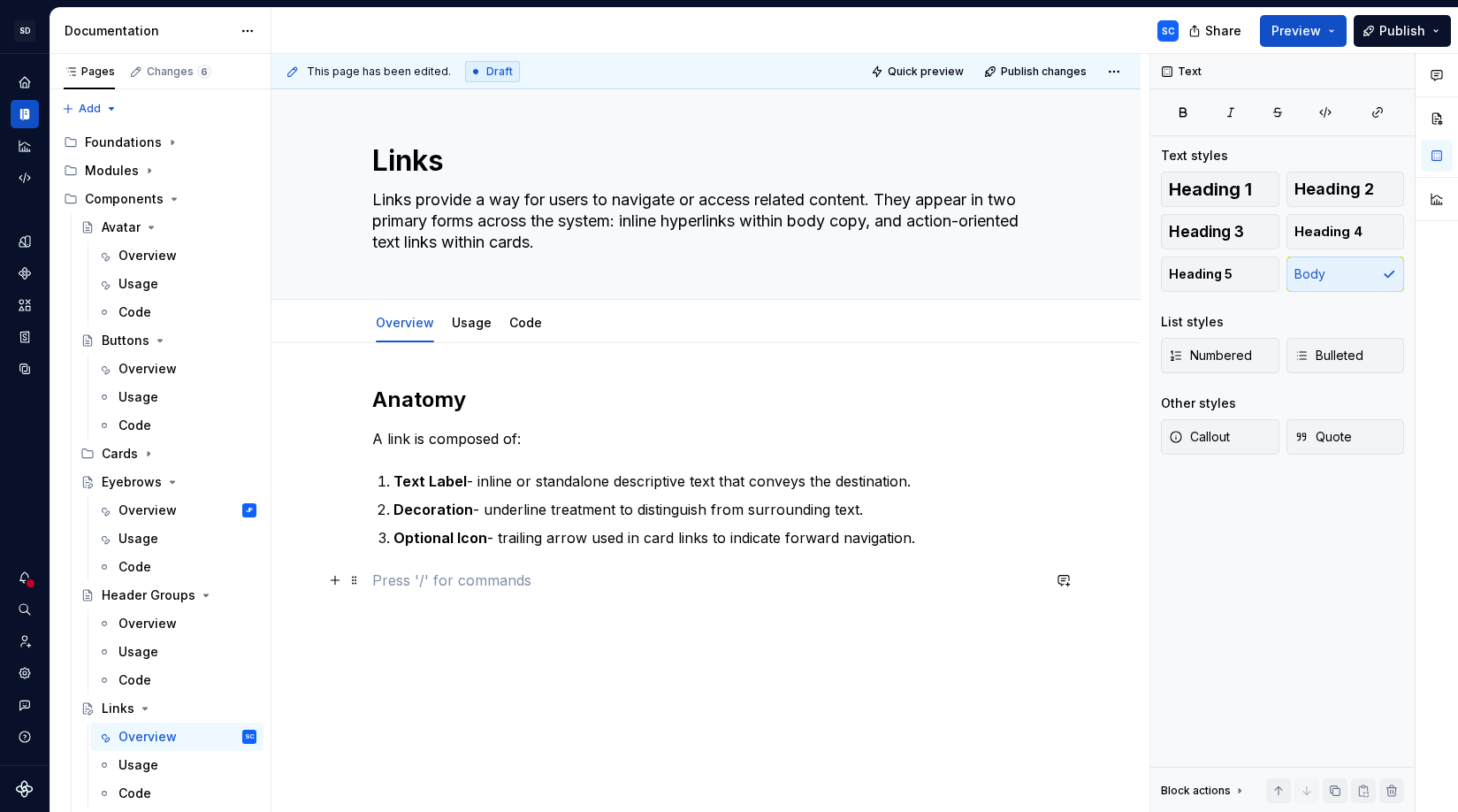
scroll to position [2, 0]
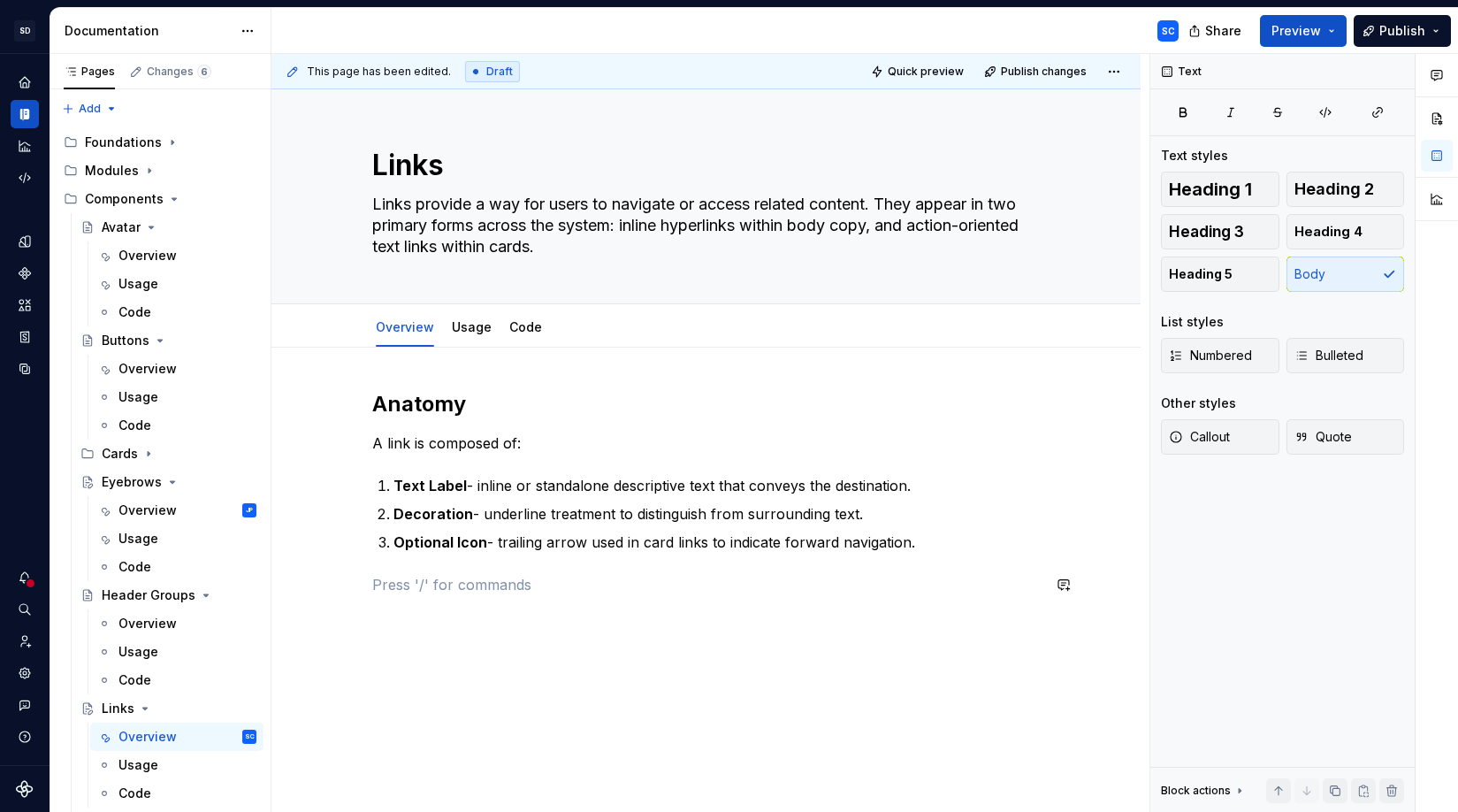
click at [465, 569] on div "Anatomy A link is composed of: Text Label - inline or standalone descriptive te…" at bounding box center [706, 492] width 669 height 205
click at [348, 589] on button "button" at bounding box center [335, 584] width 25 height 25
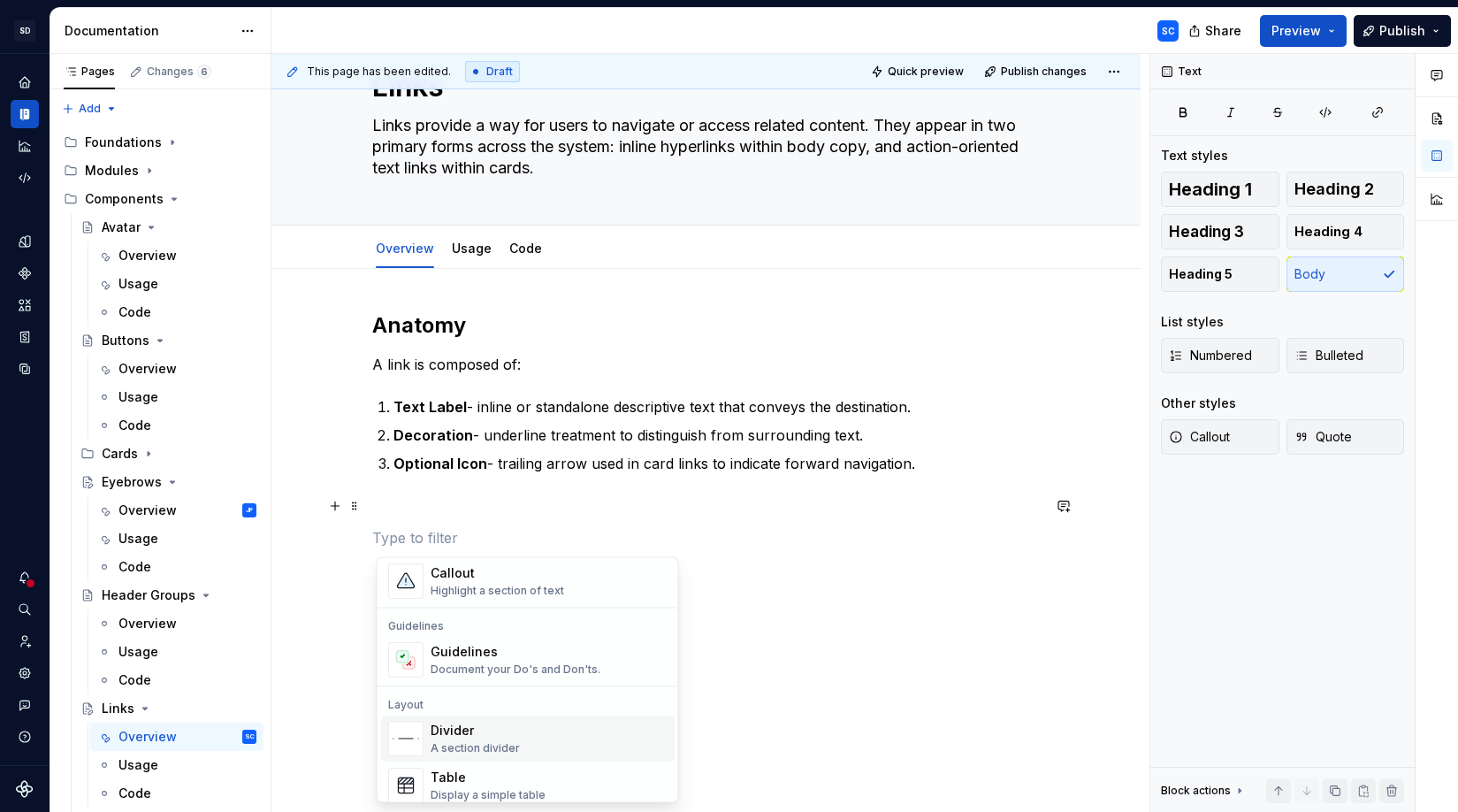
scroll to position [646, 0]
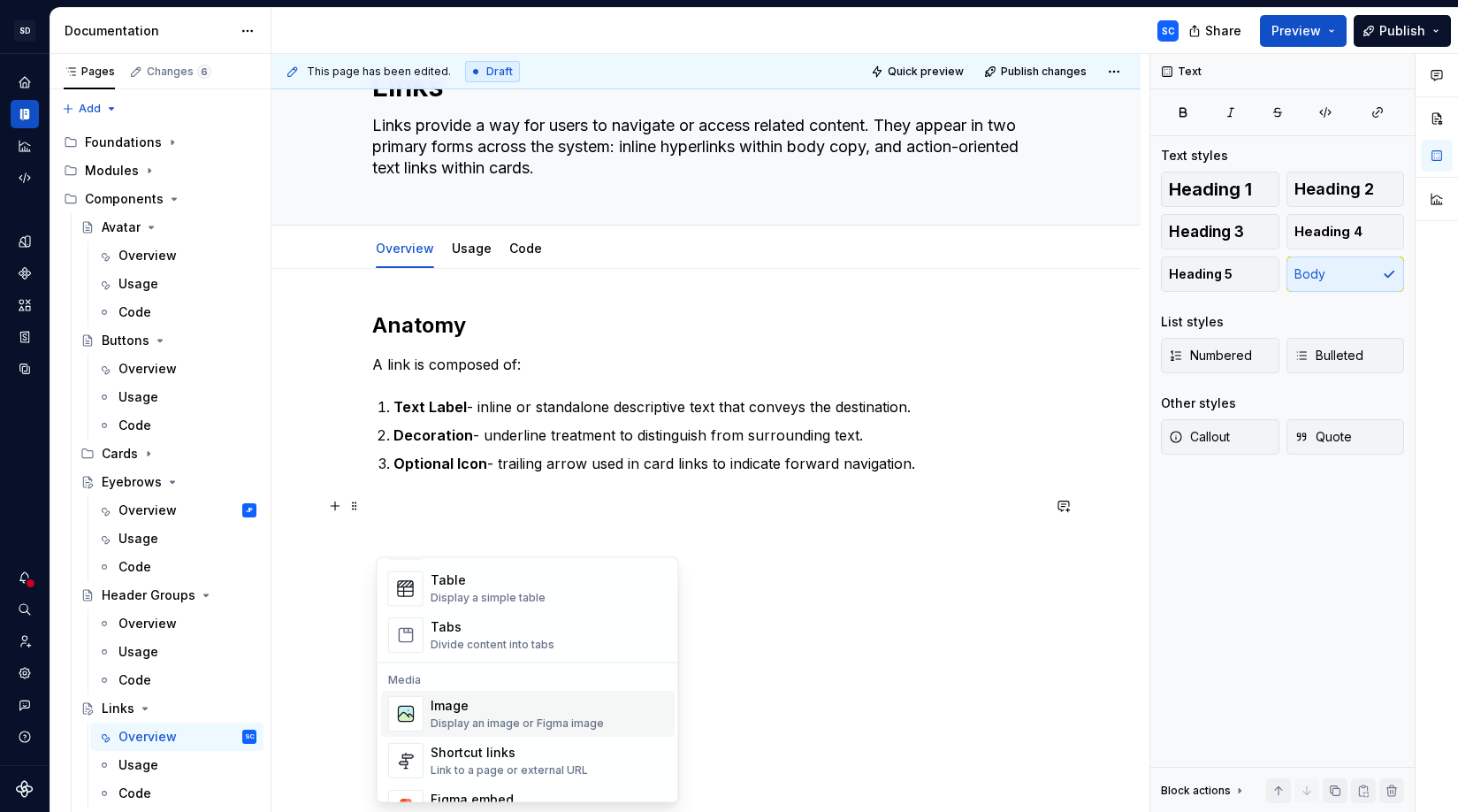
click at [511, 723] on div "Display an image or Figma image" at bounding box center [517, 724] width 173 height 14
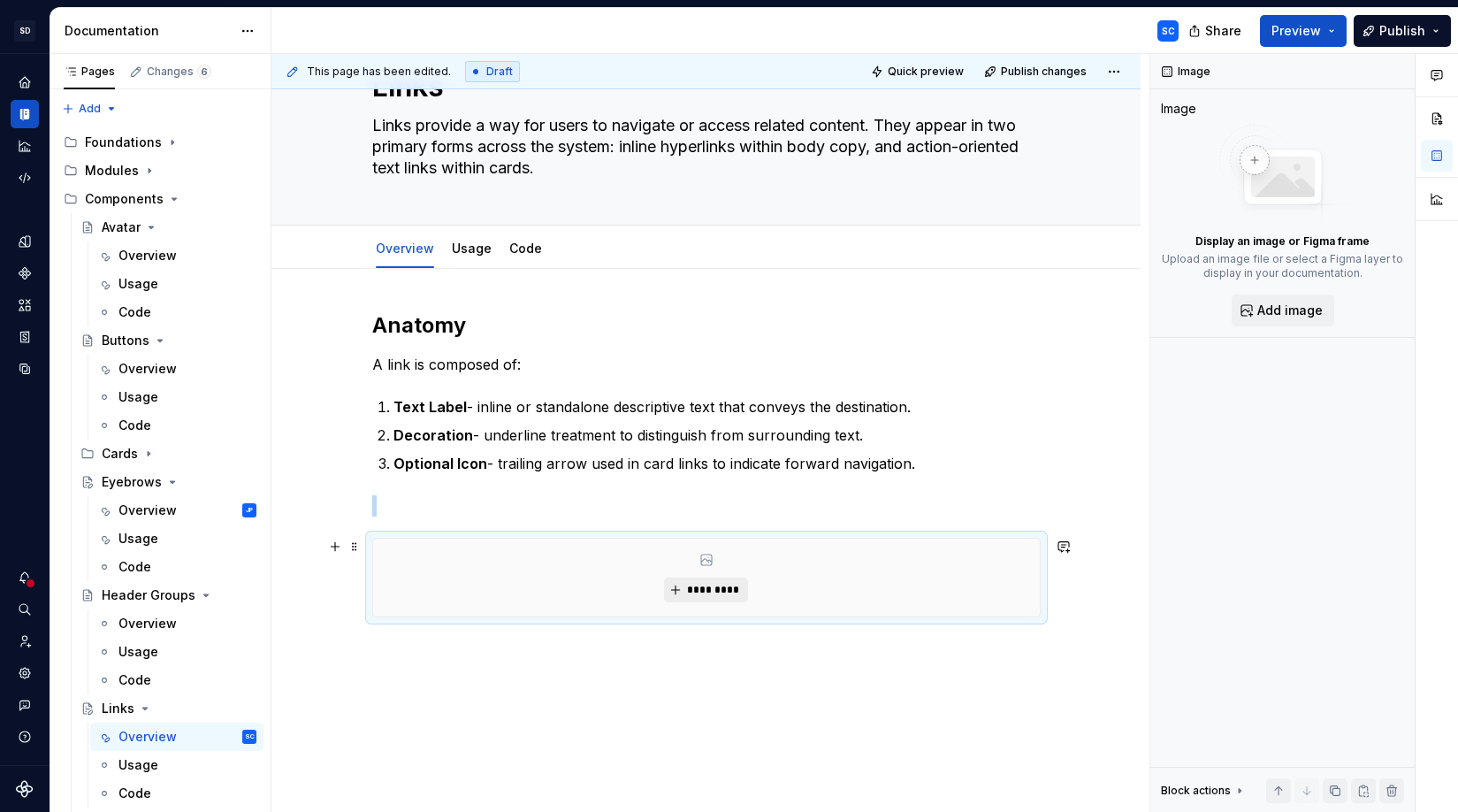
click at [713, 590] on span "*********" at bounding box center [713, 589] width 54 height 14
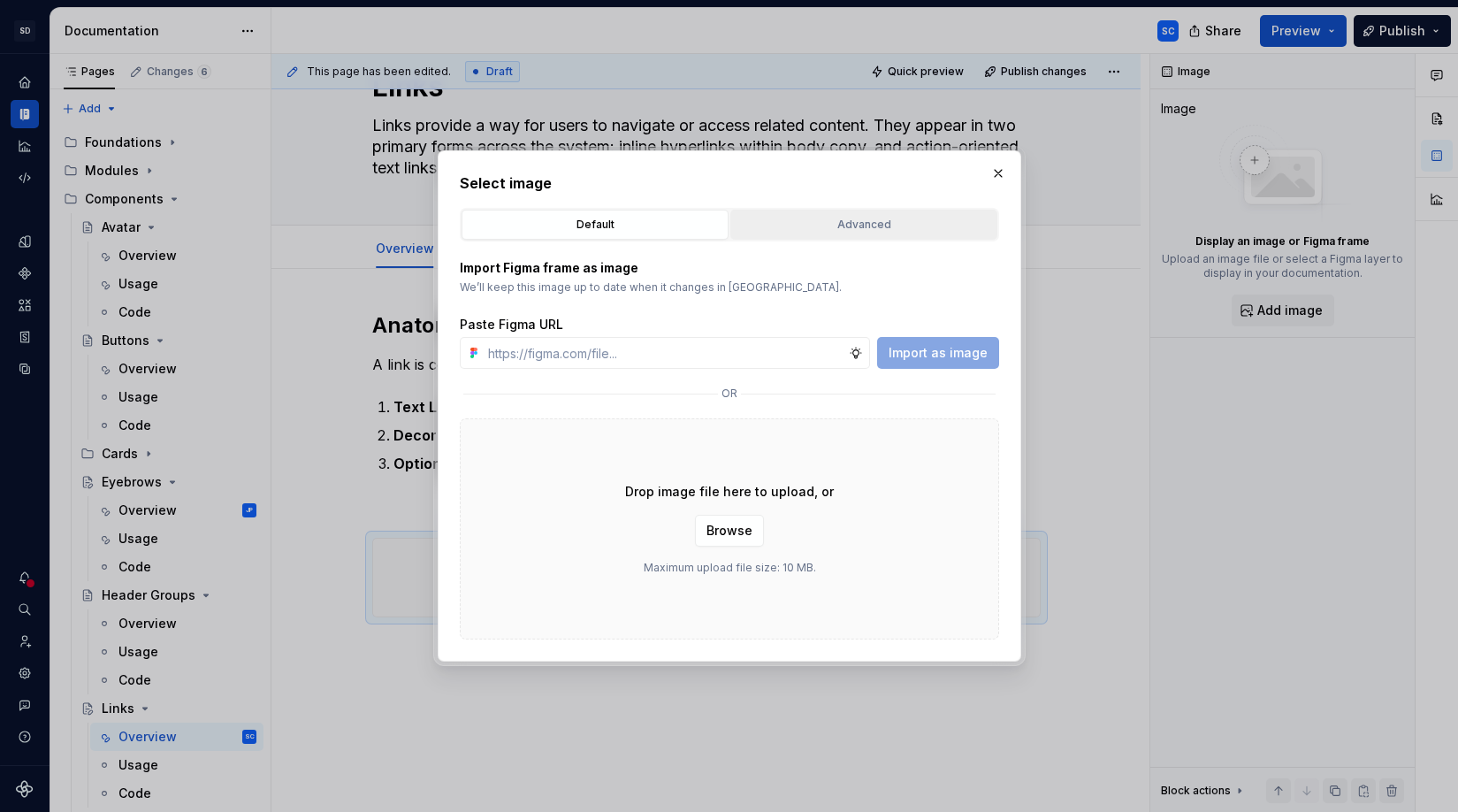
click at [904, 232] on div "Advanced" at bounding box center [864, 224] width 255 height 17
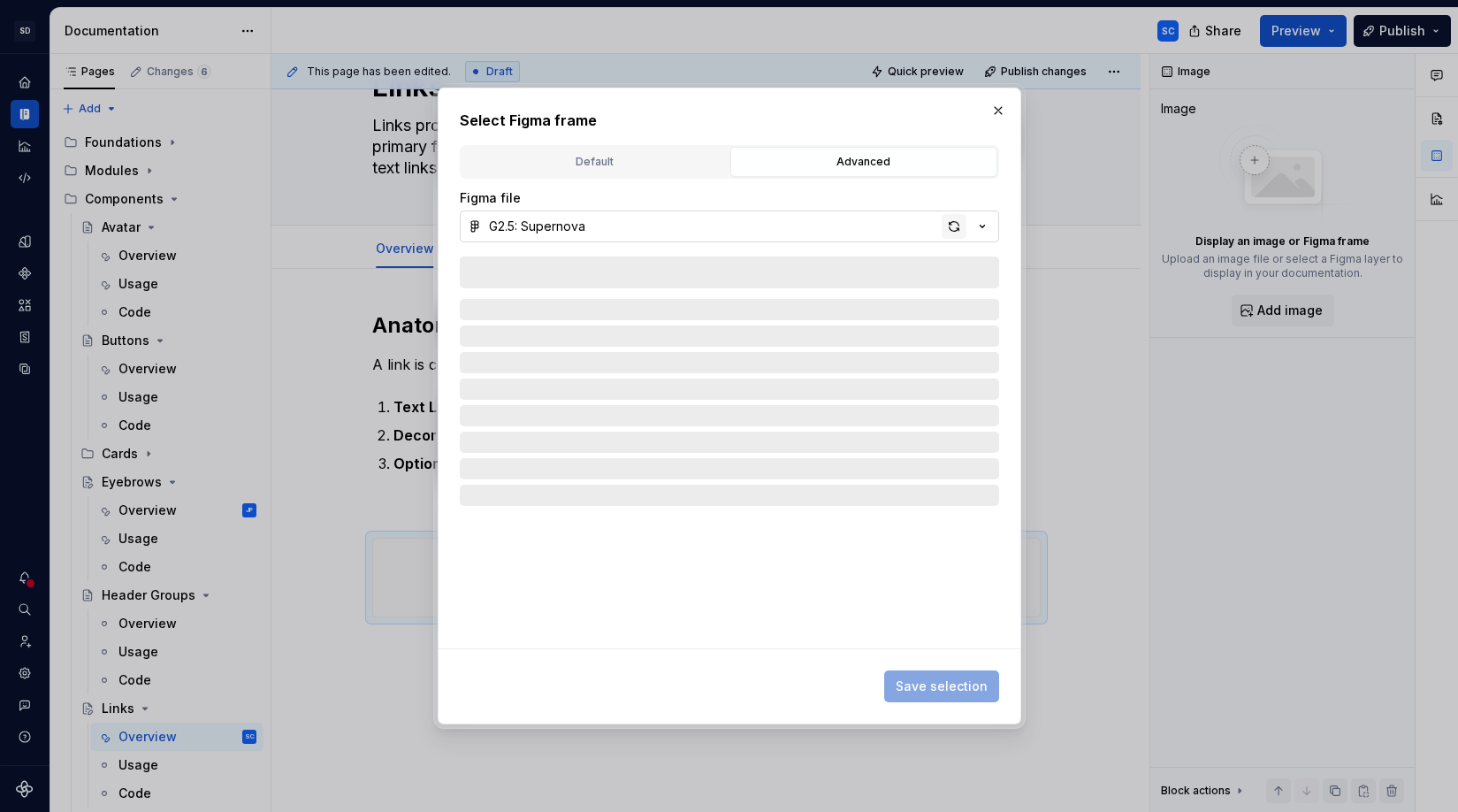
click at [953, 230] on div "button" at bounding box center [954, 226] width 25 height 25
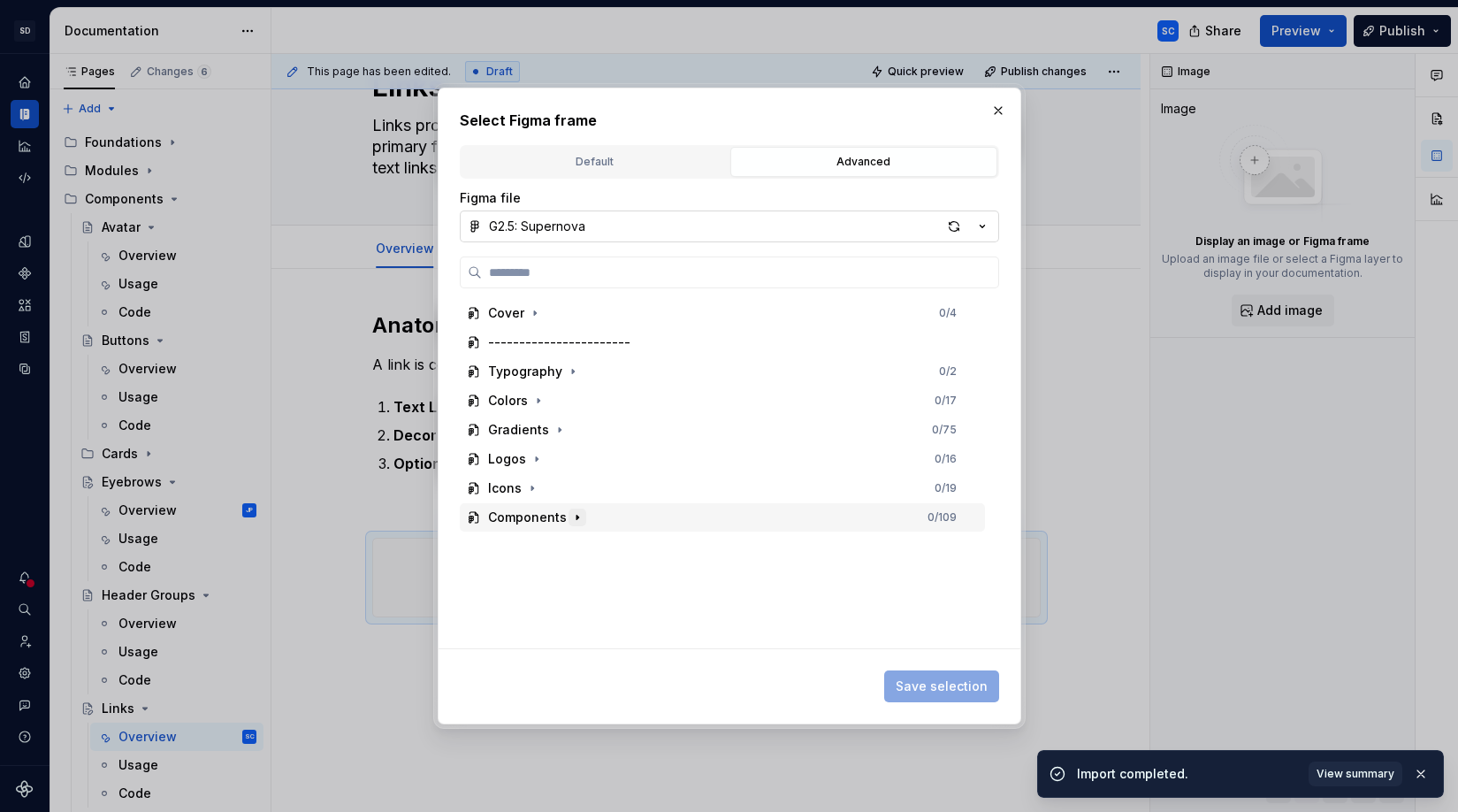
click at [574, 518] on icon "button" at bounding box center [577, 517] width 14 height 14
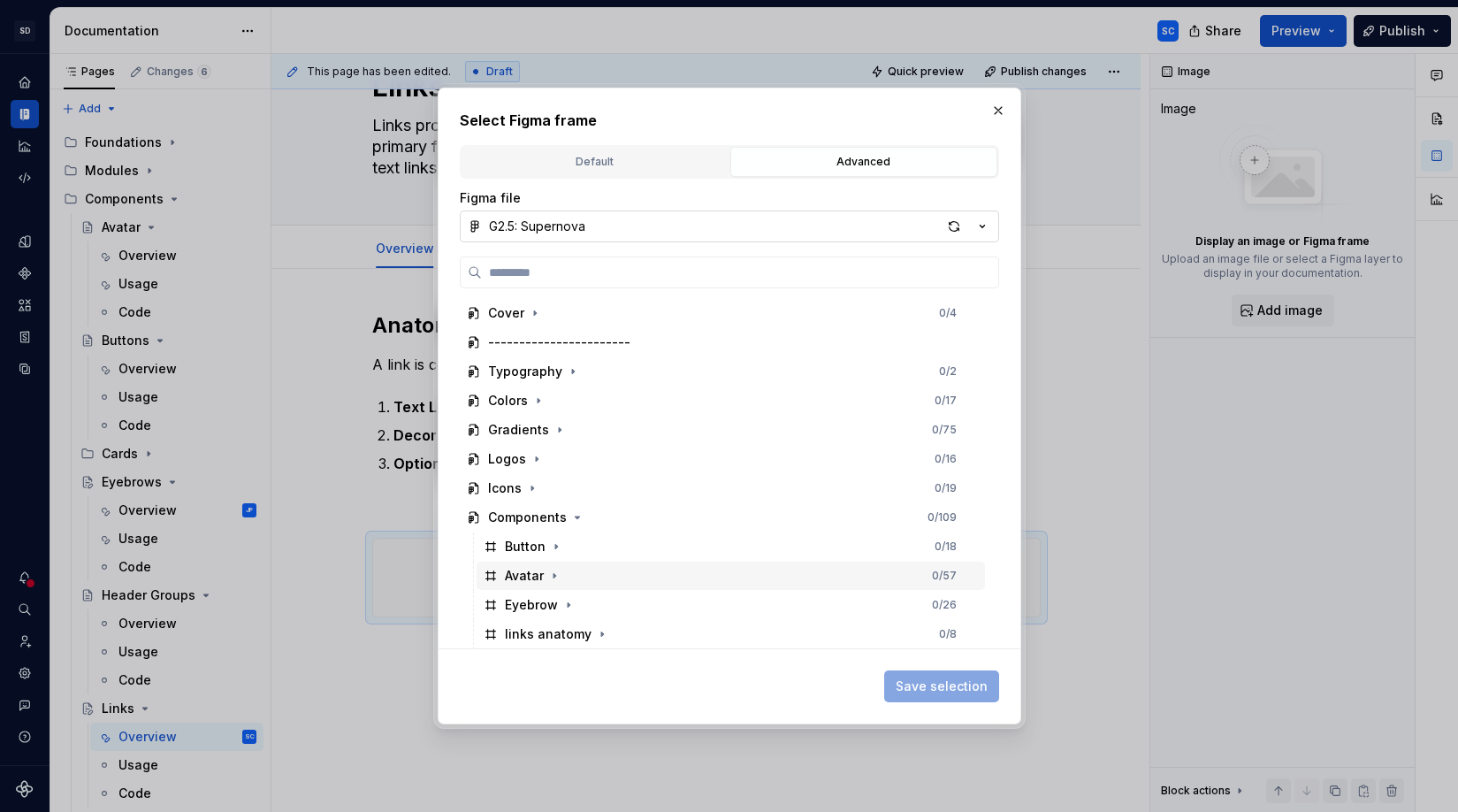
scroll to position [1, 0]
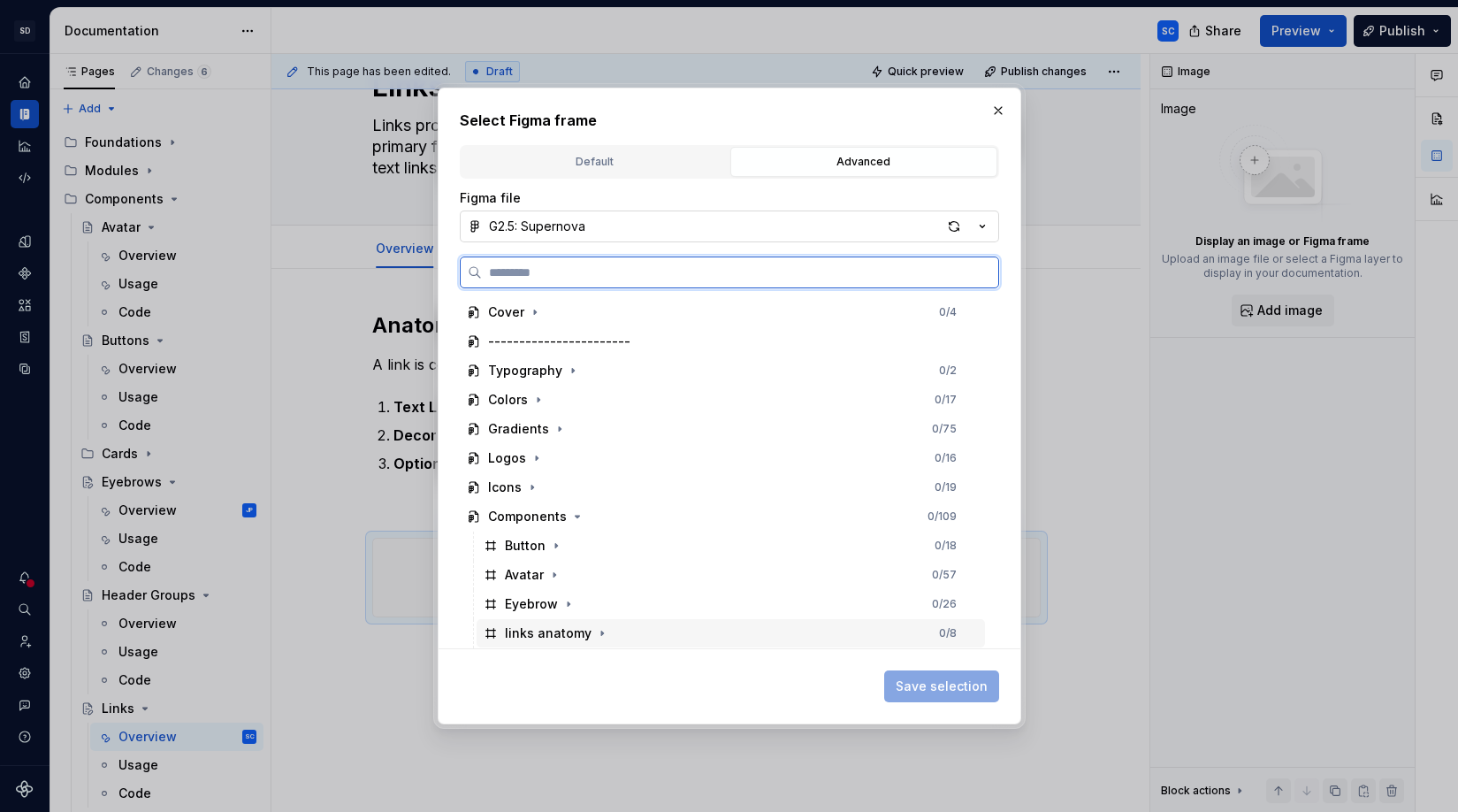
click at [804, 639] on div "links anatomy 0 / 8" at bounding box center [730, 633] width 509 height 29
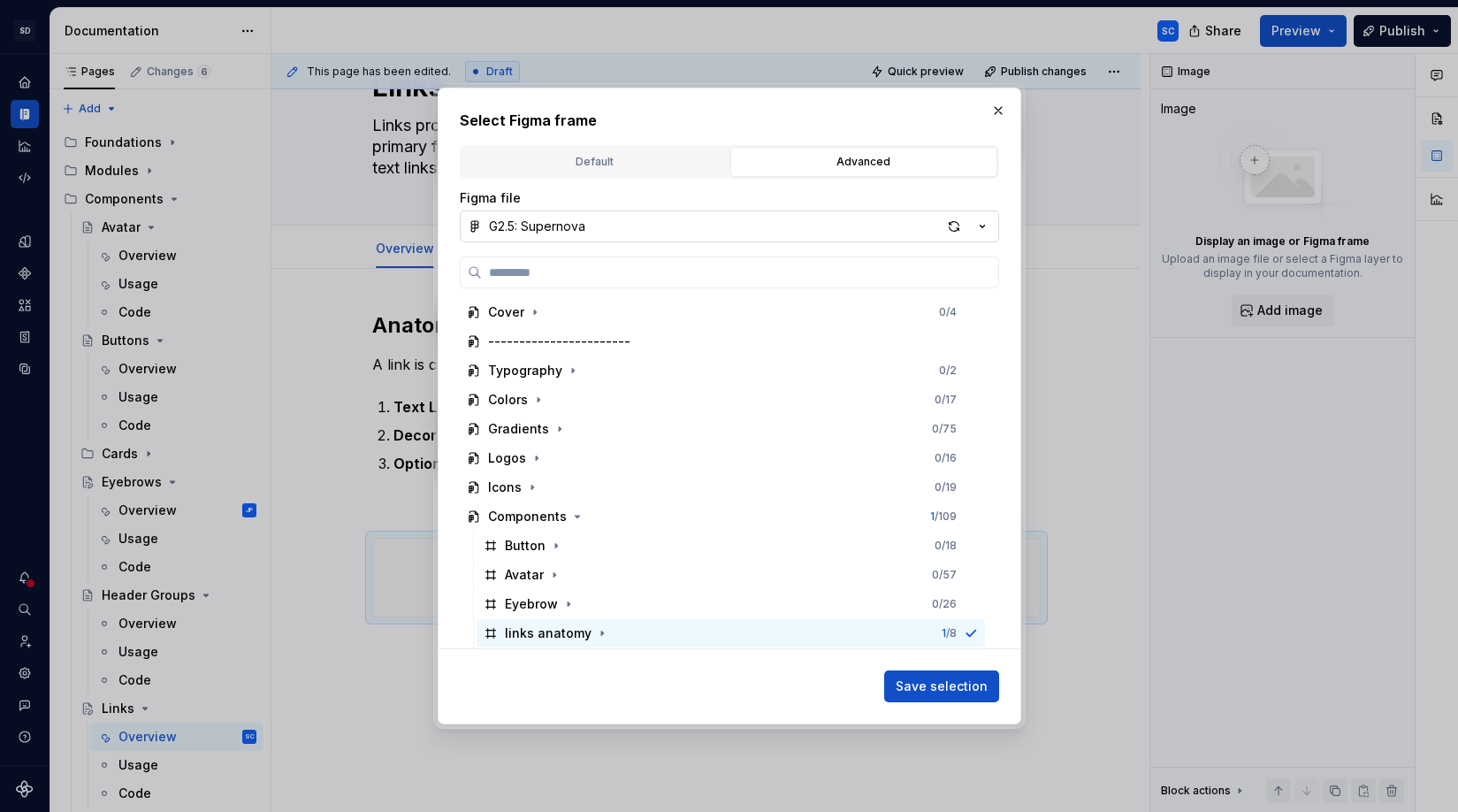
click at [951, 680] on span "Save selection" at bounding box center [942, 685] width 92 height 17
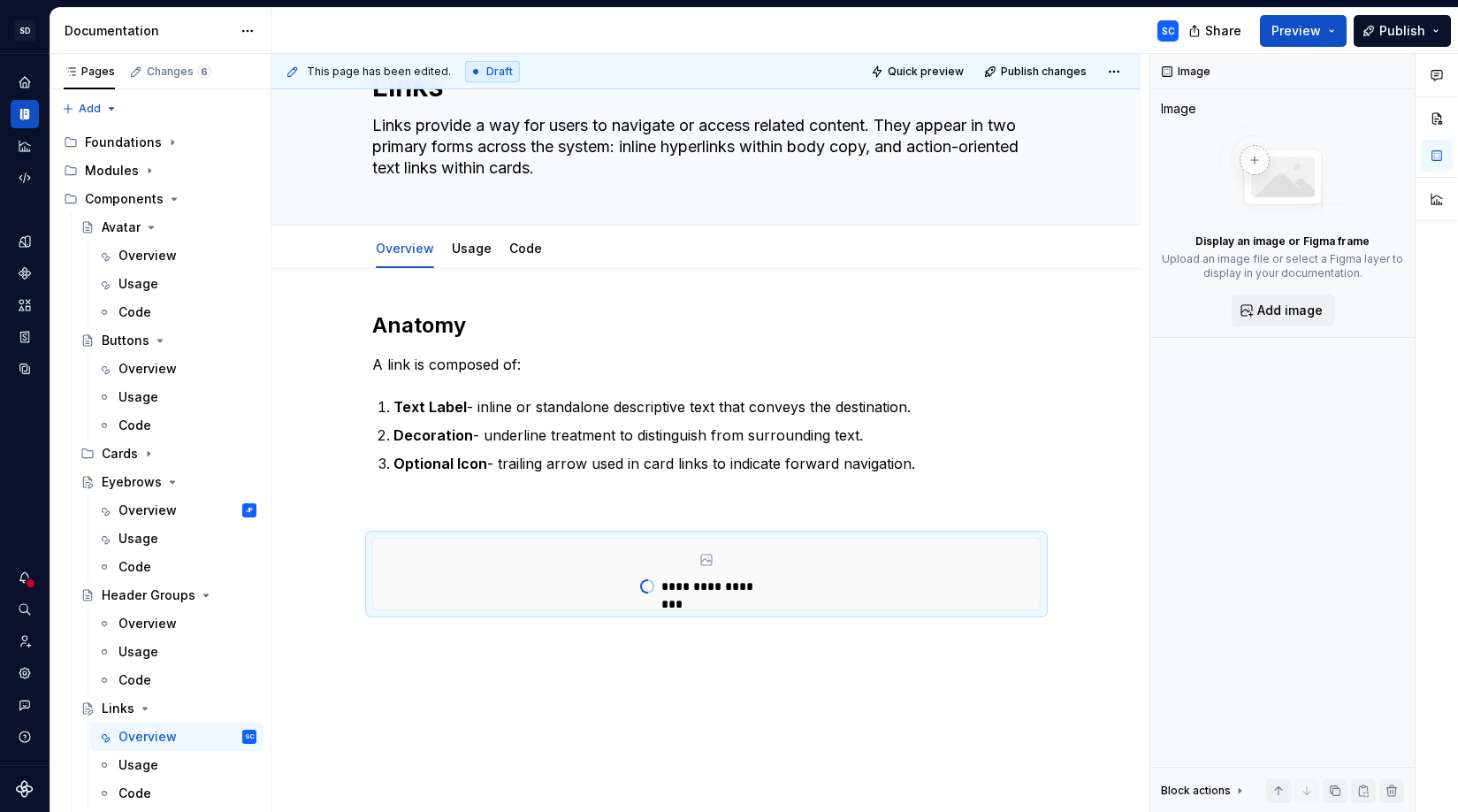
scroll to position [86, 0]
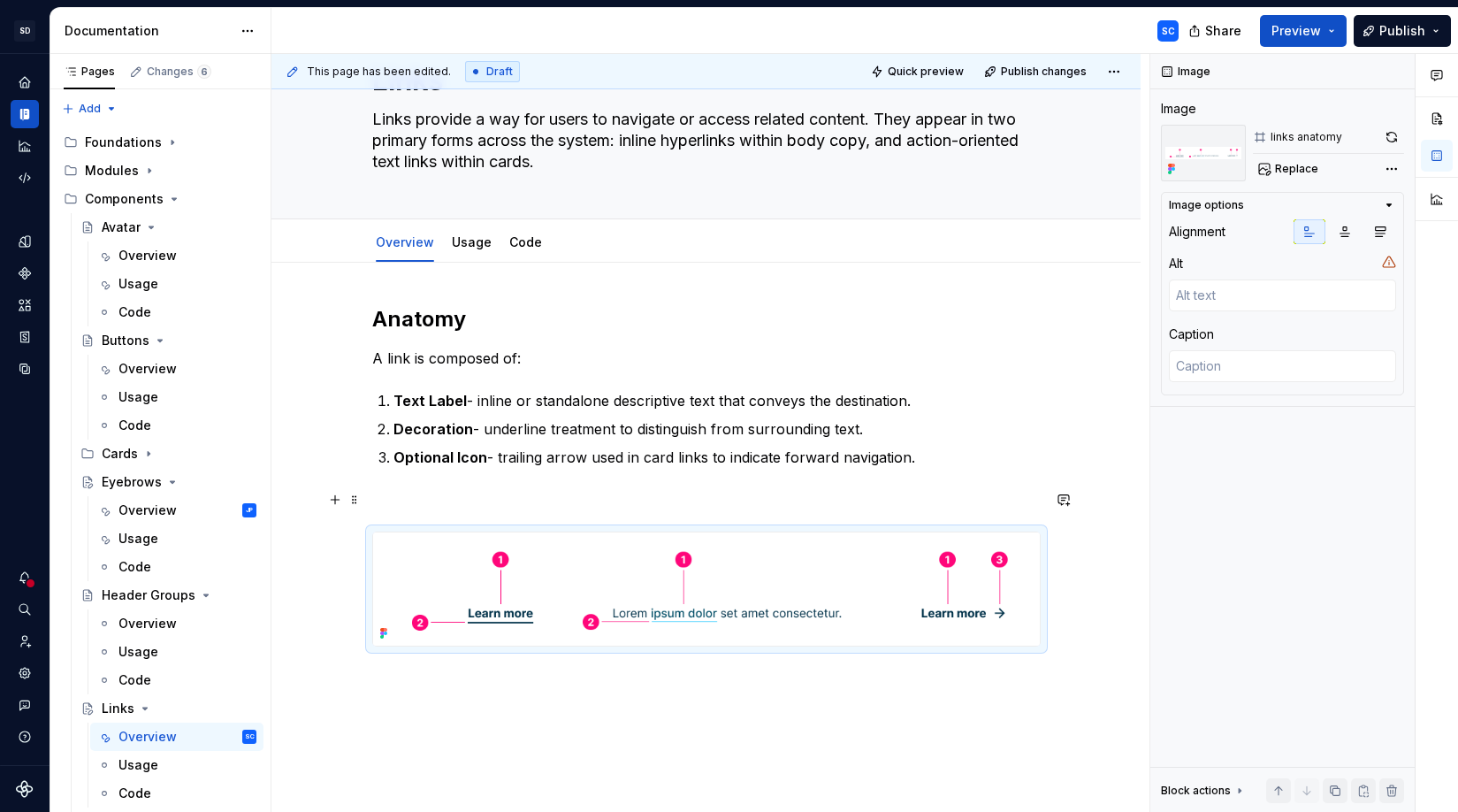
click at [759, 497] on p at bounding box center [706, 499] width 669 height 21
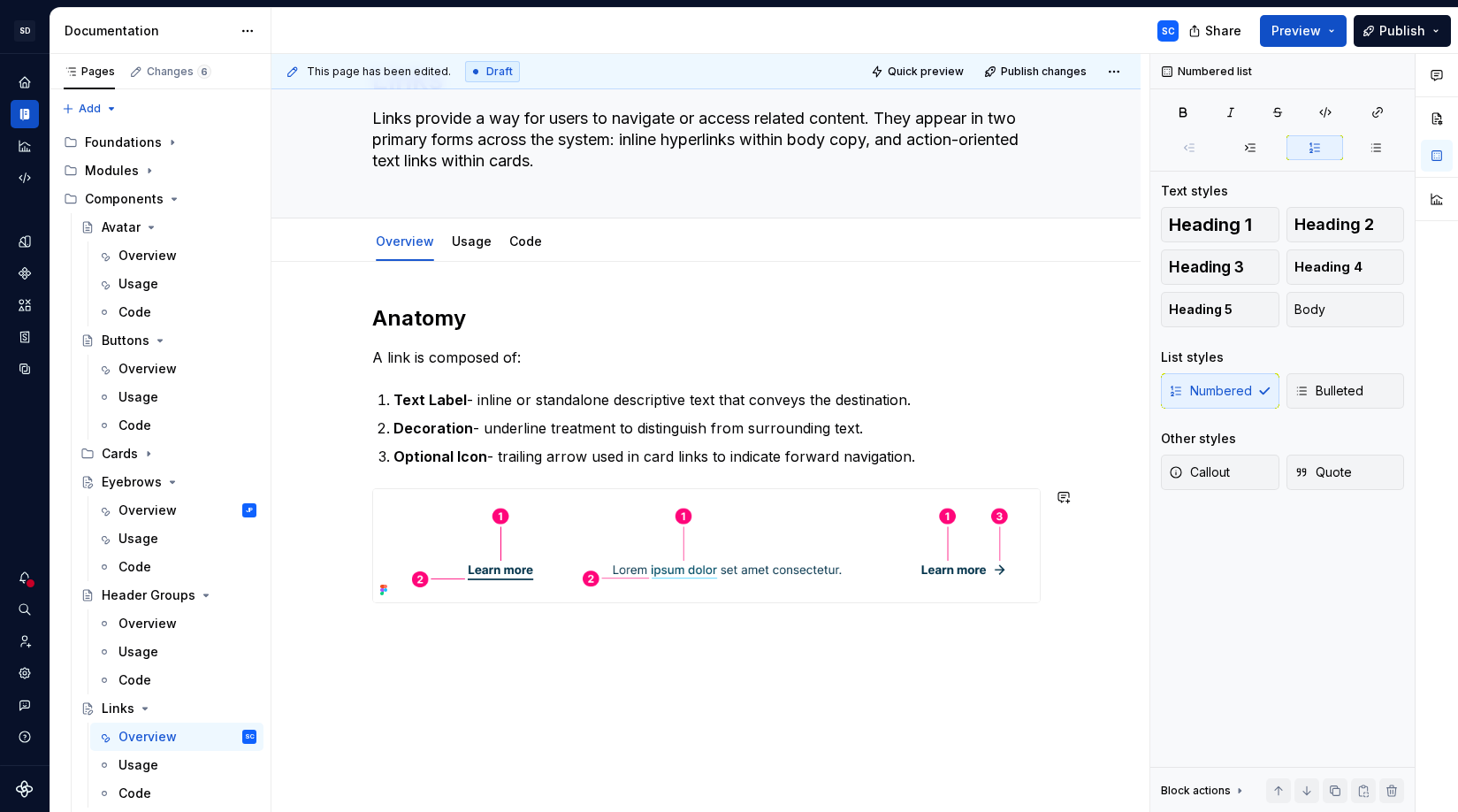
click at [782, 666] on div "This page has been edited. Draft Quick preview Publish changes Links Links prov…" at bounding box center [710, 433] width 878 height 759
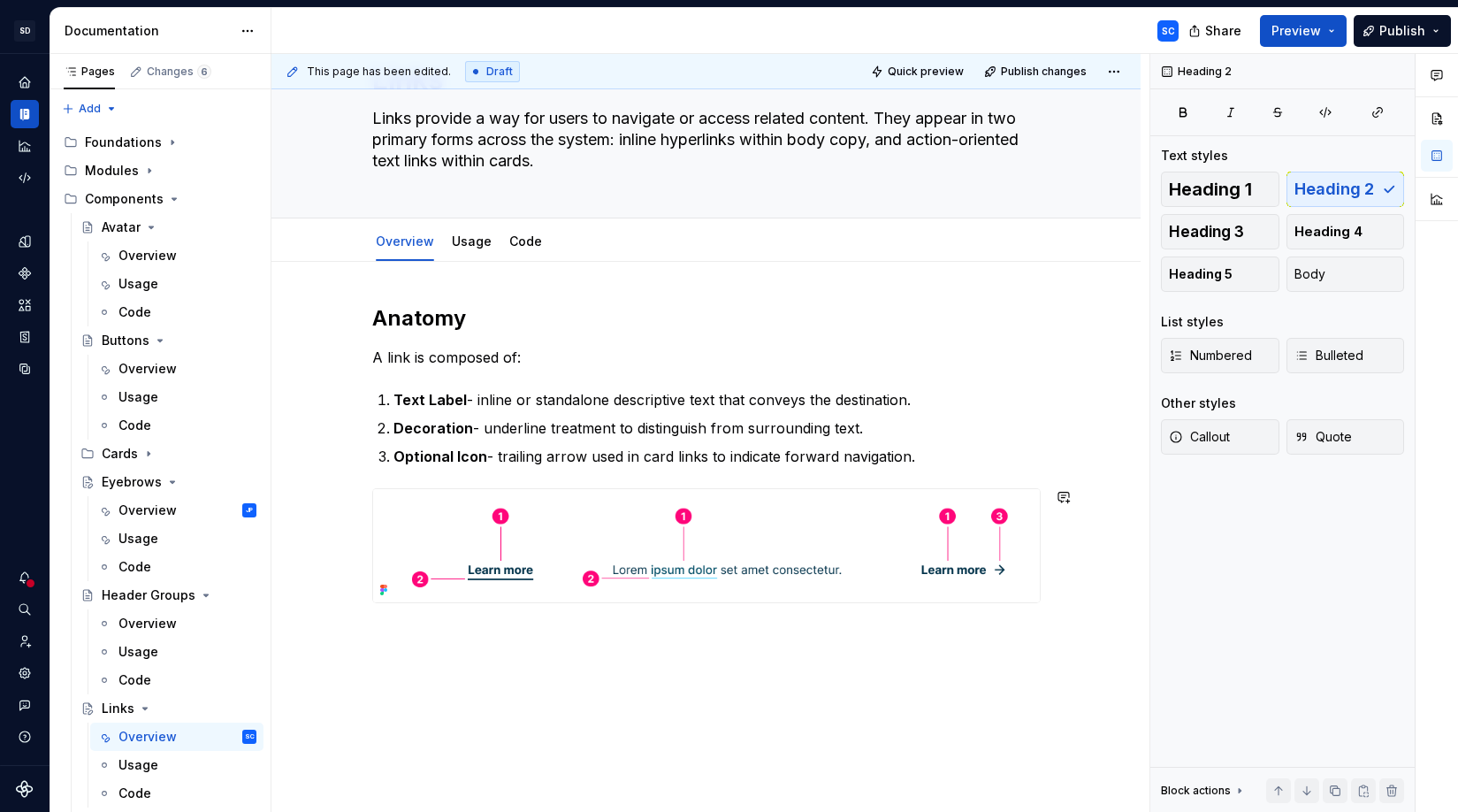
scroll to position [93, 0]
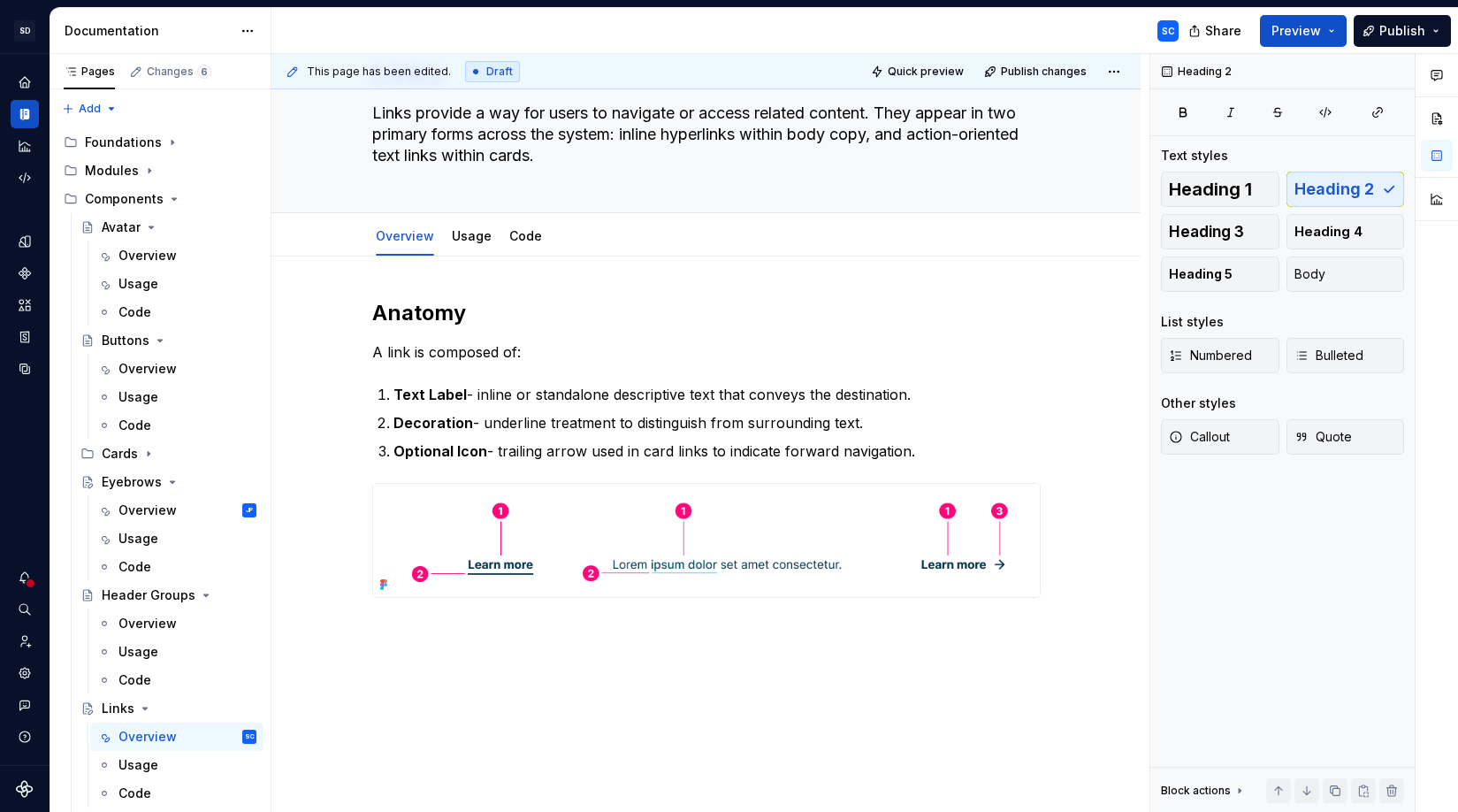
click at [592, 641] on div "Anatomy A link is composed of: Text Label - inline or standalone descriptive te…" at bounding box center [706, 559] width 869 height 606
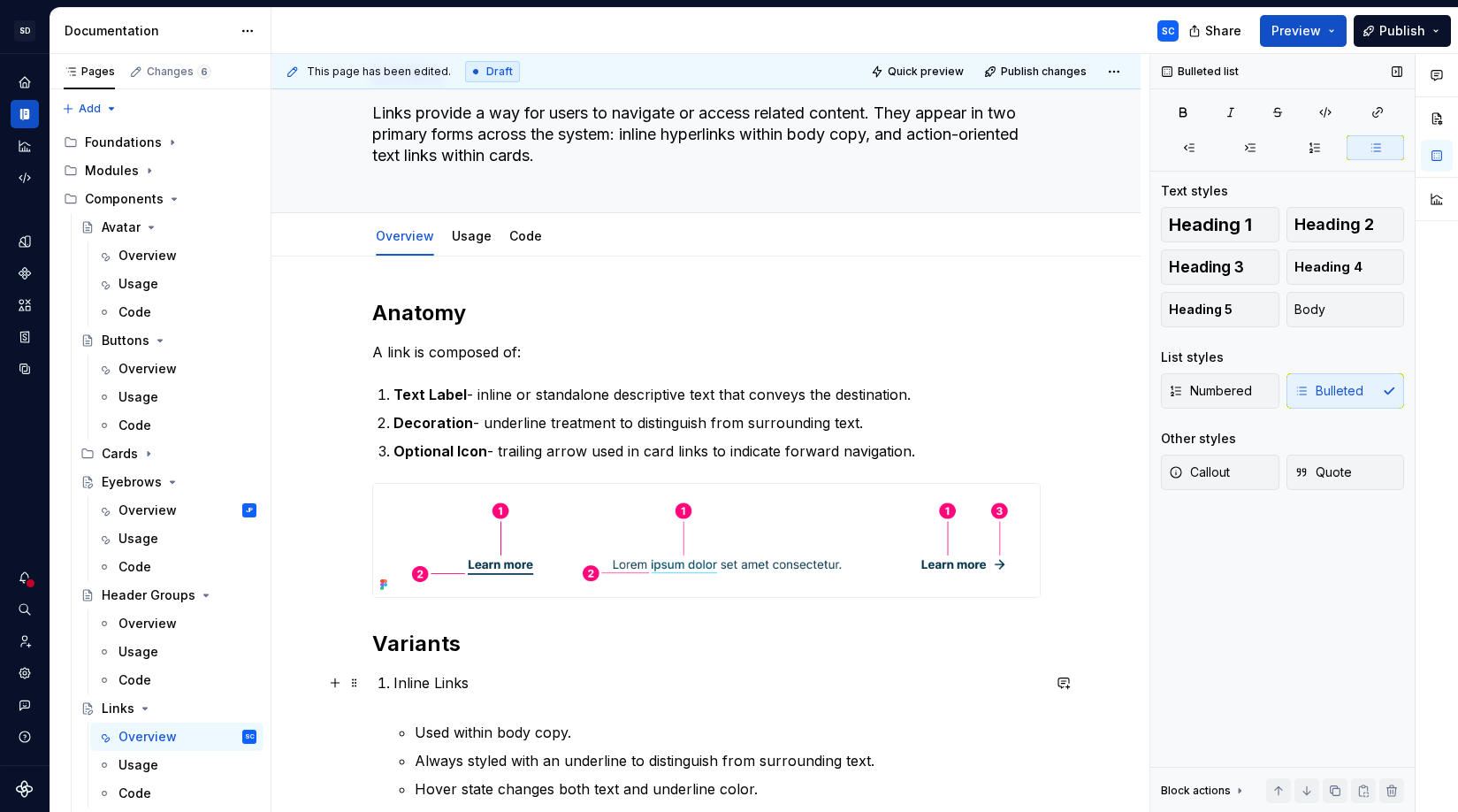
click at [401, 680] on p "Inline Links" at bounding box center [718, 693] width 648 height 42
click at [1202, 395] on div "Numbered Bulleted" at bounding box center [1282, 391] width 243 height 35
click at [1235, 400] on div "Numbered Bulleted" at bounding box center [1282, 391] width 243 height 35
click at [1272, 393] on icon "button" at bounding box center [1301, 390] width 14 height 14
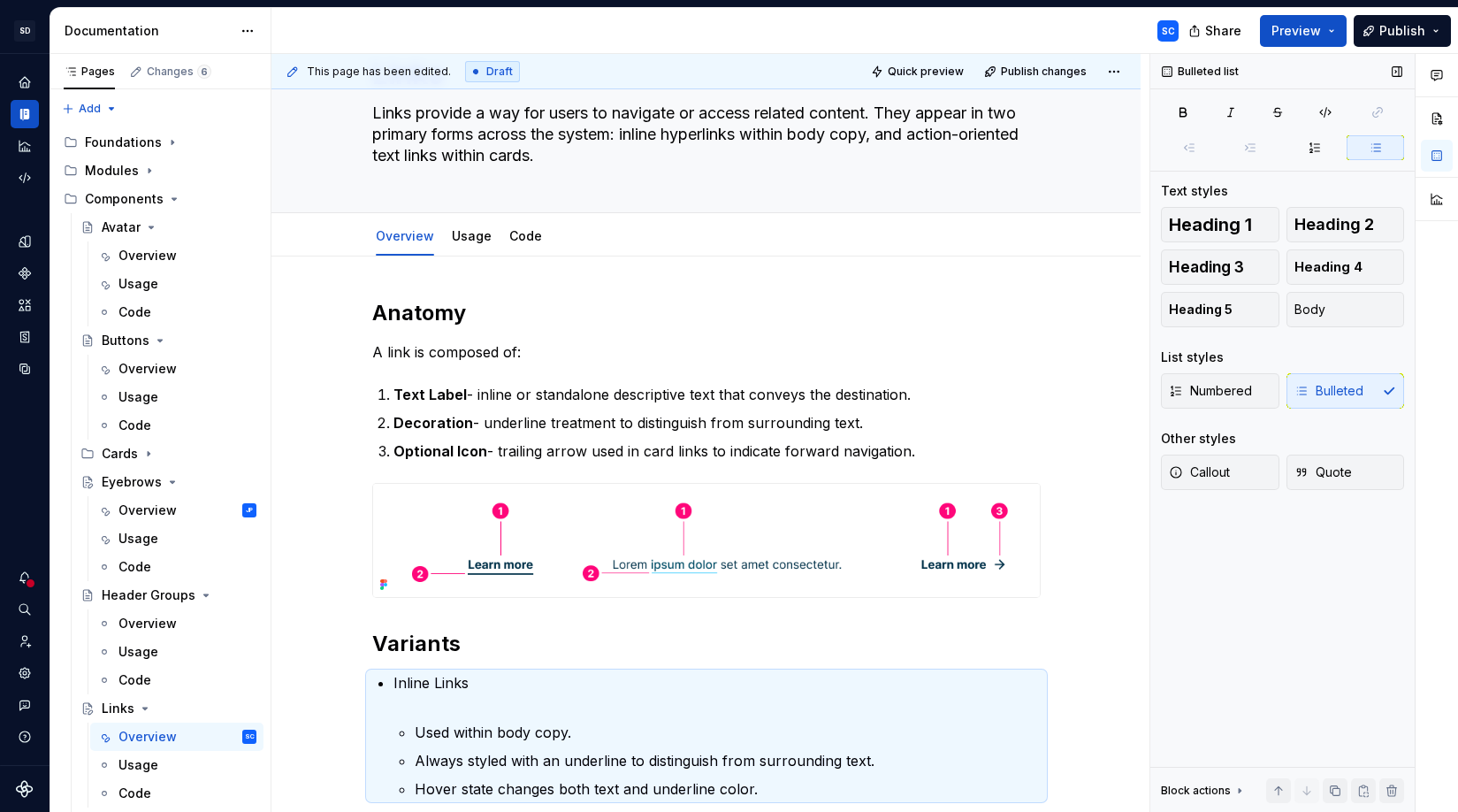
click at [1272, 394] on div "Numbered Bulleted" at bounding box center [1282, 391] width 243 height 35
click at [1201, 402] on button "Numbered" at bounding box center [1220, 391] width 119 height 35
click at [415, 708] on p "Inline Links" at bounding box center [718, 693] width 648 height 42
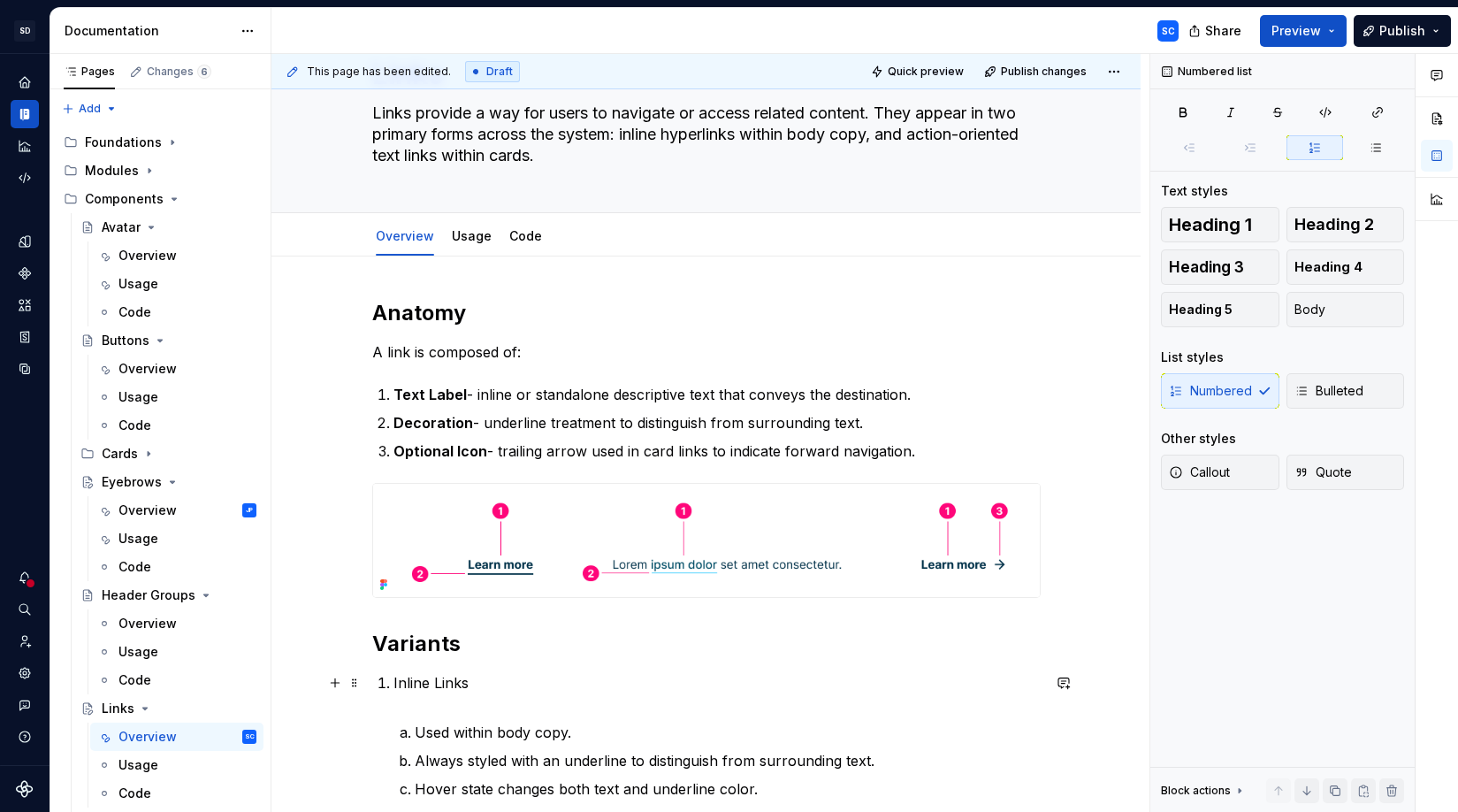
click at [403, 693] on p "Inline Links" at bounding box center [718, 693] width 648 height 42
click at [399, 689] on p "Inline Links" at bounding box center [718, 693] width 648 height 42
click at [1272, 307] on button "Body" at bounding box center [1346, 309] width 119 height 35
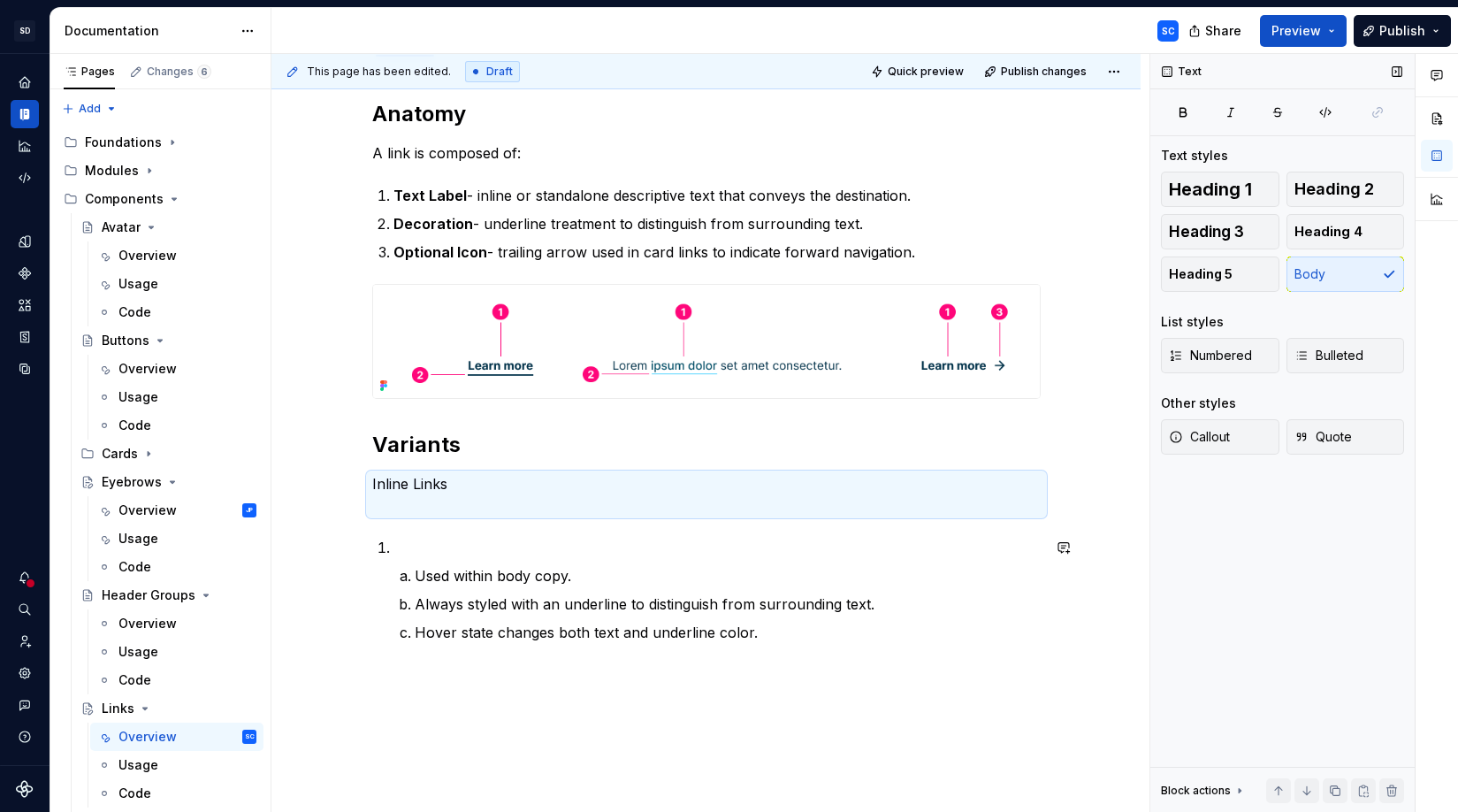
scroll to position [294, 0]
click at [482, 497] on p "Inline Links" at bounding box center [706, 491] width 669 height 42
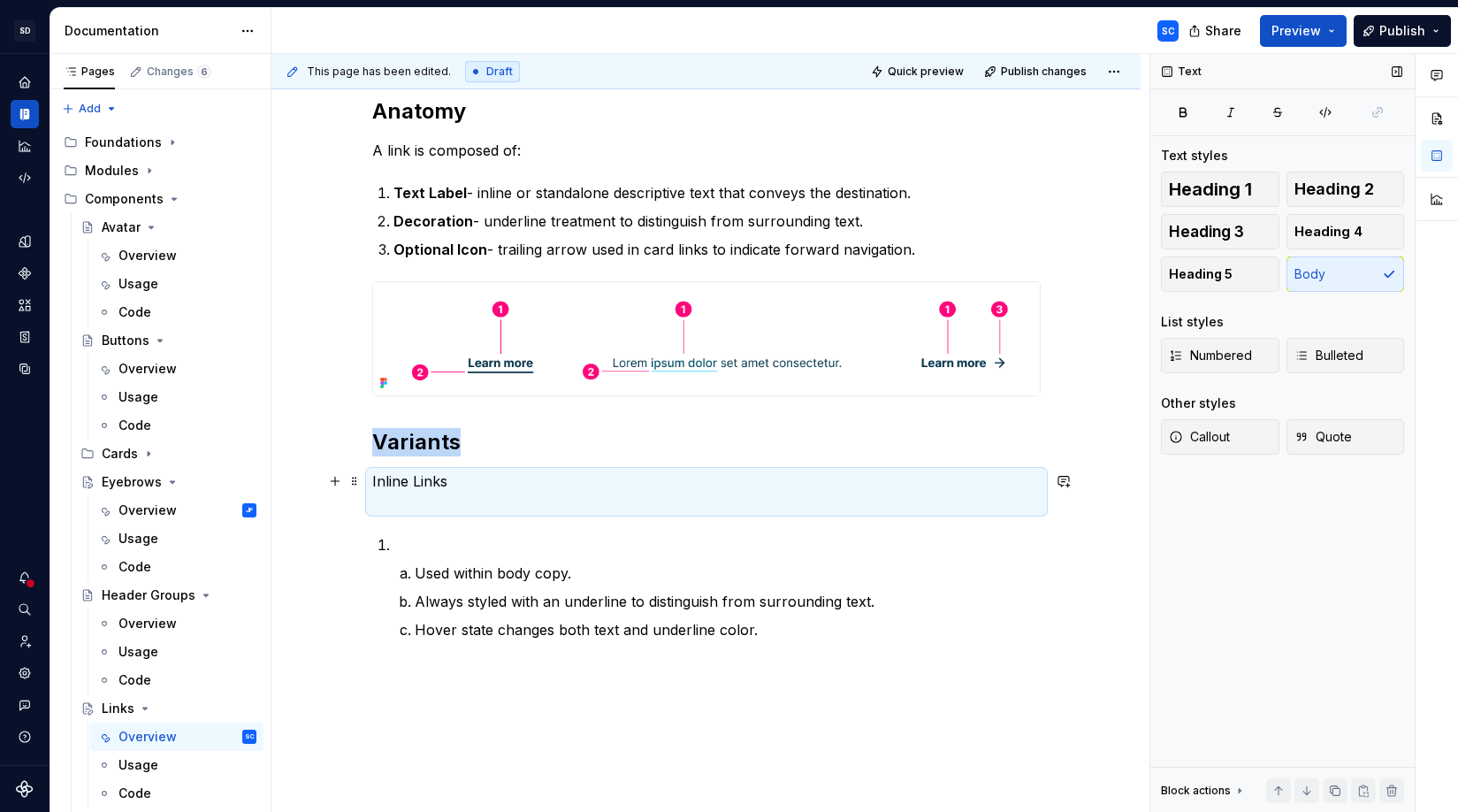
drag, startPoint x: 424, startPoint y: 510, endPoint x: 438, endPoint y: 505, distance: 14.9
click at [425, 510] on p "Inline Links" at bounding box center [706, 491] width 669 height 42
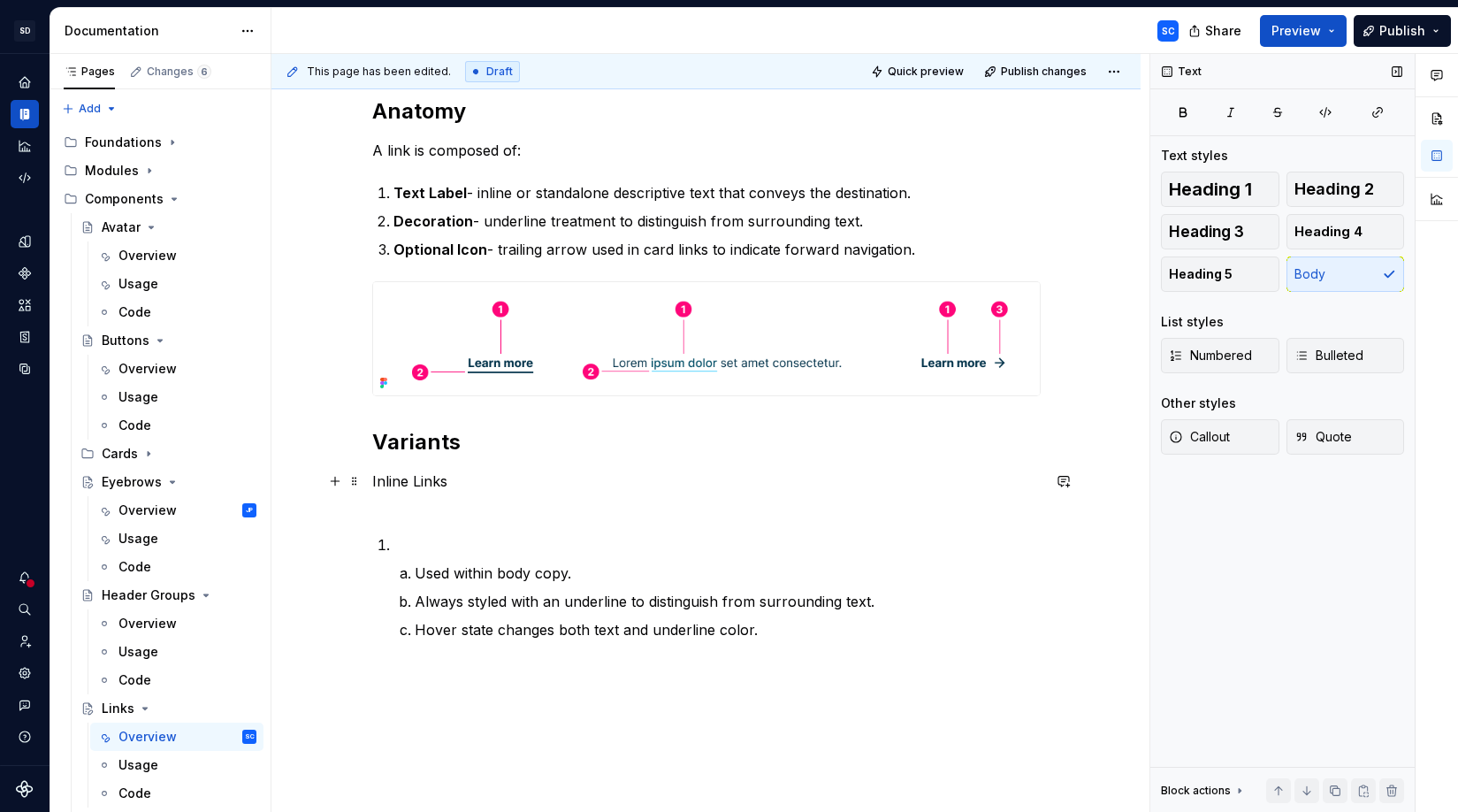
click at [438, 505] on p "Inline Links" at bounding box center [706, 491] width 669 height 42
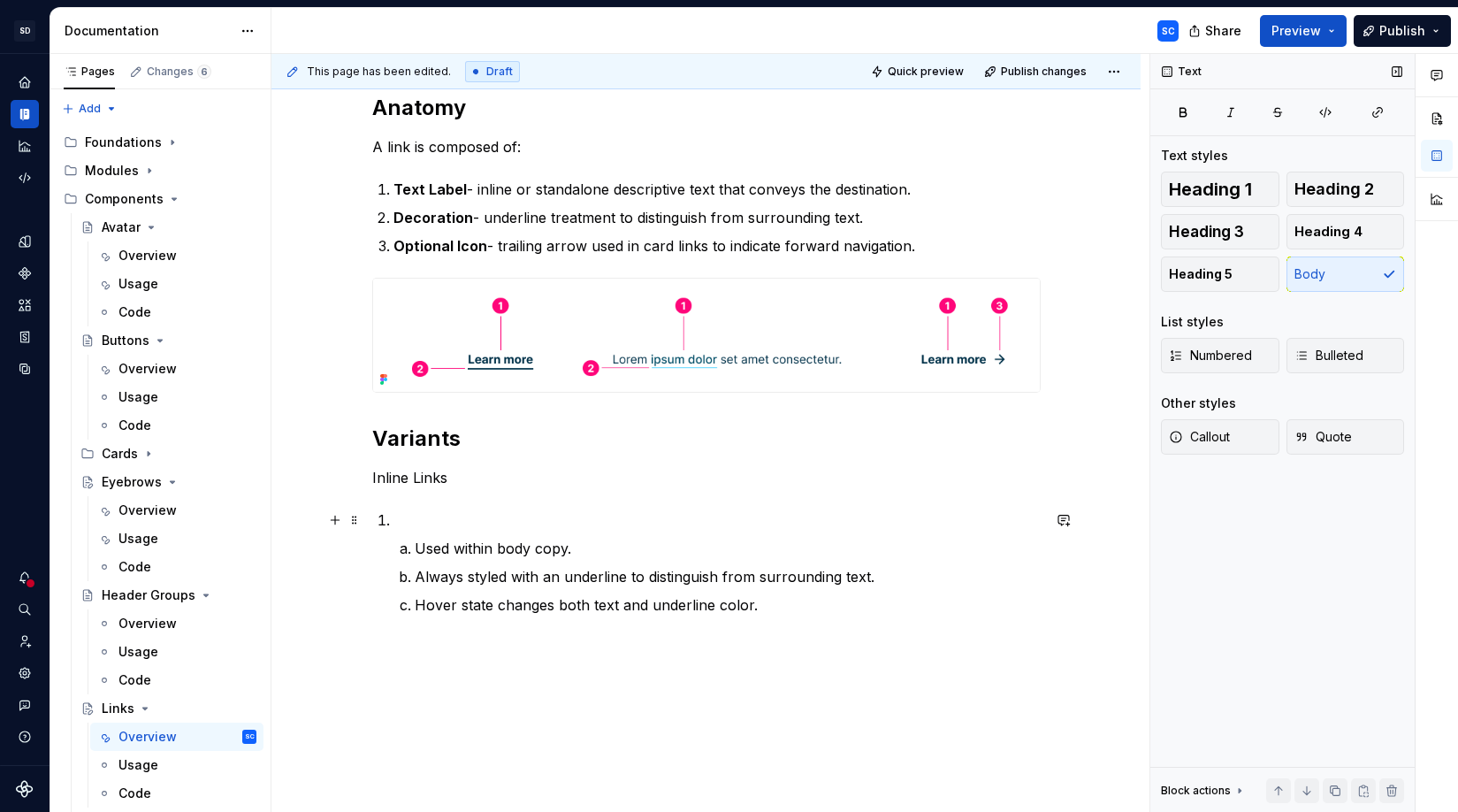
click at [457, 523] on p at bounding box center [718, 520] width 648 height 21
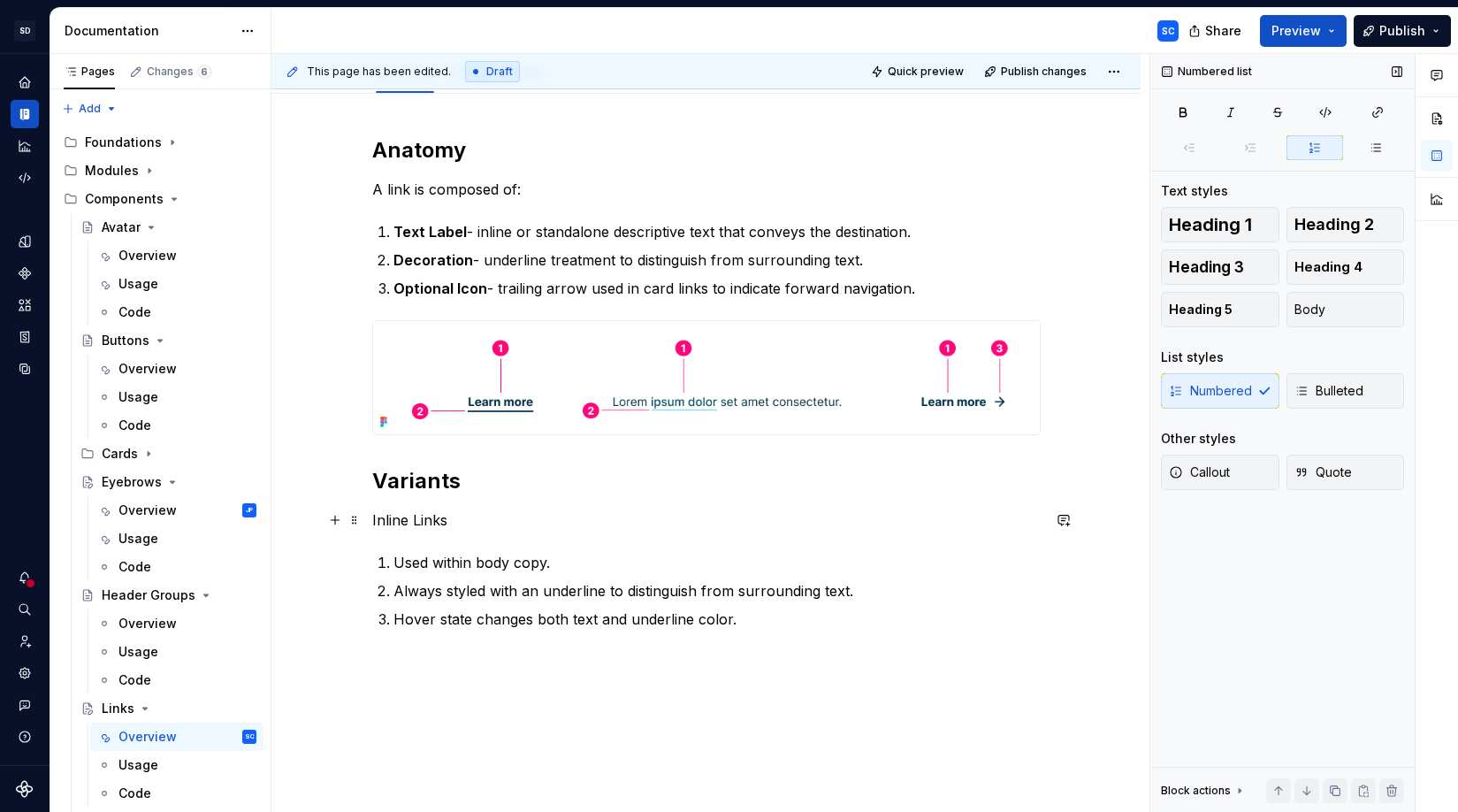
scroll to position [245, 0]
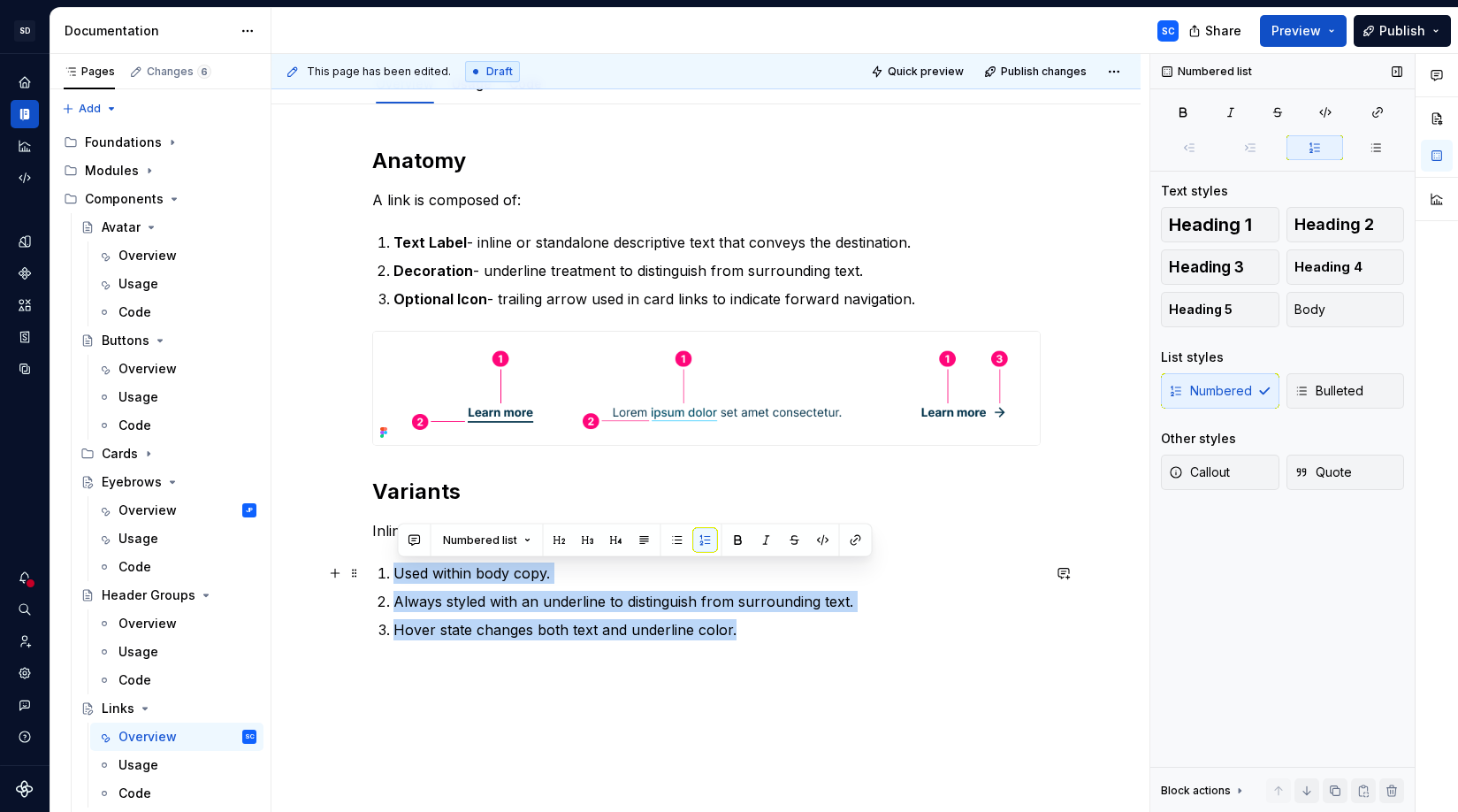
drag, startPoint x: 602, startPoint y: 594, endPoint x: 907, endPoint y: 493, distance: 321.3
click at [394, 573] on ol "Used within body copy. Always styled with an underline to distinguish from surr…" at bounding box center [718, 600] width 648 height 78
click at [1272, 391] on span "Bulleted" at bounding box center [1328, 390] width 69 height 17
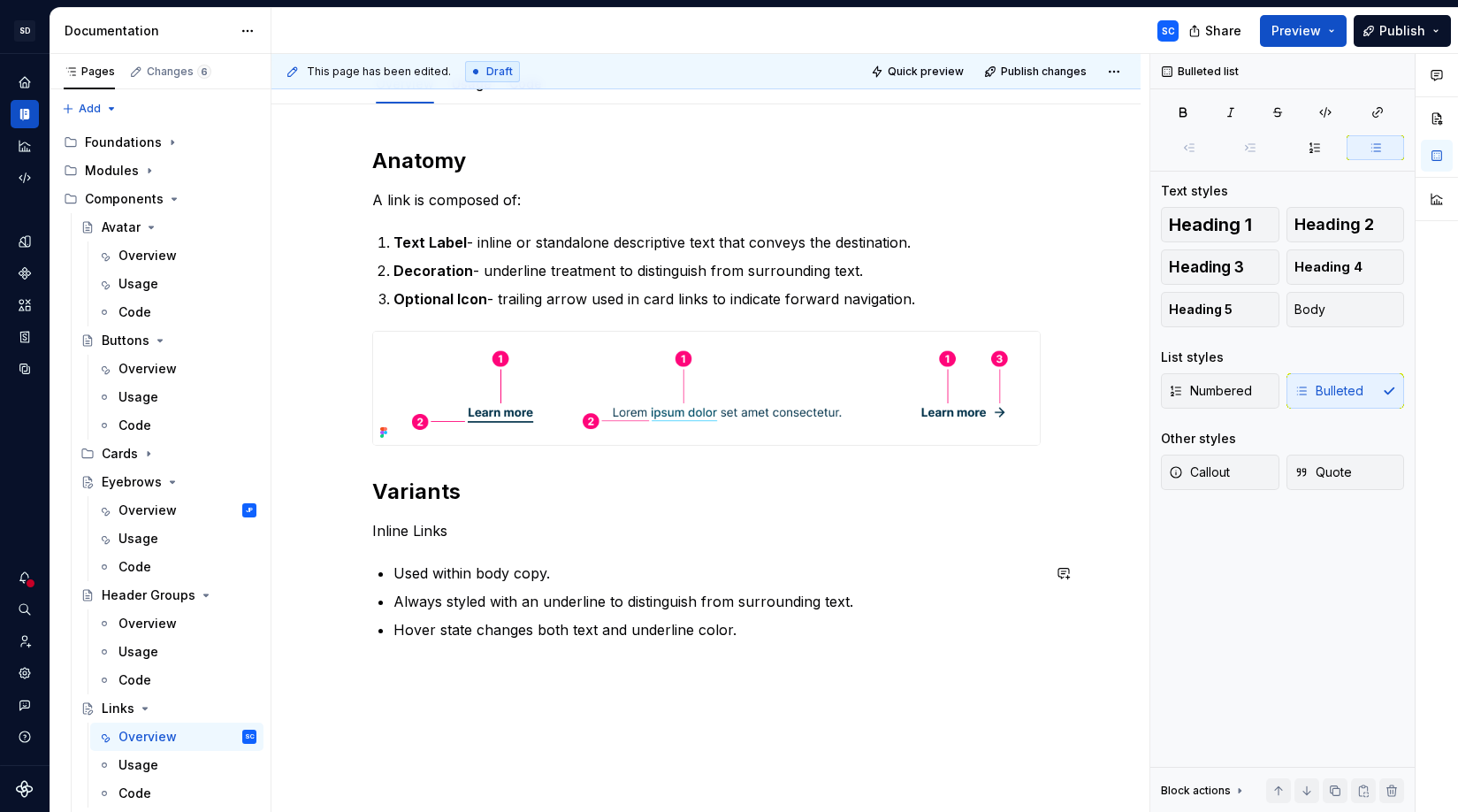
click at [515, 541] on div "Anatomy A link is composed of: Text Label - inline or standalone descriptive te…" at bounding box center [706, 394] width 669 height 493
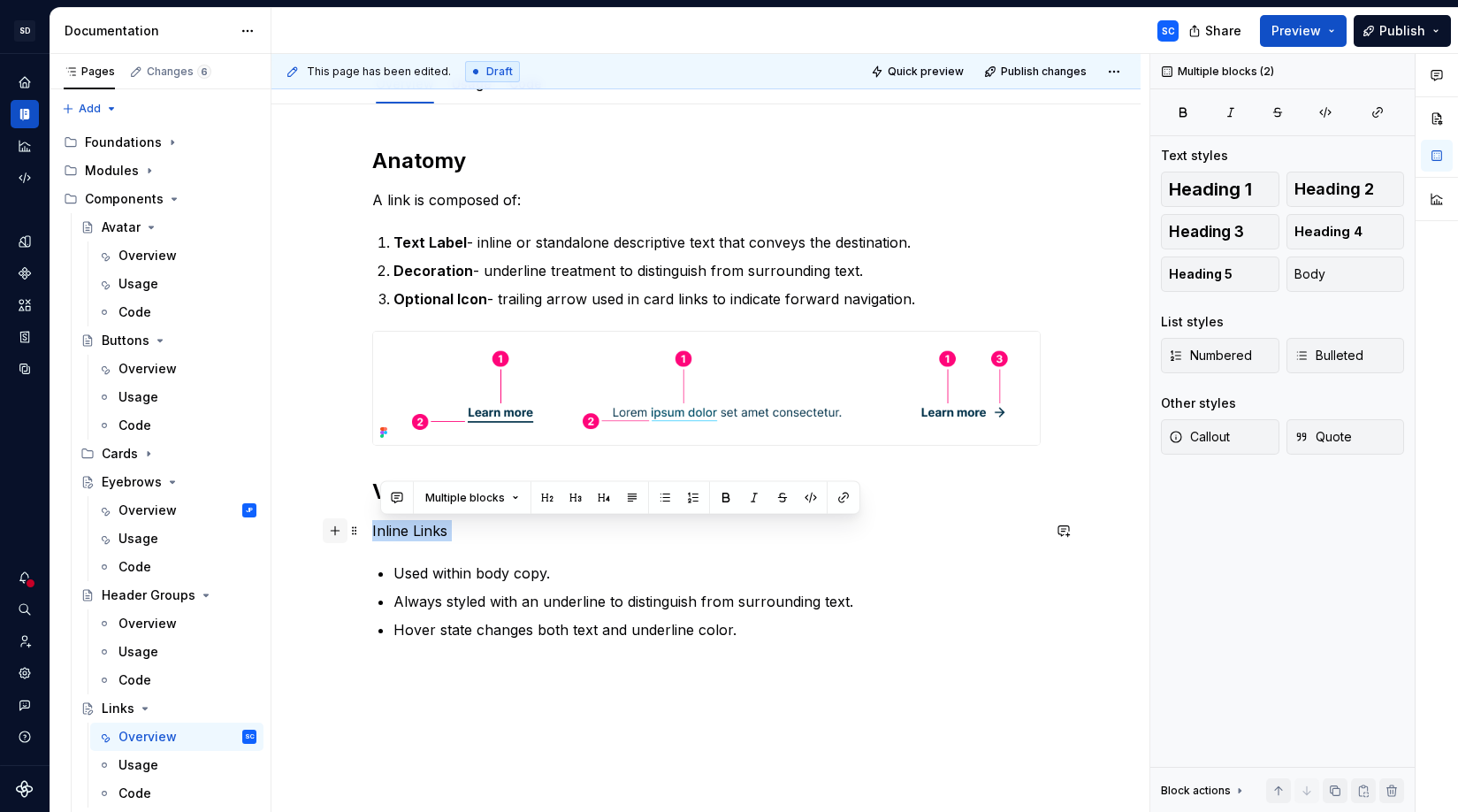
drag, startPoint x: 511, startPoint y: 543, endPoint x: 337, endPoint y: 525, distance: 174.9
click at [373, 525] on div "Anatomy A link is composed of: Text Label - inline or standalone descriptive te…" at bounding box center [706, 405] width 669 height 515
click at [573, 497] on button "button" at bounding box center [572, 497] width 25 height 25
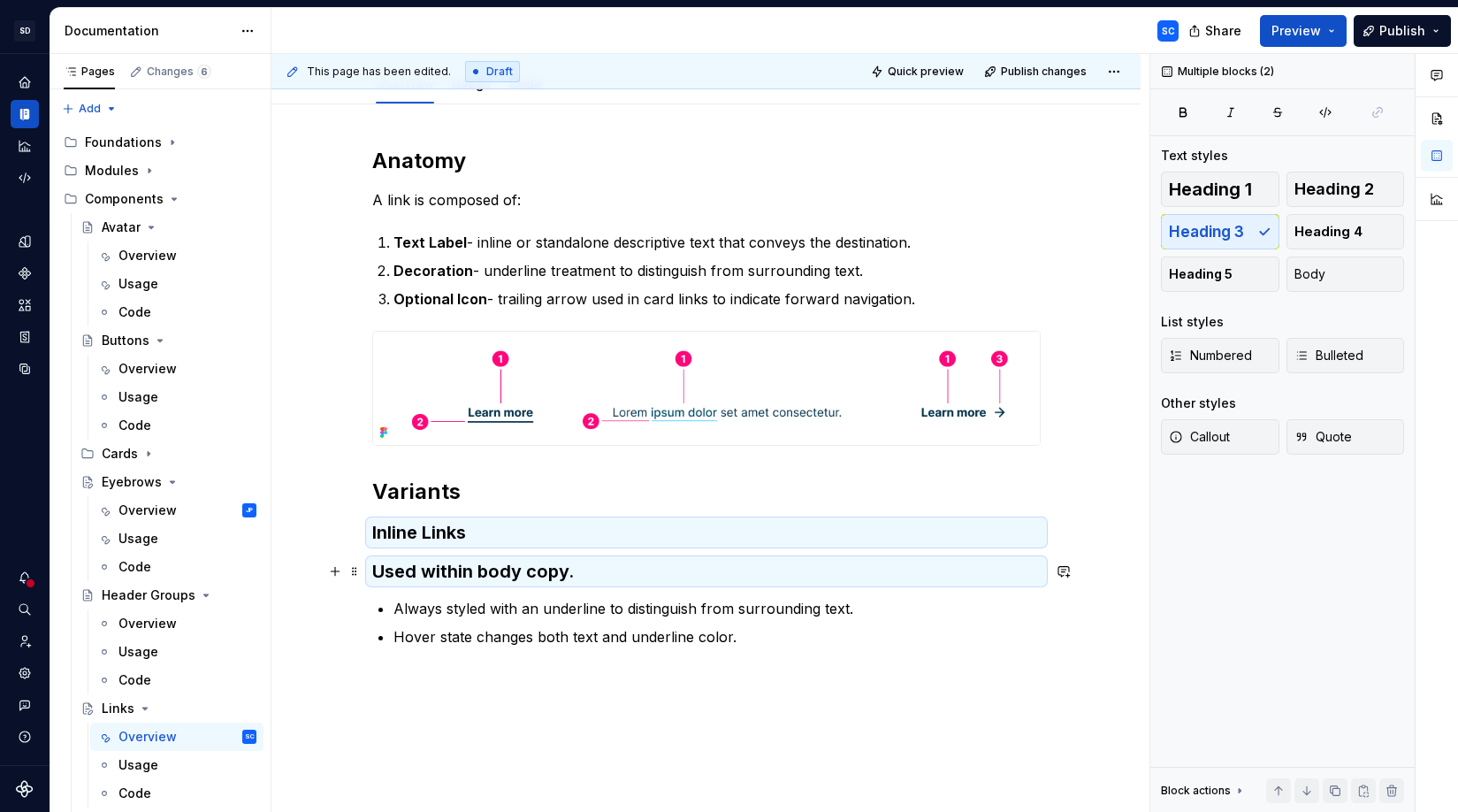
click at [528, 578] on h3 "Used within body copy." at bounding box center [706, 571] width 669 height 25
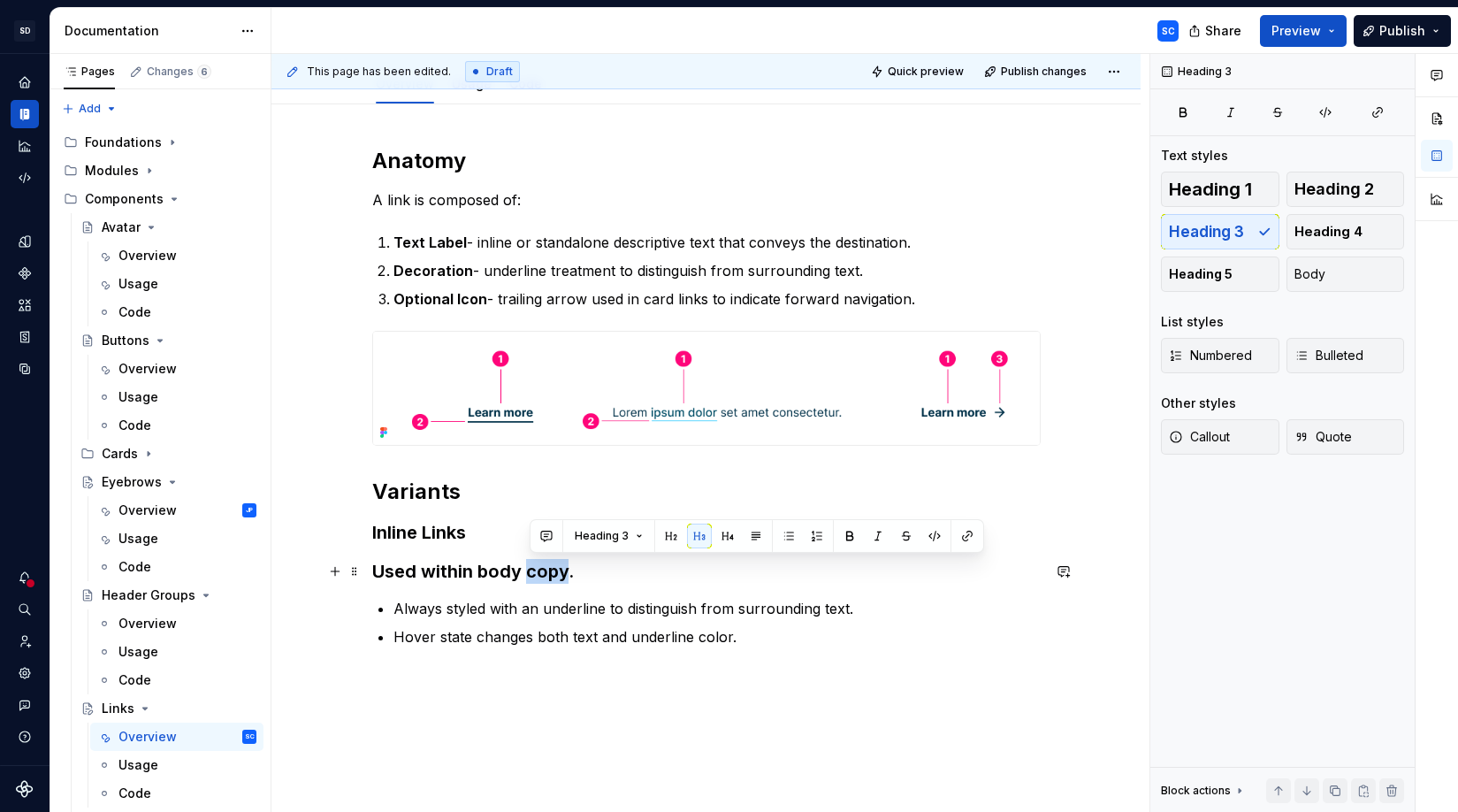
click at [528, 578] on h3 "Used within body copy." at bounding box center [706, 571] width 669 height 25
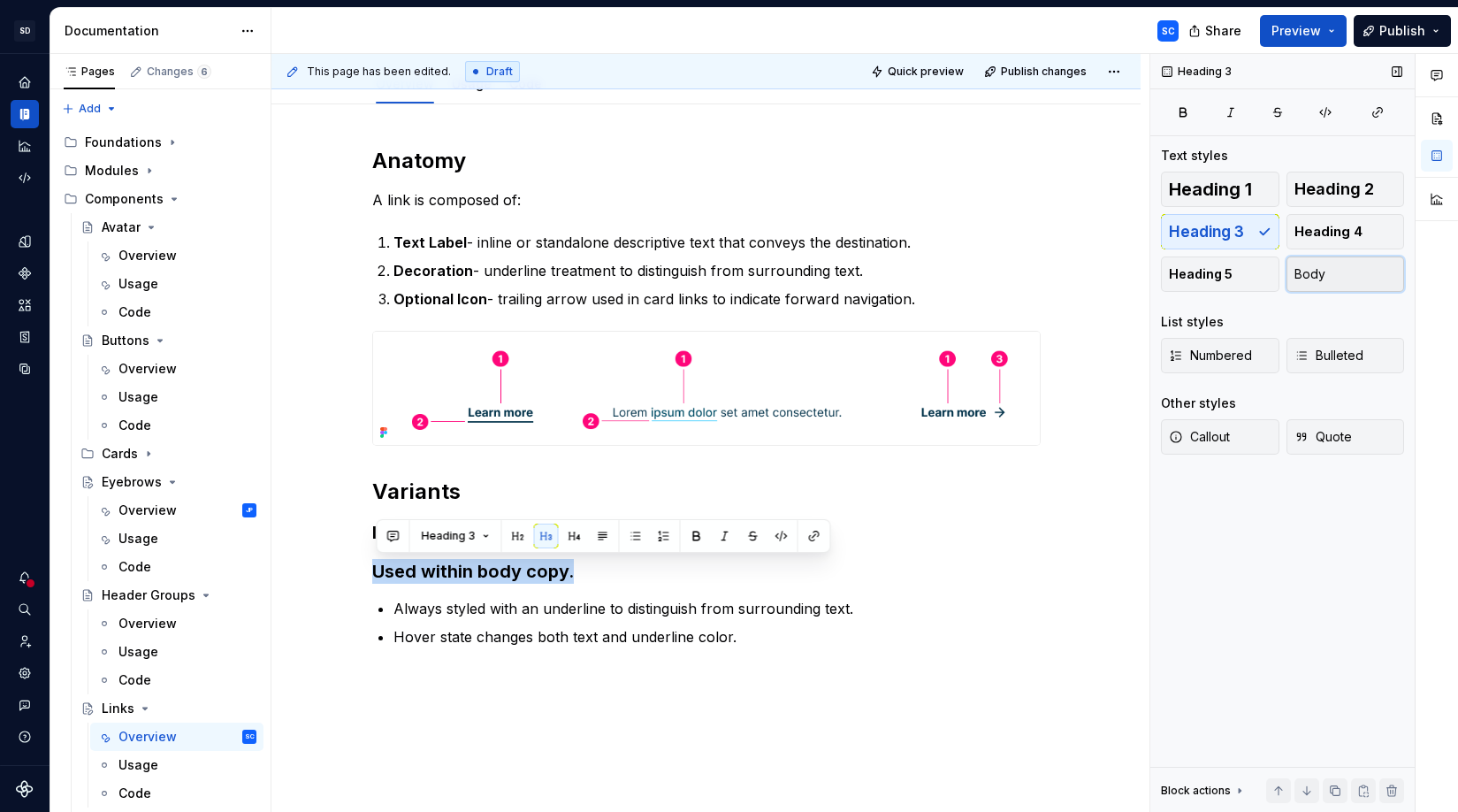
click at [1272, 280] on button "Body" at bounding box center [1346, 274] width 119 height 35
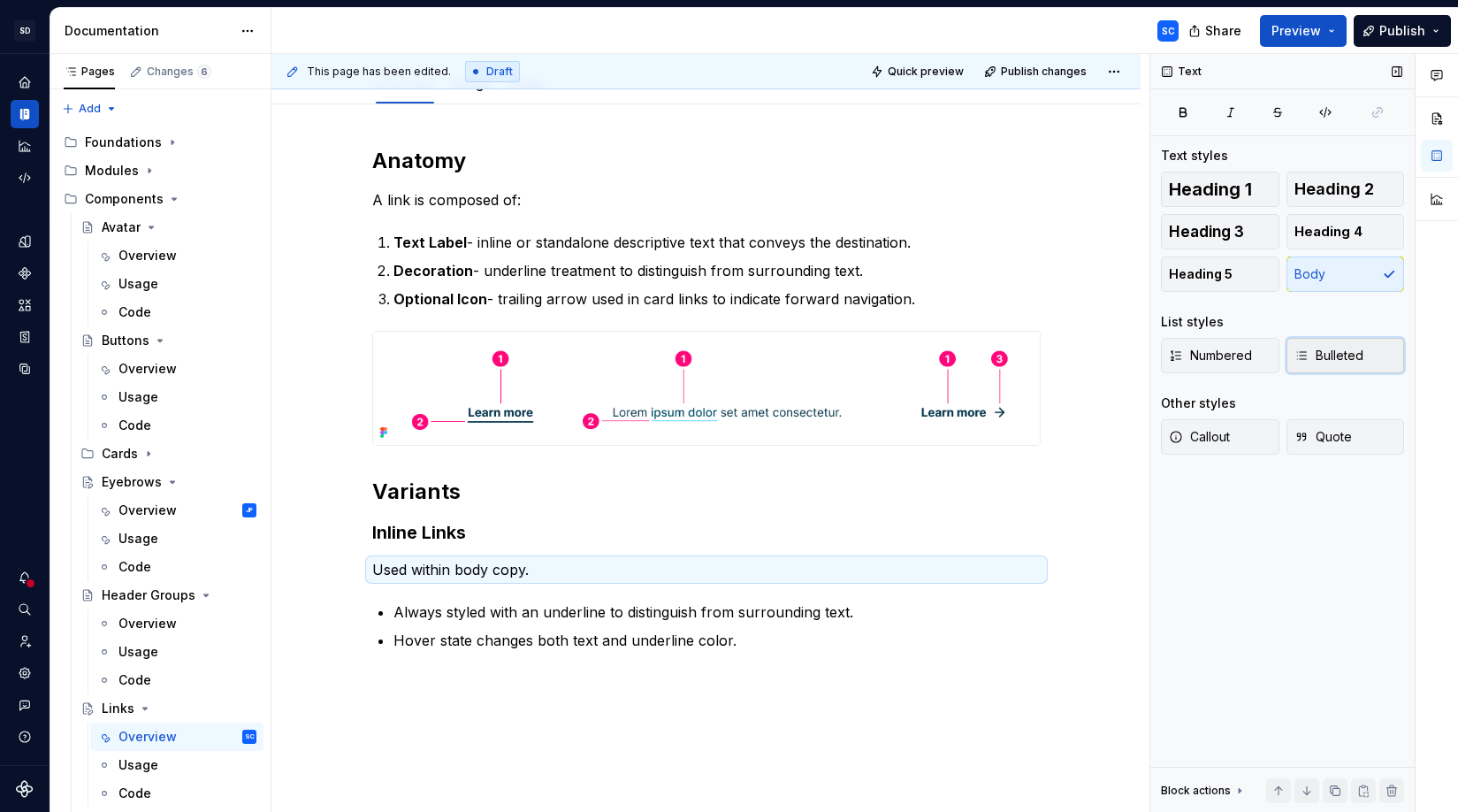
click at [1272, 360] on button "Bulleted" at bounding box center [1346, 355] width 119 height 35
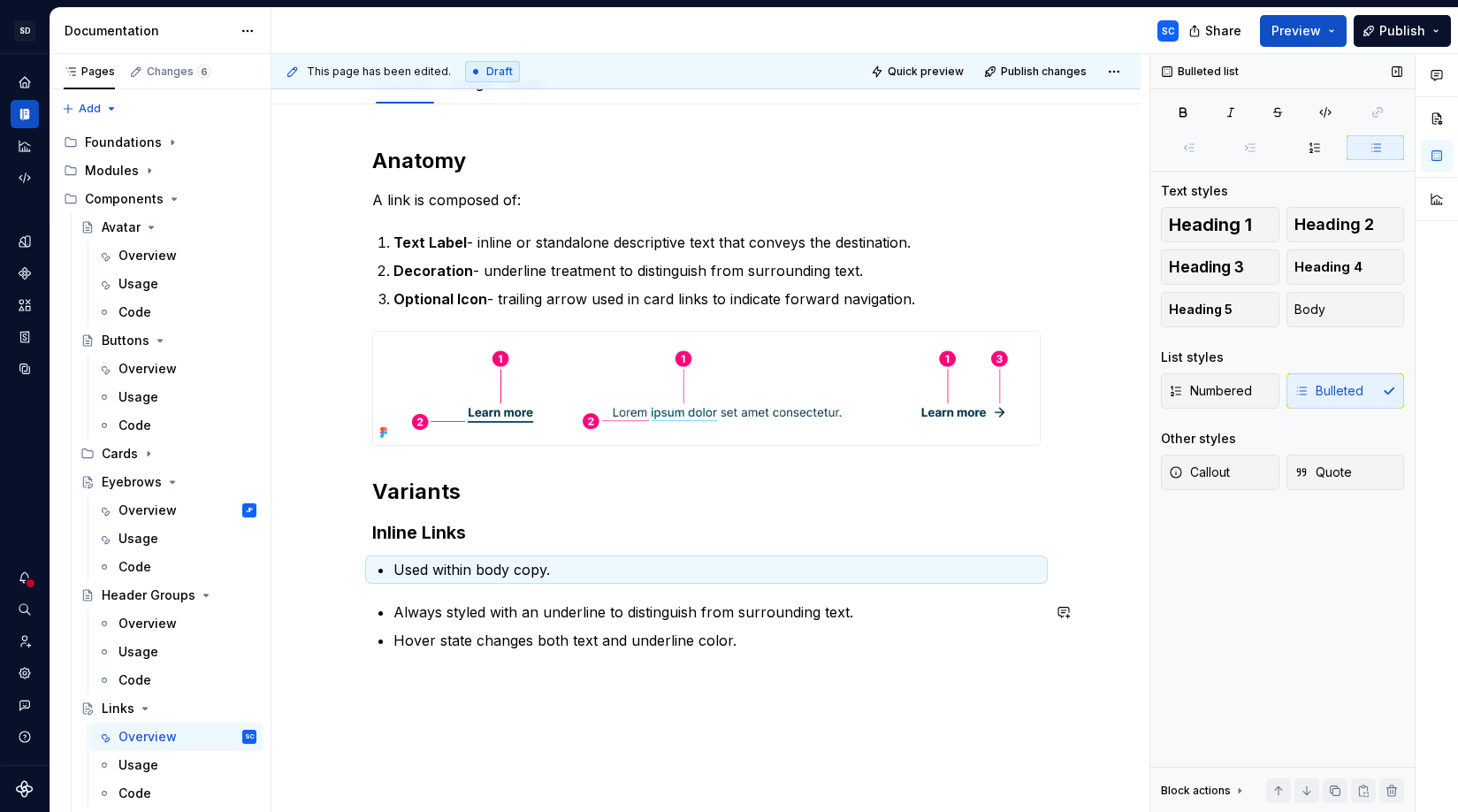
click at [472, 593] on div "Anatomy A link is composed of: Text Label - inline or standalone descriptive te…" at bounding box center [706, 399] width 669 height 504
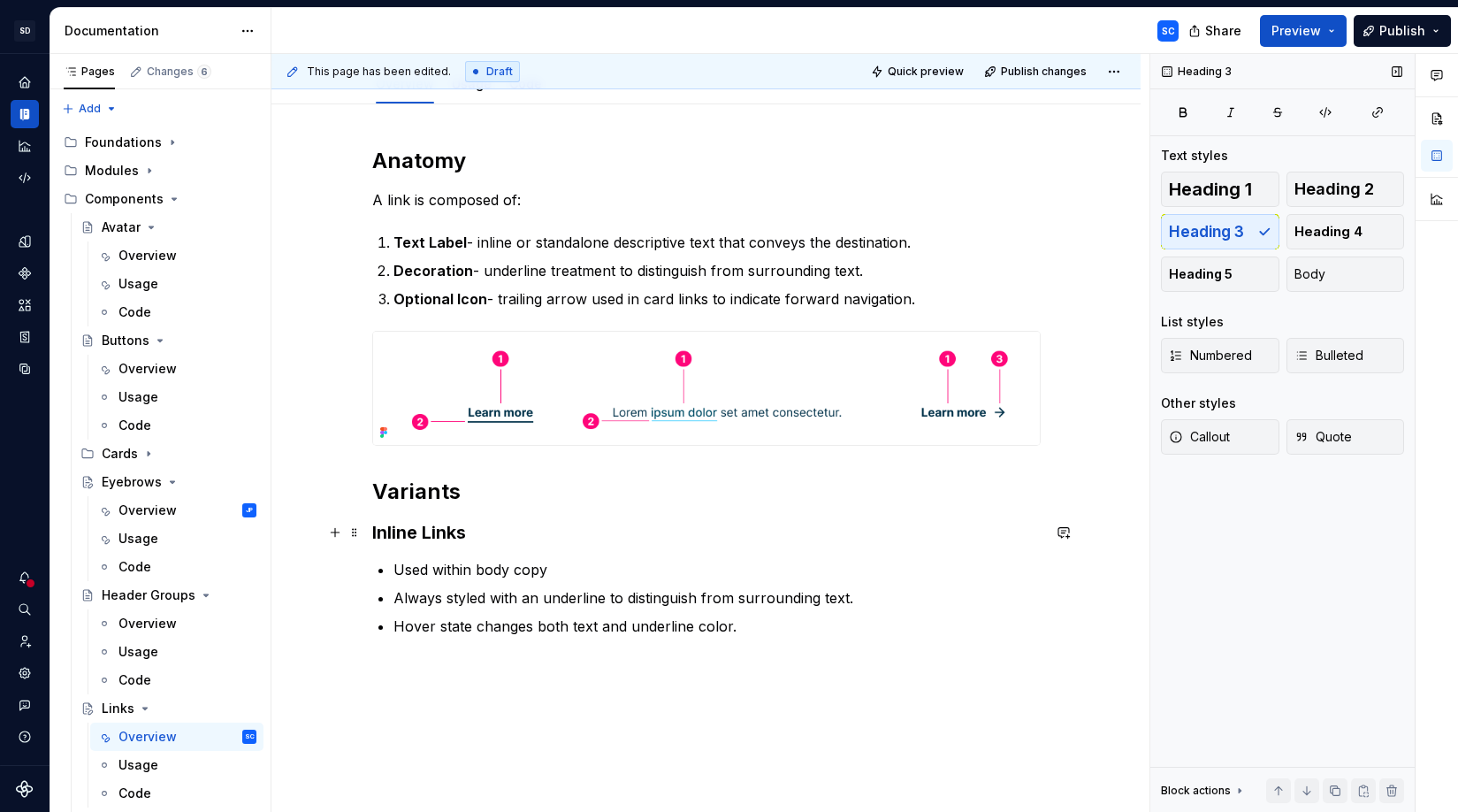
click at [457, 536] on h3 "Inline Links" at bounding box center [706, 532] width 669 height 25
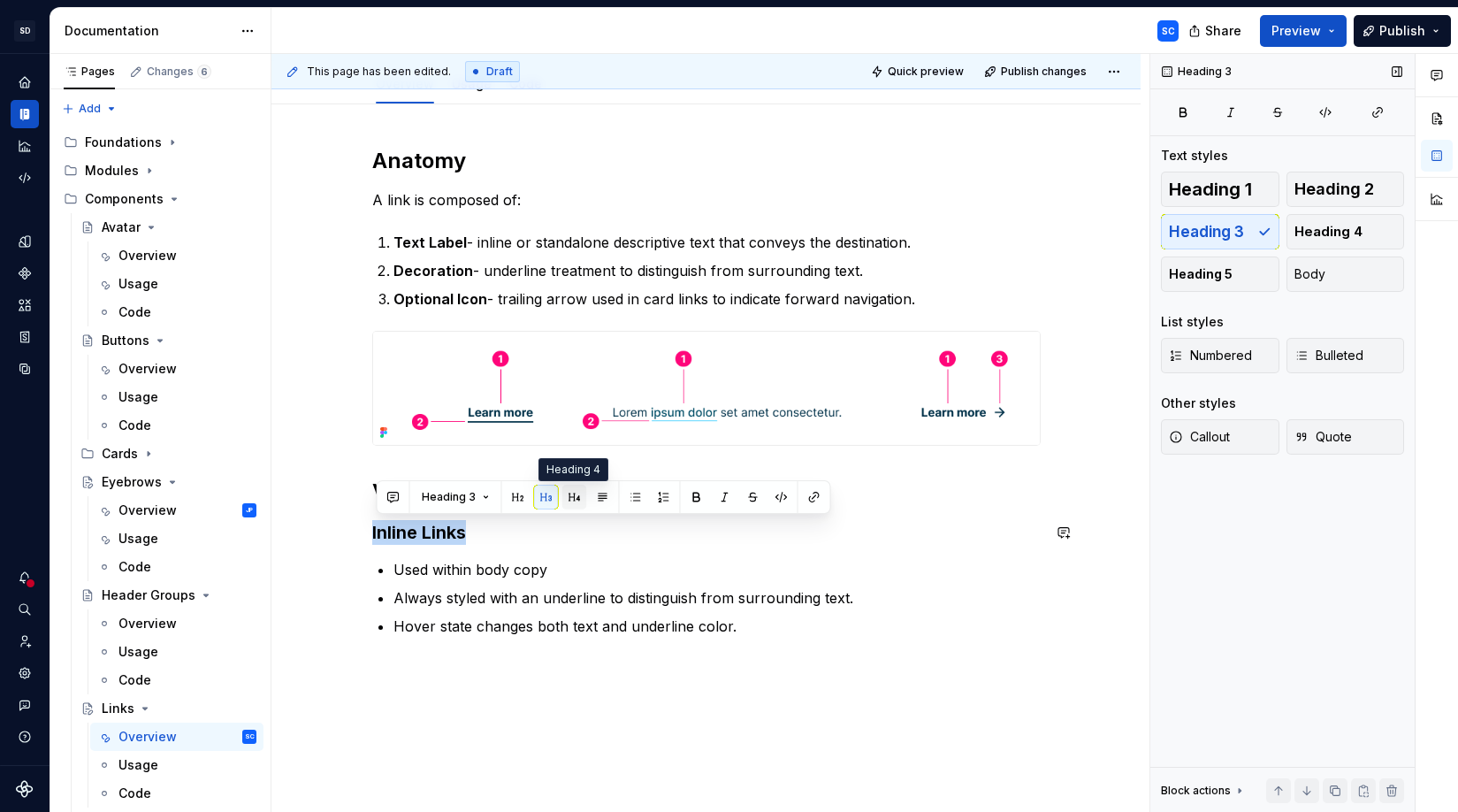
click at [575, 496] on button "button" at bounding box center [574, 497] width 25 height 25
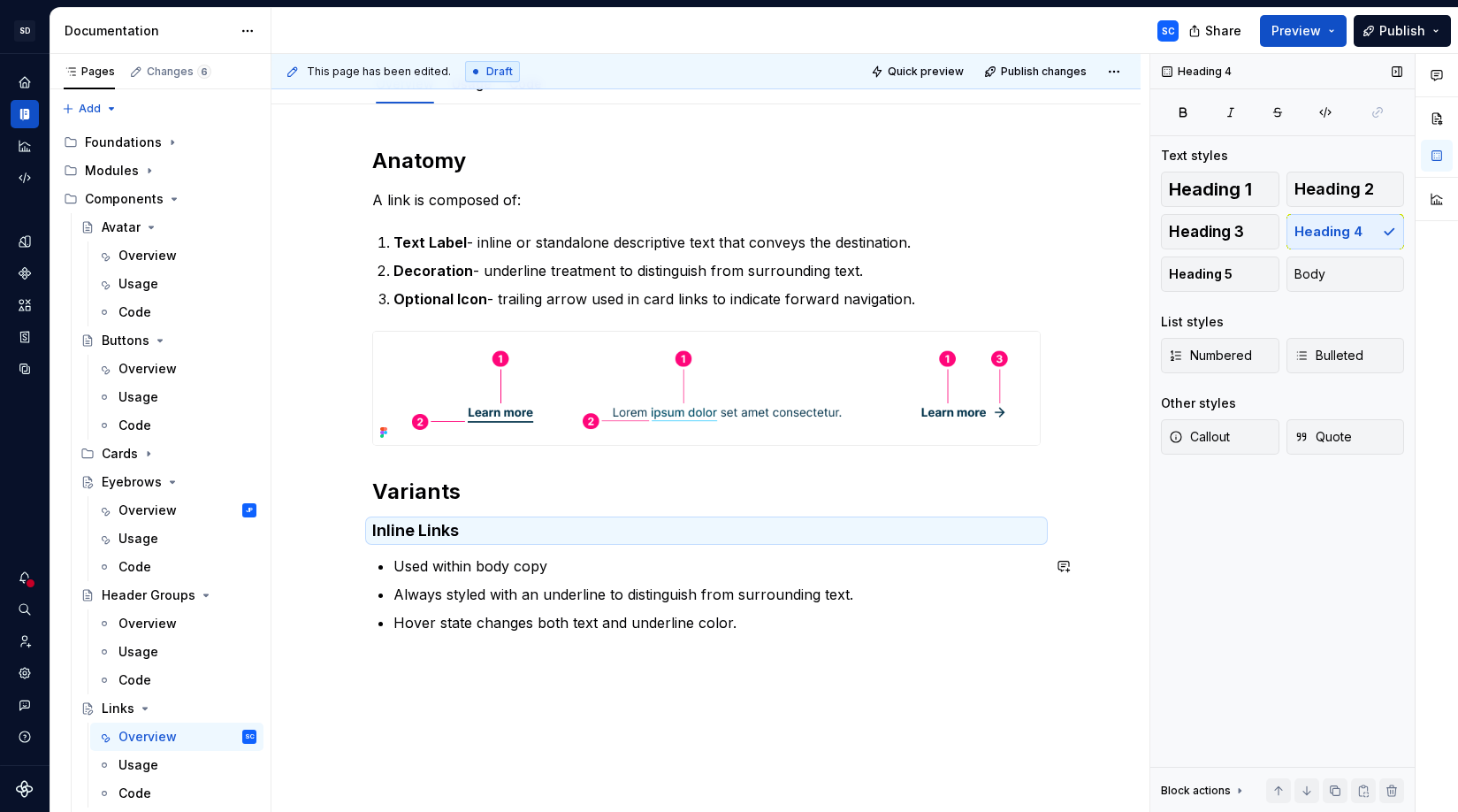
click at [513, 675] on div "Anatomy A link is composed of: Text Label - inline or standalone descriptive te…" at bounding box center [706, 500] width 869 height 793
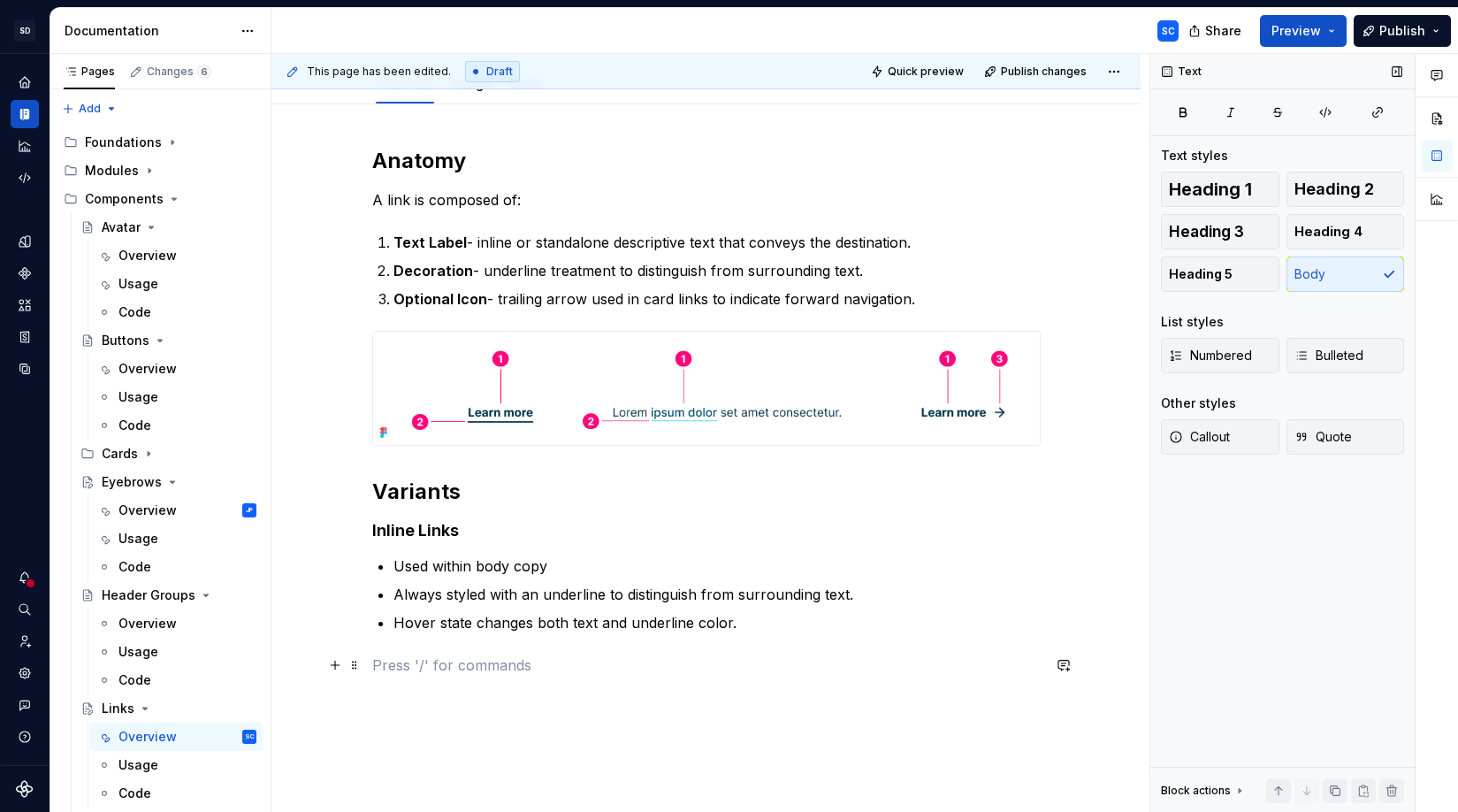
click at [512, 665] on p at bounding box center [706, 664] width 669 height 21
click at [334, 669] on button "button" at bounding box center [335, 665] width 25 height 25
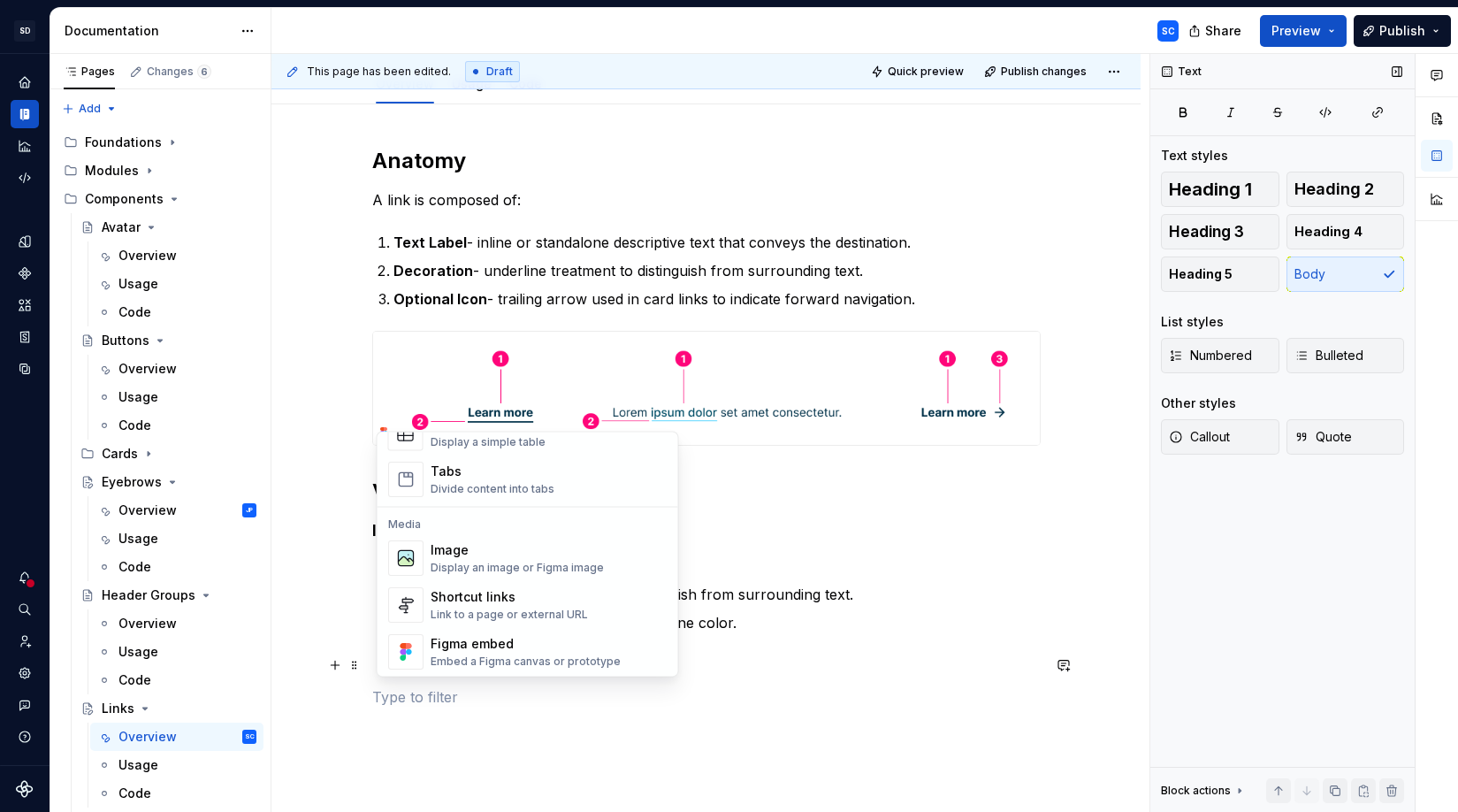
scroll to position [677, 0]
click at [496, 551] on div "Image" at bounding box center [517, 549] width 173 height 17
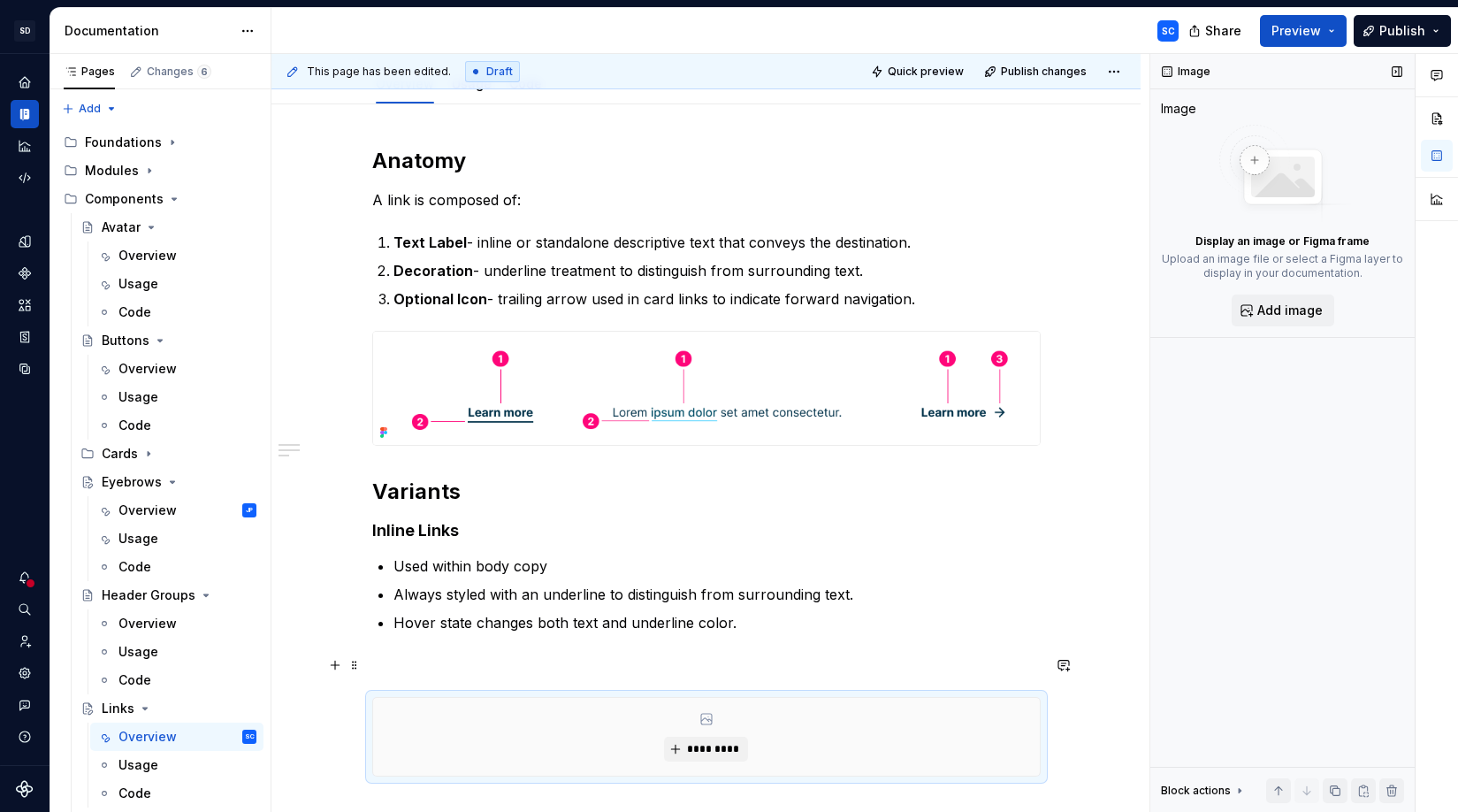
click at [517, 664] on p at bounding box center [706, 664] width 669 height 21
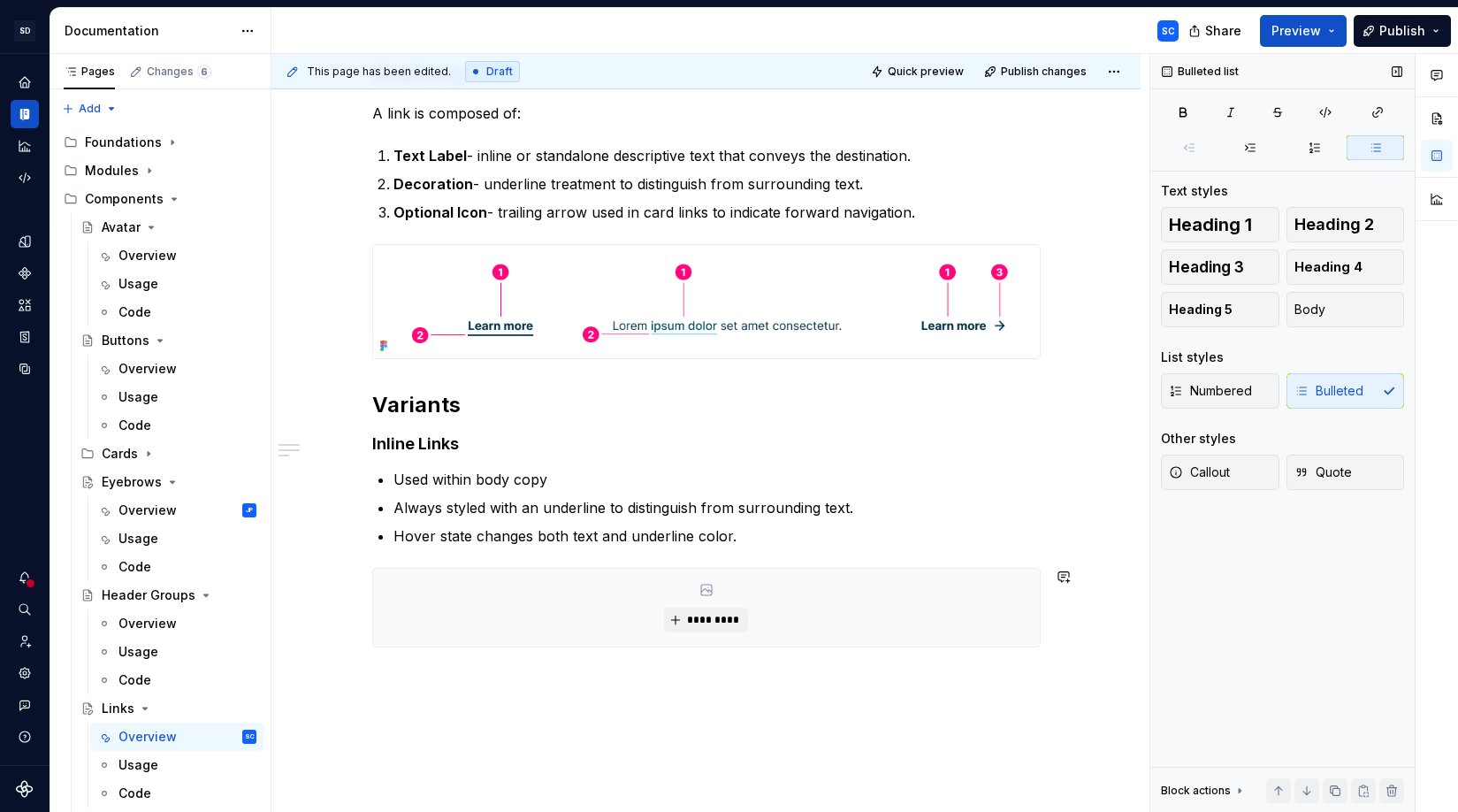
scroll to position [355, 0]
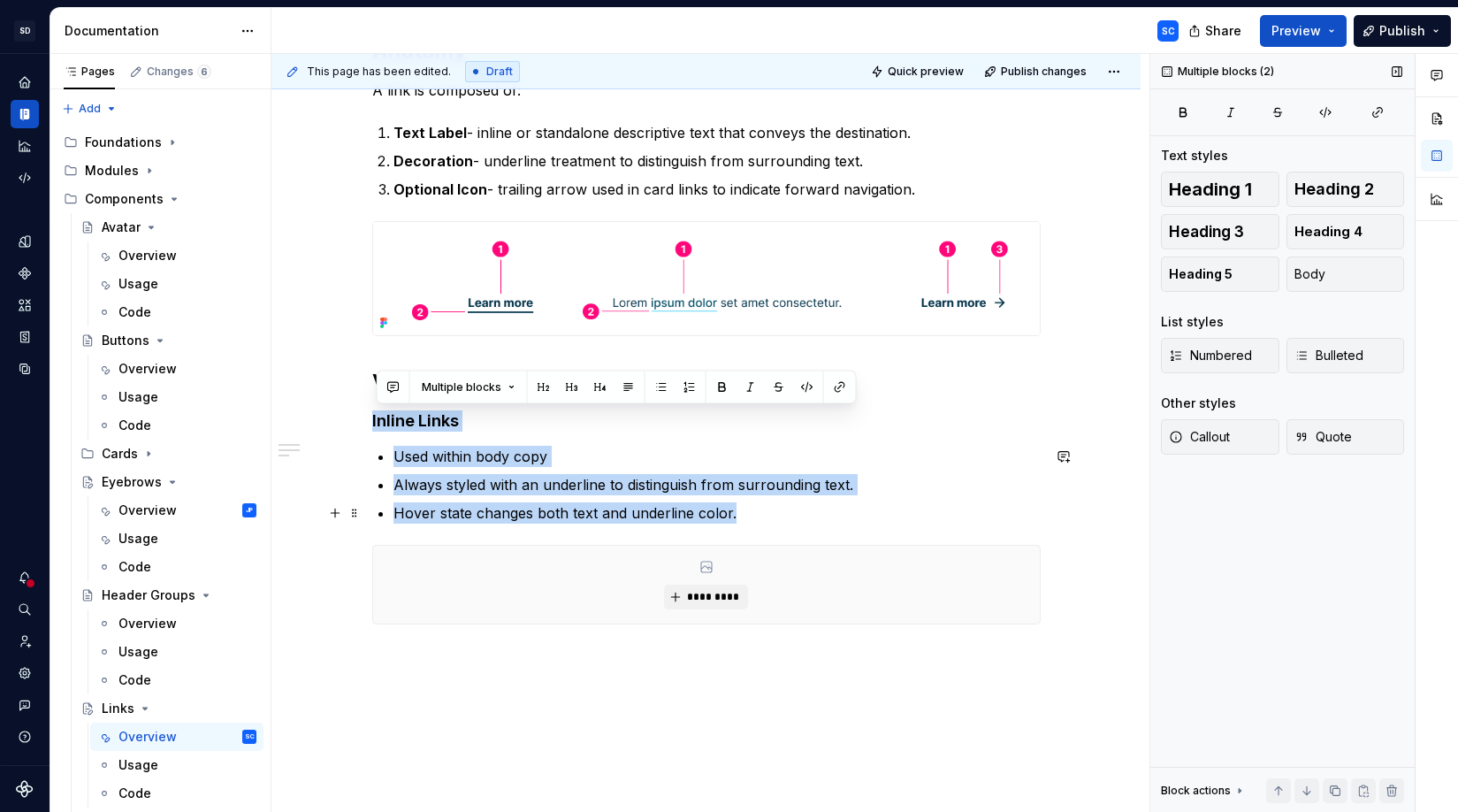
drag, startPoint x: 376, startPoint y: 420, endPoint x: 753, endPoint y: 515, distance: 388.8
click at [752, 515] on div "Anatomy A link is composed of: Text Label - inline or standalone descriptive te…" at bounding box center [706, 330] width 669 height 587
copy div "Inline Links Used within body copy Always styled with an underline to distingui…"
drag, startPoint x: 483, startPoint y: 653, endPoint x: 489, endPoint y: 659, distance: 8.5
click at [484, 654] on div "This page has been edited. Draft Quick preview Publish changes Links Links prov…" at bounding box center [710, 433] width 878 height 759
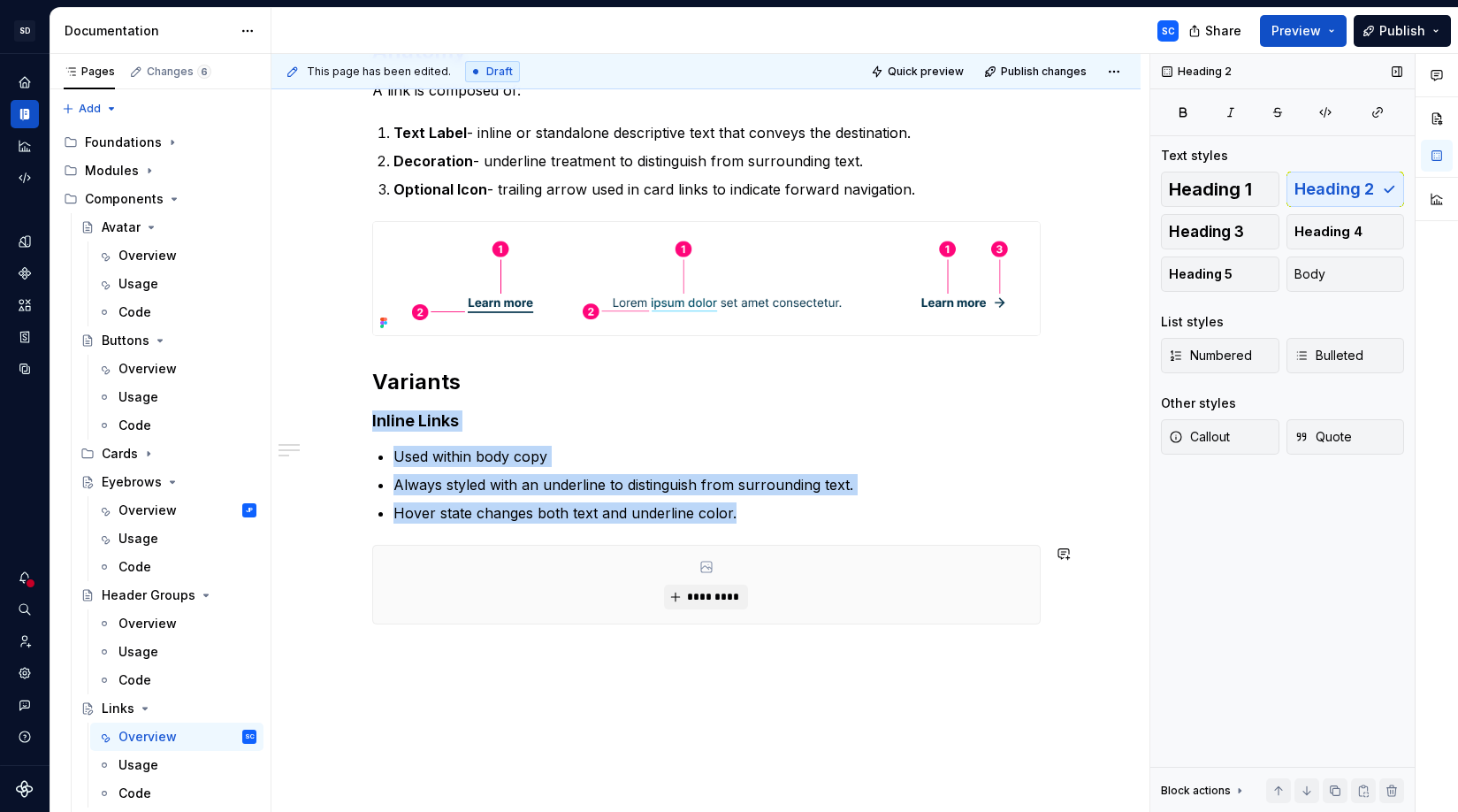
click at [463, 659] on div "Anatomy A link is composed of: Text Label - inline or standalone descriptive te…" at bounding box center [706, 441] width 869 height 894
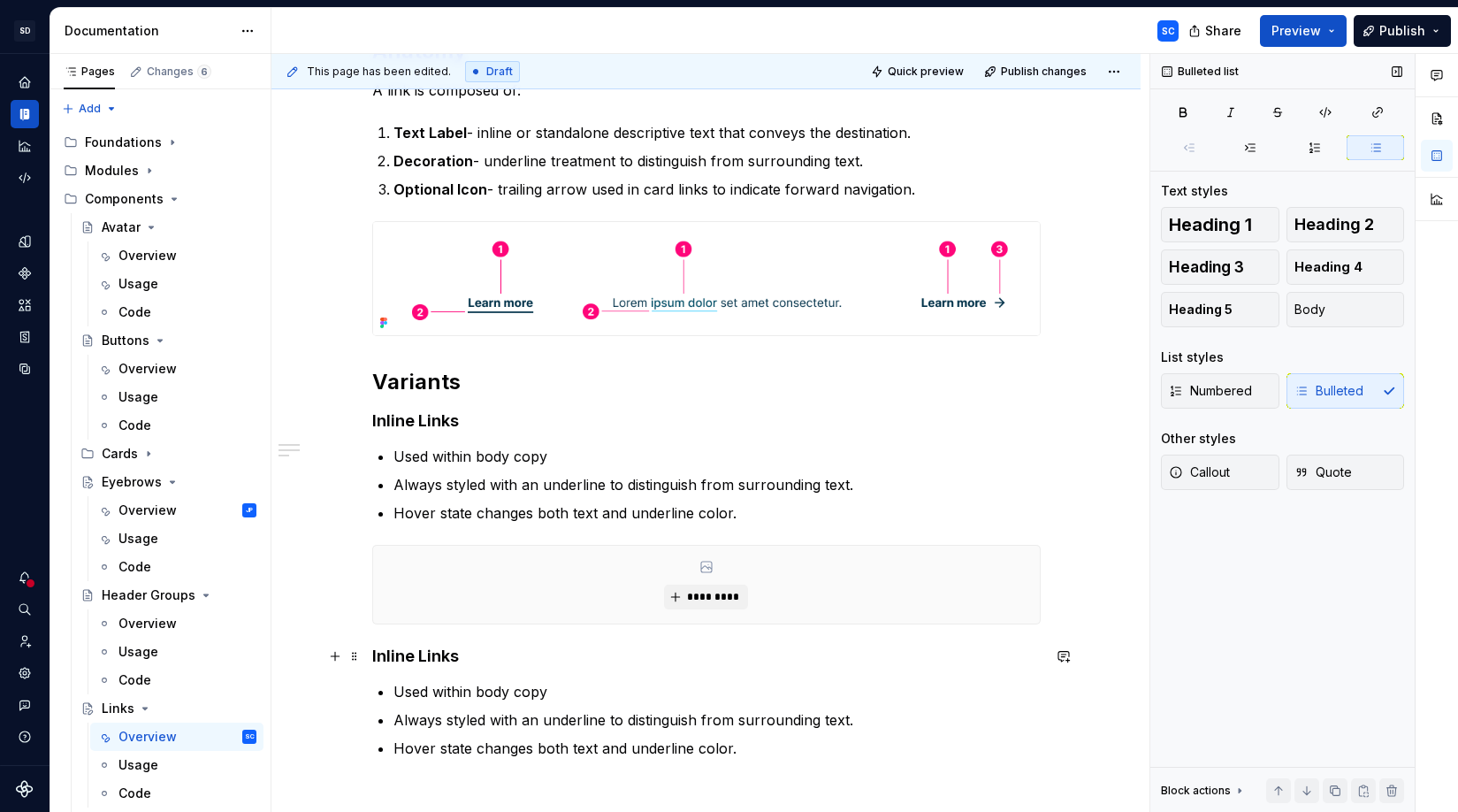
click at [401, 658] on h4 "Inline Links" at bounding box center [706, 656] width 669 height 21
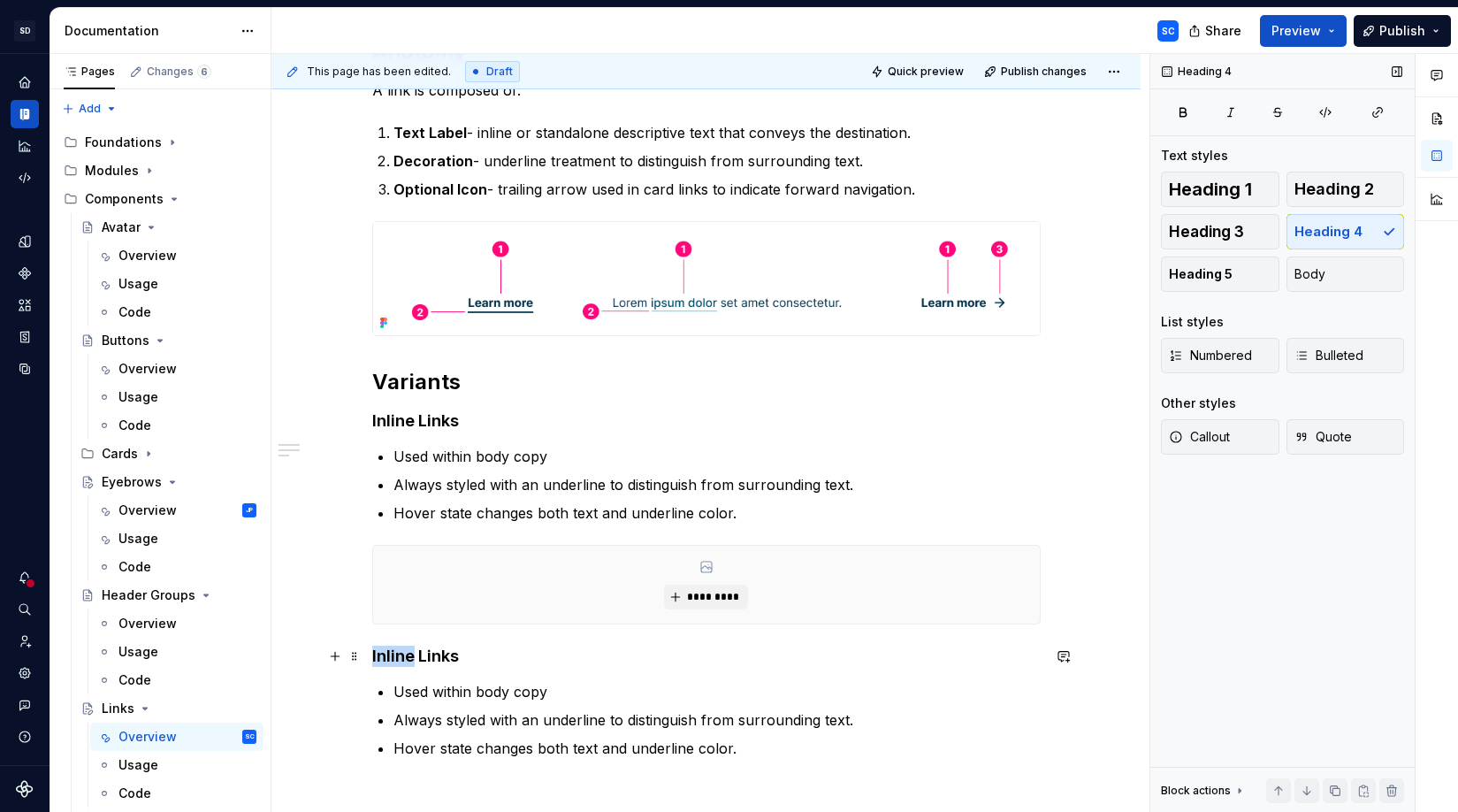
click at [401, 658] on h4 "Inline Links" at bounding box center [706, 656] width 669 height 21
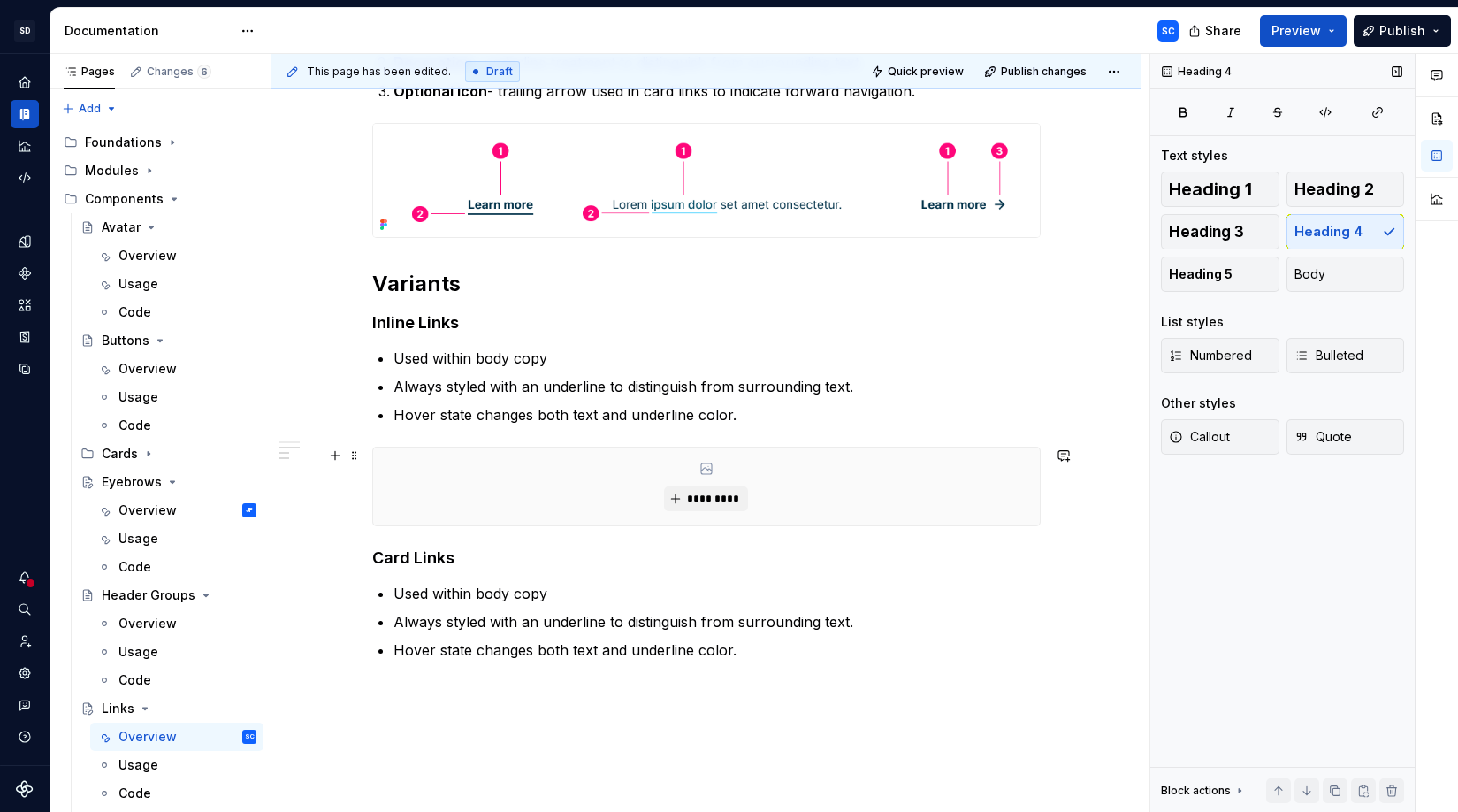
scroll to position [469, 0]
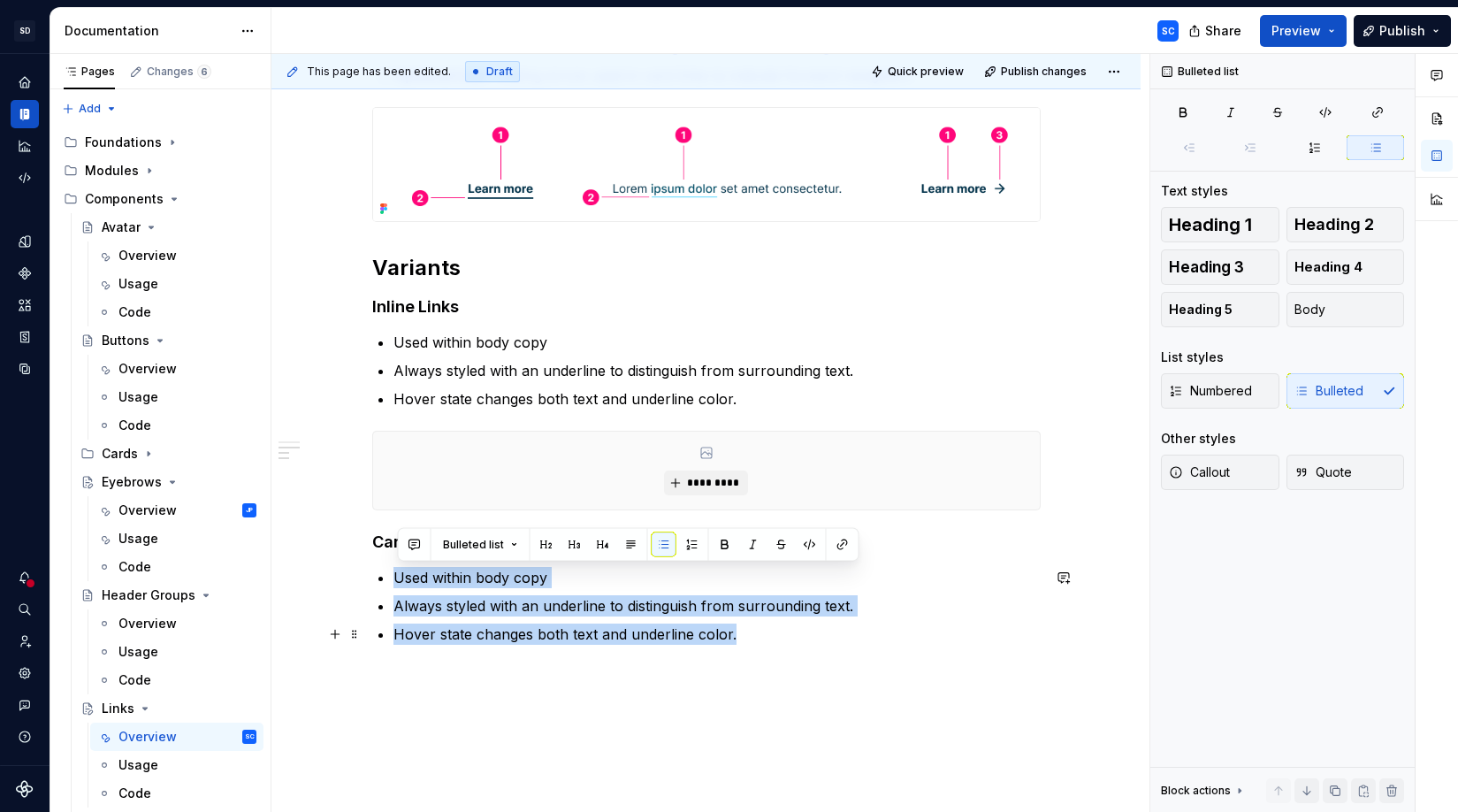
drag, startPoint x: 400, startPoint y: 575, endPoint x: 736, endPoint y: 628, distance: 340.2
click at [736, 628] on ul "Used within body copy Always styled with an underline to distinguish from surro…" at bounding box center [718, 605] width 648 height 78
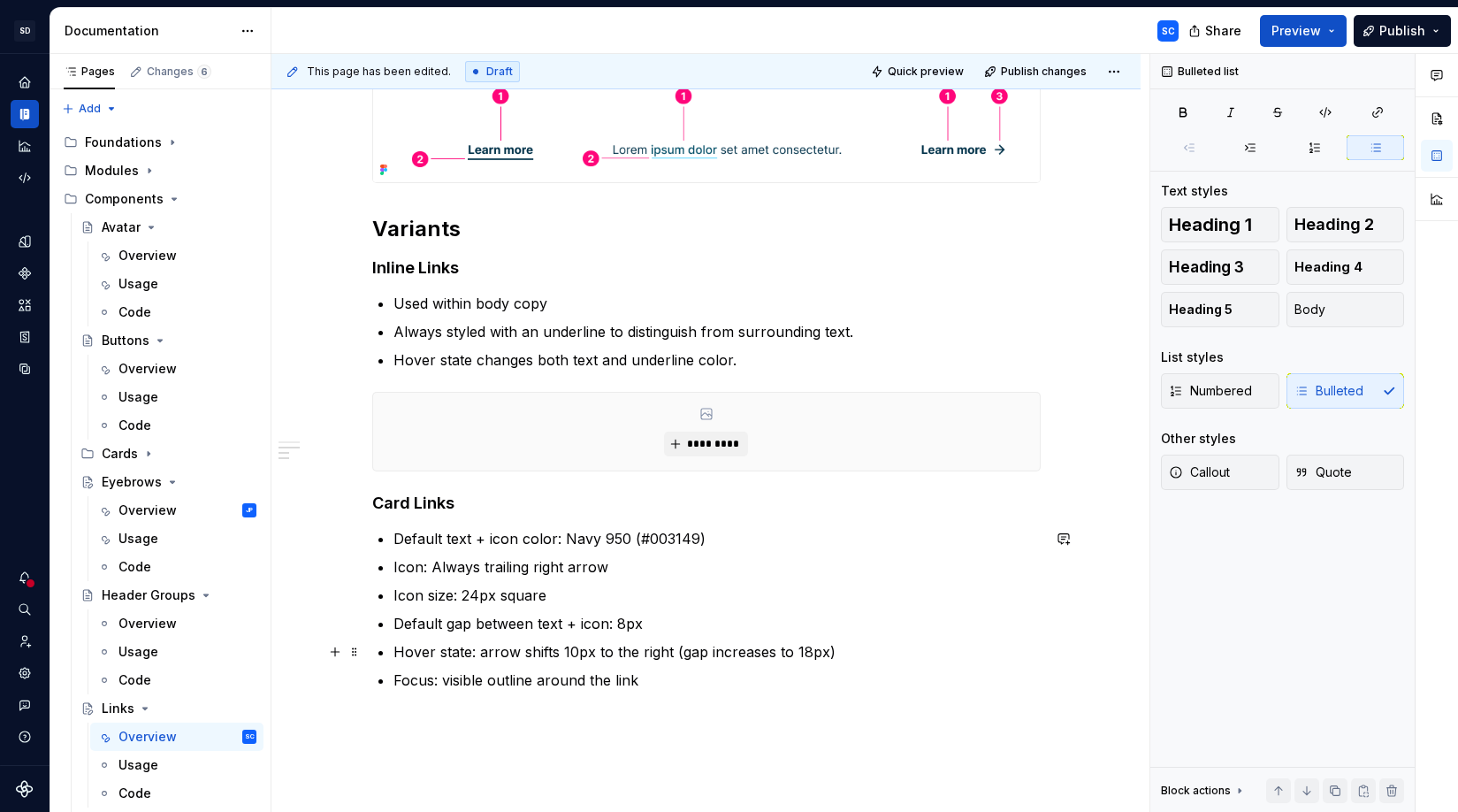
scroll to position [532, 0]
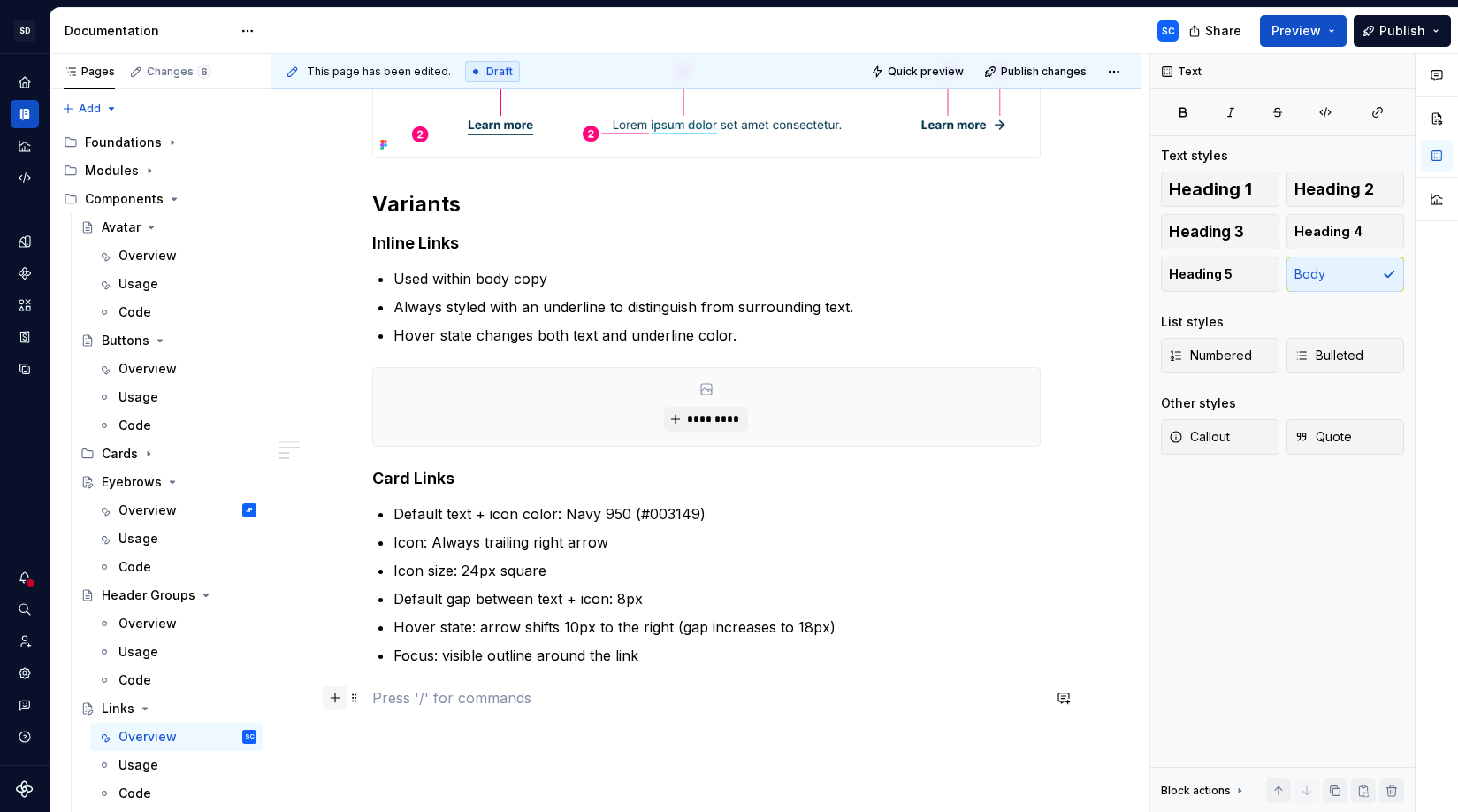
click at [337, 701] on button "button" at bounding box center [335, 697] width 25 height 25
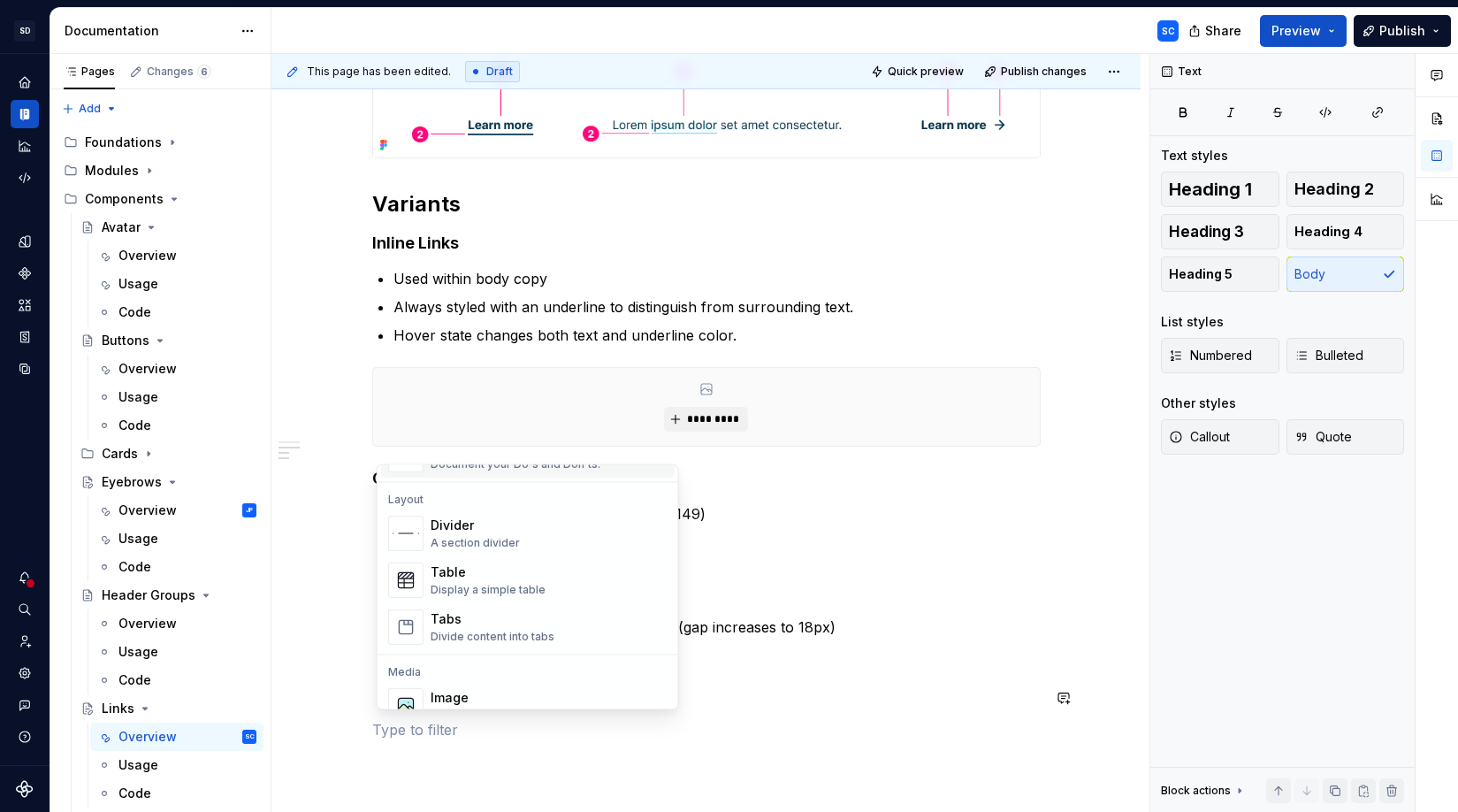
scroll to position [567, 0]
click at [489, 688] on div "Image" at bounding box center [517, 692] width 173 height 17
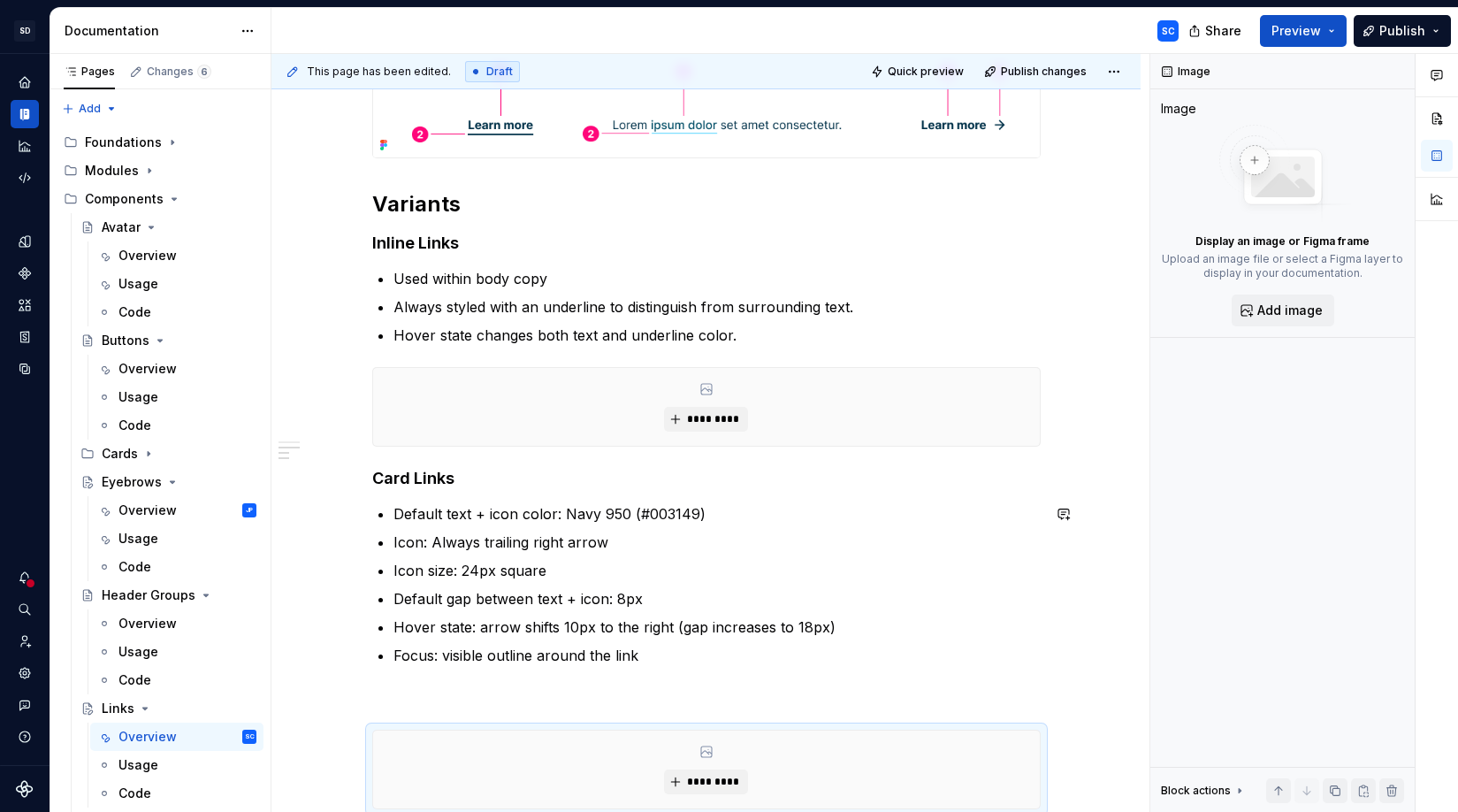
click at [781, 680] on div "Anatomy A link is composed of: Text Label - inline or standalone descriptive te…" at bounding box center [706, 334] width 669 height 950
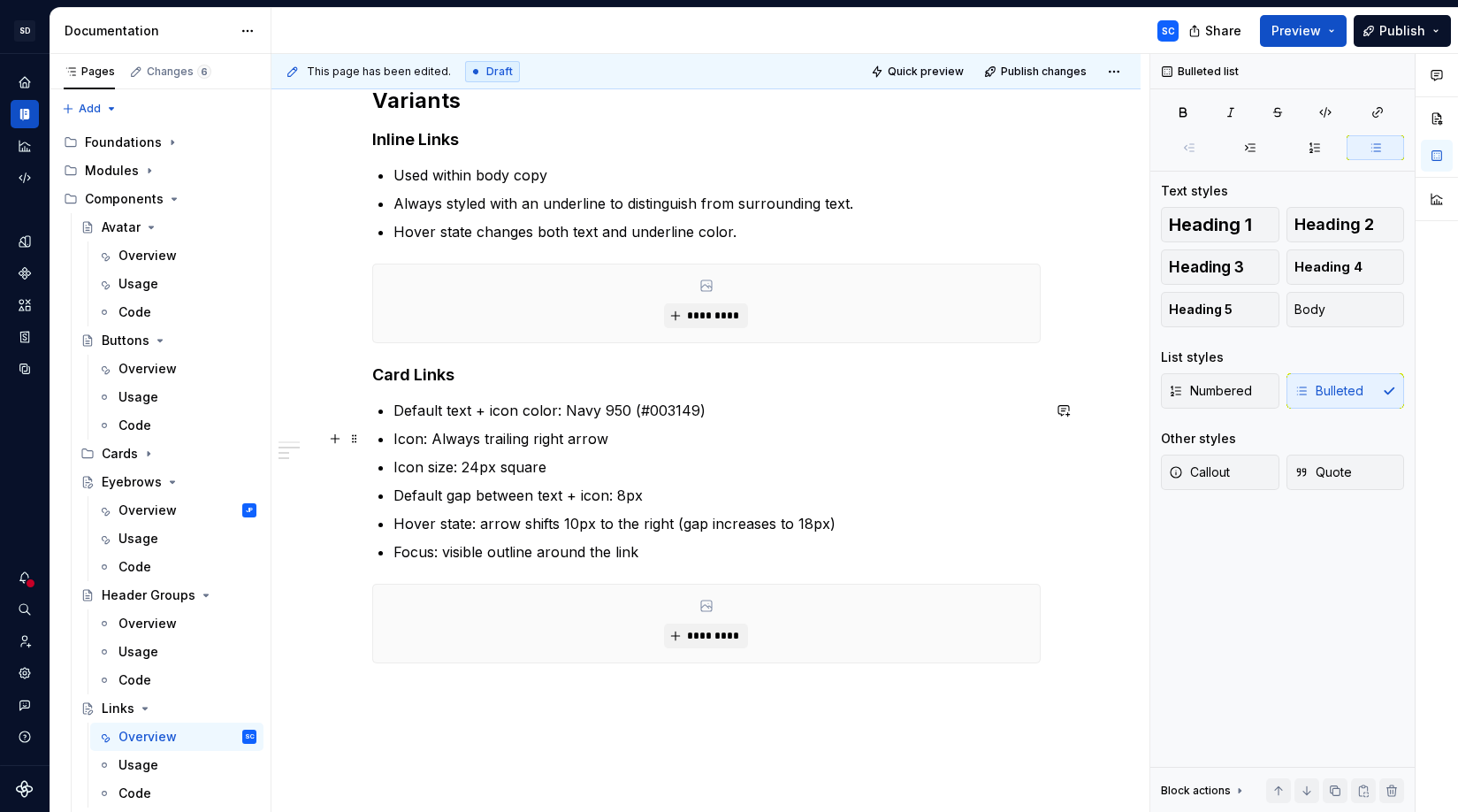
scroll to position [638, 0]
click at [865, 692] on div "Anatomy A link is composed of: Text Label - inline or standalone descriptive te…" at bounding box center [706, 318] width 869 height 1214
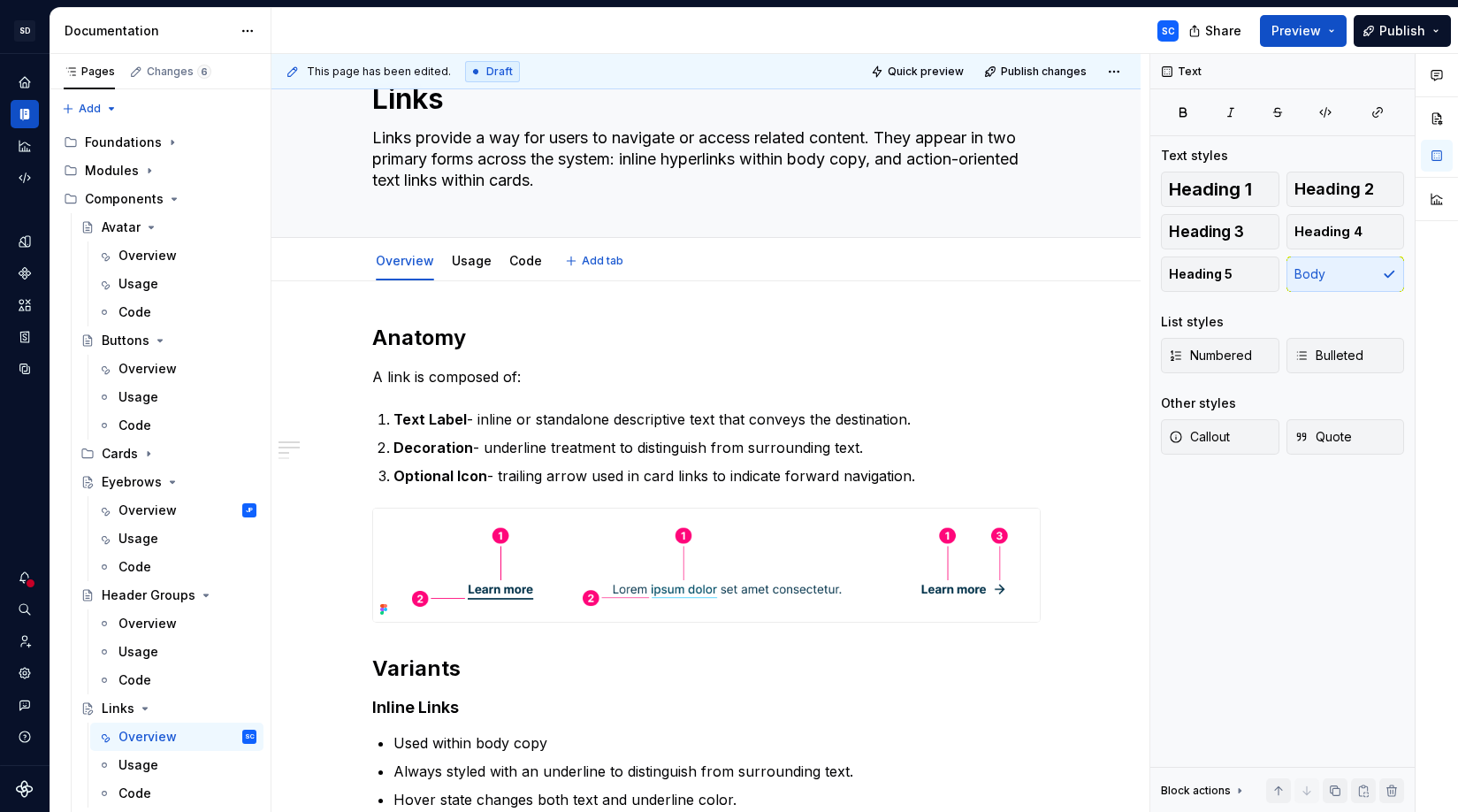
scroll to position [0, 0]
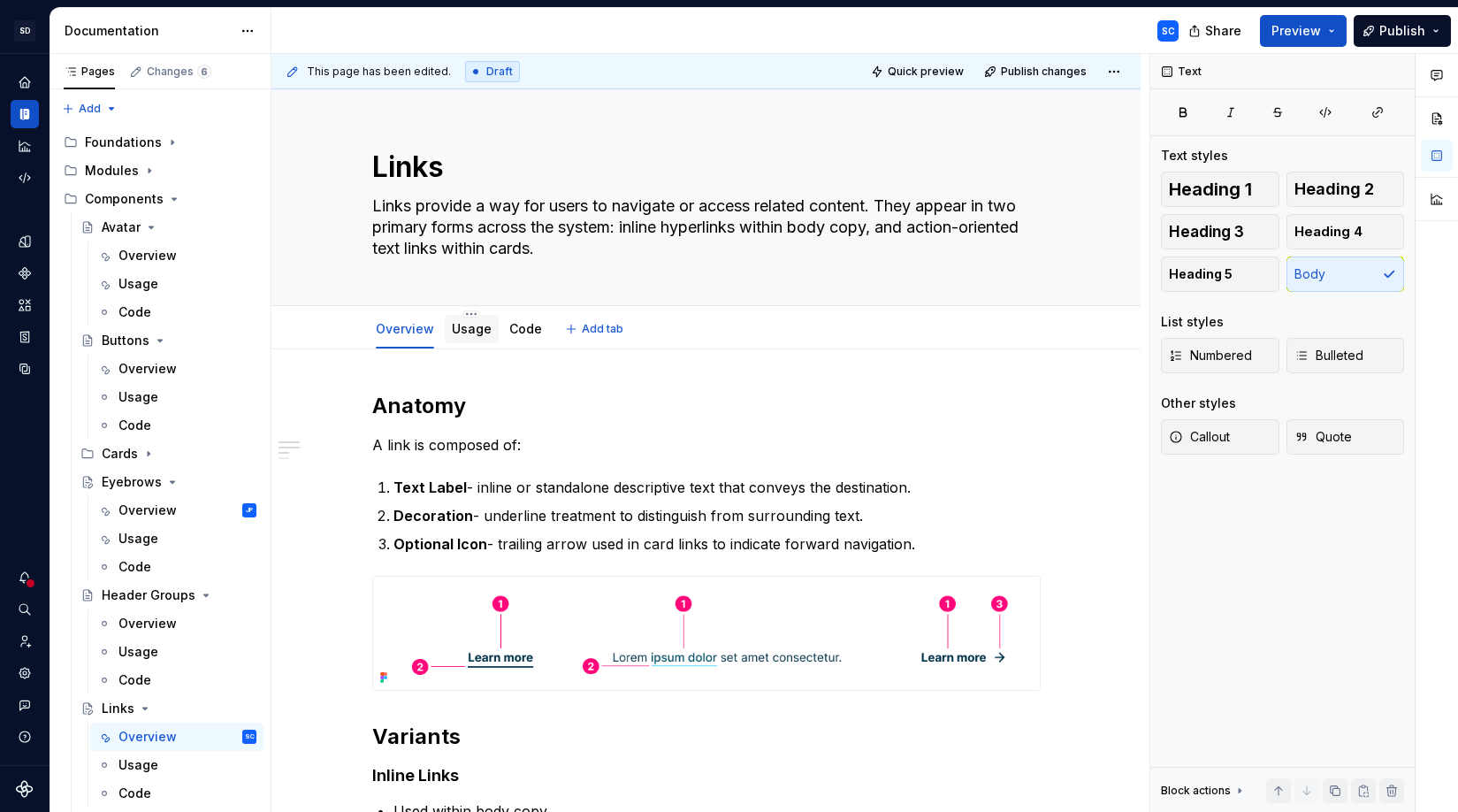
click at [476, 337] on div "Usage" at bounding box center [471, 328] width 40 height 21
click at [471, 330] on link "Usage" at bounding box center [471, 328] width 40 height 15
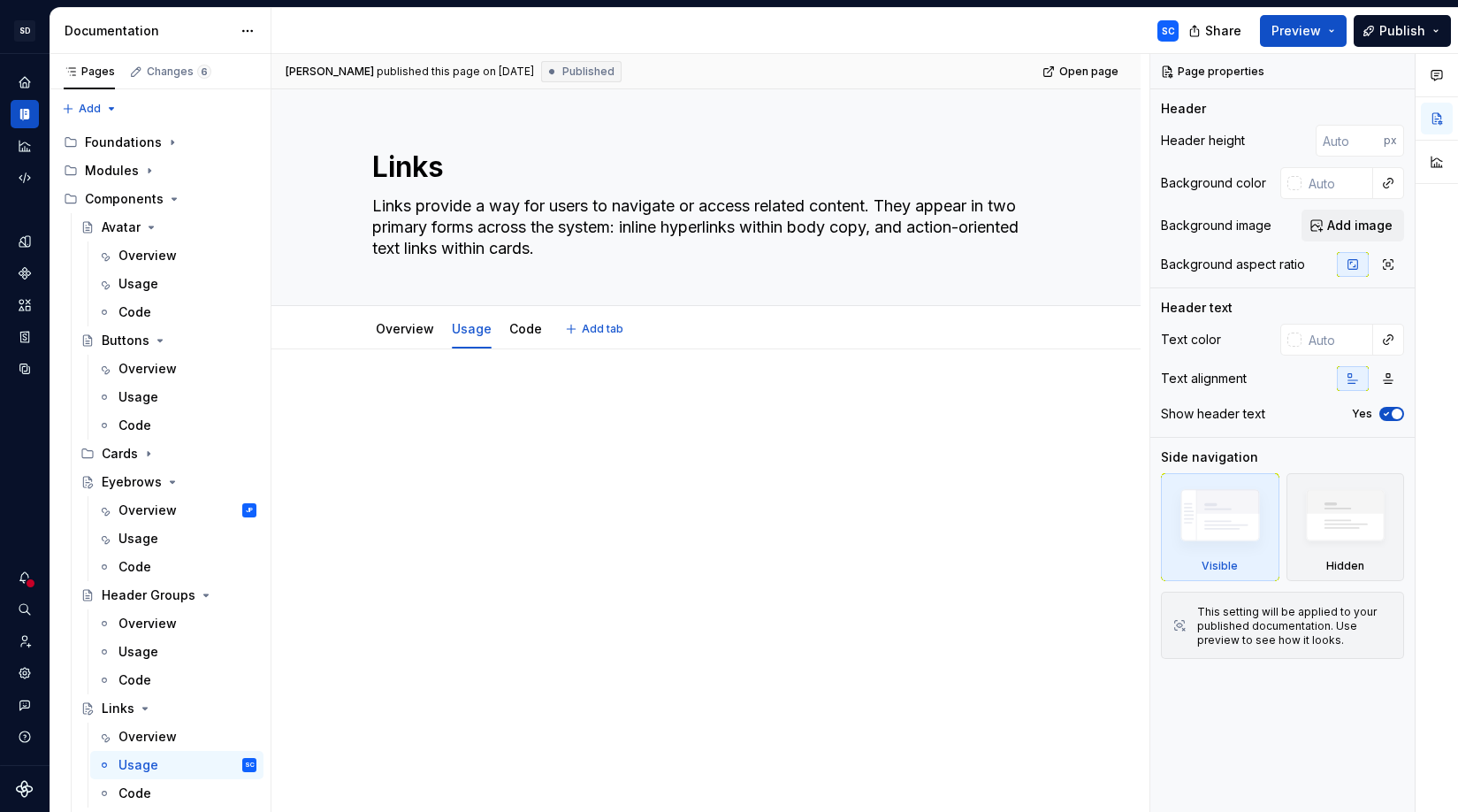
type textarea "*"
click at [483, 406] on p at bounding box center [706, 402] width 669 height 21
click at [491, 396] on p at bounding box center [706, 402] width 669 height 21
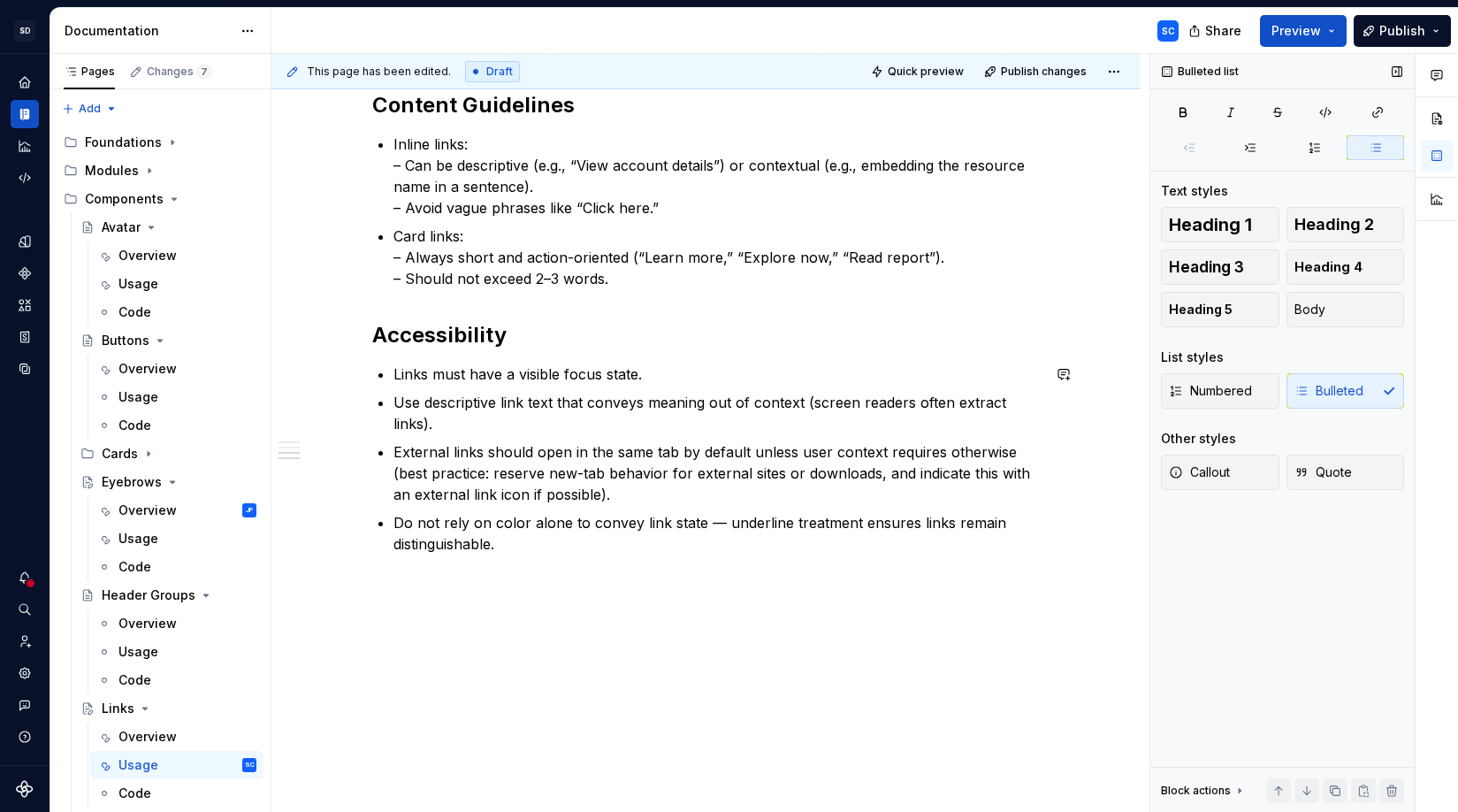
scroll to position [604, 0]
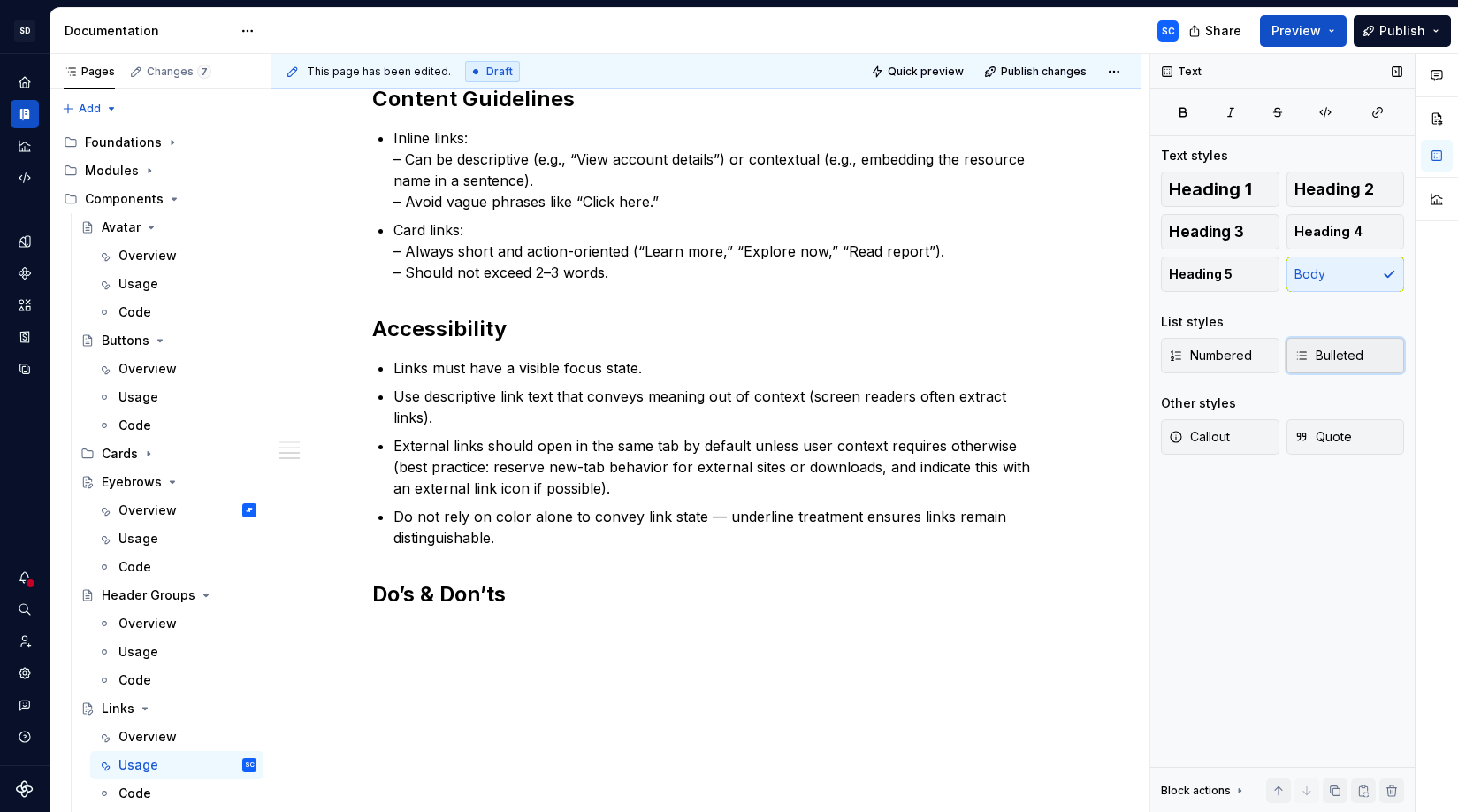
click at [1272, 355] on span "Bulleted" at bounding box center [1328, 355] width 69 height 17
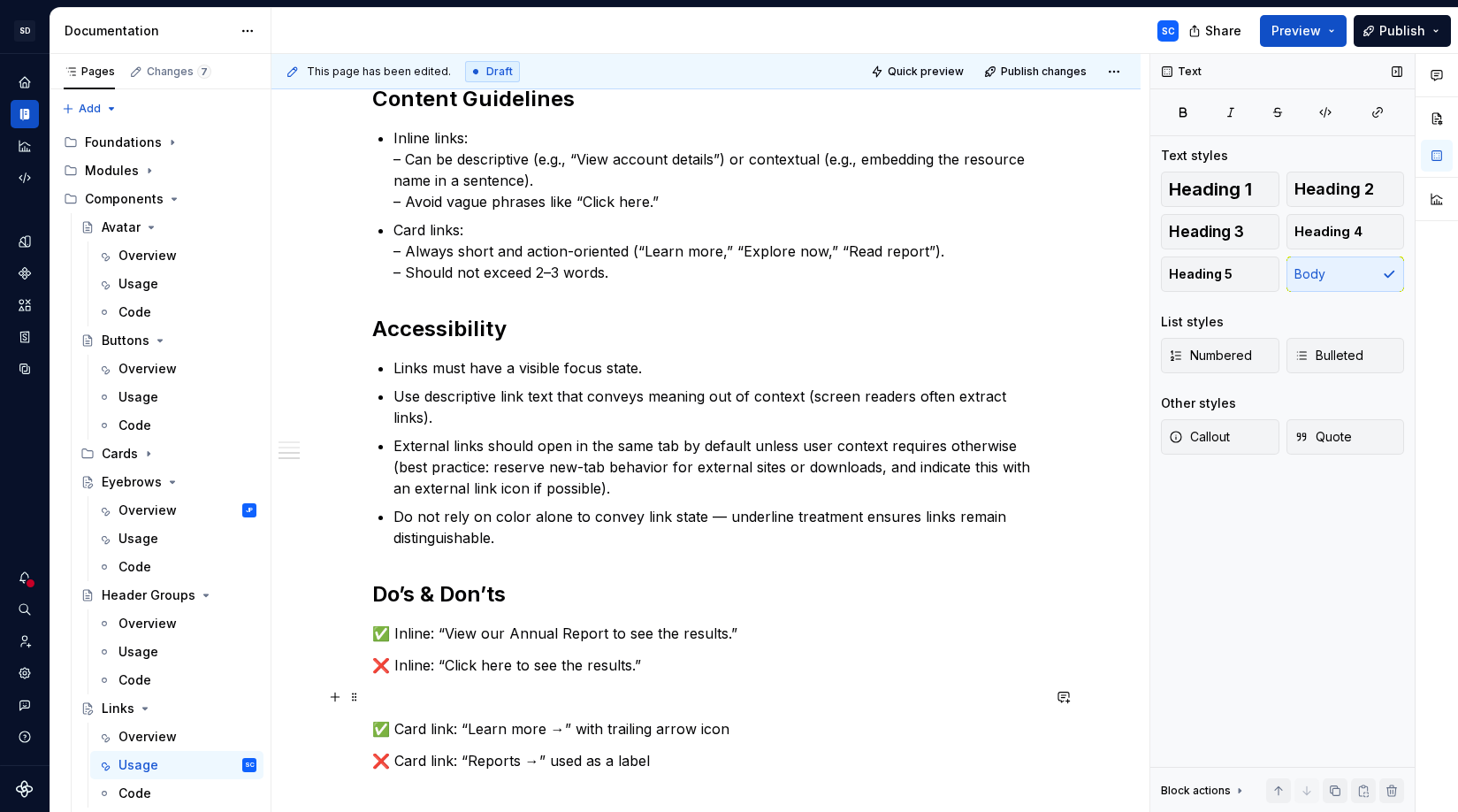
click at [464, 696] on p at bounding box center [706, 696] width 669 height 21
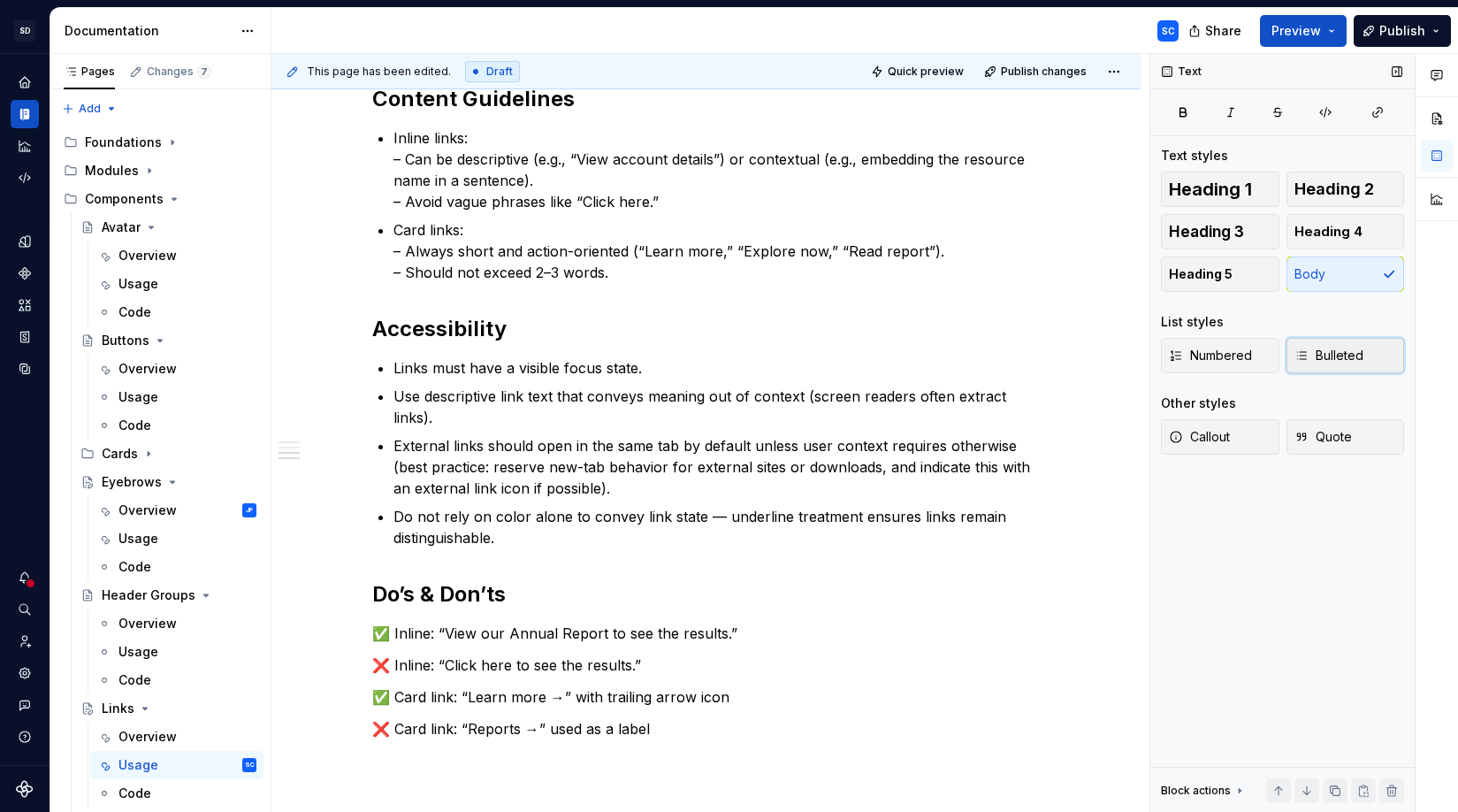
click at [1272, 352] on span "Bulleted" at bounding box center [1328, 355] width 69 height 17
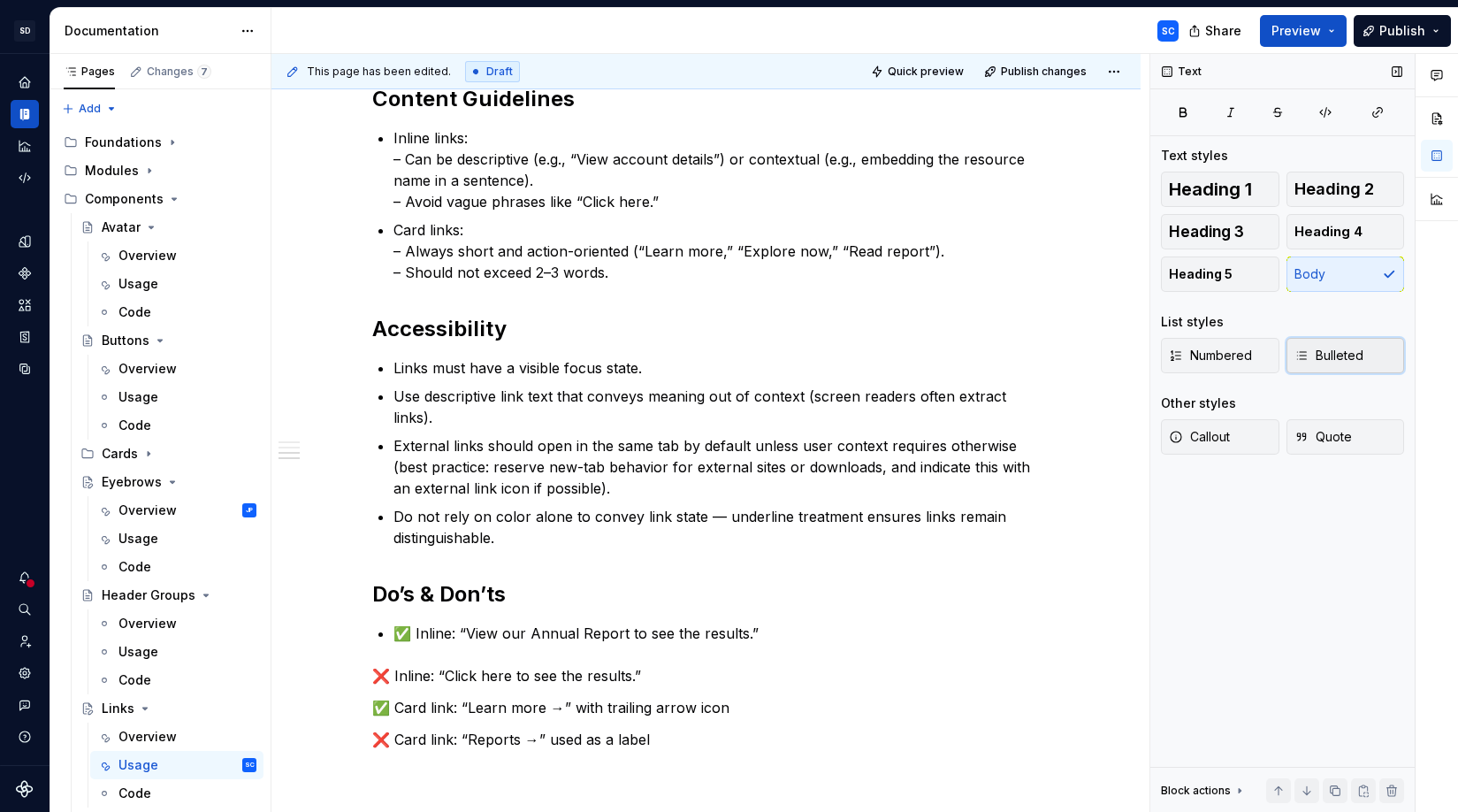
click at [1272, 355] on span "Bulleted" at bounding box center [1328, 355] width 69 height 17
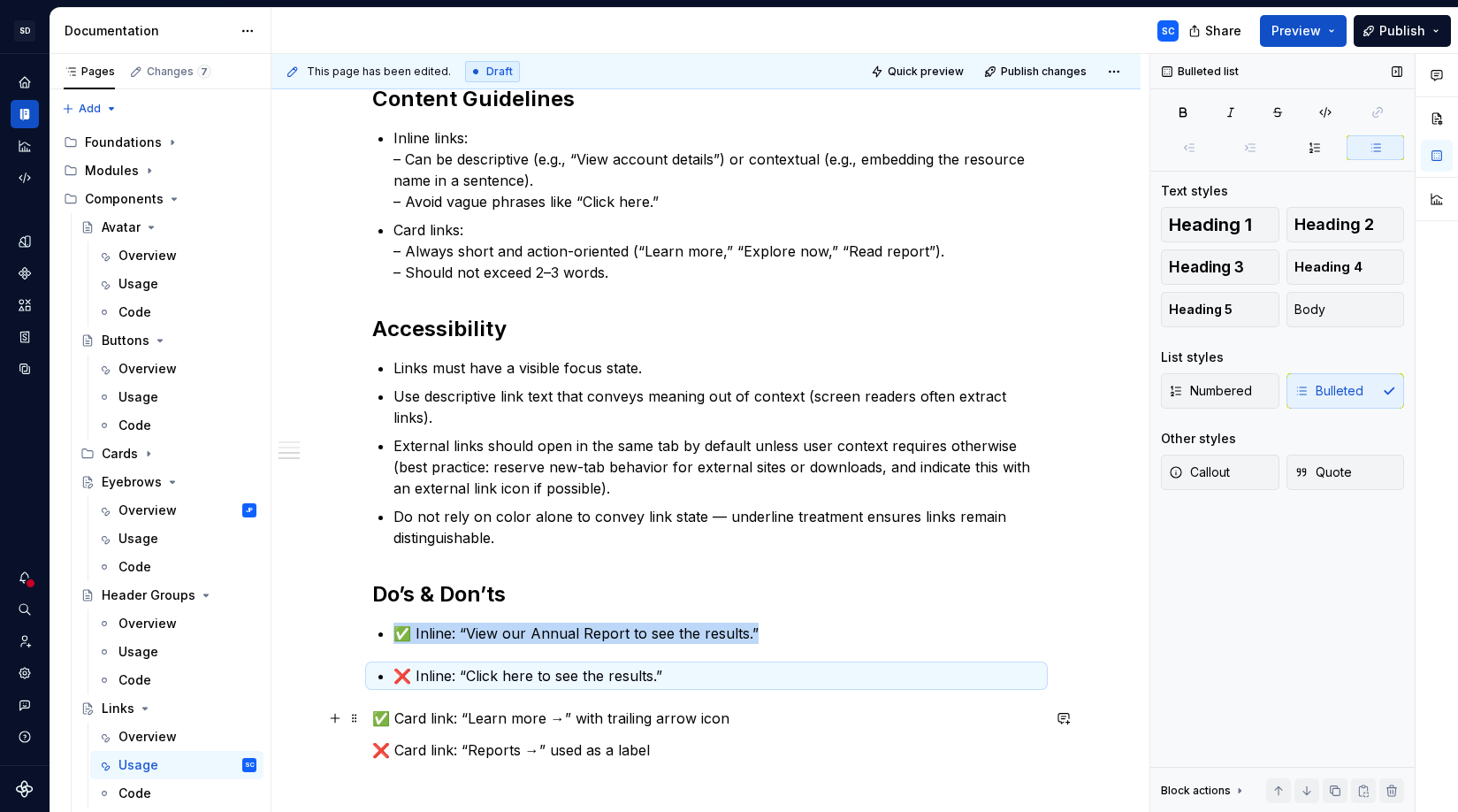
click at [382, 721] on p "✅ Card link: “Learn more →” with trailing arrow icon" at bounding box center [706, 717] width 669 height 21
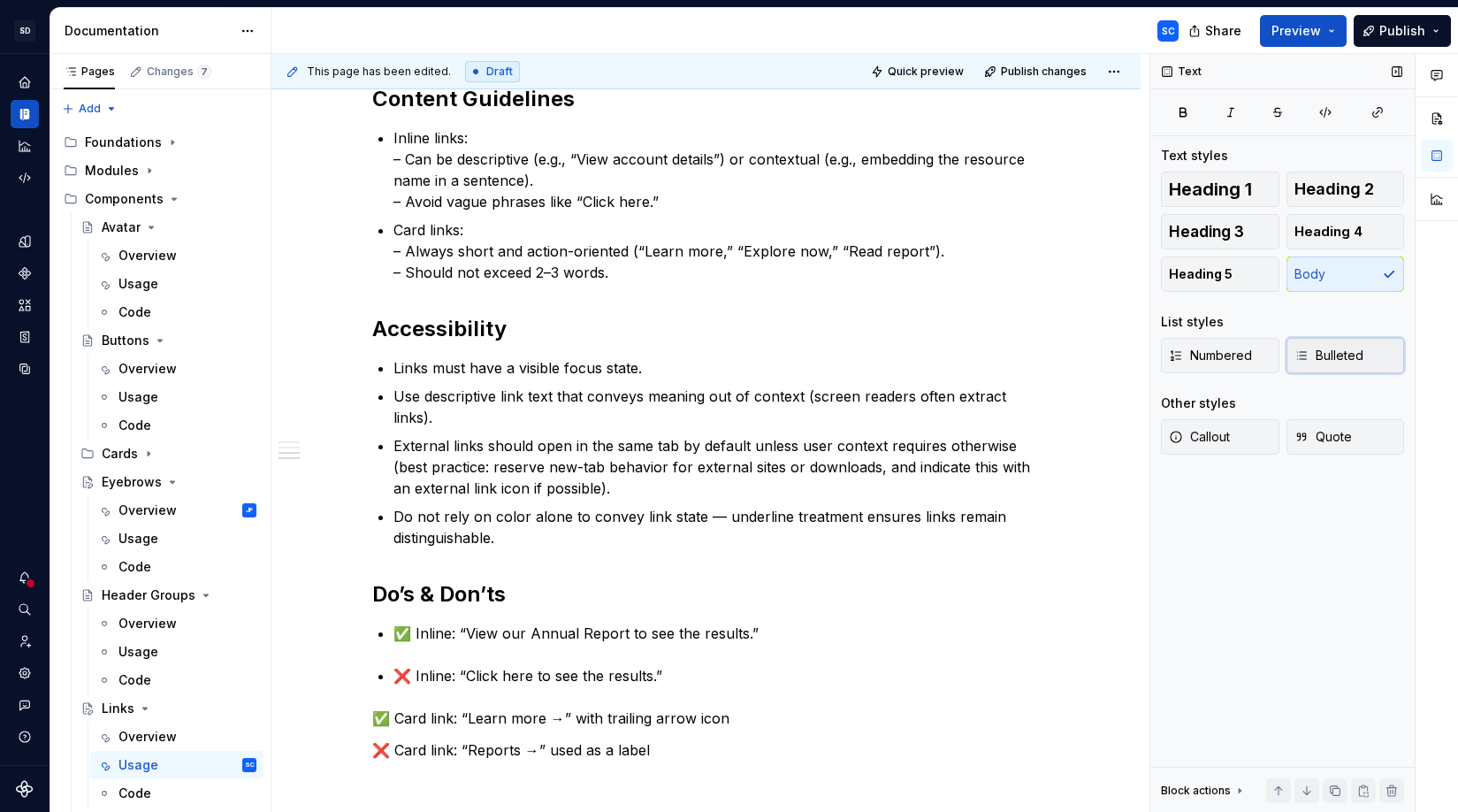
click at [1272, 362] on span "Bulleted" at bounding box center [1328, 355] width 69 height 17
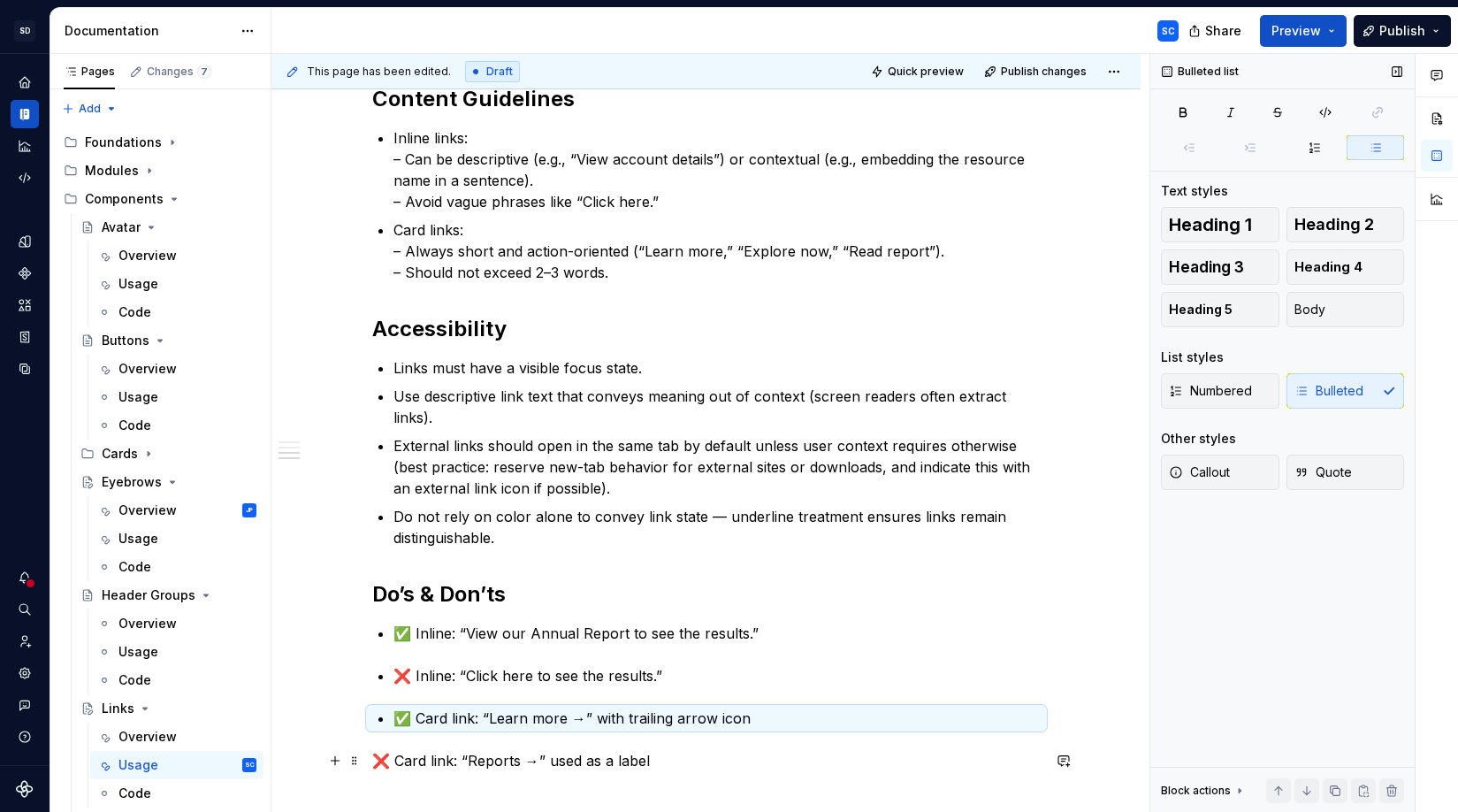
click at [380, 761] on p "❌ Card link: “Reports →” used as a label" at bounding box center [706, 760] width 669 height 21
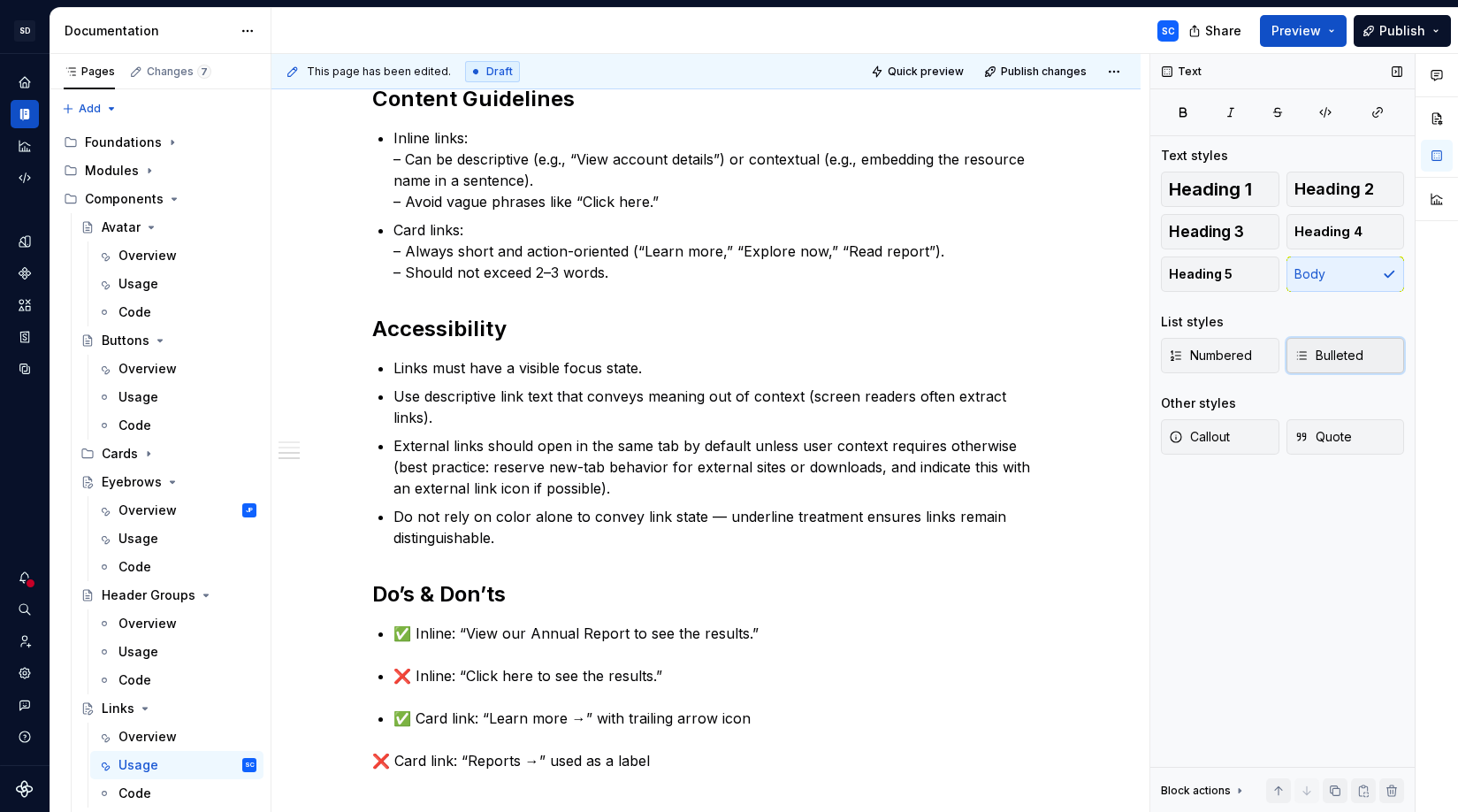
click at [1272, 353] on span "Bulleted" at bounding box center [1328, 355] width 69 height 17
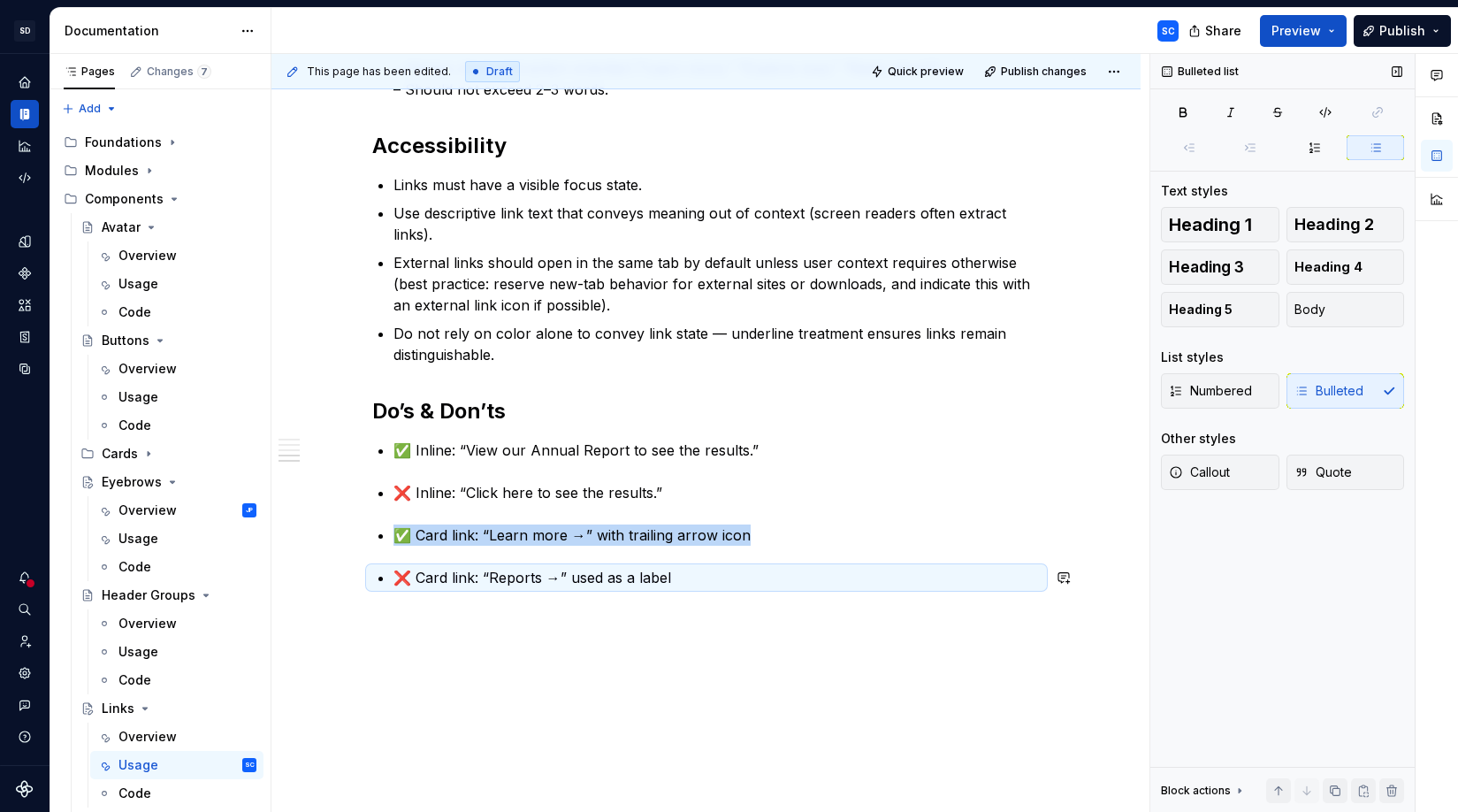
scroll to position [790, 0]
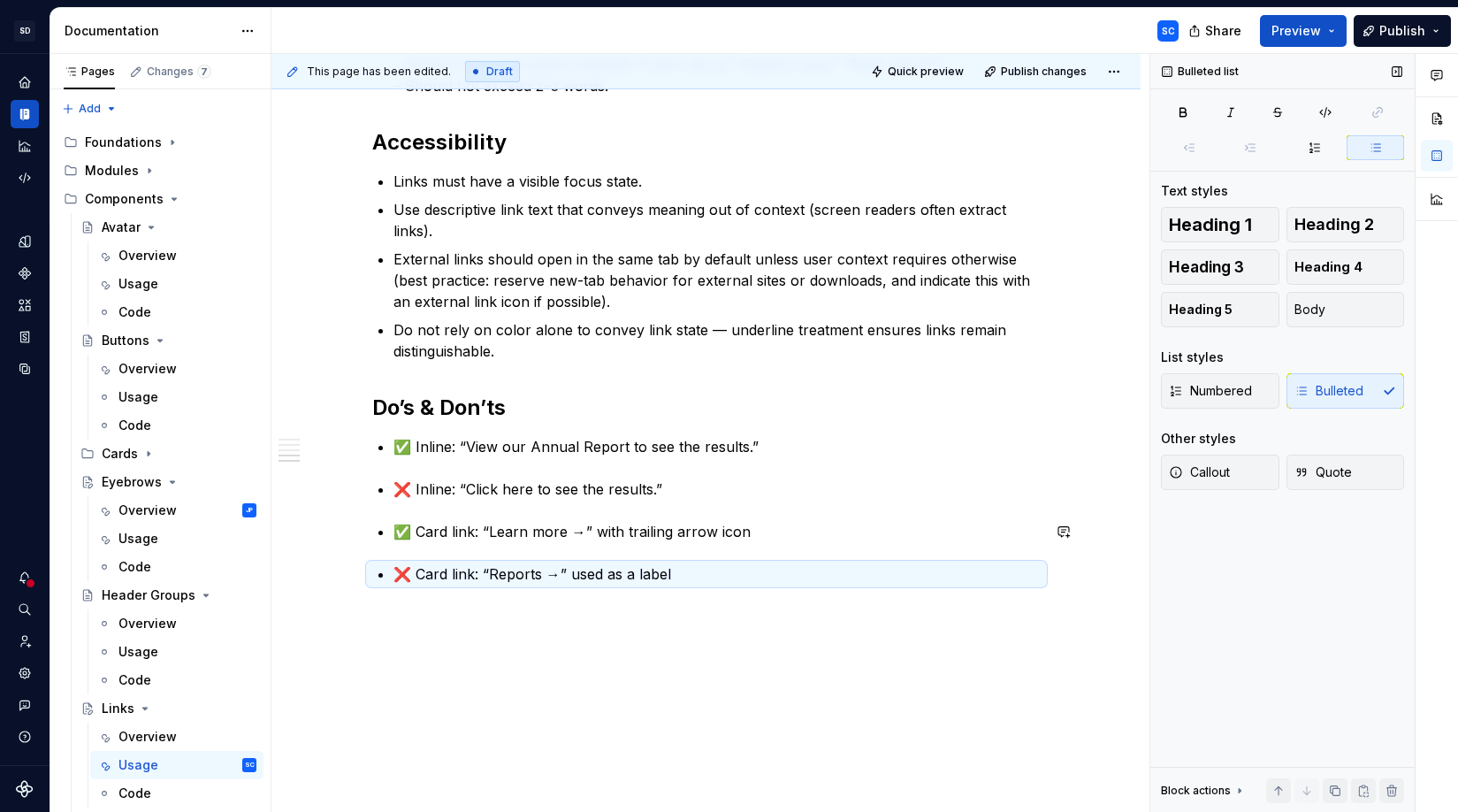
click at [650, 488] on p "❌ Inline: “Click here to see the results.”" at bounding box center [718, 488] width 648 height 21
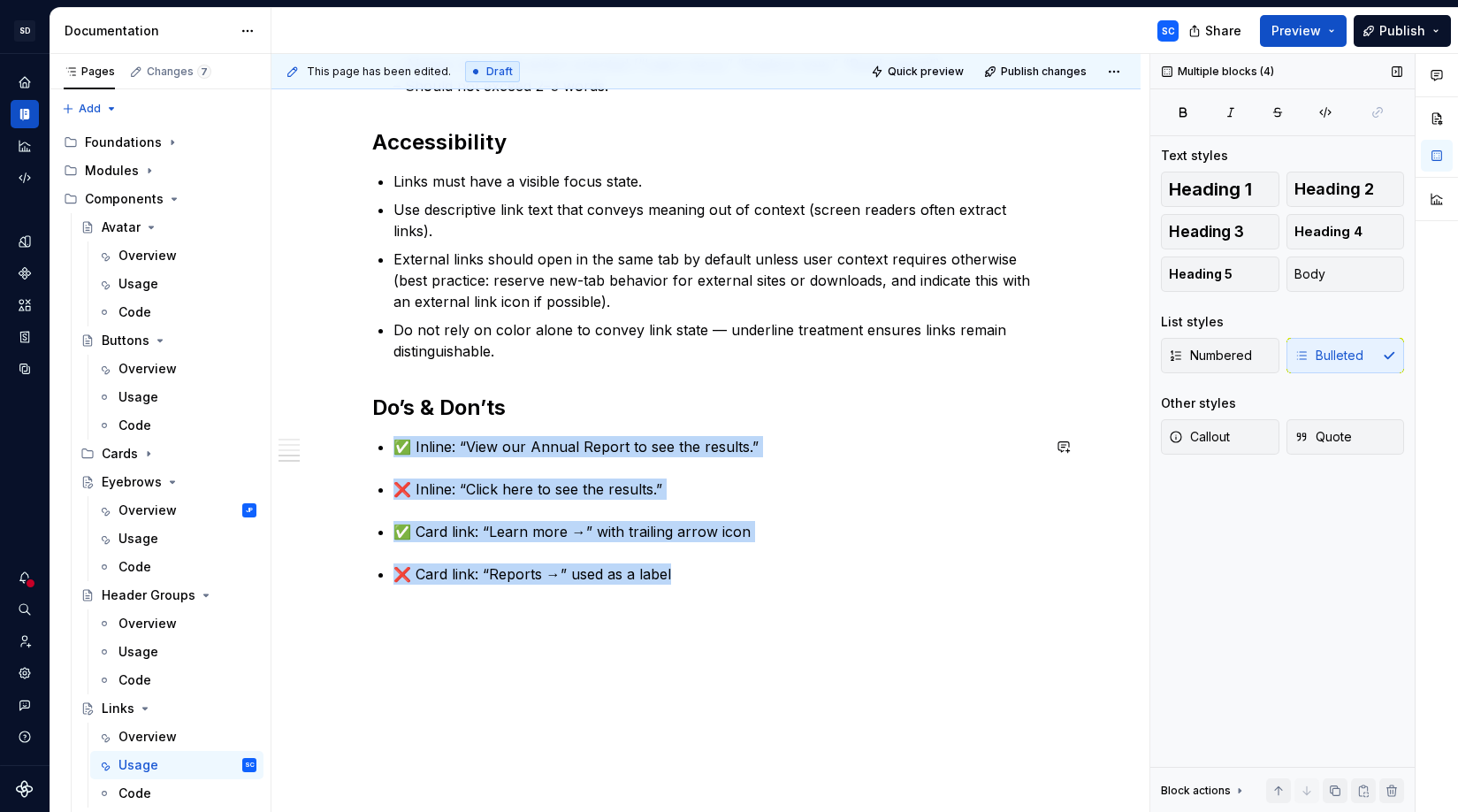
drag, startPoint x: 738, startPoint y: 579, endPoint x: 467, endPoint y: 430, distance: 309.3
click at [467, 430] on div "When to Use Use inline links for embedding navigation within paragraphs of text…" at bounding box center [706, 92] width 669 height 983
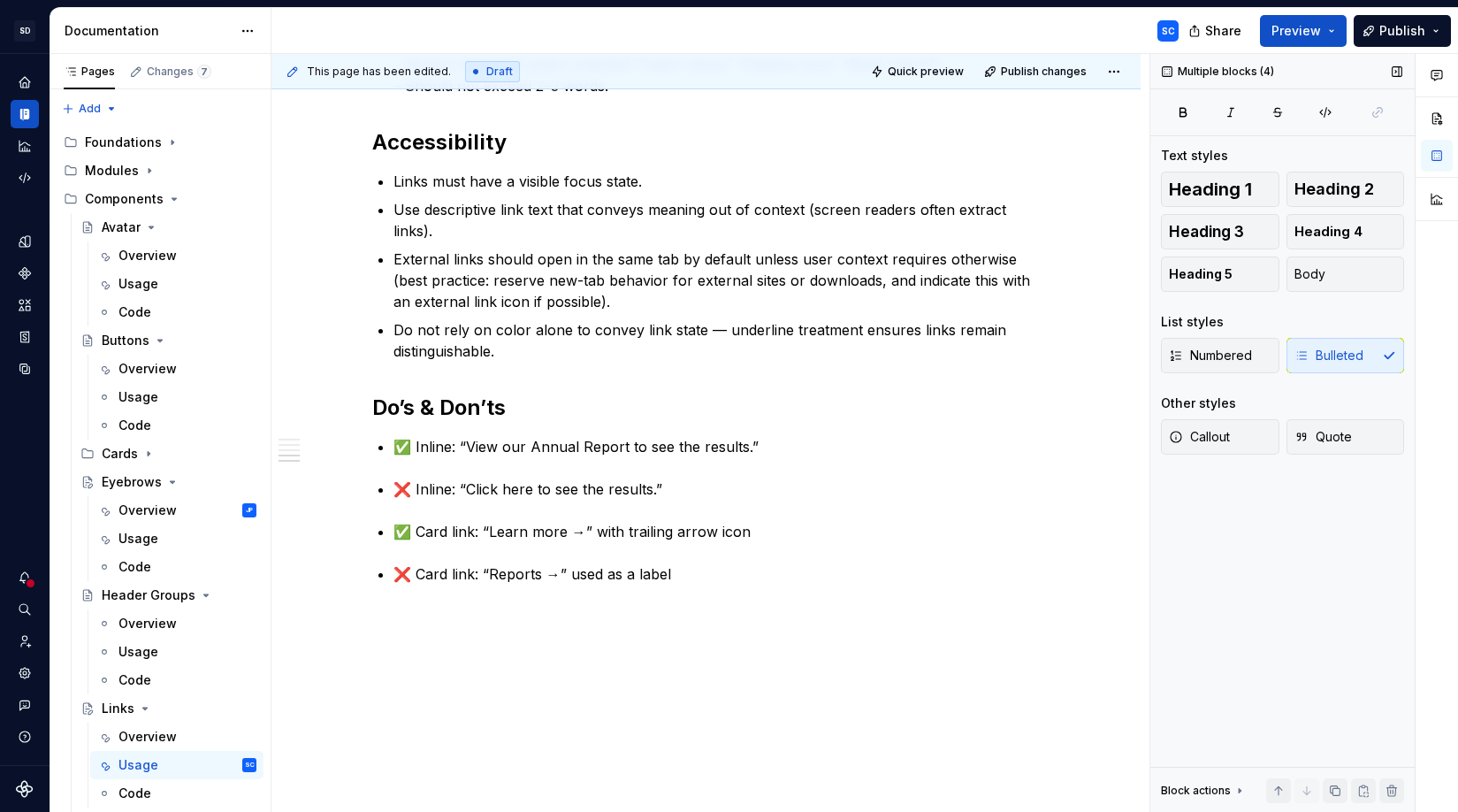
click at [1272, 360] on div "Numbered Bulleted" at bounding box center [1282, 355] width 243 height 35
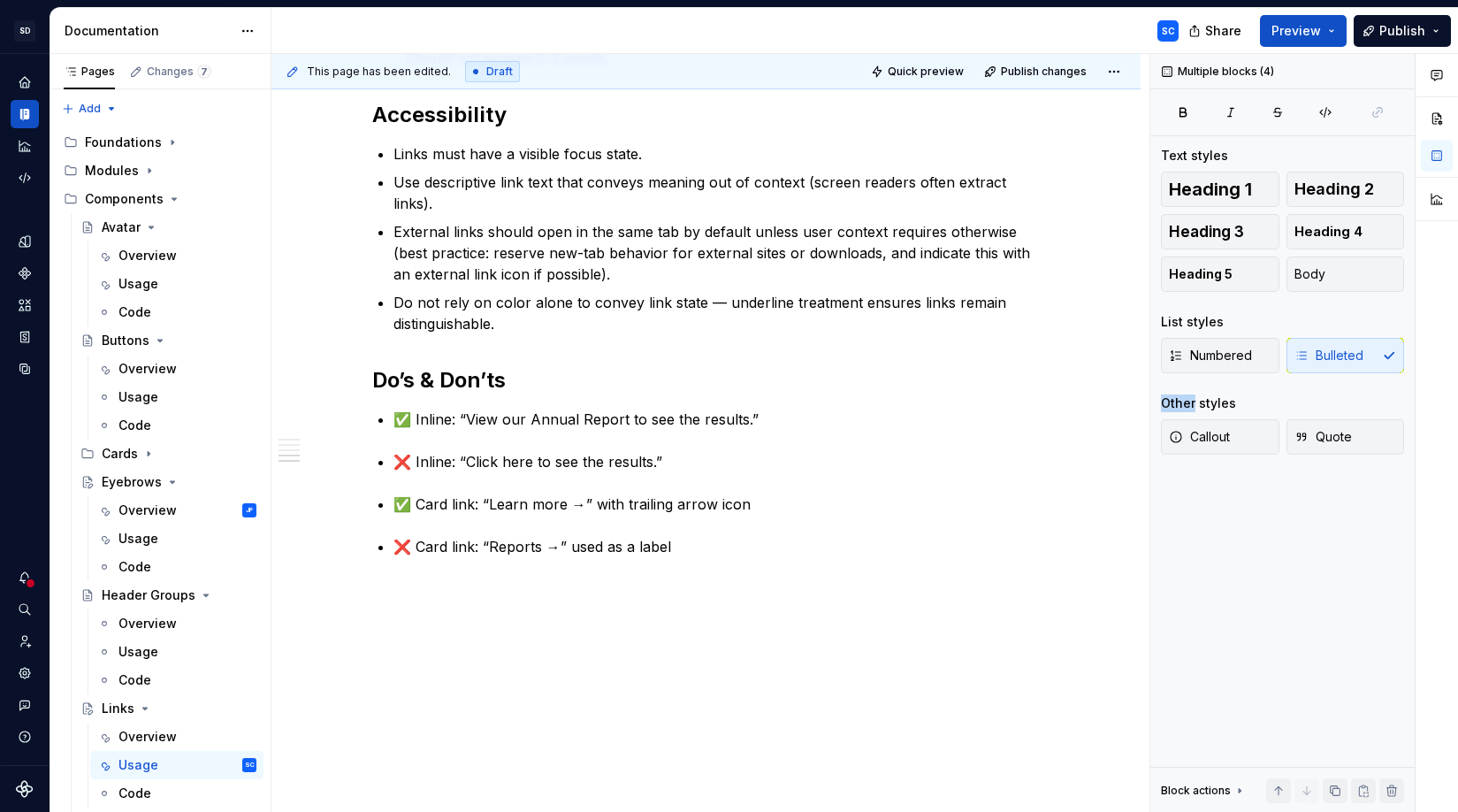
scroll to position [827, 0]
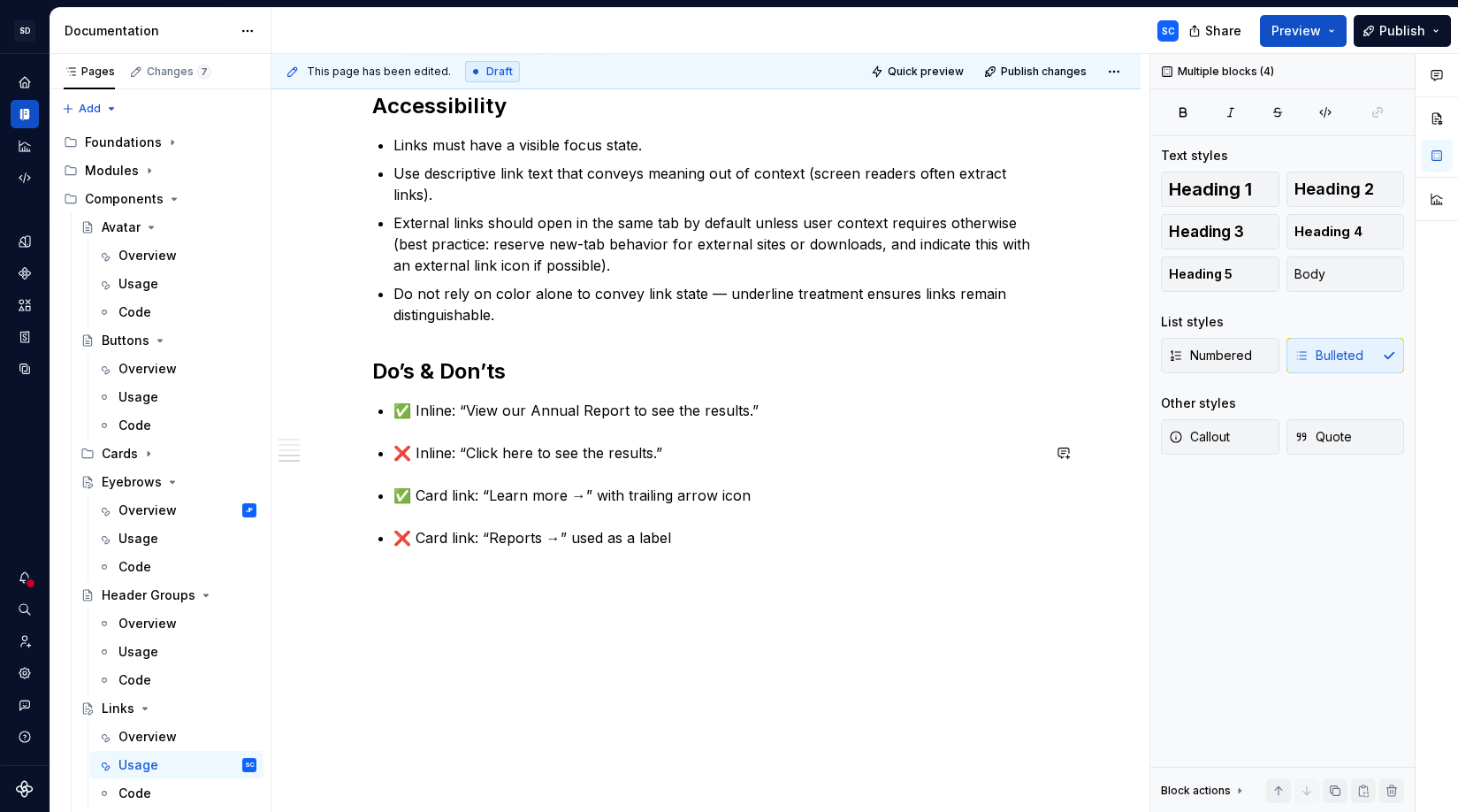
click at [806, 416] on p "✅ Inline: “View our Annual Report to see the results.”" at bounding box center [718, 410] width 648 height 21
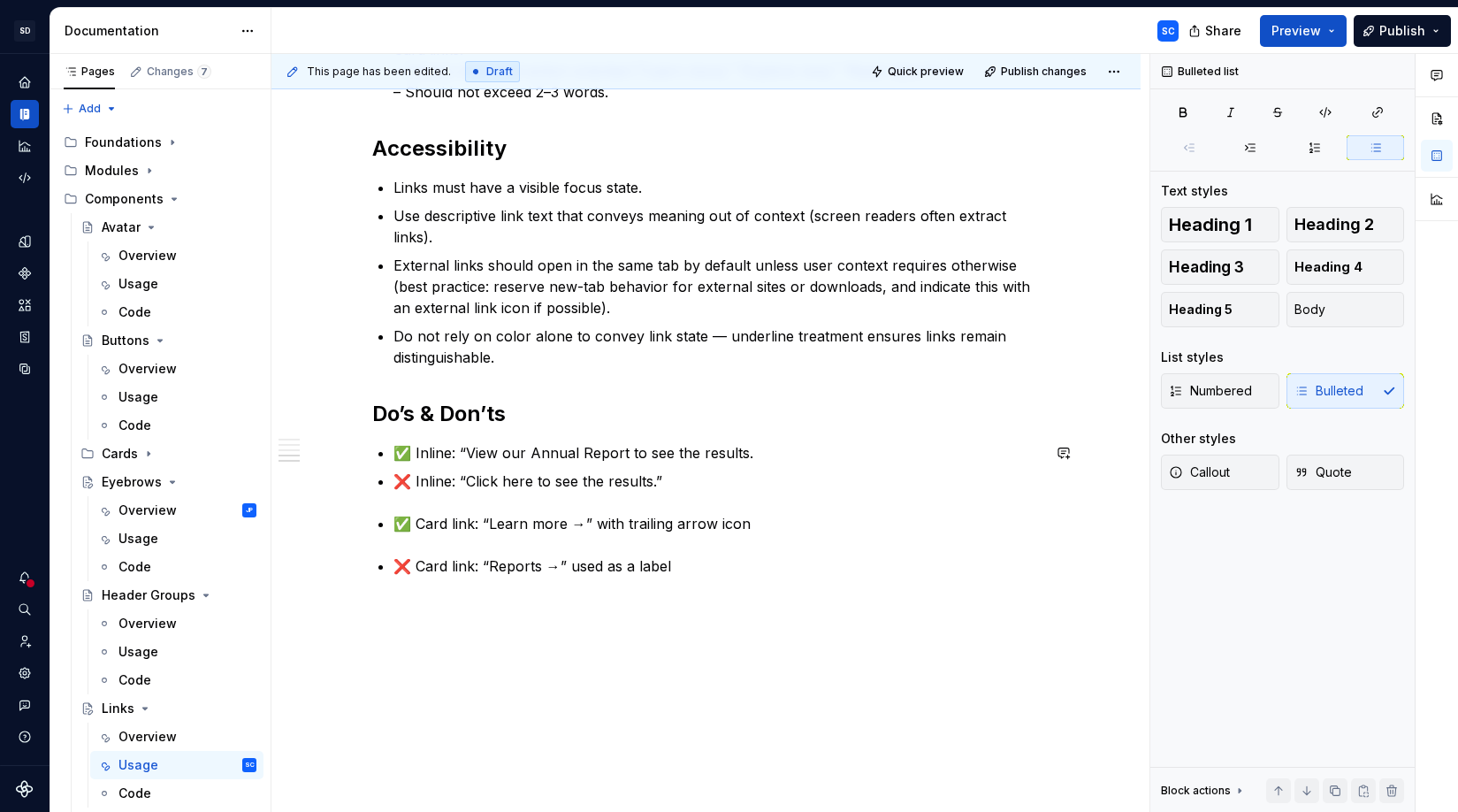
scroll to position [813, 0]
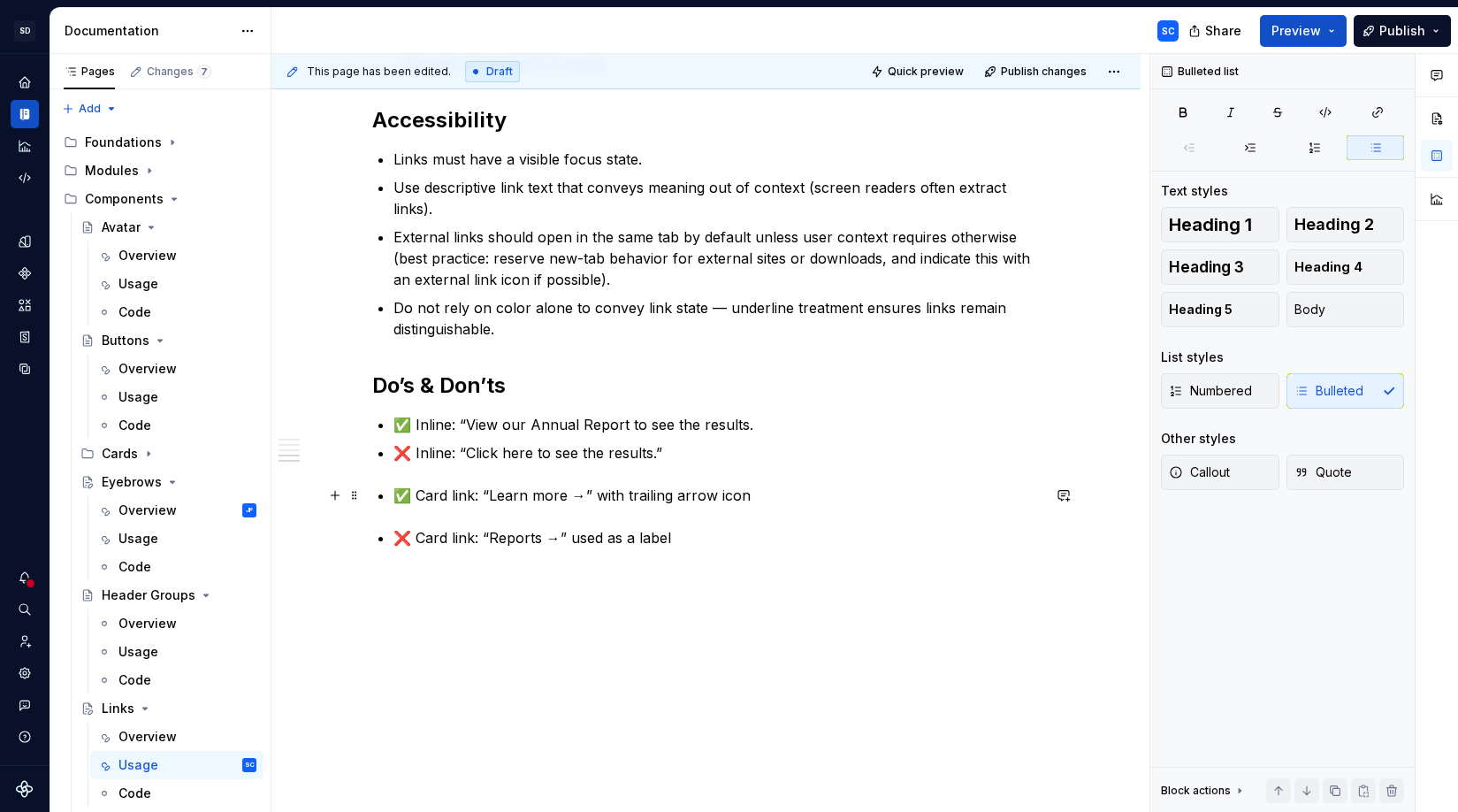
click at [397, 496] on p "✅ Card link: “Learn more →” with trailing arrow icon" at bounding box center [718, 495] width 648 height 21
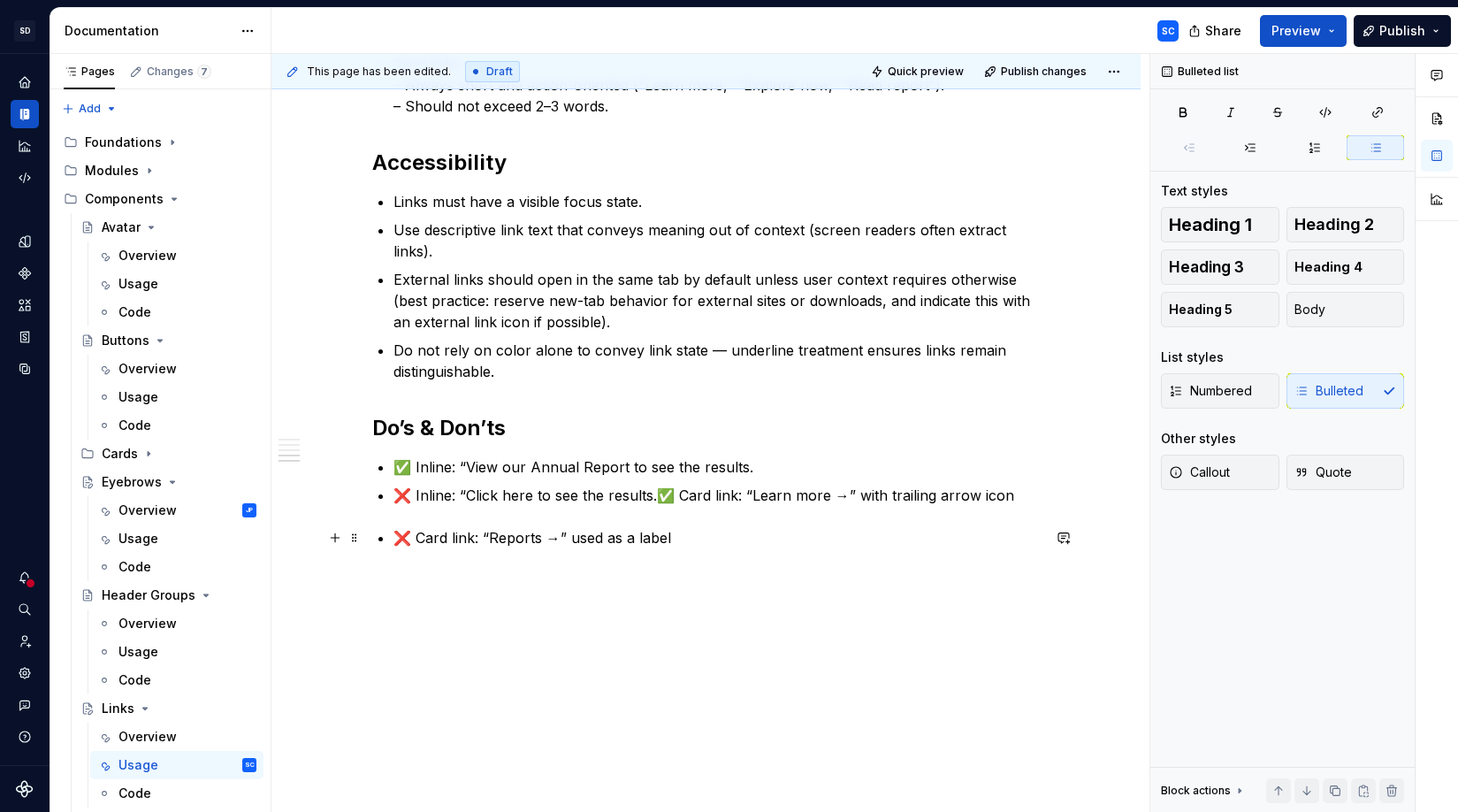
scroll to position [798, 0]
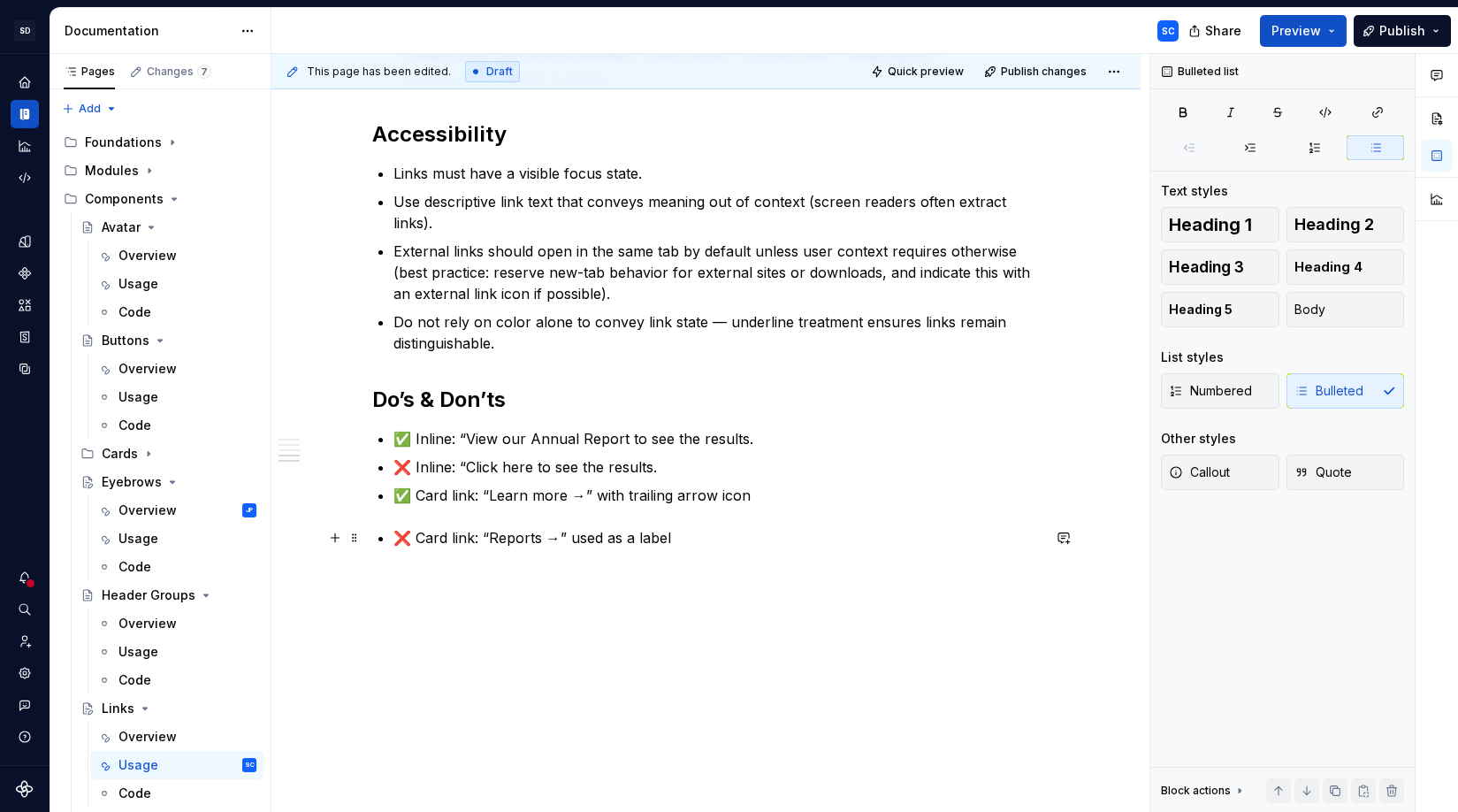
click at [398, 537] on p "❌ Card link: “Reports →” used as a label" at bounding box center [718, 537] width 648 height 21
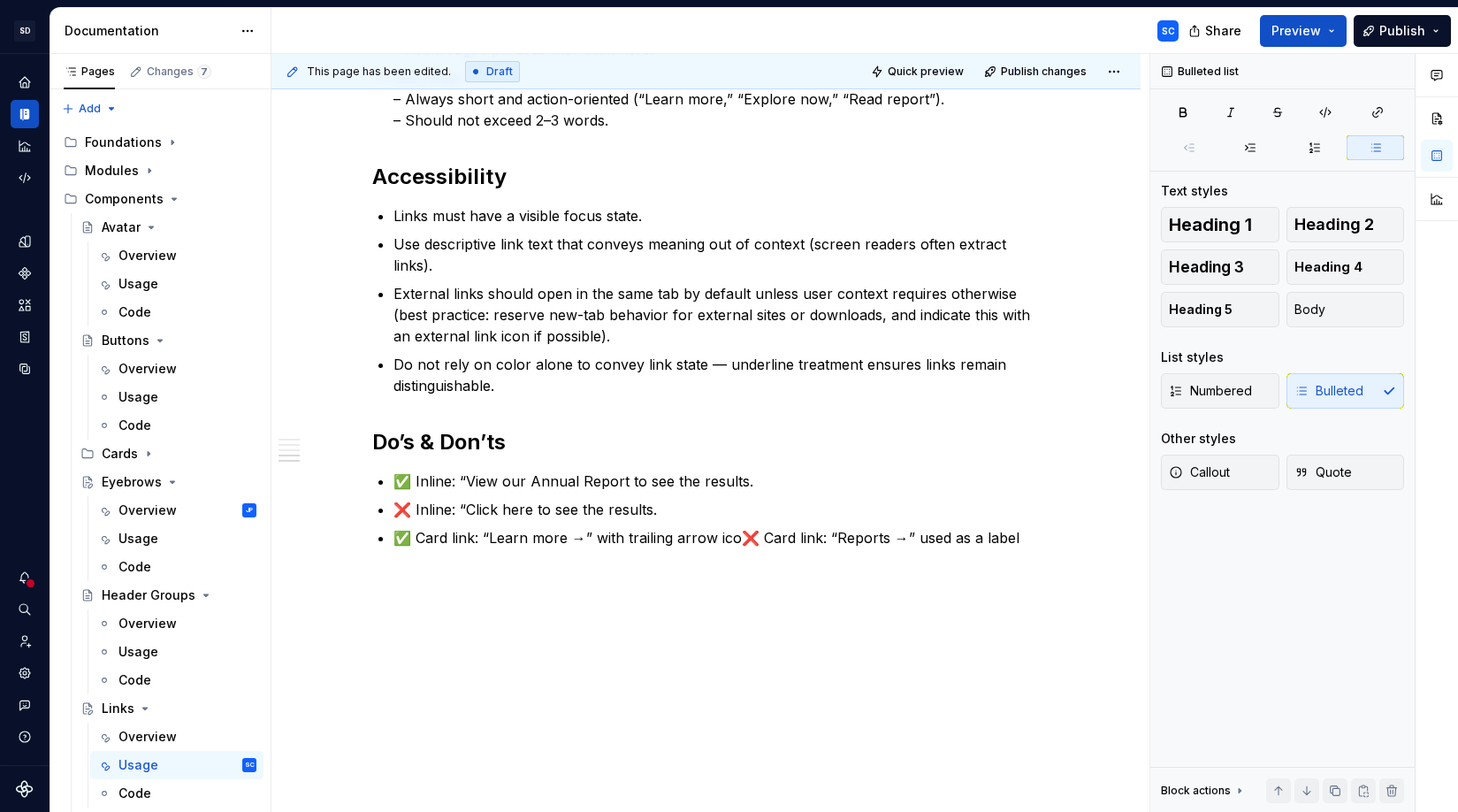
scroll to position [784, 0]
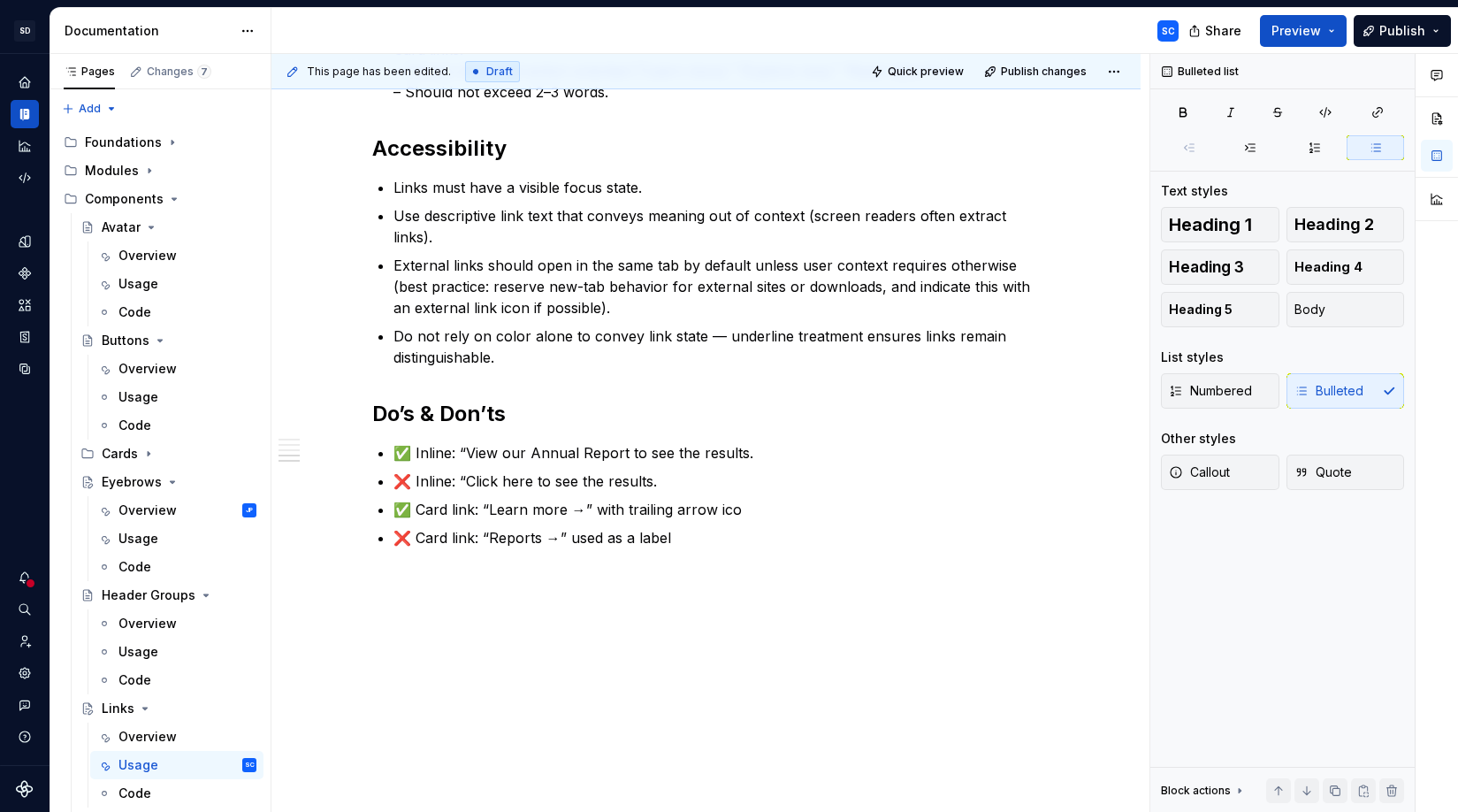
click at [850, 591] on div "When to Use Use inline links for embedding navigation within paragraphs of text…" at bounding box center [706, 189] width 869 height 1248
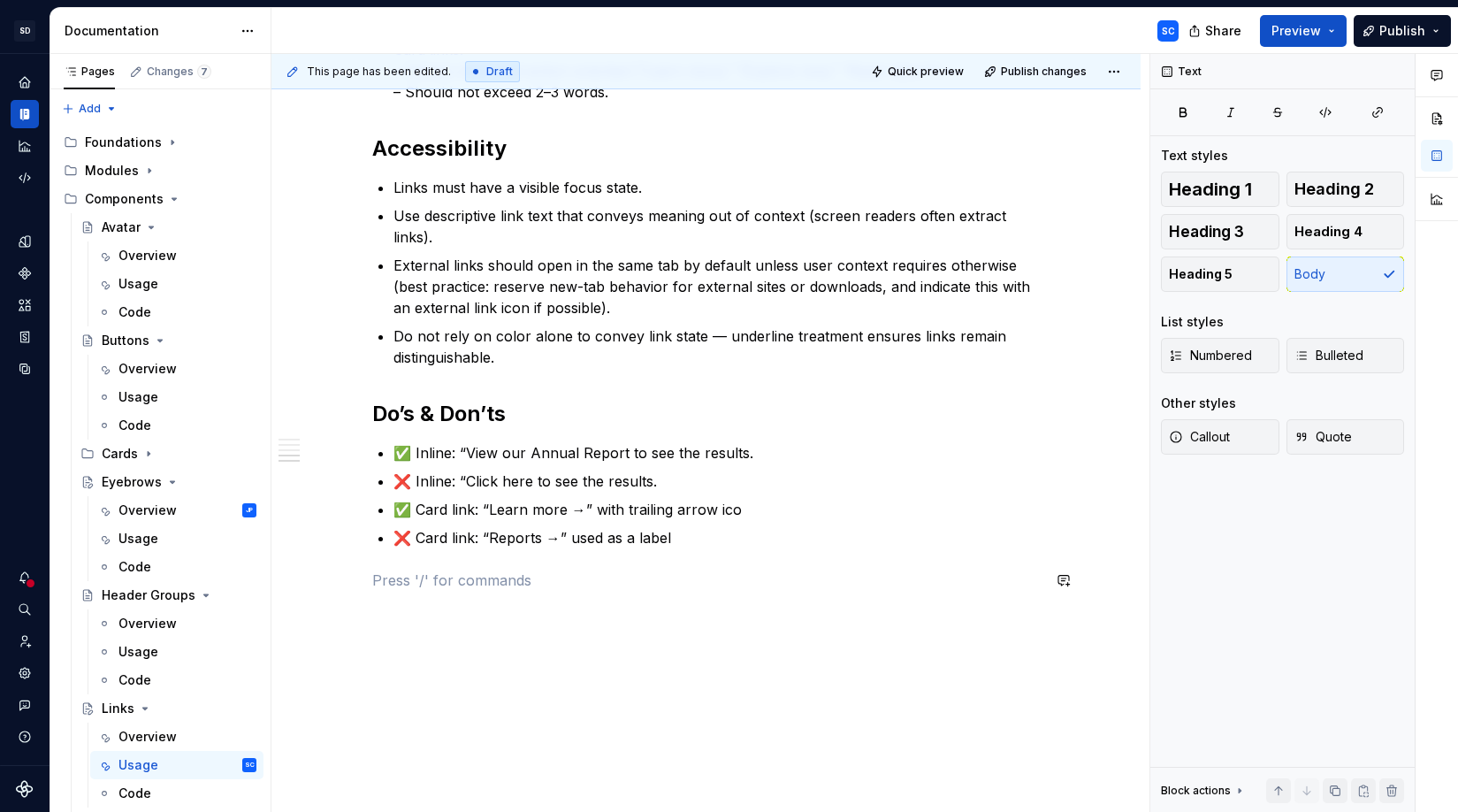
click at [860, 550] on div "When to Use Use inline links for embedding navigation within paragraphs of text…" at bounding box center [706, 98] width 669 height 983
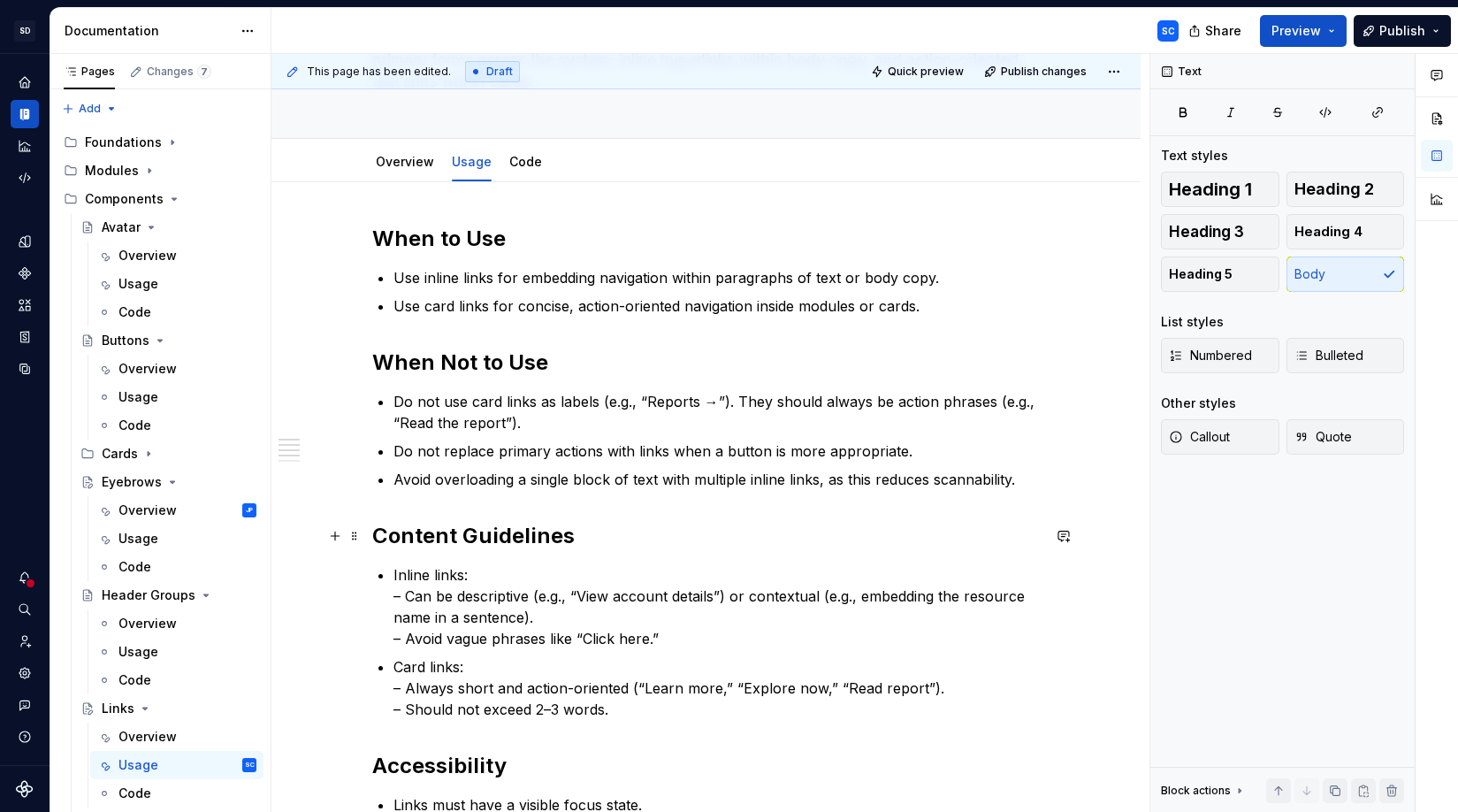
scroll to position [0, 0]
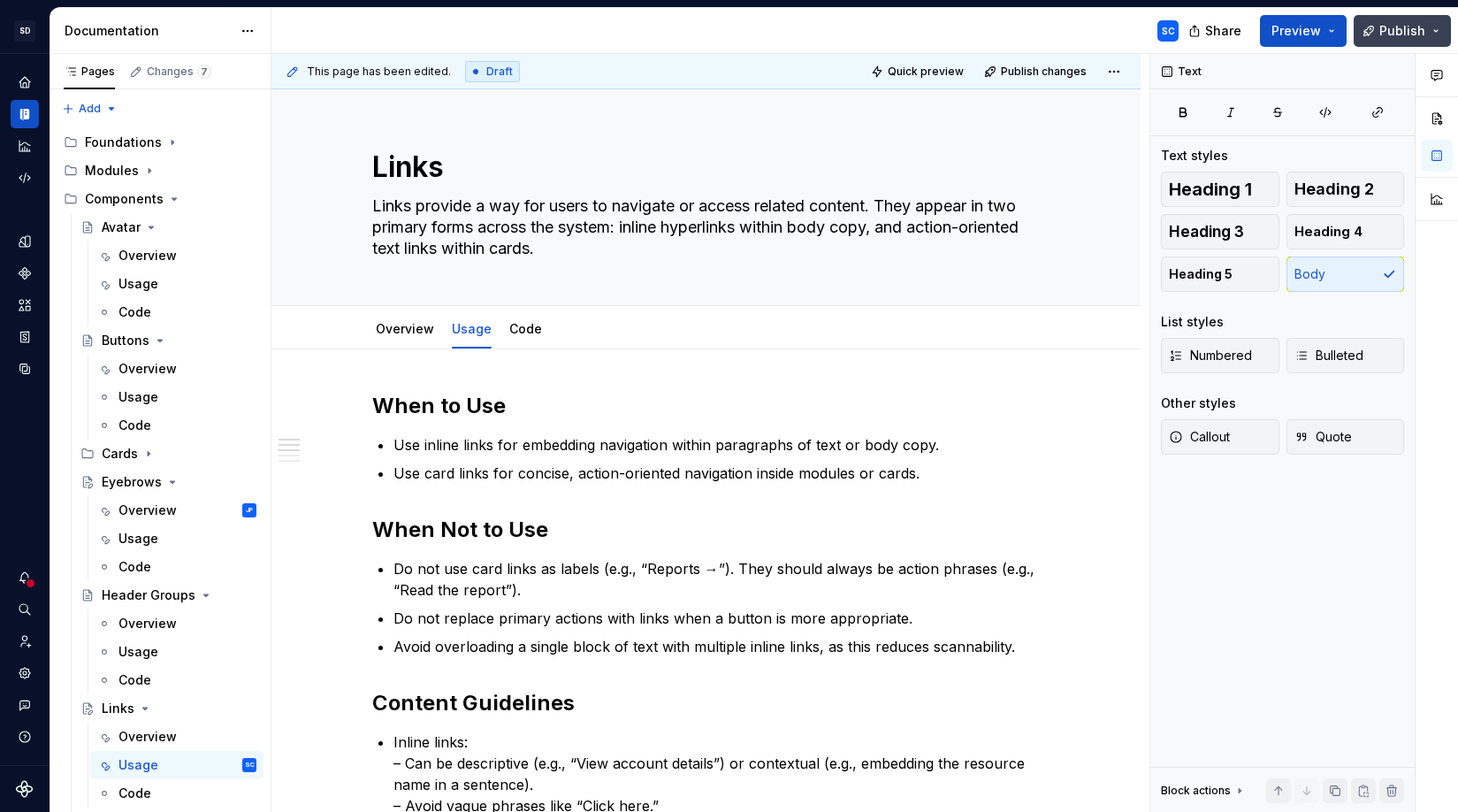
click at [1272, 28] on span "Publish" at bounding box center [1403, 30] width 46 height 17
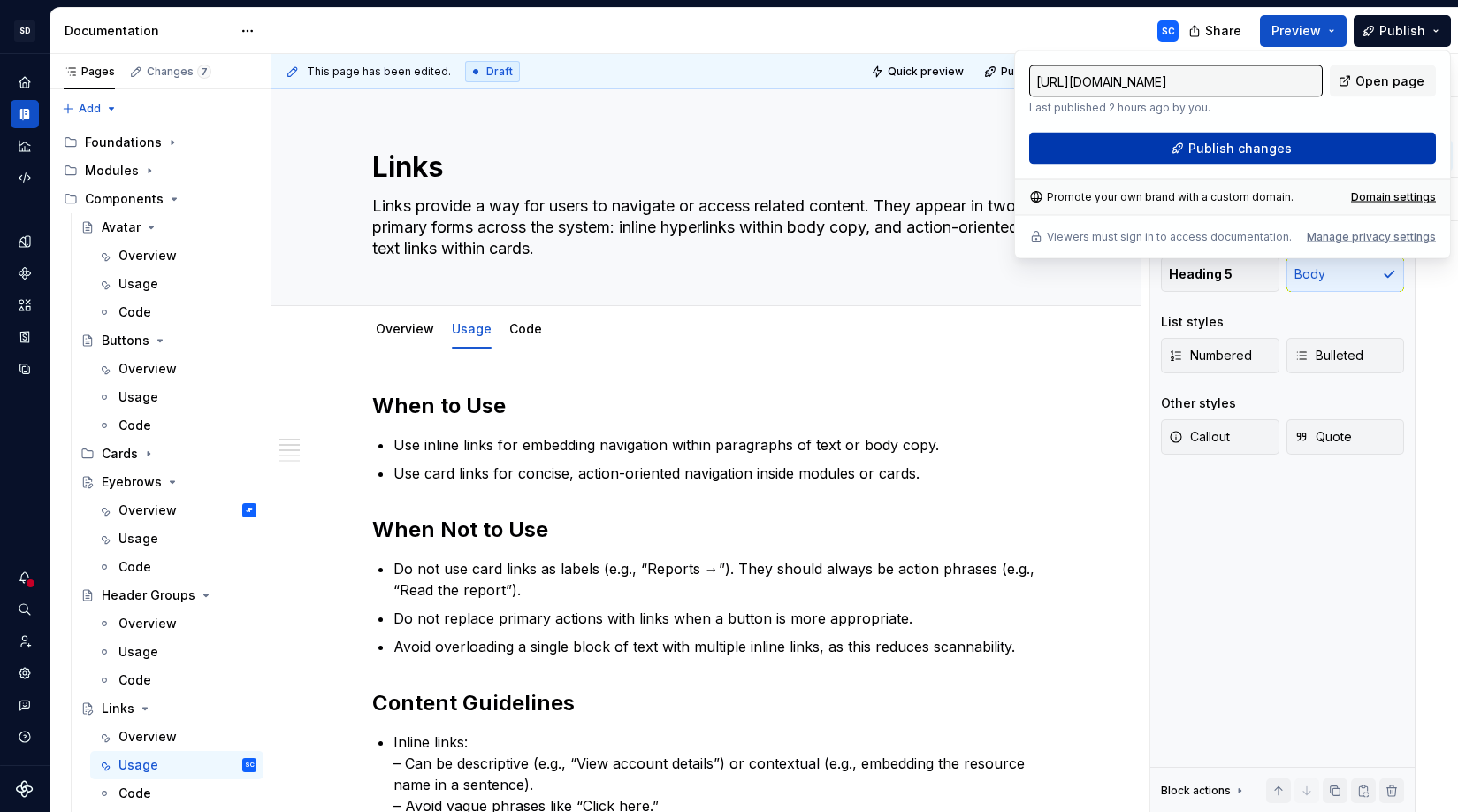
click at [1260, 145] on span "Publish changes" at bounding box center [1240, 148] width 103 height 17
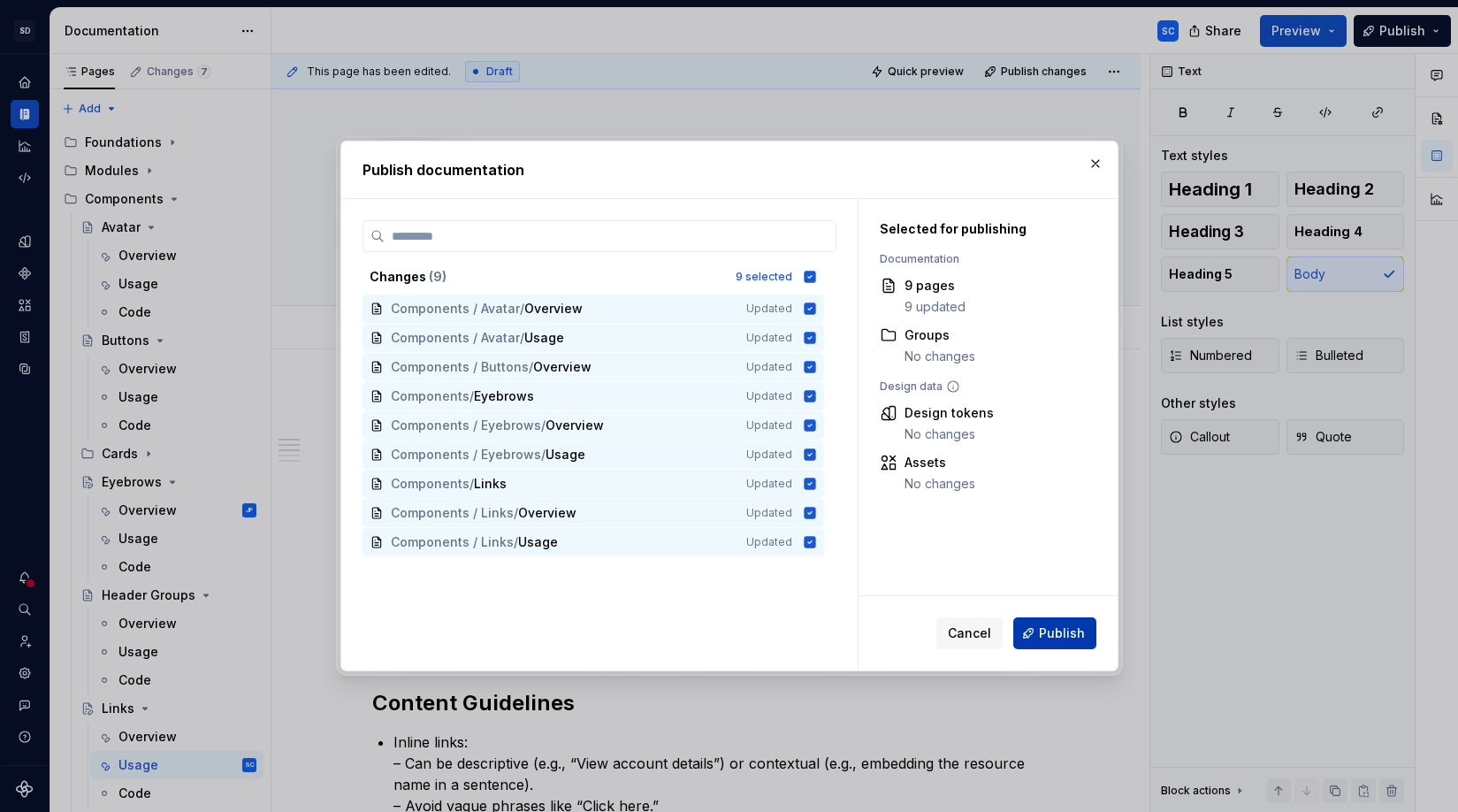
click at [1064, 630] on span "Publish" at bounding box center [1062, 633] width 46 height 17
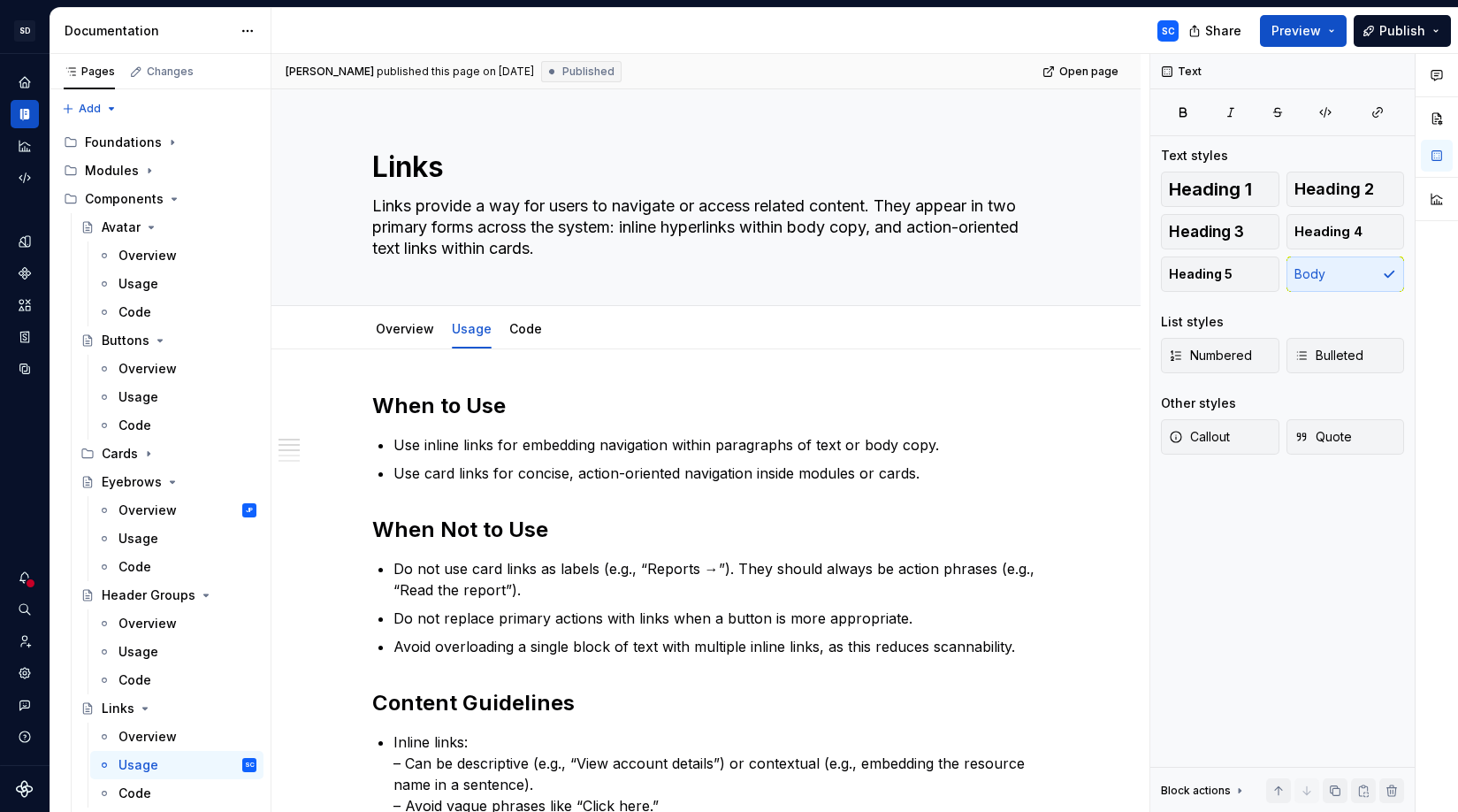
type textarea "*"
